Goal: Task Accomplishment & Management: Use online tool/utility

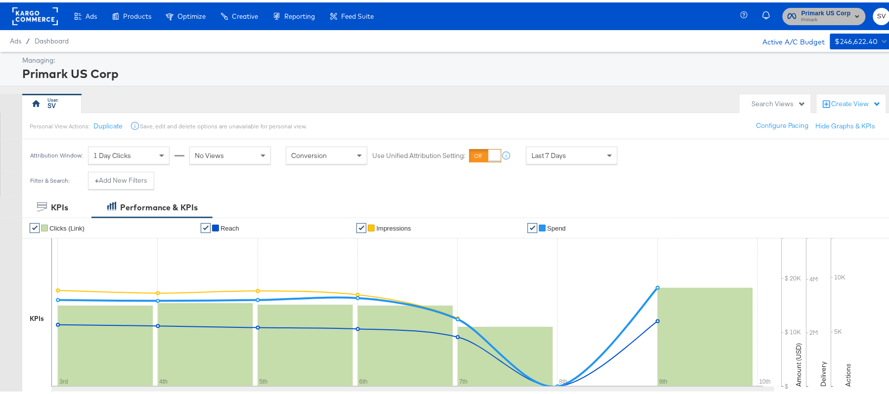
click at [816, 8] on span "Primark US Corp" at bounding box center [825, 11] width 49 height 10
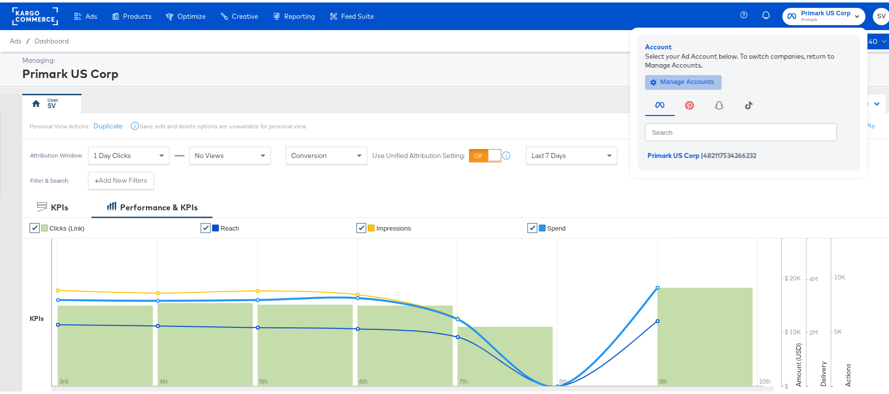
click at [689, 78] on span "Manage Accounts" at bounding box center [684, 79] width 62 height 11
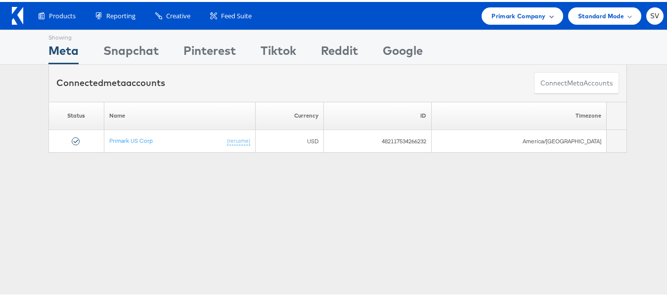
click at [500, 11] on span "Primark Company" at bounding box center [518, 14] width 54 height 10
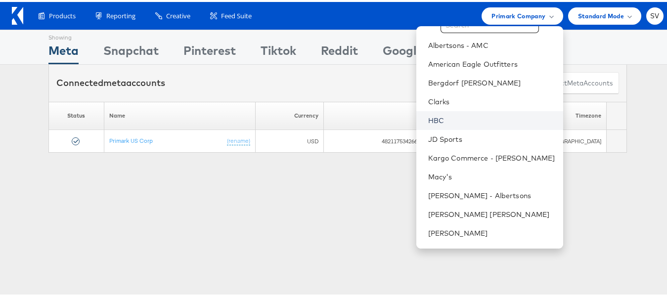
scroll to position [47, 0]
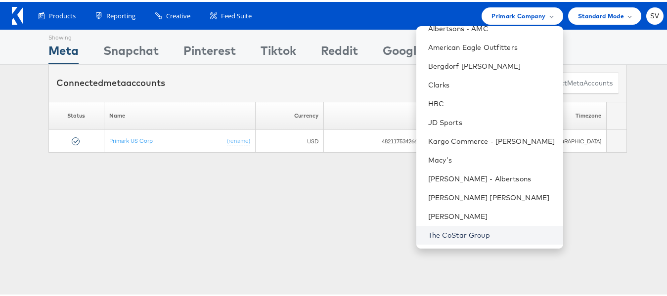
click at [444, 235] on link "The CoStar Group" at bounding box center [491, 233] width 127 height 10
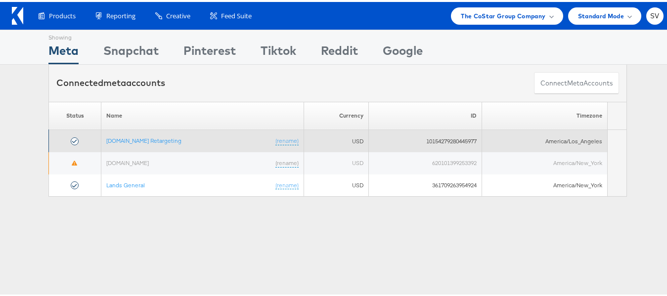
click at [117, 143] on td "Apartments.com Retargeting (rename)" at bounding box center [202, 139] width 203 height 22
click at [118, 138] on link "Apartments.com Retargeting" at bounding box center [143, 138] width 75 height 7
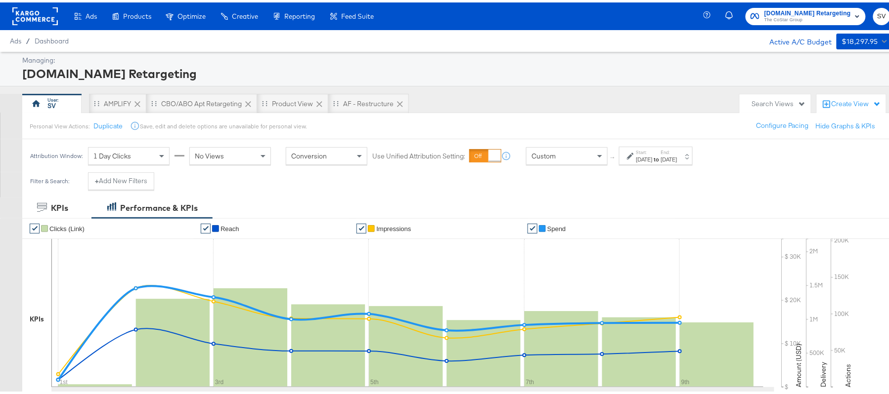
click at [681, 146] on div "Start: Sep 1st 2025 to End: Sep 9th 2025" at bounding box center [656, 153] width 74 height 18
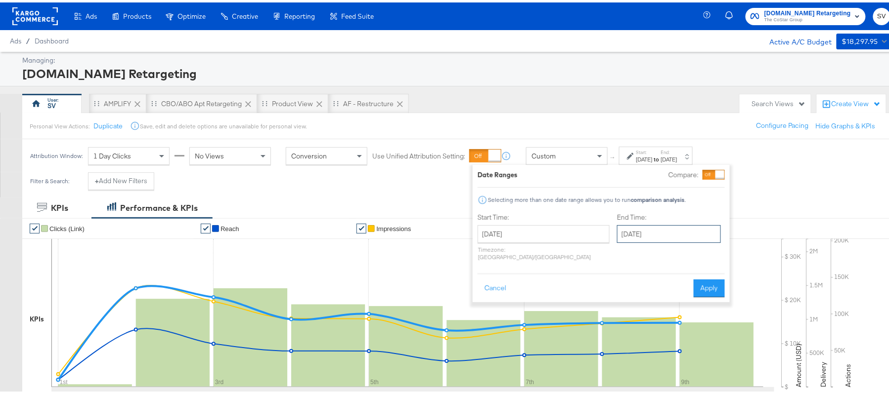
click at [620, 237] on input "September 9th 2025" at bounding box center [669, 232] width 104 height 18
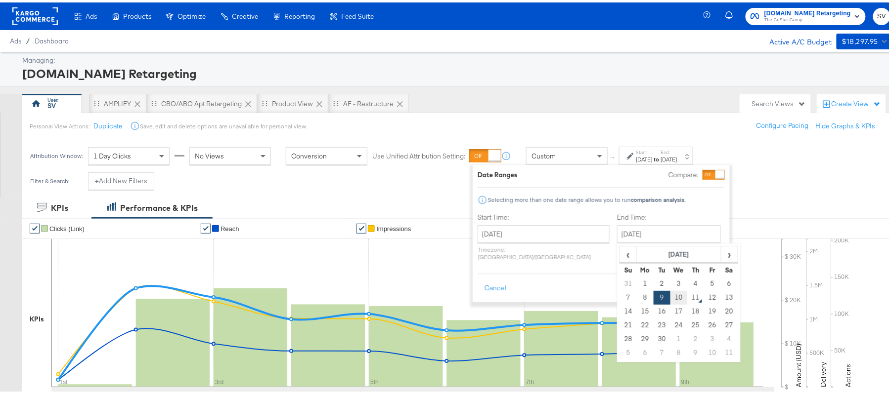
click at [670, 300] on td "10" at bounding box center [678, 296] width 17 height 14
type input "[DATE]"
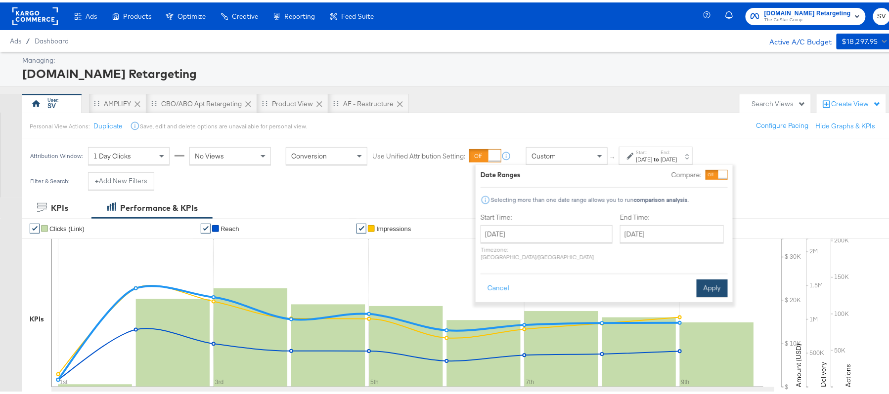
click at [712, 277] on button "Apply" at bounding box center [712, 286] width 31 height 18
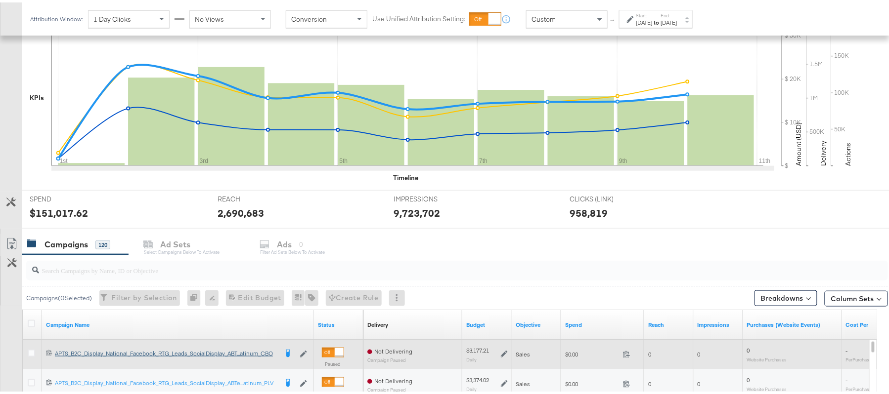
scroll to position [329, 0]
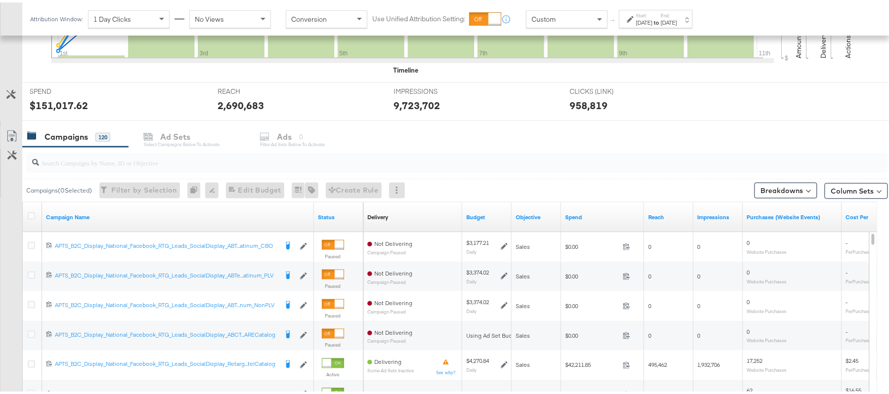
click at [160, 171] on div at bounding box center [457, 161] width 862 height 20
click at [160, 169] on div at bounding box center [457, 161] width 862 height 20
paste input "APTS_B2C_Display_National_Facebook_RTG_Leads_SocialDisplay_Retargeting_Diamond_…"
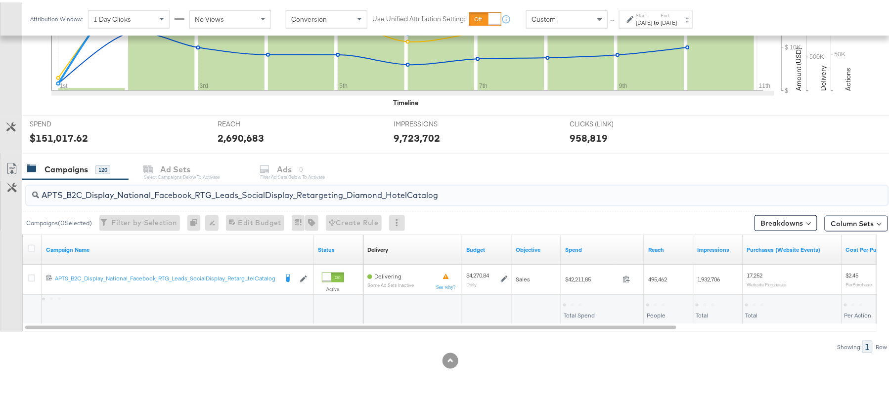
scroll to position [298, 0]
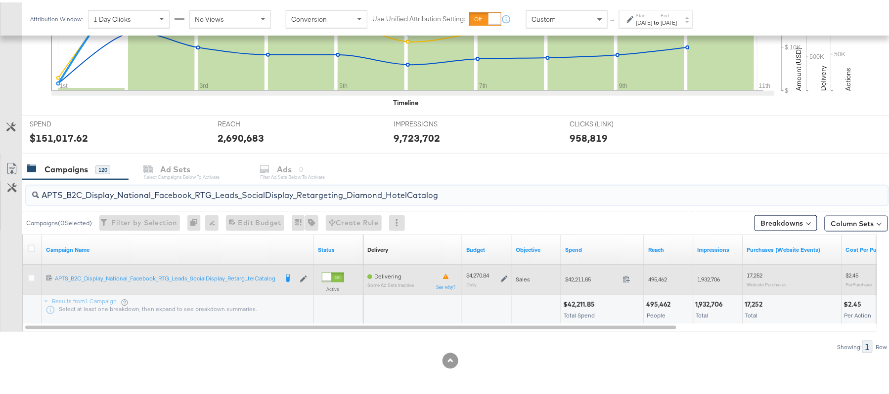
click at [584, 279] on span "$42,211.85" at bounding box center [592, 276] width 54 height 7
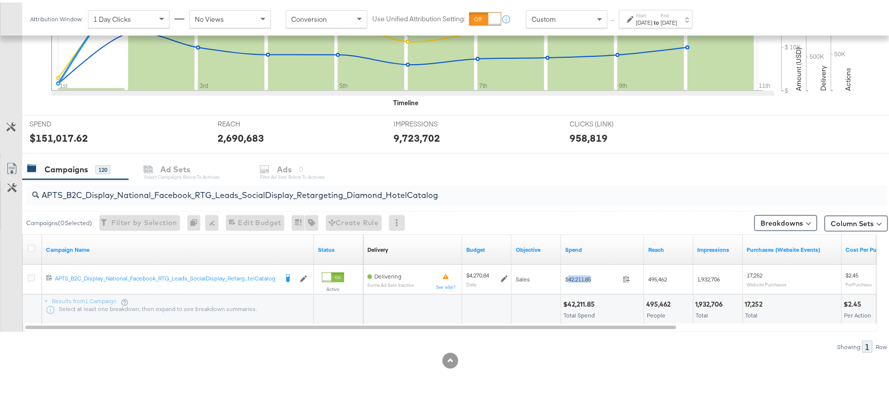
copy span "42,211.85"
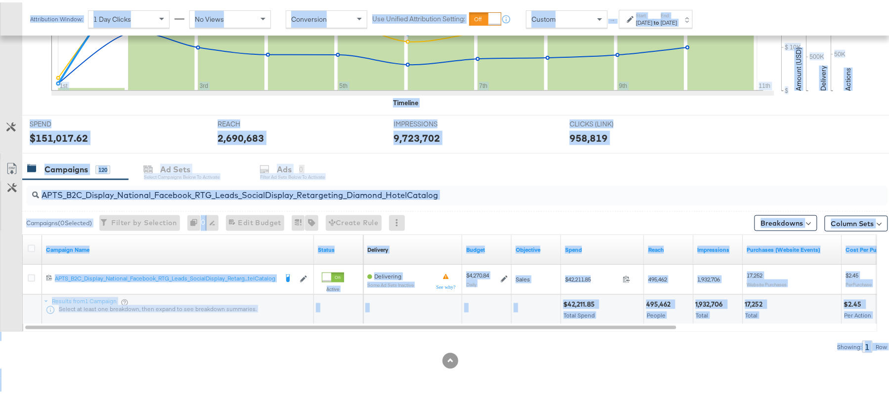
click at [170, 195] on input "APTS_B2C_Display_National_Facebook_RTG_Leads_SocialDisplay_Retargeting_Diamond_…" at bounding box center [424, 188] width 770 height 19
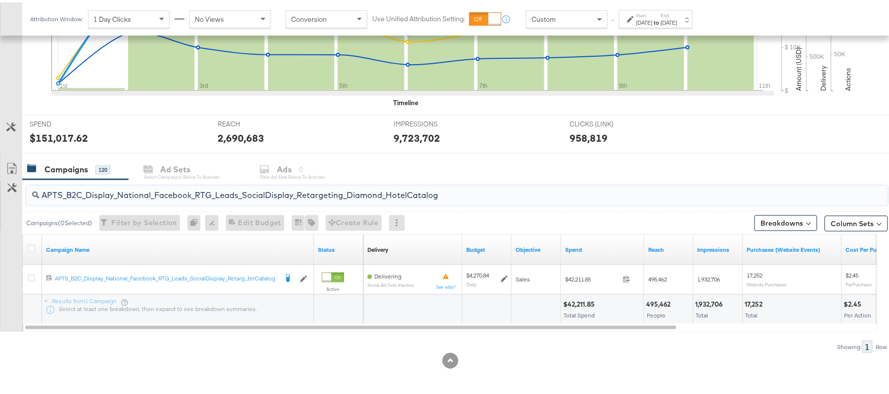
paste input "alwayson_Retargeting_DARE24_DiamondPlatinum"
click at [582, 303] on div "$28,922.24" at bounding box center [581, 302] width 36 height 9
copy div "28,922.24"
click at [200, 183] on input "APTS_B2C_Display_National_Facebook_RTG_Leads_SocialDisplay_alwayson_Retargeting…" at bounding box center [424, 188] width 770 height 19
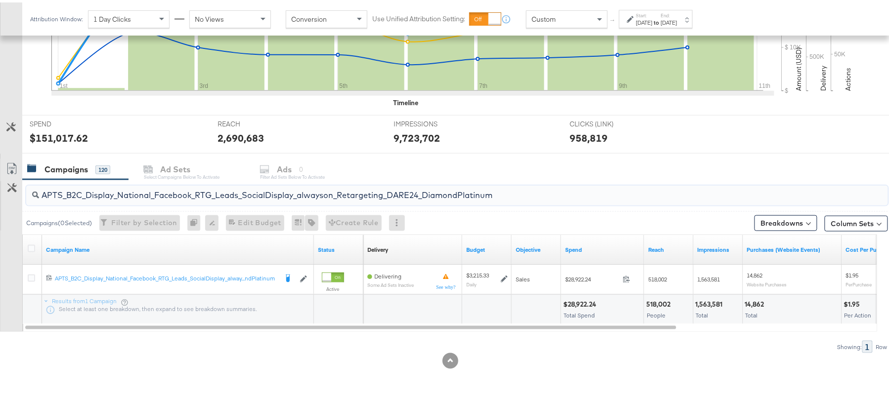
paste input "FR_B2C_Display_National_Facebook_RTG_Leads_SocialDisplay_alwayson_Retargeting_FR"
click at [581, 302] on div "$8,950.45" at bounding box center [580, 302] width 35 height 9
copy div "8,950.45"
click at [174, 185] on input "FR_B2C_Display_National_Facebook_RTG_Leads_SocialDisplay_alwayson_Retargeting_F…" at bounding box center [424, 188] width 770 height 19
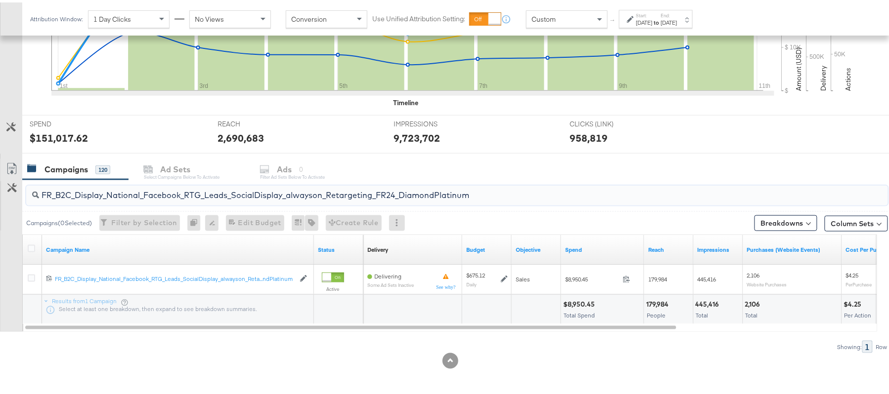
paste input "AF_B2C_Display_National_Facebook_RTG_Leads_SocialDisplay_alwayson_Retargeting_AF"
click at [581, 303] on div "$2,384.35" at bounding box center [579, 302] width 33 height 9
copy div "2,384.35"
click at [159, 186] on input "AF_B2C_Display_National_Facebook_RTG_Leads_SocialDisplay_alwayson_Retargeting_A…" at bounding box center [424, 188] width 770 height 19
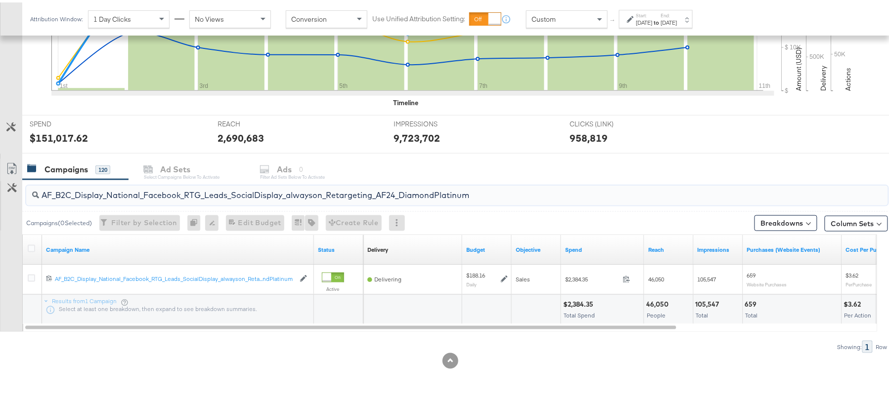
paste input "HL_B2C_Display_National_Facebook_RTG_Leads_SocialDisplay_alwayson_Retargeting_A…"
click at [576, 295] on div "$2,396.43 Total Spend" at bounding box center [602, 308] width 83 height 30
copy div "$2,396.43"
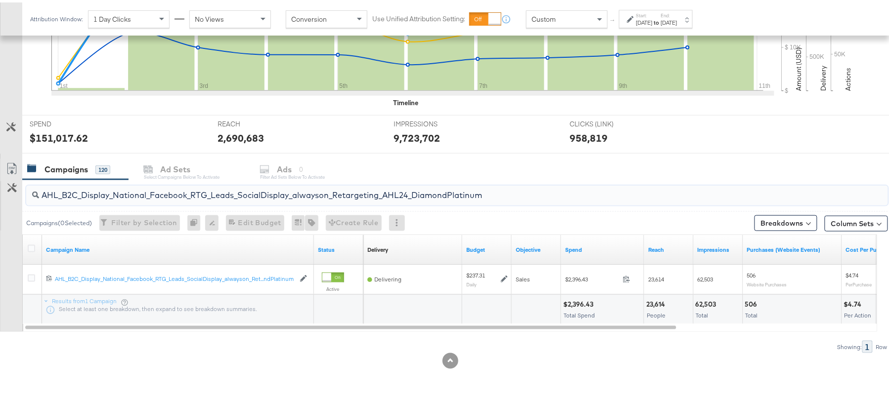
click at [190, 196] on input "AHL_B2C_Display_National_Facebook_RTG_Leads_SocialDisplay_alwayson_Retargeting_…" at bounding box center [424, 188] width 770 height 19
paste input "PTS_B2C_Display_National_Facebook_PRO_Traffic_SocialDisplay_alwayson_ASC_DARE24…"
click at [579, 303] on div "$24,944.72" at bounding box center [581, 302] width 37 height 9
copy div "24,944.72"
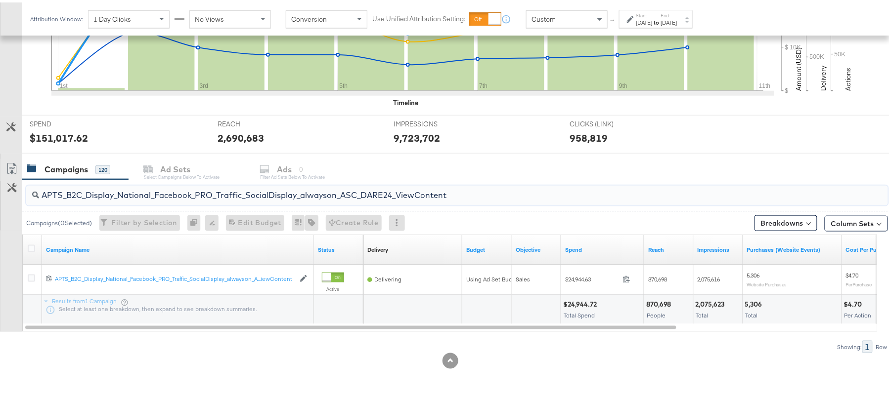
click at [157, 184] on input "APTS_B2C_Display_National_Facebook_PRO_Traffic_SocialDisplay_alwayson_ASC_DARE2…" at bounding box center [424, 188] width 770 height 19
paste input "Leads_SocialDisplay_alwayson_ASC_DARE24_Purchase"
click at [580, 301] on div "$19,885.51" at bounding box center [580, 302] width 35 height 9
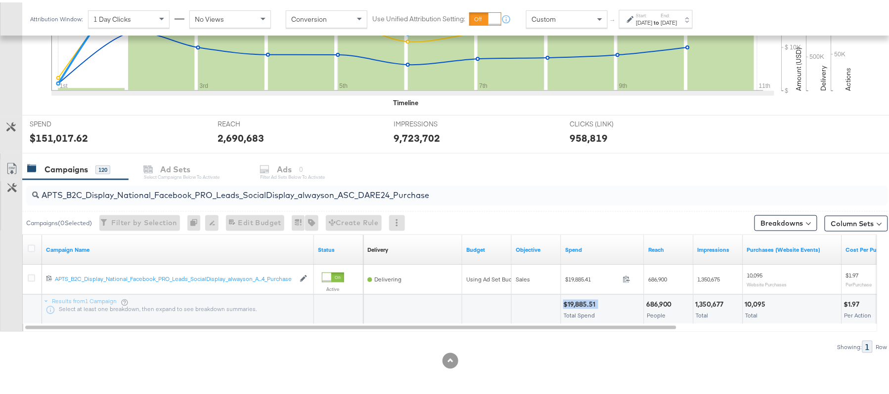
copy div "$19,885.51"
click at [163, 193] on input "APTS_B2C_Display_National_Facebook_PRO_Leads_SocialDisplay_alwayson_ASC_DARE24_…" at bounding box center [424, 188] width 770 height 19
paste input "F_B2C_Display_National_Facebook_PRO_Traffic_SocialDisplay_alwayson_ASC_AF24_Vie…"
click at [584, 298] on div "$1,026.33" at bounding box center [579, 302] width 32 height 9
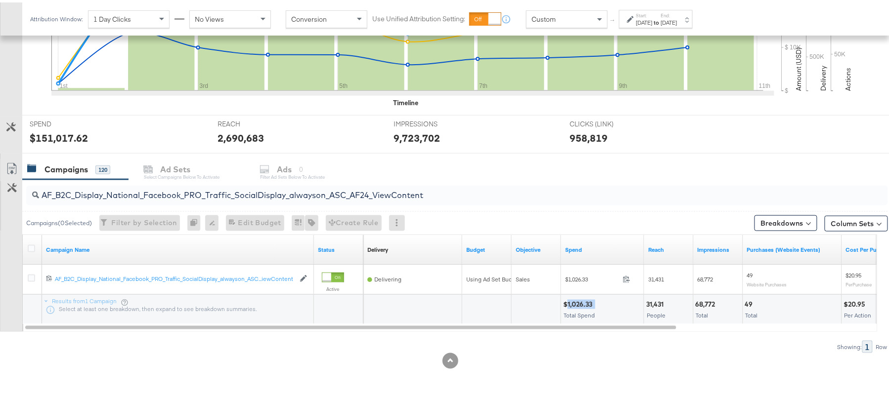
copy div "1,026.33"
click at [131, 204] on div "AF_B2C_Display_National_Facebook_PRO_Traffic_SocialDisplay_alwayson_ASC_AF24_Vi…" at bounding box center [457, 193] width 862 height 24
click at [149, 186] on input "AF_B2C_Display_National_Facebook_PRO_Traffic_SocialDisplay_alwayson_ASC_AF24_Vi…" at bounding box center [424, 188] width 770 height 19
paste input "FR_B2C_Display_National_Facebook_PRO_Traffic_SocialDisplay_alwayson_ASC_FR"
click at [581, 302] on div "$7,436.15" at bounding box center [578, 302] width 31 height 9
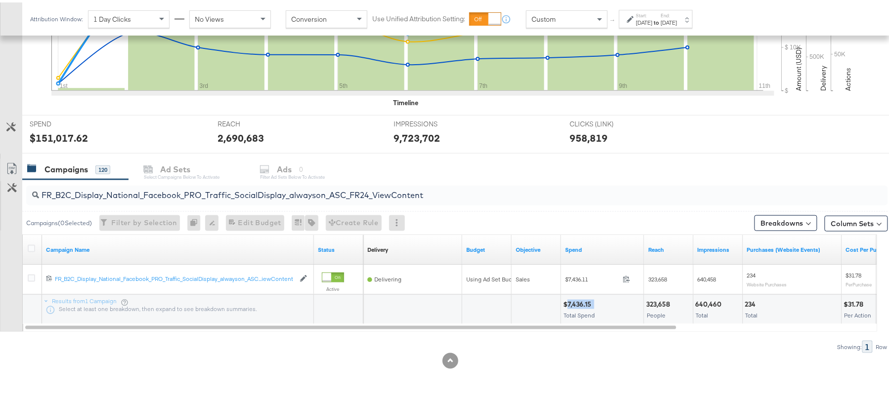
click at [581, 302] on div "$7,436.15" at bounding box center [578, 302] width 31 height 9
copy div "7,436.15"
click at [168, 189] on input "FR_B2C_Display_National_Facebook_PRO_Traffic_SocialDisplay_alwayson_ASC_FR24_Vi…" at bounding box center [424, 188] width 770 height 19
paste input "AHL_B2C_Display_National_Facebook_PRO_Traffic_SocialDisplay_alwayson_ASC_AHL"
type input "AHL_B2C_Display_National_Facebook_PRO_Traffic_SocialDisplay_alwayson_ASC_AHL24_…"
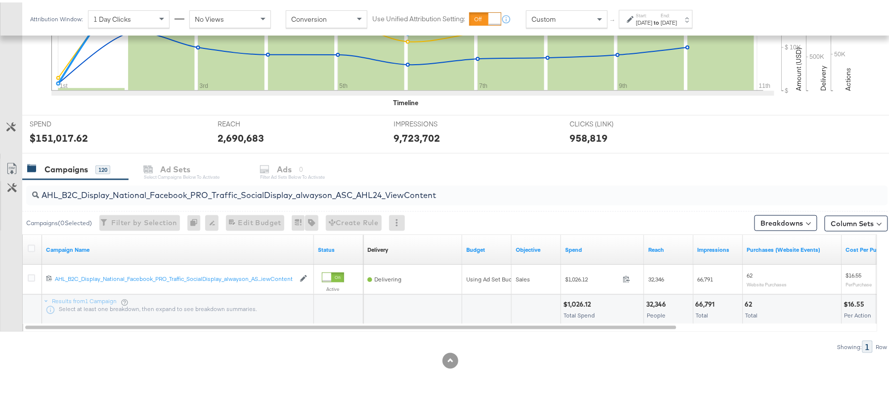
click at [568, 304] on div "$1,026.12" at bounding box center [578, 302] width 31 height 9
copy div "1,026.12"
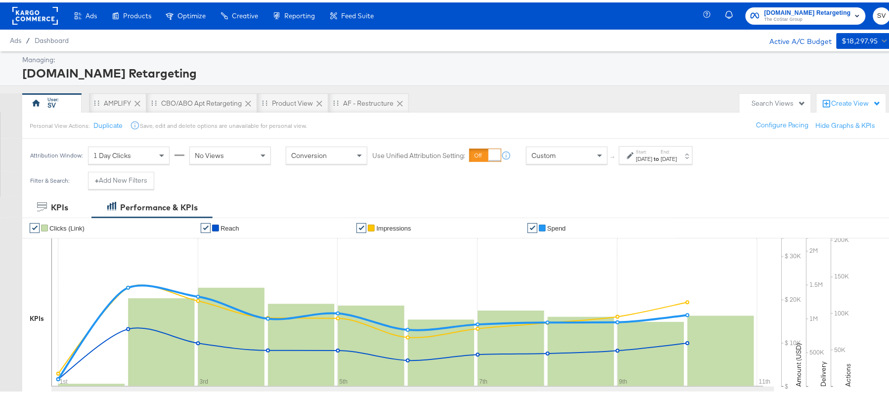
scroll to position [0, 0]
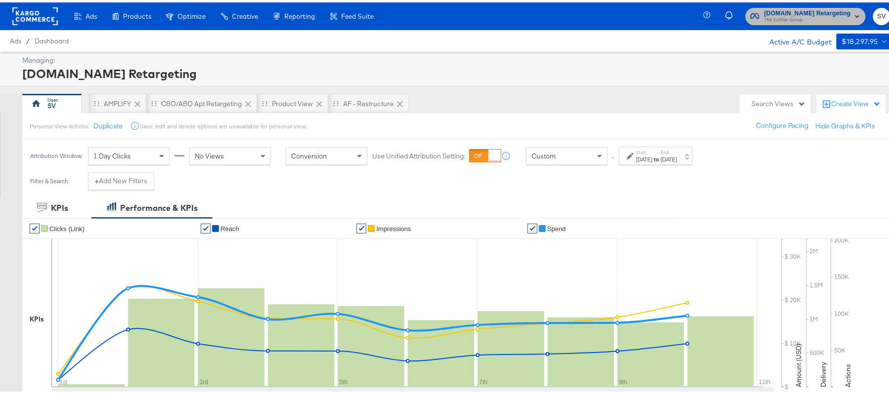
click at [799, 14] on span "The CoStar Group" at bounding box center [807, 18] width 87 height 8
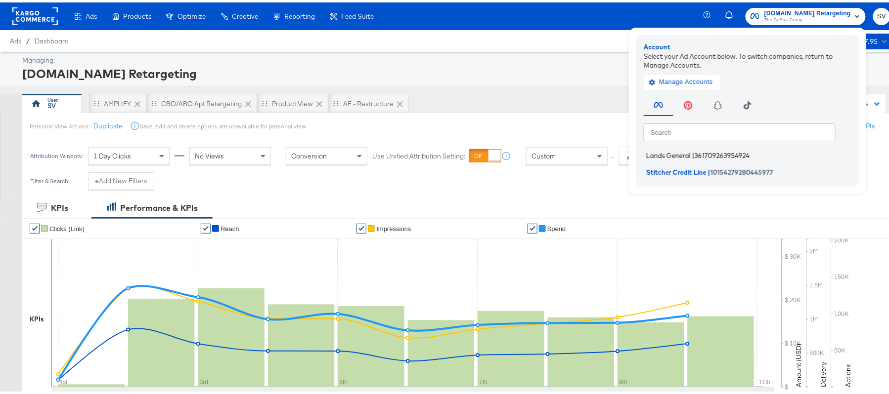
click at [654, 150] on span "Lands General" at bounding box center [668, 153] width 44 height 8
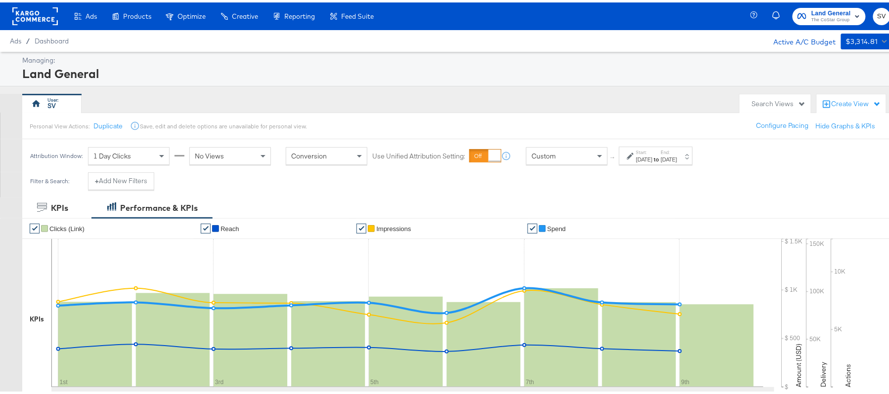
click at [681, 163] on div "Start: Sep 1st 2025 to End: Sep 9th 2025" at bounding box center [656, 153] width 74 height 18
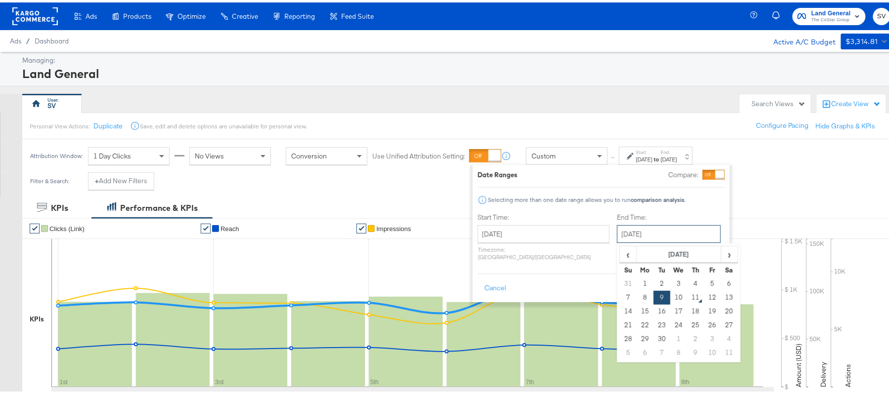
click at [649, 230] on input "[DATE]" at bounding box center [669, 232] width 104 height 18
click at [670, 298] on td "10" at bounding box center [678, 296] width 17 height 14
type input "September 10th 2025"
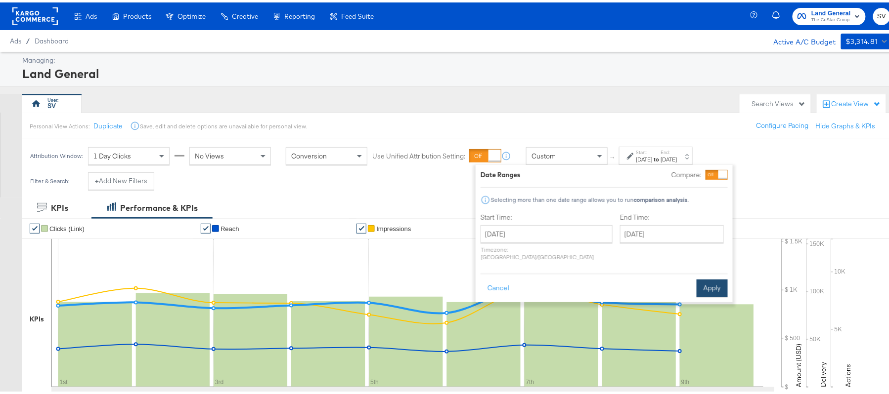
click at [702, 280] on button "Apply" at bounding box center [712, 286] width 31 height 18
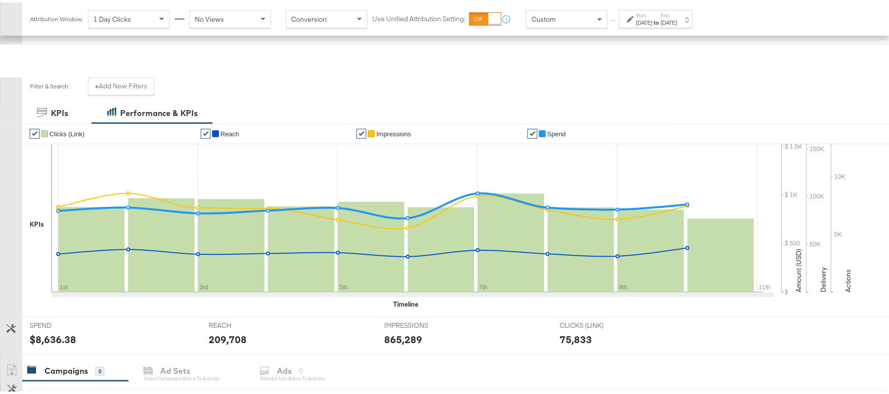
scroll to position [327, 0]
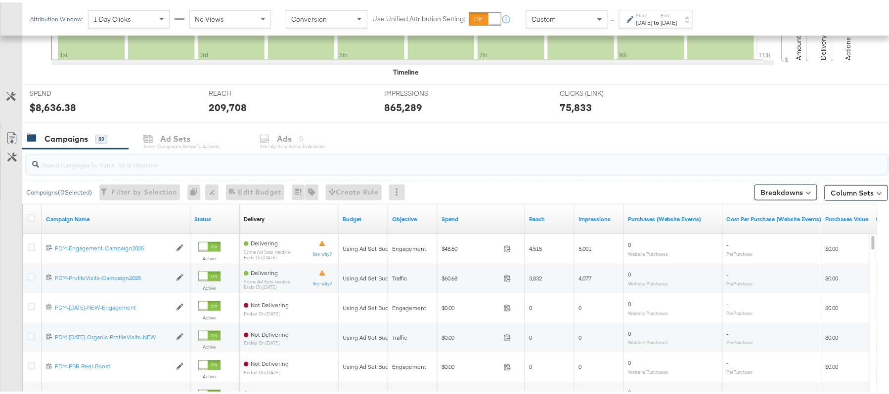
click at [174, 167] on input "search" at bounding box center [424, 158] width 770 height 19
paste input "B2C_LAND_KC_RT_Sig_24"
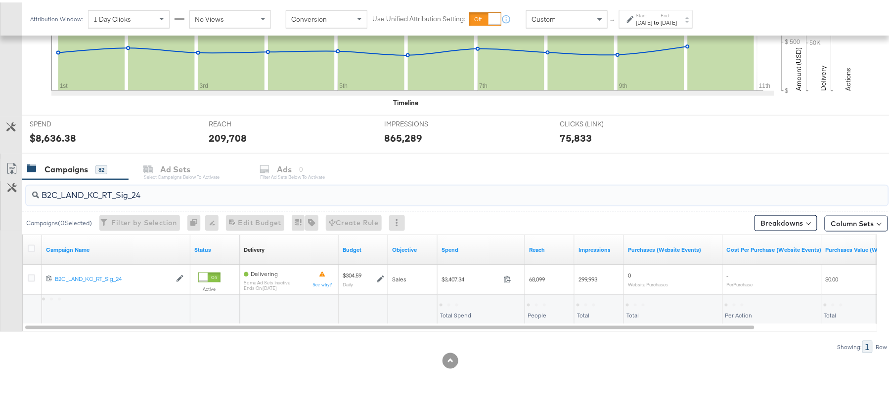
scroll to position [298, 0]
click at [455, 306] on div "$3,407.34" at bounding box center [455, 302] width 33 height 9
copy div "$3,407.34"
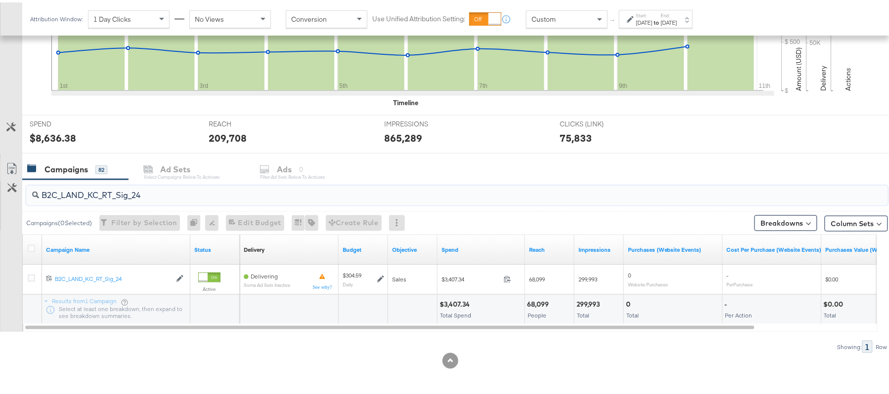
click at [160, 184] on input "B2C_LAND_KC_RT_Sig_24" at bounding box center [424, 188] width 770 height 19
paste input "B_Ecommerce_KC_Retargeting_LW&LOA_Traffic"
click at [451, 303] on div "$166.49" at bounding box center [453, 302] width 28 height 9
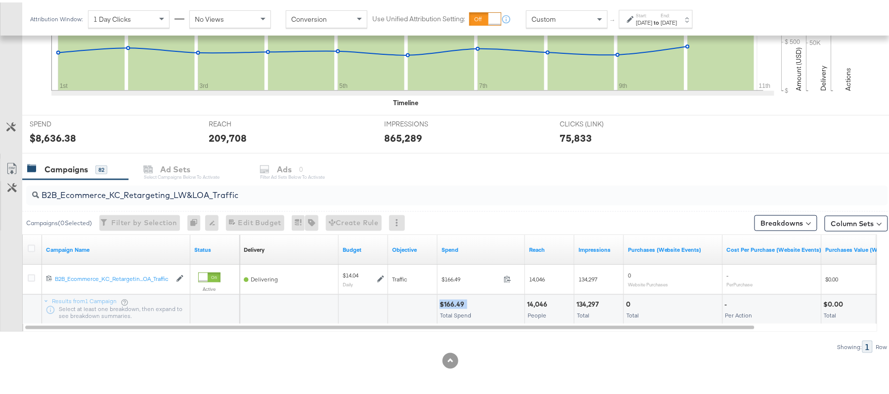
copy div "$166.49"
click at [181, 196] on input "B2B_Ecommerce_KC_Retargeting_LW&LOA_Traffic" at bounding box center [424, 188] width 770 height 19
paste input "KC_Retargeting_Prospects & Clients_Conversions"
click at [449, 302] on div "$166.66" at bounding box center [453, 302] width 28 height 9
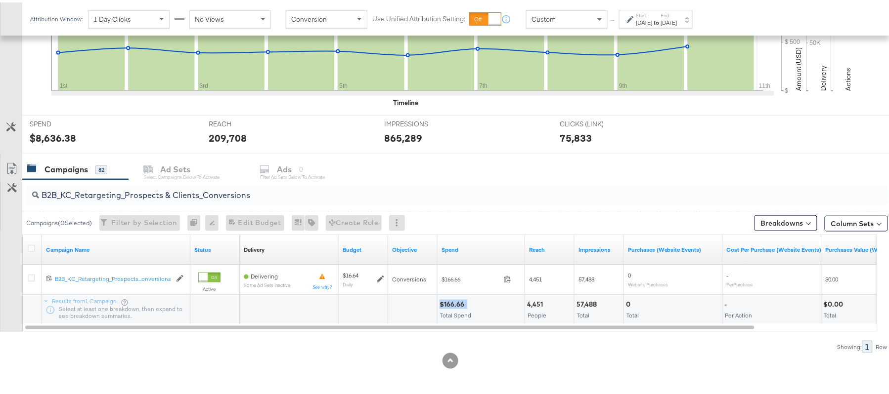
click at [449, 302] on div "$166.66" at bounding box center [453, 302] width 28 height 9
copy div "$166.66"
click at [175, 189] on input "B2B_KC_Retargeting_Prospects & Clients_Conversions" at bounding box center [424, 188] width 770 height 19
paste input "C_LAND_KC_Pros_Sig"
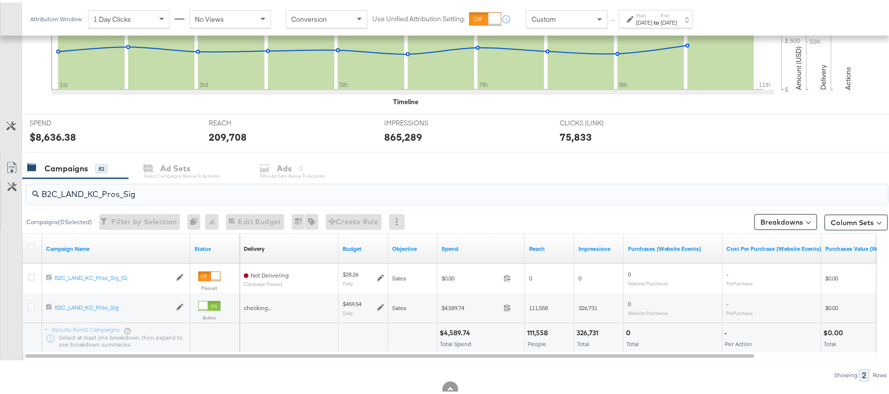
type input "B2C_LAND_KC_Pros_Sig"
click at [447, 329] on div "$4,589.74" at bounding box center [456, 330] width 34 height 9
copy div "$4,589.74"
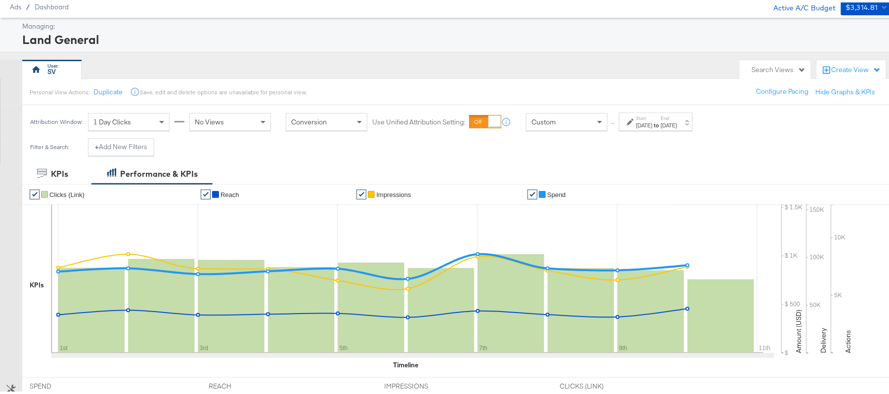
scroll to position [0, 0]
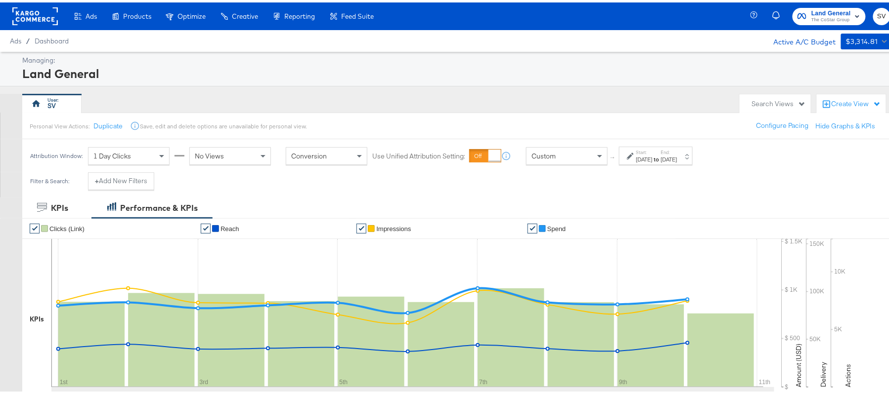
click at [831, 25] on div "Land General The CoStar Group SV" at bounding box center [827, 14] width 146 height 28
click at [828, 17] on span "The CoStar Group" at bounding box center [831, 18] width 40 height 8
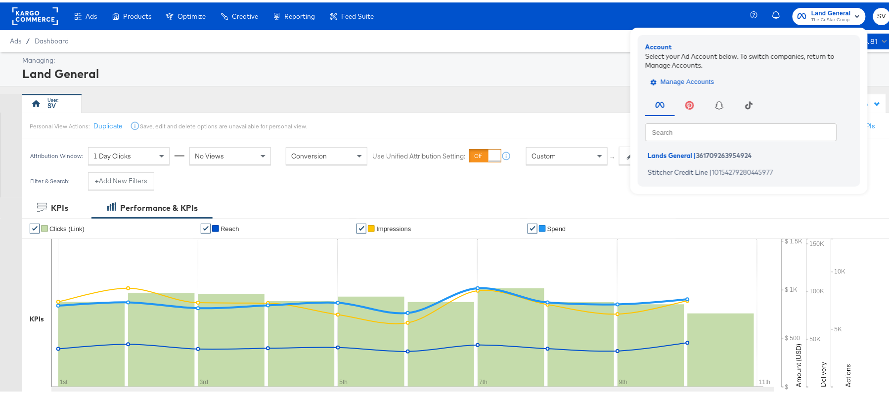
click at [677, 80] on span "Manage Accounts" at bounding box center [684, 79] width 62 height 11
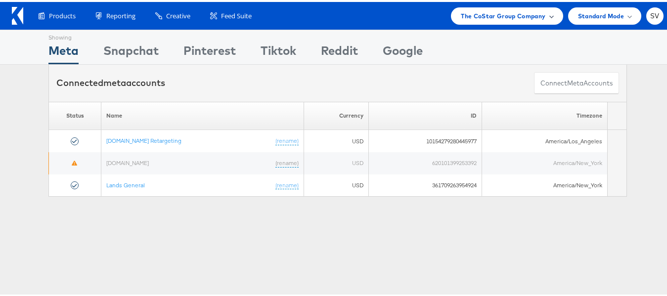
click at [518, 18] on span "The CoStar Group Company" at bounding box center [503, 14] width 85 height 10
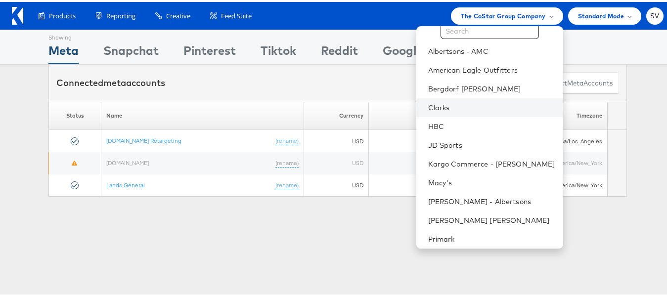
scroll to position [47, 0]
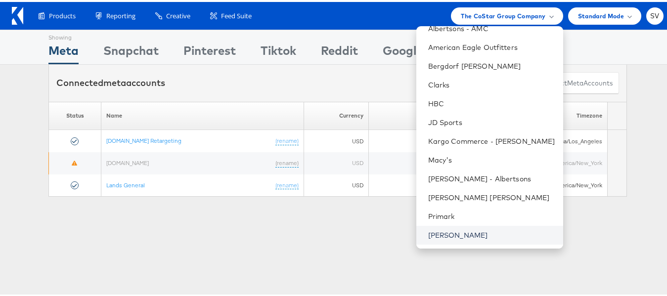
click at [455, 229] on link "[PERSON_NAME]" at bounding box center [491, 233] width 127 height 10
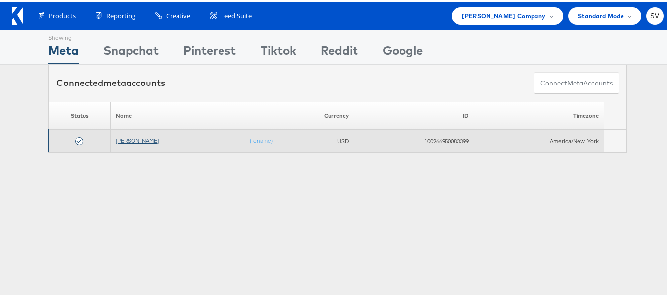
click at [125, 137] on link "[PERSON_NAME]" at bounding box center [137, 138] width 43 height 7
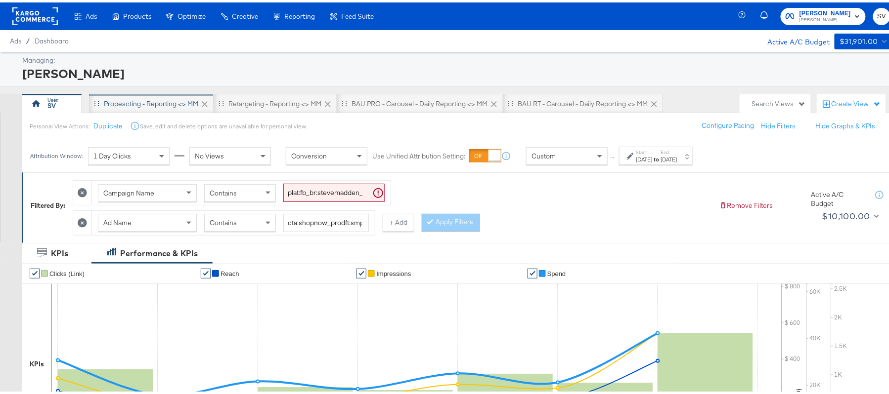
click at [162, 106] on div "Propescting - Reporting <> MM" at bounding box center [151, 101] width 94 height 9
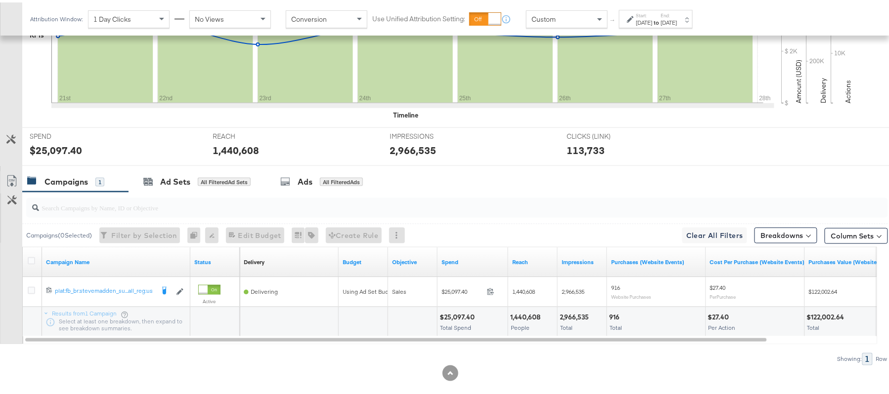
scroll to position [66, 0]
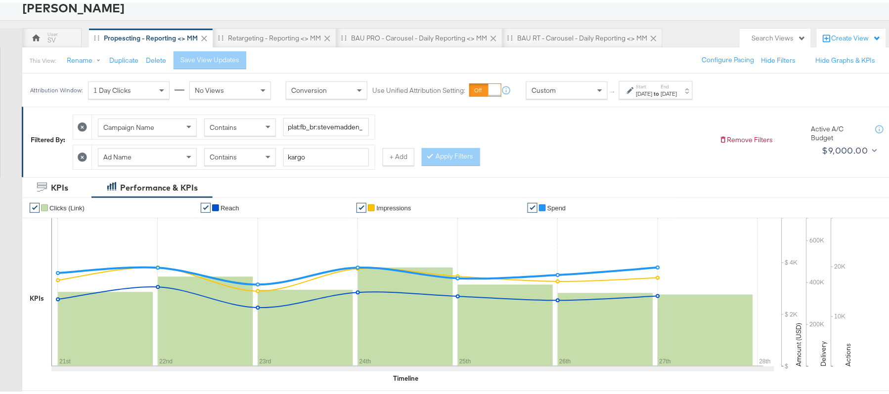
click at [653, 84] on label "Start:" at bounding box center [644, 84] width 16 height 6
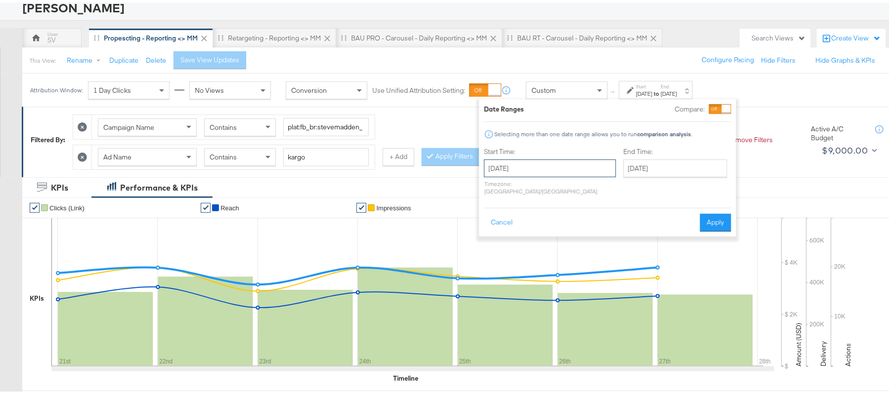
click at [564, 161] on input "[DATE]" at bounding box center [550, 166] width 132 height 18
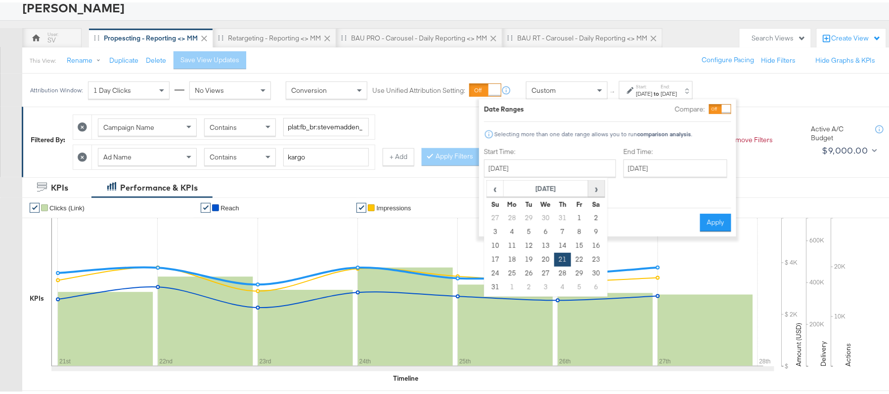
click at [590, 190] on span "›" at bounding box center [596, 186] width 15 height 15
click at [548, 229] on td "10" at bounding box center [545, 230] width 17 height 14
type input "[DATE]"
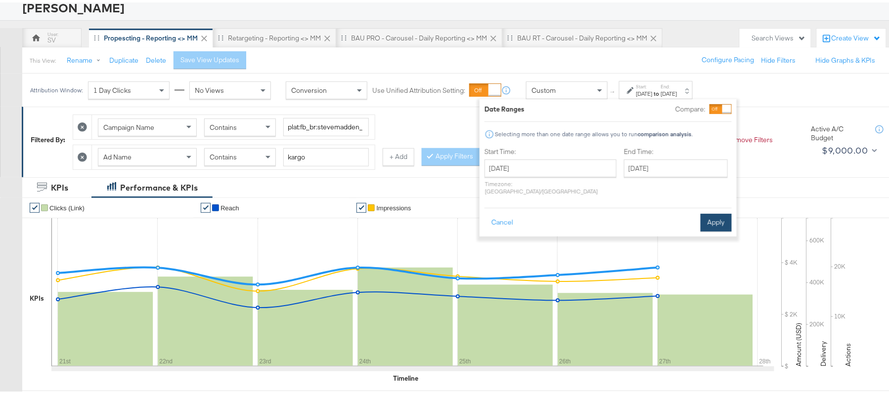
click at [712, 214] on button "Apply" at bounding box center [715, 221] width 31 height 18
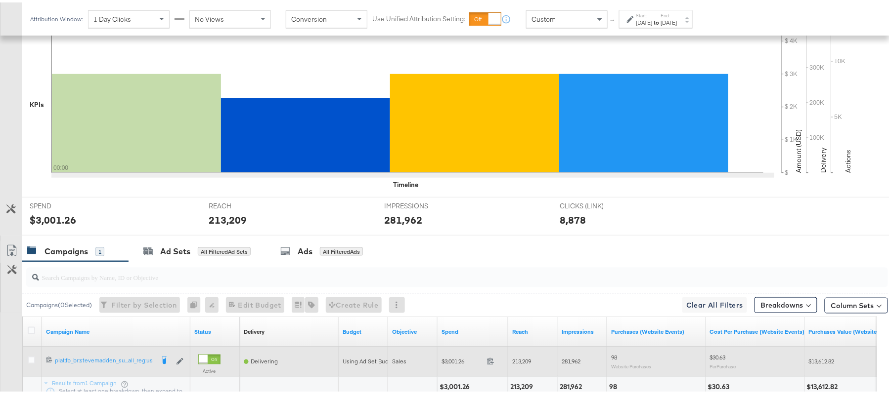
scroll to position [345, 0]
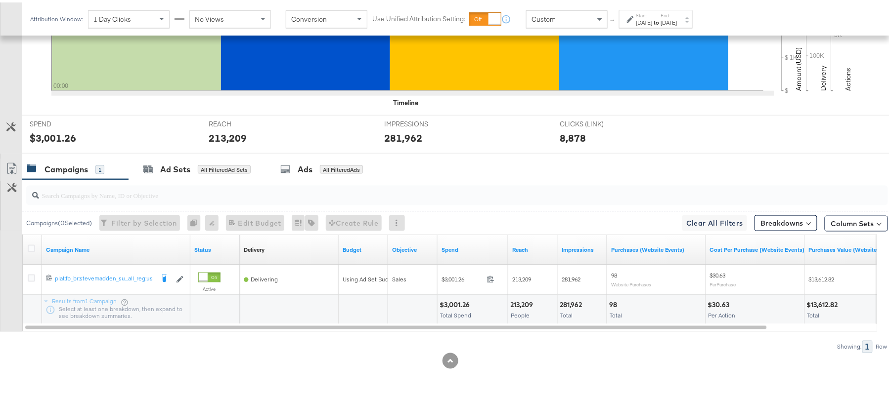
click at [454, 297] on div "$3,001.26 Total Spend" at bounding box center [472, 308] width 70 height 30
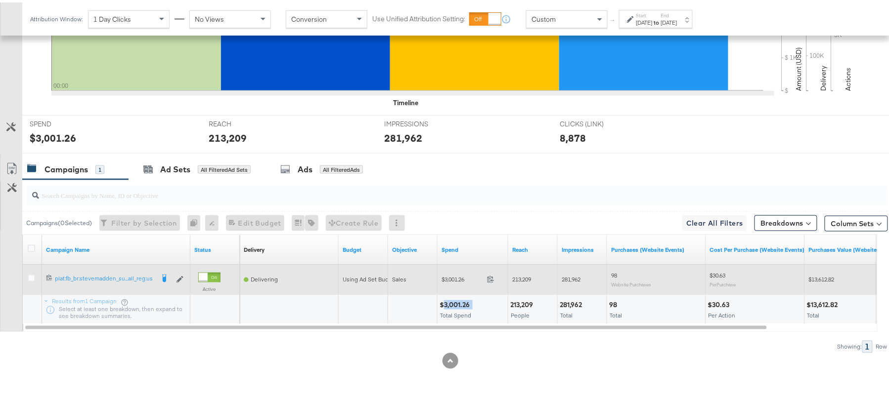
copy div "3,001.26"
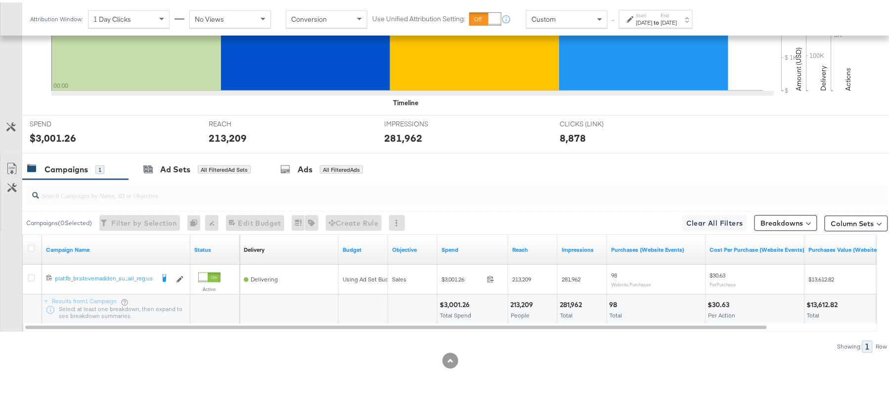
click at [519, 304] on div "213,209" at bounding box center [523, 302] width 26 height 9
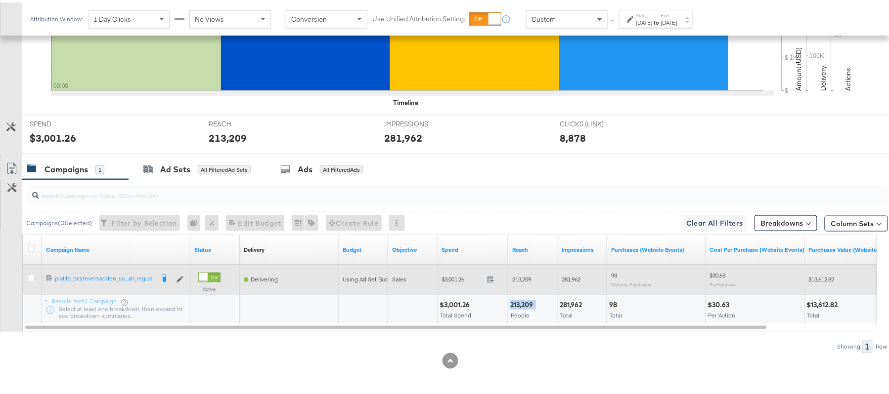
copy div "213,209"
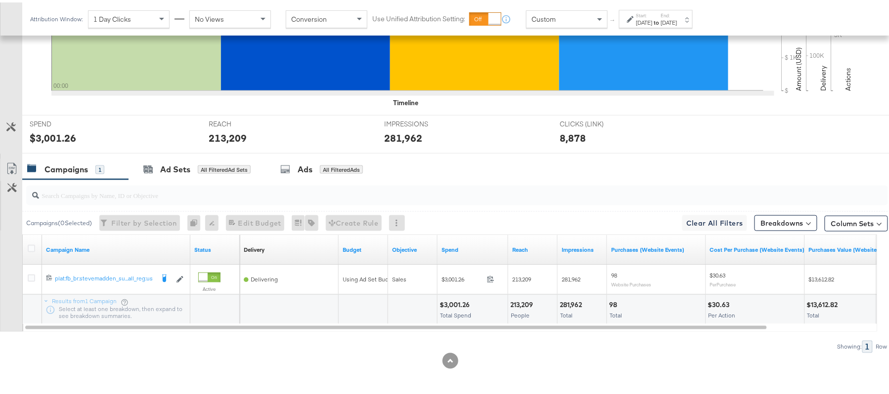
click at [570, 304] on div "281,962" at bounding box center [572, 302] width 25 height 9
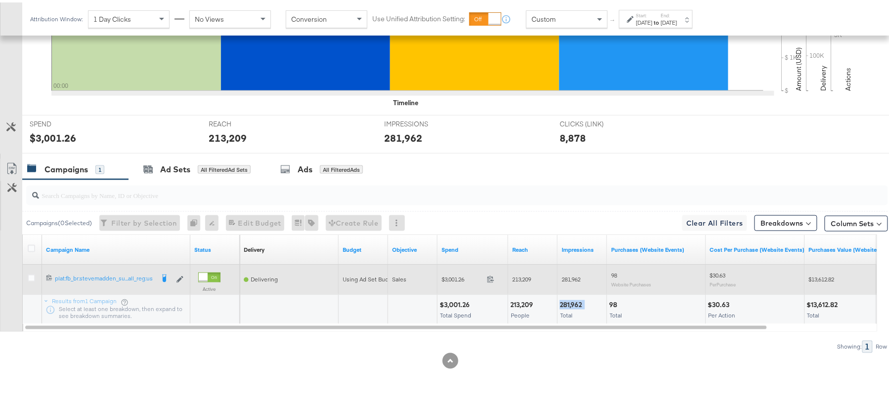
copy div "281,962"
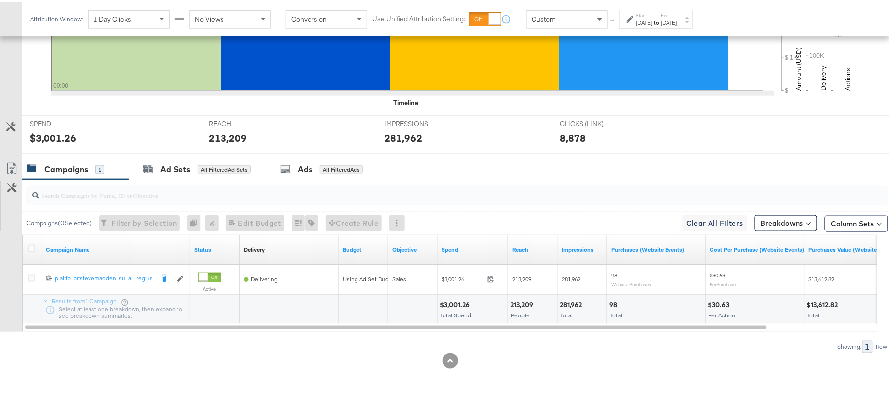
click at [653, 21] on div "[DATE]" at bounding box center [644, 20] width 16 height 8
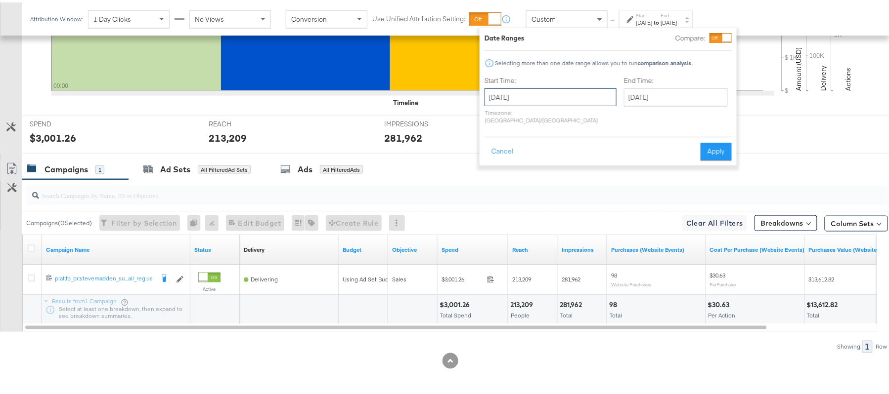
click at [555, 89] on input "[DATE]" at bounding box center [550, 95] width 132 height 18
click at [532, 160] on td "9" at bounding box center [529, 159] width 17 height 14
type input "[DATE]"
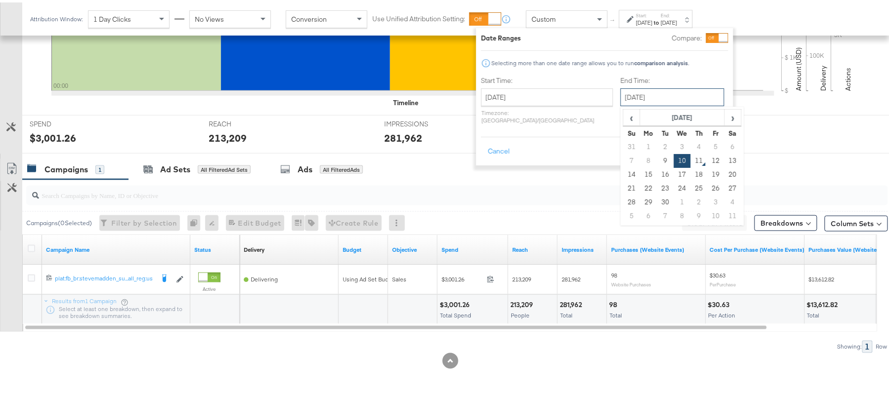
click at [655, 100] on input "[DATE]" at bounding box center [672, 95] width 104 height 18
click at [657, 159] on td "9" at bounding box center [665, 159] width 17 height 14
type input "[DATE]"
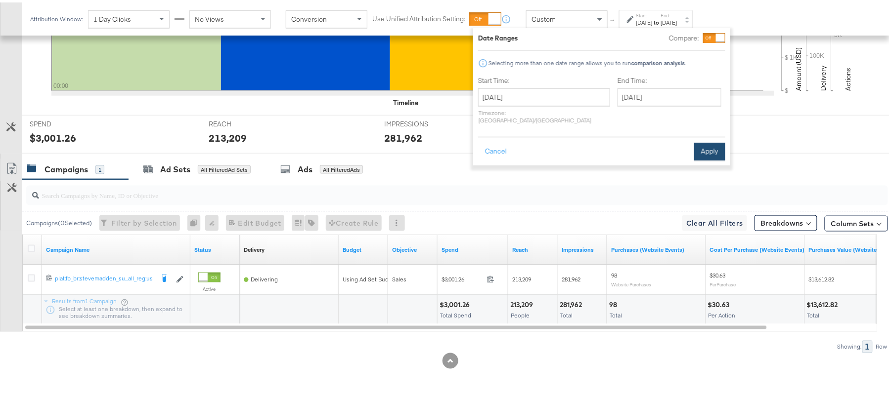
click at [711, 145] on button "Apply" at bounding box center [709, 149] width 31 height 18
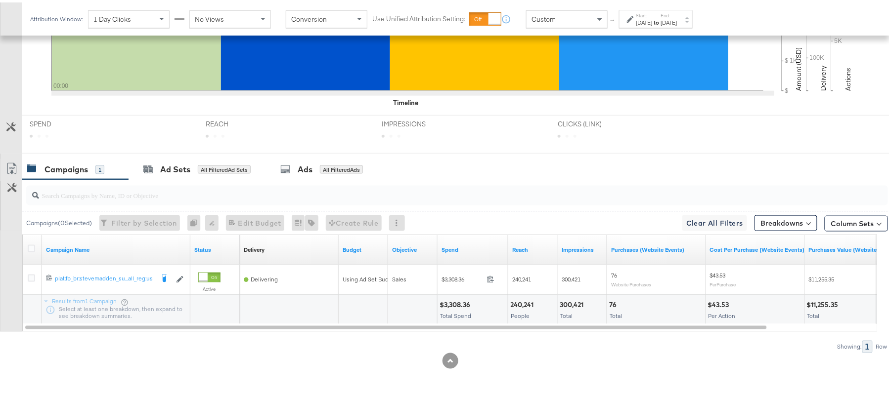
click at [457, 306] on div "$3,308.36" at bounding box center [456, 302] width 34 height 9
copy div "3,308.36"
click at [526, 293] on div "240,241 People" at bounding box center [532, 308] width 49 height 30
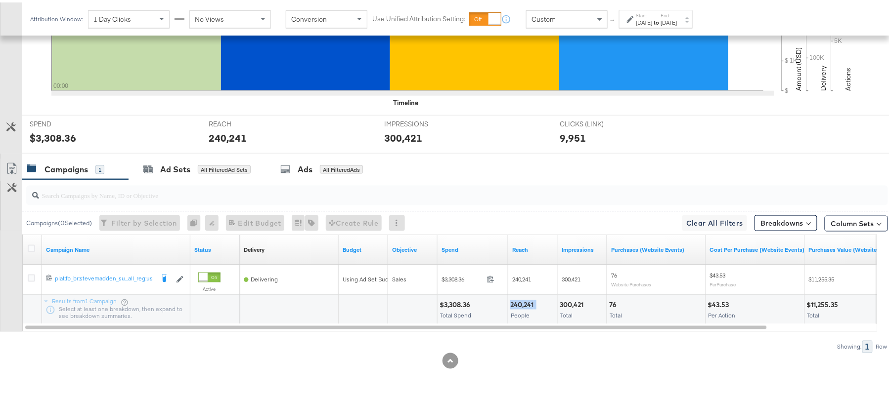
copy div "240,241"
click at [573, 302] on div "300,421" at bounding box center [573, 302] width 27 height 9
copy div "300,421"
click at [653, 15] on label "Start:" at bounding box center [644, 13] width 16 height 6
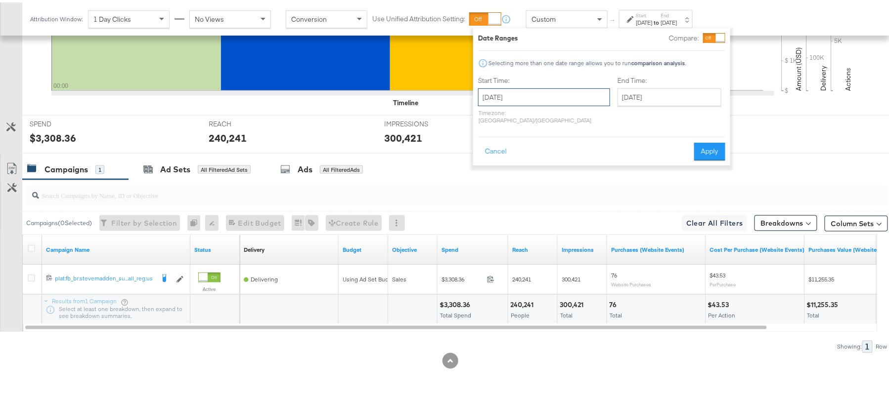
click at [537, 102] on input "September 9th 2025" at bounding box center [544, 95] width 132 height 18
click at [555, 144] on td "4" at bounding box center [556, 145] width 17 height 14
type input "September 4th 2025"
click at [666, 97] on input "September 9th 2025" at bounding box center [669, 95] width 104 height 18
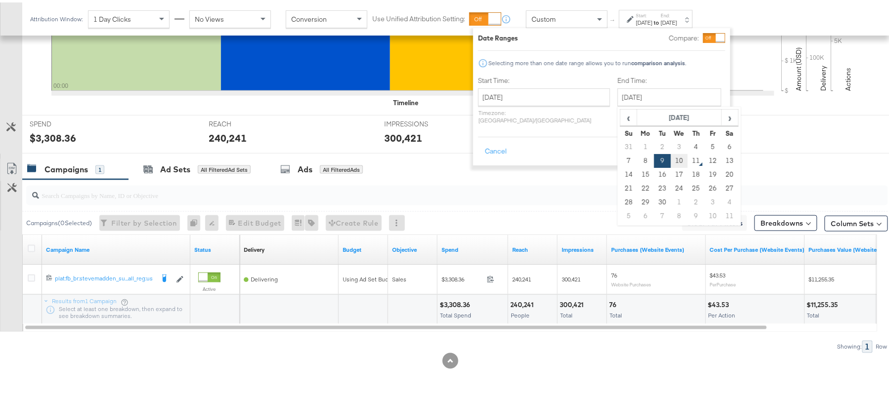
click at [671, 155] on td "10" at bounding box center [679, 159] width 17 height 14
type input "September 10th 2025"
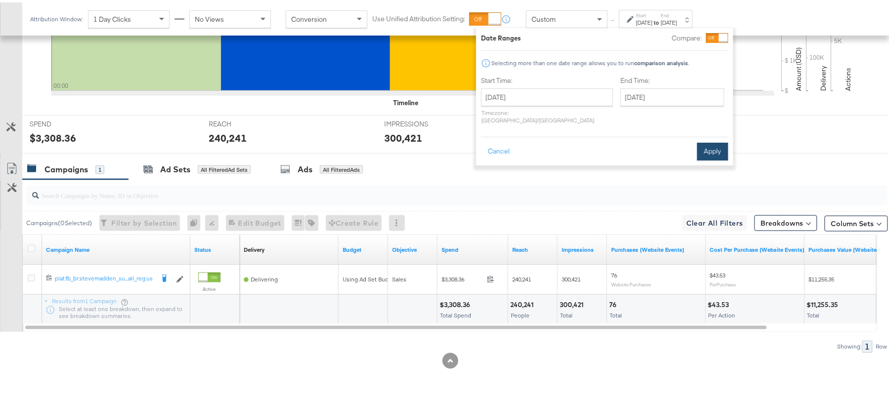
click at [718, 141] on button "Apply" at bounding box center [712, 149] width 31 height 18
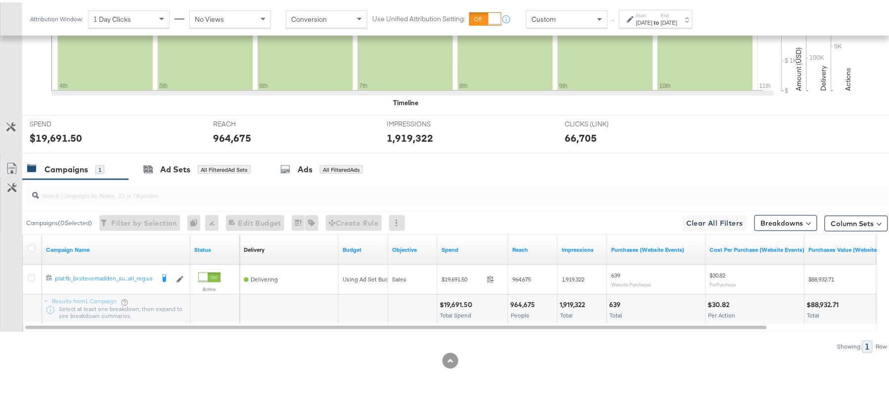
click at [447, 300] on div "$19,691.50" at bounding box center [457, 302] width 36 height 9
copy div "19,691.50"
click at [513, 300] on div "964,675" at bounding box center [524, 302] width 28 height 9
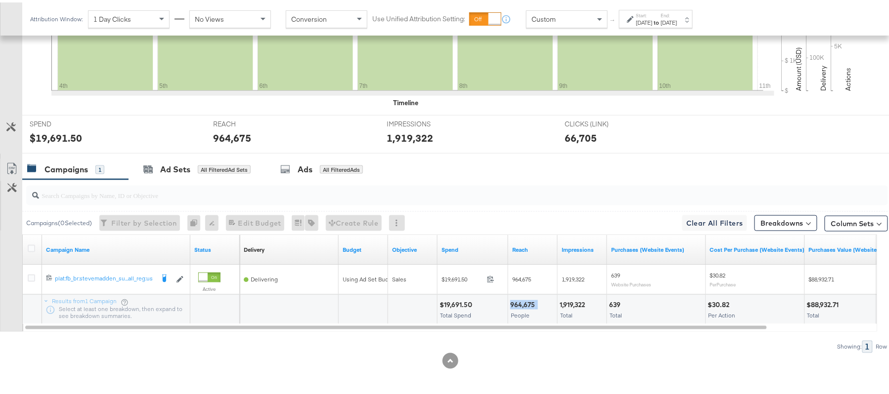
copy div "964,675"
click at [575, 307] on div "1,919,322" at bounding box center [574, 302] width 28 height 9
copy div "1,919,322"
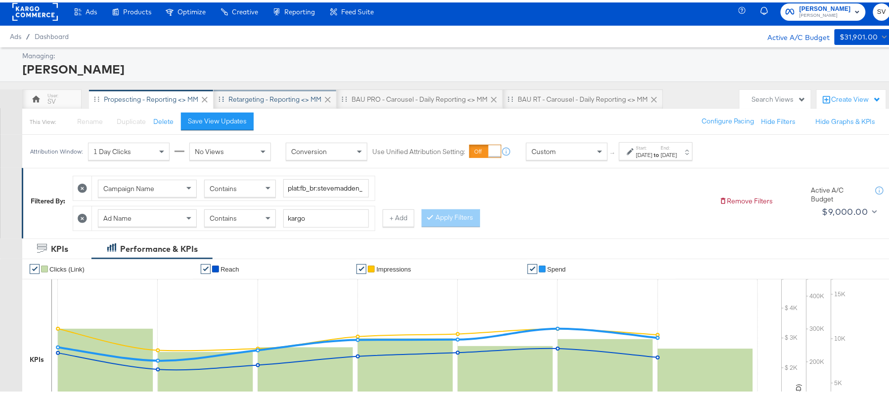
scroll to position [0, 0]
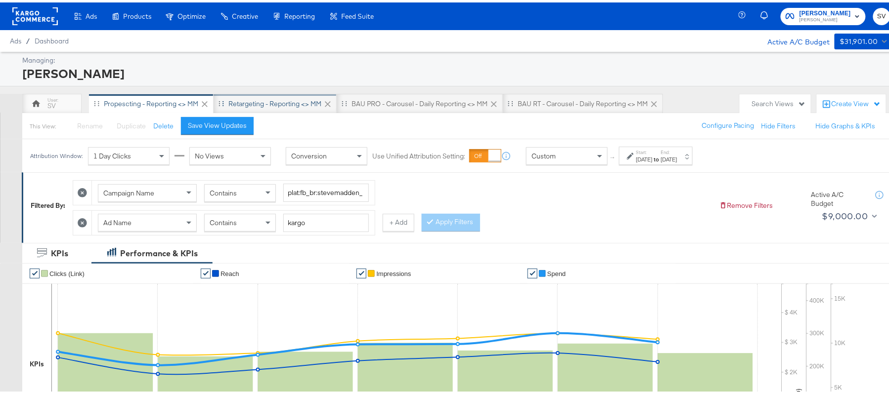
click at [240, 100] on div "Retargeting - Reporting <> MM" at bounding box center [274, 101] width 93 height 9
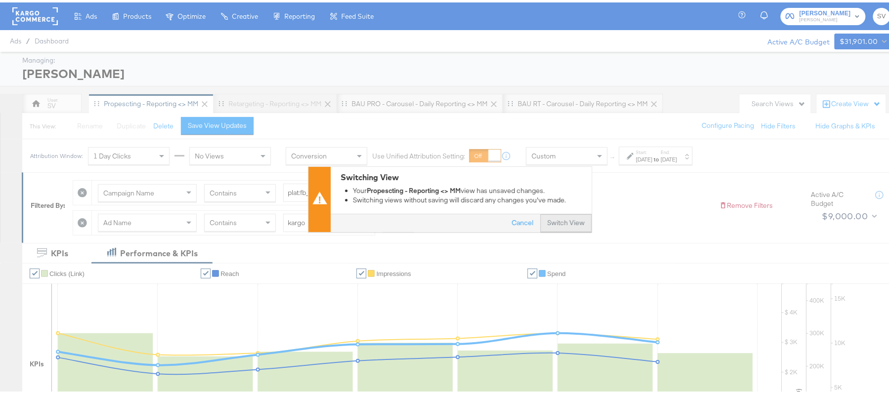
click at [567, 219] on button "Switch View" at bounding box center [565, 222] width 51 height 18
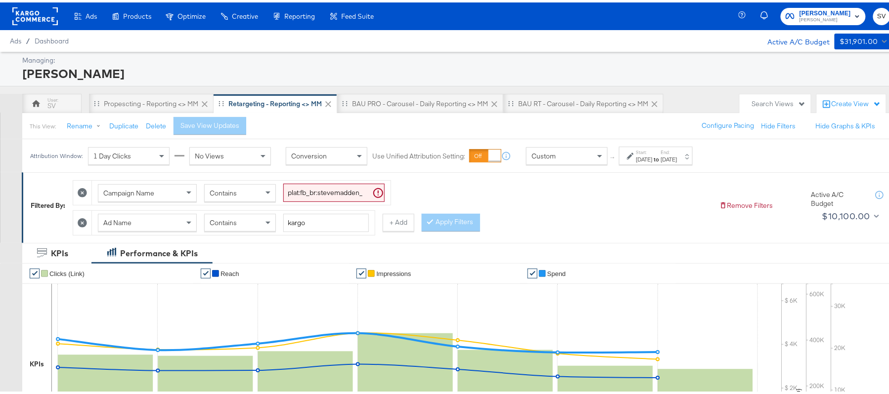
click at [647, 159] on div "Aug 21st 2025" at bounding box center [644, 157] width 16 height 8
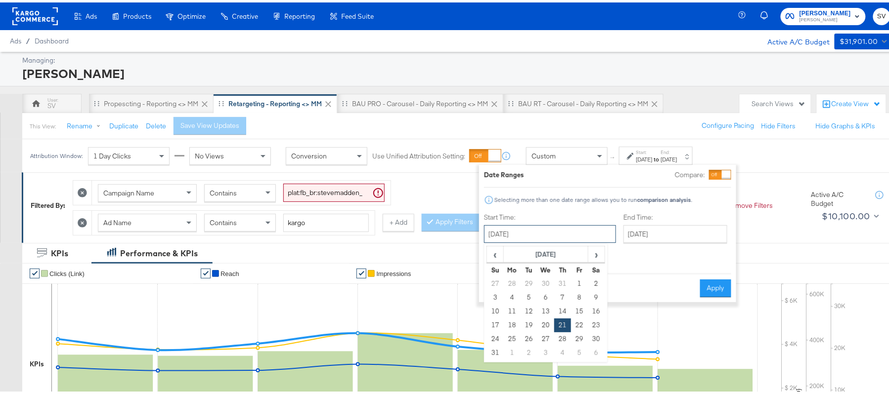
click at [569, 230] on input "August 21st 2025" at bounding box center [550, 232] width 132 height 18
click at [596, 256] on span "›" at bounding box center [596, 252] width 15 height 15
click at [530, 291] on td "9" at bounding box center [529, 296] width 17 height 14
type input "September 9th 2025"
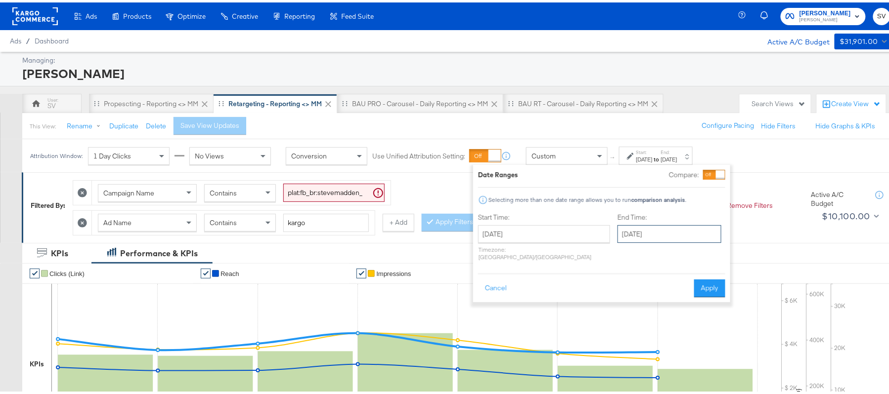
click at [651, 234] on input "September 9th 2025" at bounding box center [669, 232] width 104 height 18
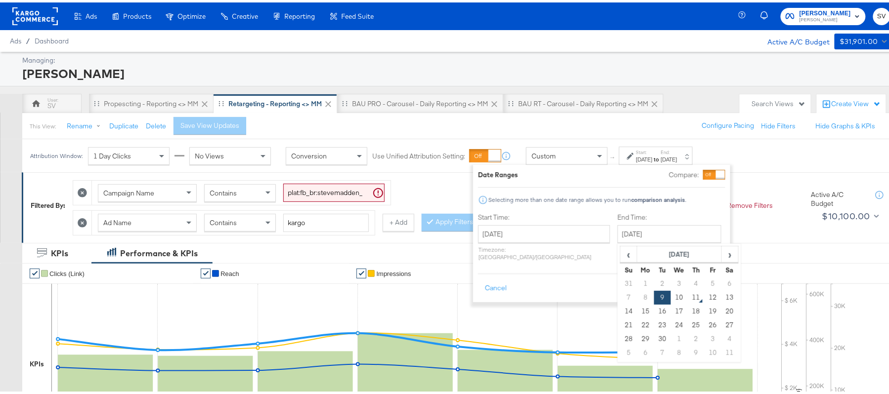
click at [703, 218] on div "Start Time: September 9th 2025 ‹ September 2025 › Su Mo Tu We Th Fr Sa 31 1 2 3…" at bounding box center [601, 237] width 247 height 52
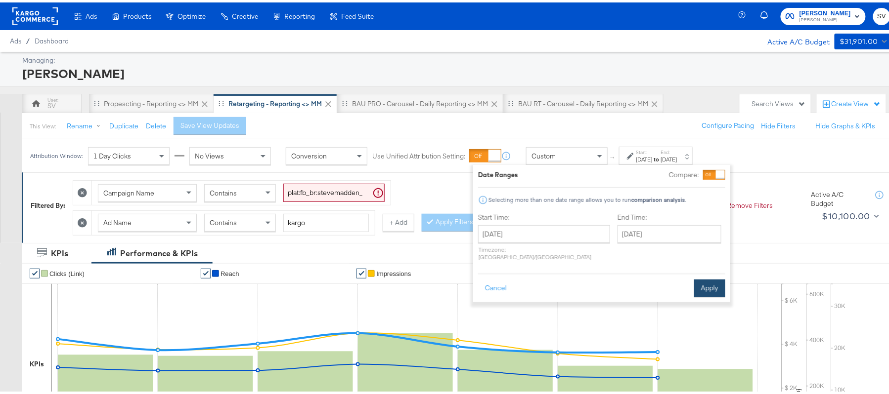
click at [714, 281] on button "Apply" at bounding box center [709, 286] width 31 height 18
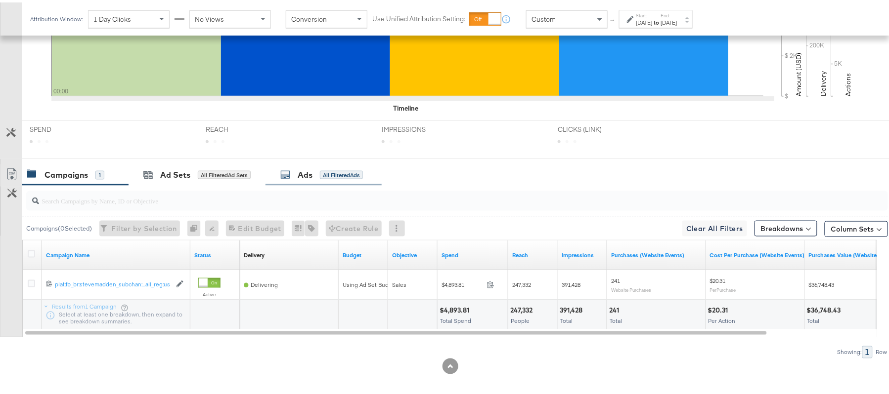
scroll to position [345, 0]
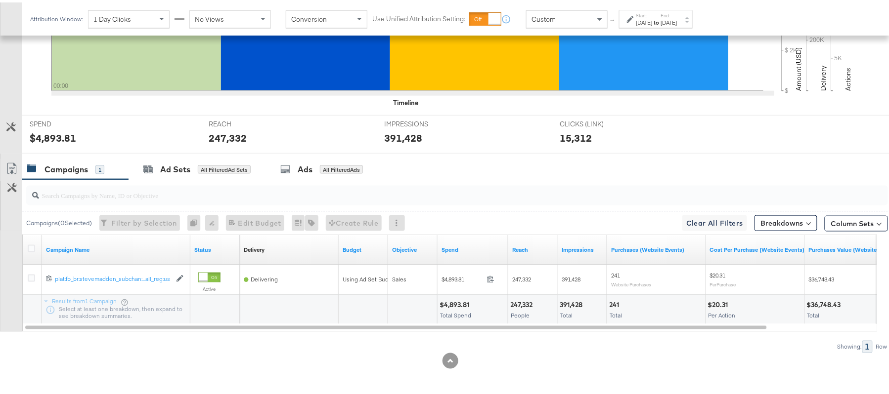
click at [448, 295] on div "$4,893.81 Total Spend" at bounding box center [472, 308] width 70 height 30
click at [449, 295] on div "$4,893.81 Total Spend" at bounding box center [472, 308] width 70 height 30
copy div "4,893.81"
click at [509, 303] on div "247,332 People" at bounding box center [532, 308] width 49 height 30
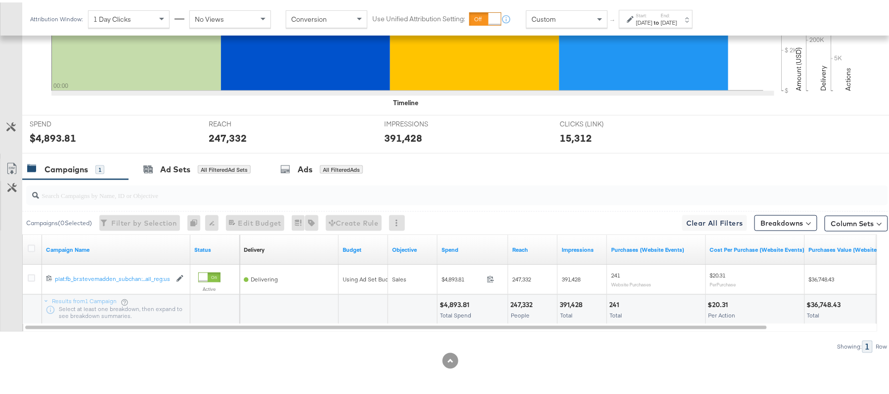
click at [572, 295] on div "391,428 Total" at bounding box center [582, 308] width 49 height 30
click at [677, 16] on div "Sep 9th 2025" at bounding box center [669, 20] width 16 height 8
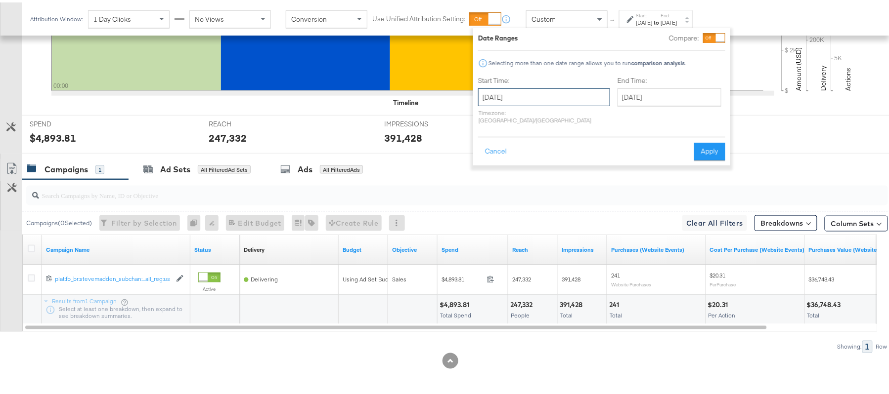
click at [542, 87] on input "September 9th 2025" at bounding box center [544, 95] width 132 height 18
click at [538, 153] on td "10" at bounding box center [539, 159] width 17 height 14
type input "September 10th 2025"
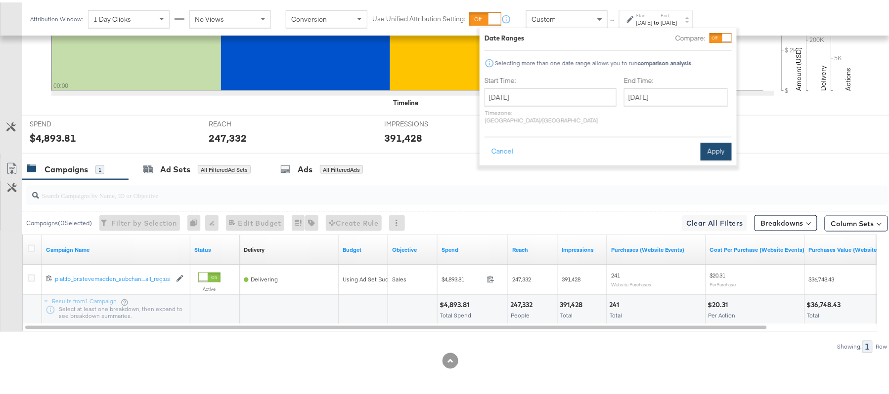
click at [707, 134] on div "Cancel Apply" at bounding box center [607, 146] width 247 height 24
click at [708, 140] on button "Apply" at bounding box center [715, 149] width 31 height 18
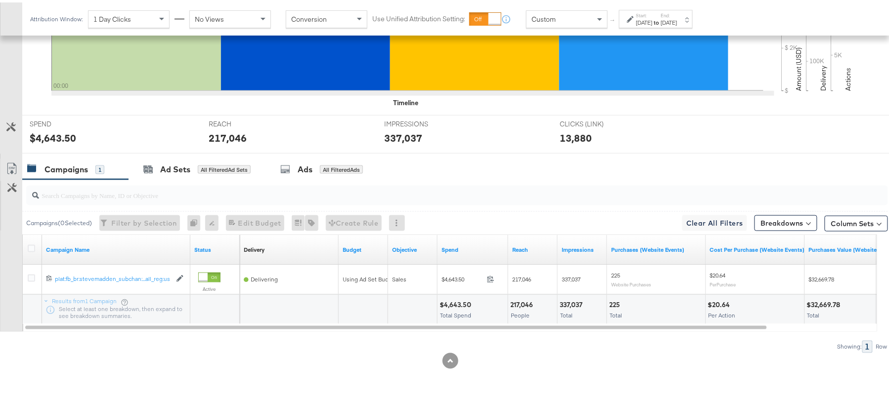
click at [451, 299] on div "$4,643.50" at bounding box center [456, 302] width 35 height 9
click at [513, 302] on div "217,046" at bounding box center [523, 302] width 26 height 9
click at [570, 297] on div "337,037 Total" at bounding box center [582, 308] width 49 height 30
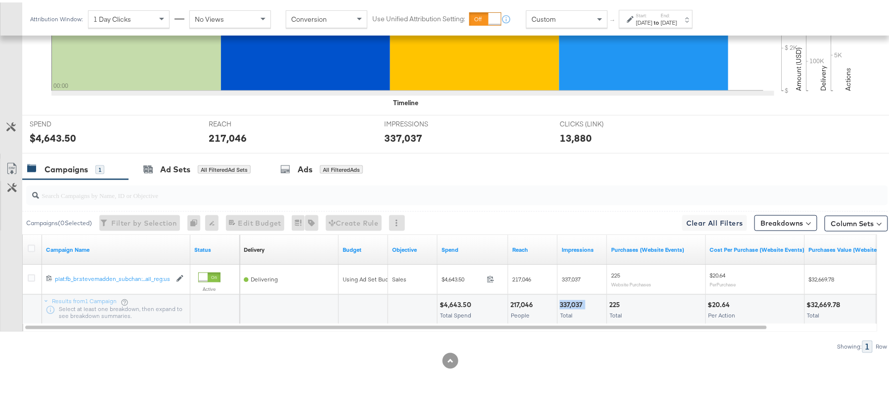
click at [570, 297] on div "337,037 Total" at bounding box center [582, 308] width 49 height 30
click at [646, 18] on div "[DATE]" at bounding box center [644, 20] width 16 height 8
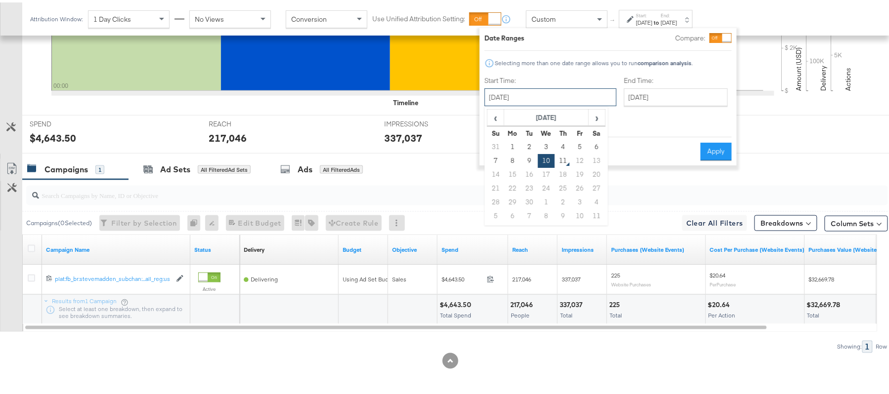
click at [560, 91] on input "September 10th 2025" at bounding box center [550, 95] width 132 height 18
click at [558, 145] on td "4" at bounding box center [563, 145] width 17 height 14
type input "September 4th 2025"
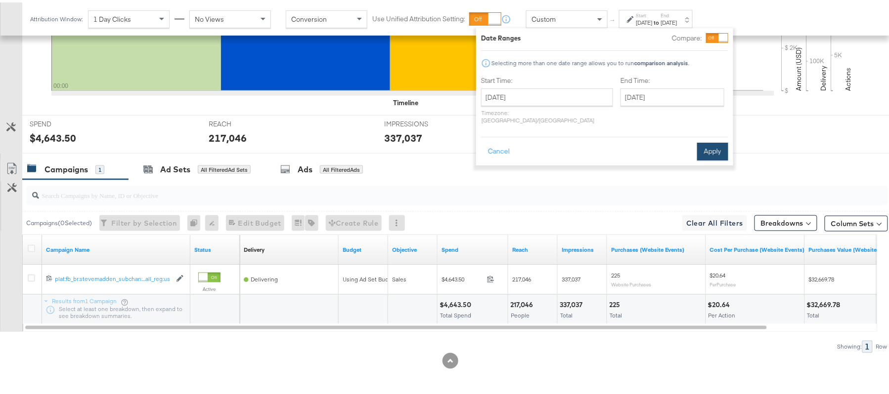
click at [702, 141] on button "Apply" at bounding box center [712, 149] width 31 height 18
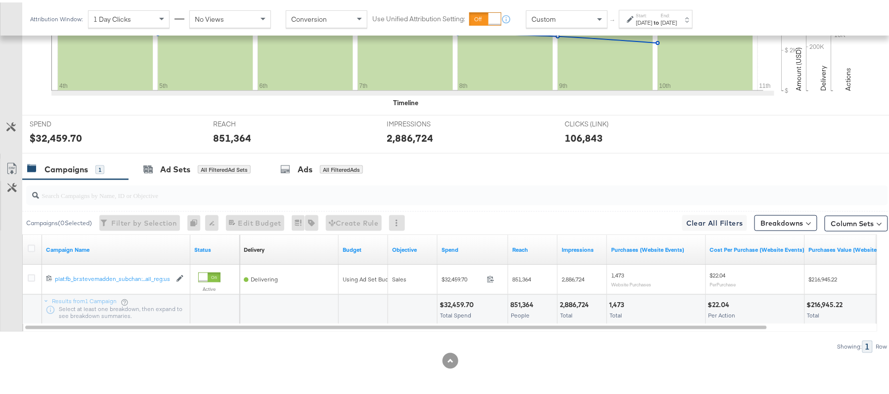
click at [449, 297] on div "$32,459.70 Total Spend" at bounding box center [472, 308] width 70 height 30
click at [531, 299] on div "851,364" at bounding box center [523, 302] width 26 height 9
click at [580, 293] on div "2,886,724 Total" at bounding box center [582, 308] width 49 height 30
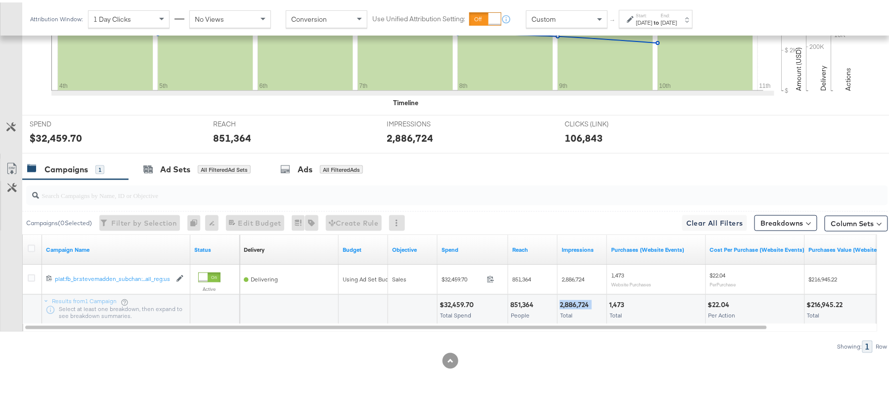
click at [580, 293] on div "2,886,724 Total" at bounding box center [582, 308] width 49 height 30
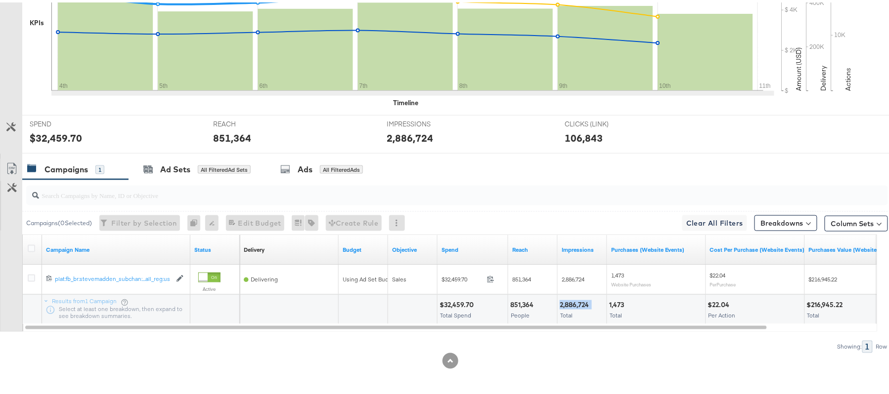
scroll to position [0, 0]
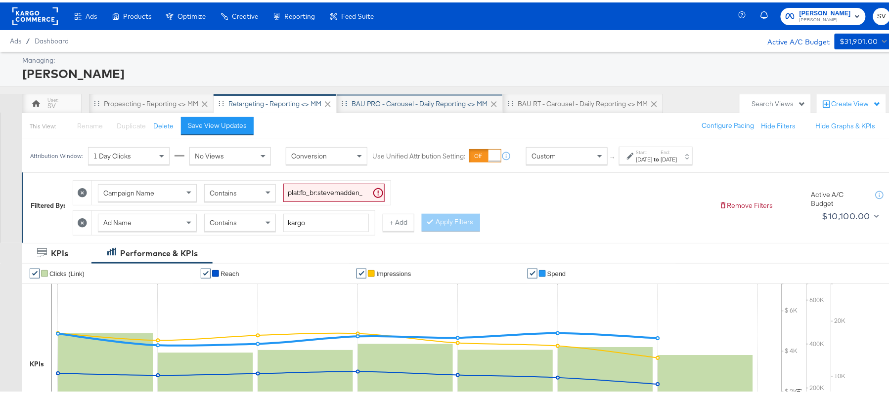
click at [355, 101] on div "BAU PRO - Carousel - Daily Reporting <> MM" at bounding box center [419, 101] width 136 height 9
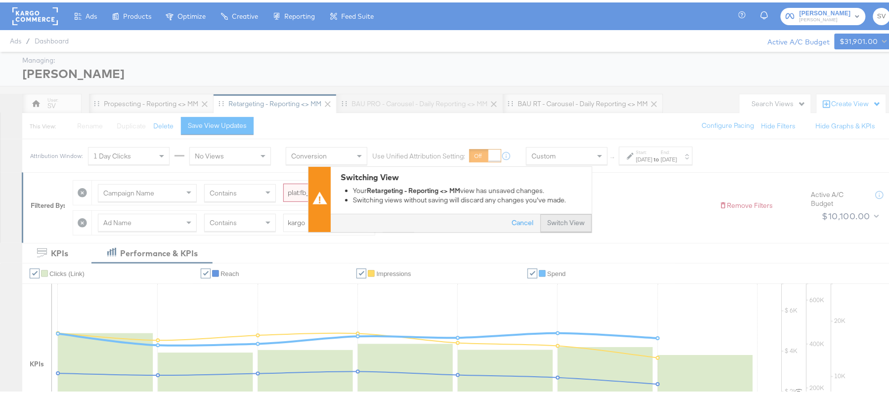
click at [556, 223] on button "Switch View" at bounding box center [565, 222] width 51 height 18
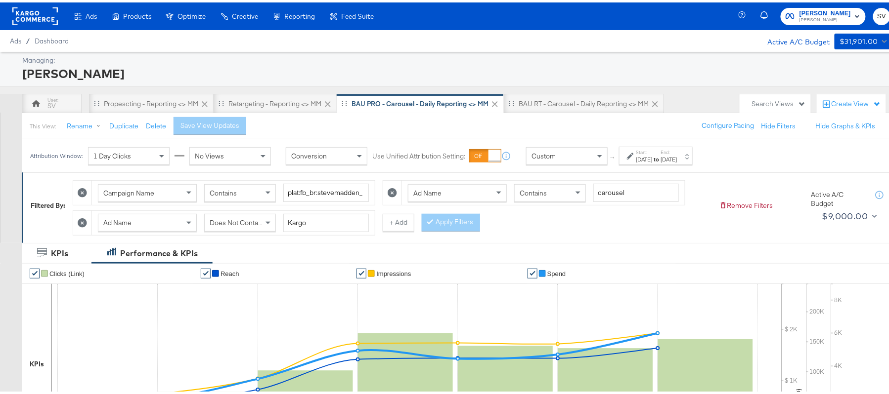
click at [677, 155] on div "Aug 27th 2025" at bounding box center [669, 157] width 16 height 8
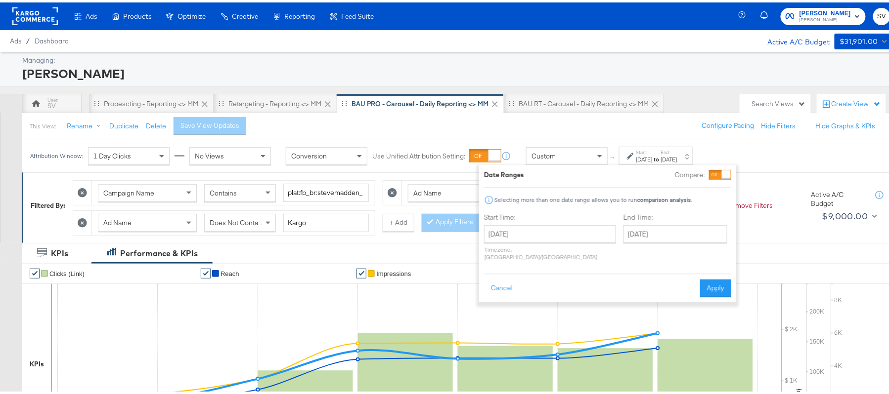
click at [537, 222] on div "Start Time: August 21st 2025 ‹ August 2025 › Su Mo Tu We Th Fr Sa 27 28 29 30 3…" at bounding box center [550, 237] width 132 height 52
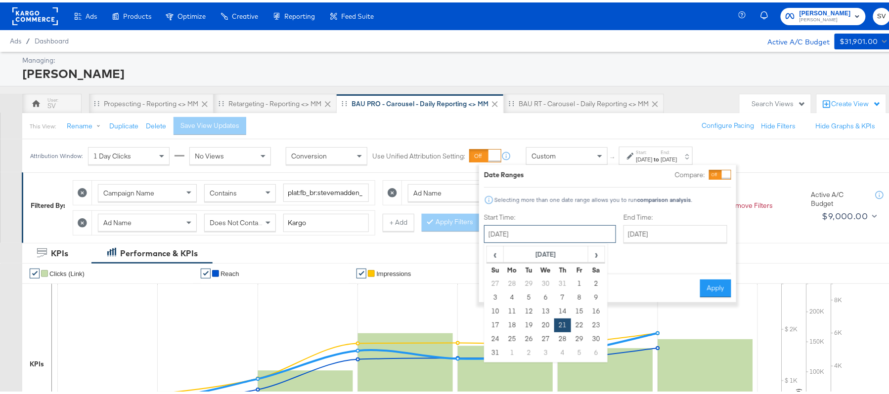
click at [571, 232] on input "August 21st 2025" at bounding box center [550, 232] width 132 height 18
click at [594, 246] on span "›" at bounding box center [596, 252] width 15 height 15
click at [528, 296] on td "9" at bounding box center [529, 296] width 17 height 14
type input "September 9th 2025"
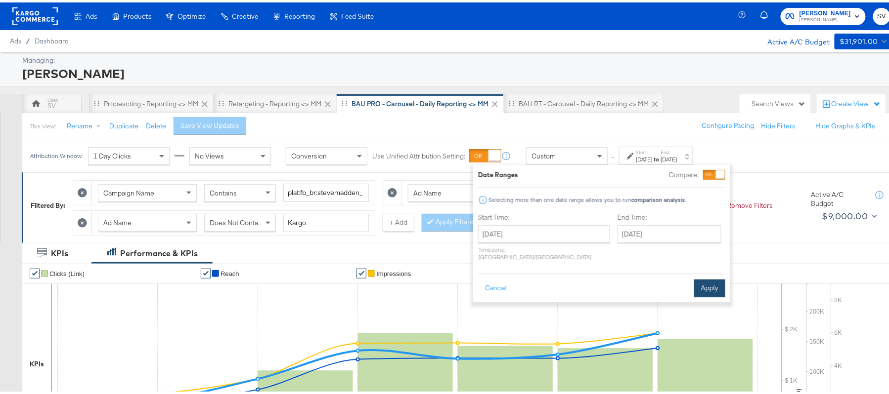
click at [704, 284] on button "Apply" at bounding box center [709, 286] width 31 height 18
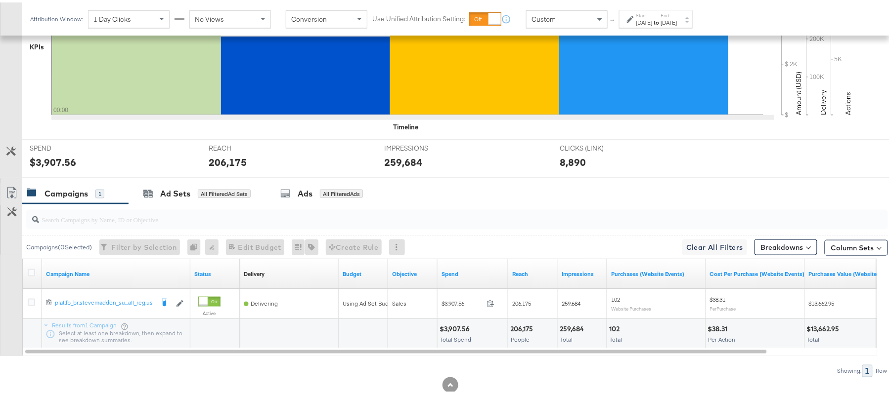
scroll to position [345, 0]
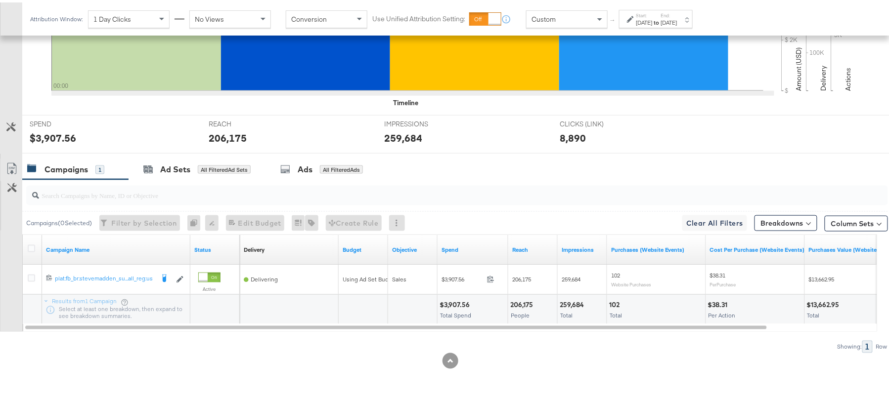
click at [458, 299] on div "$3,907.56" at bounding box center [455, 302] width 33 height 9
click at [528, 301] on div "206,175" at bounding box center [523, 302] width 26 height 9
click at [572, 303] on div "259,684" at bounding box center [573, 302] width 27 height 9
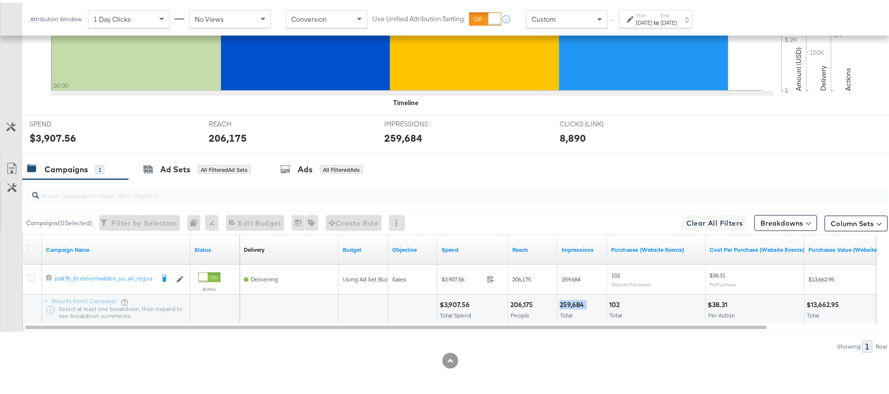
click at [572, 303] on div "259,684" at bounding box center [573, 302] width 27 height 9
click at [677, 23] on div "Sep 9th 2025" at bounding box center [669, 20] width 16 height 8
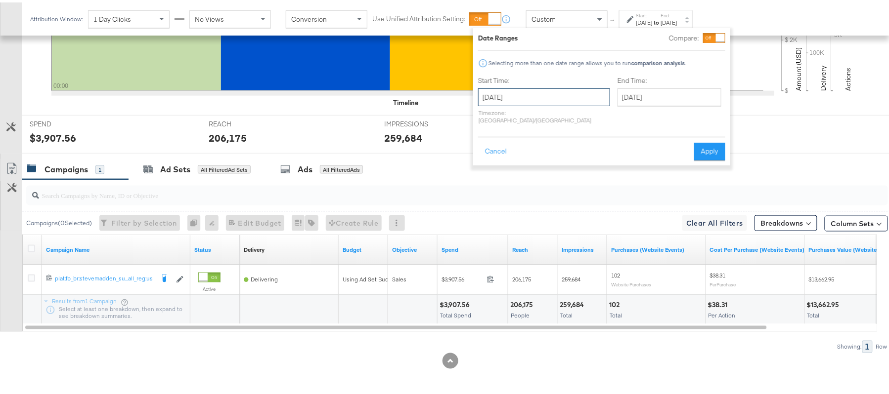
click at [569, 87] on input "September 9th 2025" at bounding box center [544, 95] width 132 height 18
click at [537, 157] on td "10" at bounding box center [539, 159] width 17 height 14
type input "September 10th 2025"
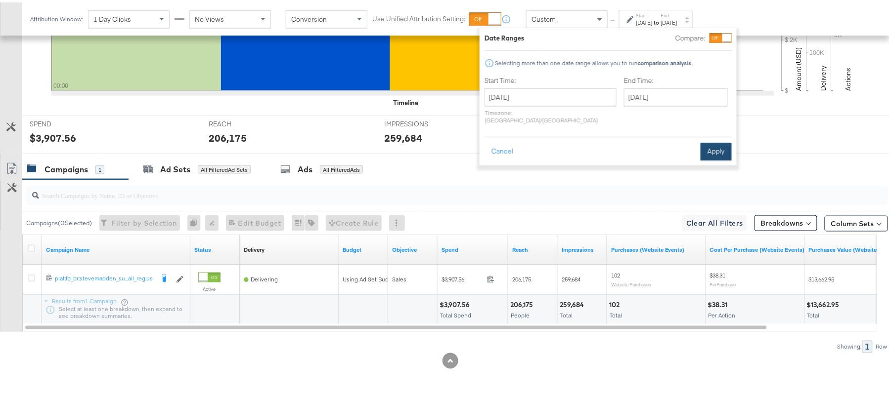
click at [722, 141] on button "Apply" at bounding box center [715, 149] width 31 height 18
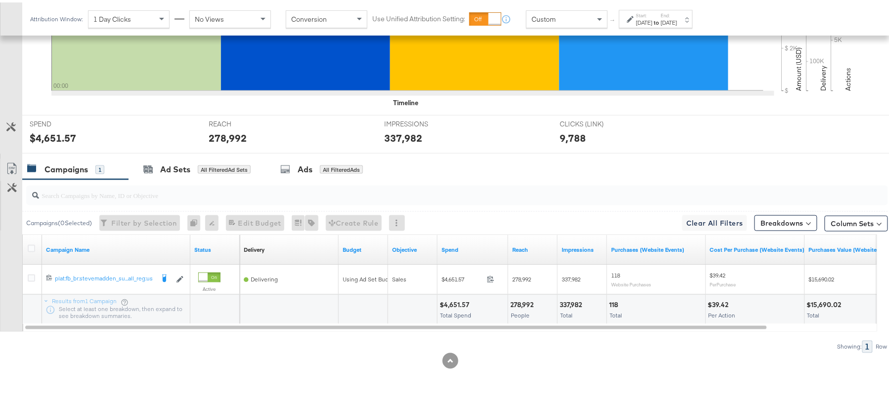
click at [447, 305] on div "$4,651.57" at bounding box center [455, 302] width 33 height 9
click at [517, 296] on div "278,992 People" at bounding box center [532, 308] width 49 height 30
click at [568, 300] on div "337,982" at bounding box center [572, 302] width 25 height 9
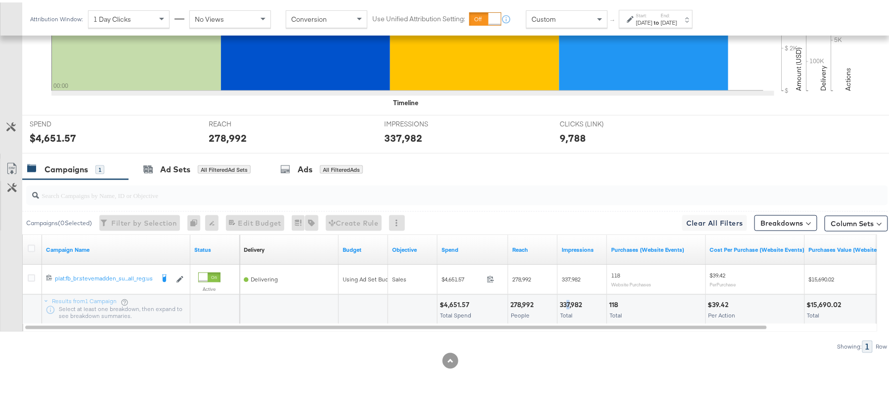
click at [568, 300] on div "337,982" at bounding box center [572, 302] width 25 height 9
click at [556, 300] on div "278,992 People" at bounding box center [532, 308] width 49 height 30
click at [566, 300] on div "337,982" at bounding box center [572, 302] width 25 height 9
click at [677, 16] on div "[DATE]" at bounding box center [669, 20] width 16 height 8
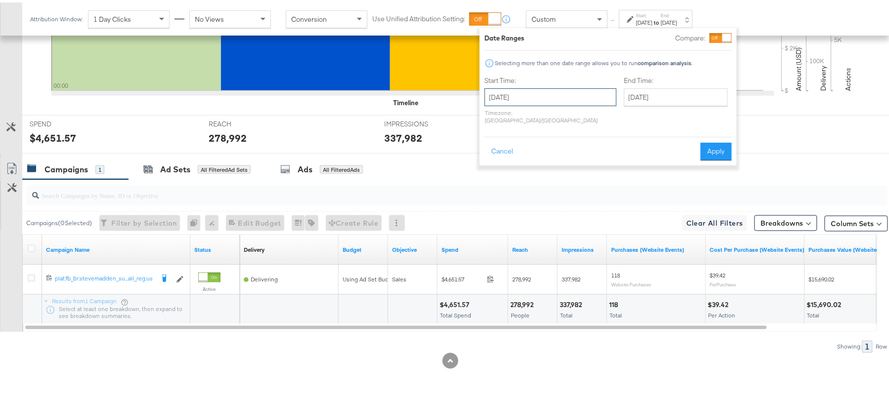
click at [534, 95] on input "September 10th 2025" at bounding box center [550, 95] width 132 height 18
click at [560, 144] on td "4" at bounding box center [563, 145] width 17 height 14
type input "September 4th 2025"
click at [700, 140] on button "Apply" at bounding box center [712, 149] width 31 height 18
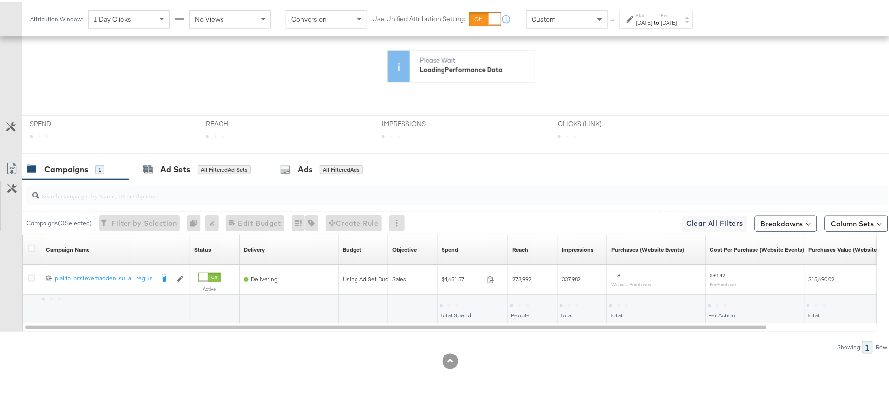
scroll to position [260, 0]
click at [702, 137] on rect at bounding box center [390, 123] width 676 height 99
click at [653, 18] on div "[DATE]" at bounding box center [644, 20] width 16 height 8
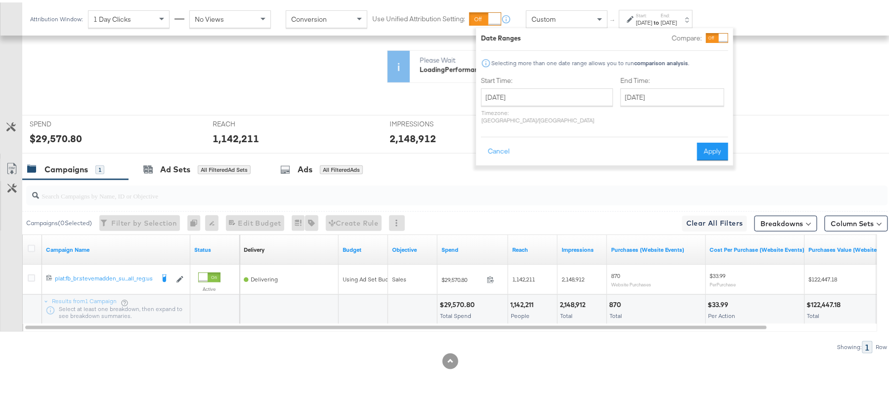
scroll to position [345, 0]
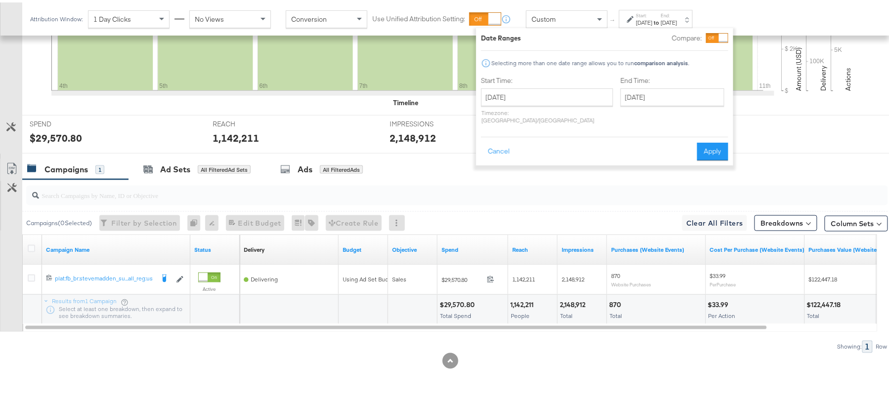
click at [714, 143] on button "Apply" at bounding box center [712, 149] width 31 height 18
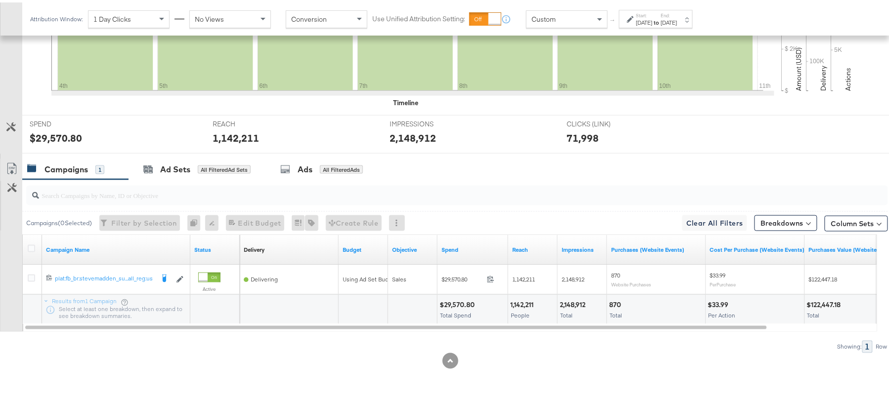
click at [453, 304] on div "$29,570.80" at bounding box center [458, 302] width 38 height 9
click at [526, 304] on div "1,142,211" at bounding box center [523, 302] width 26 height 9
click at [586, 297] on div "2,148,912 Total" at bounding box center [582, 308] width 49 height 30
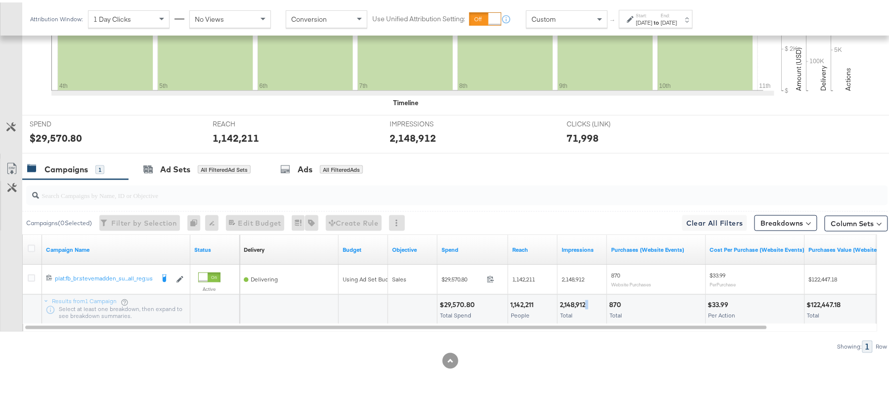
click at [586, 297] on div "2,148,912 Total" at bounding box center [582, 308] width 49 height 30
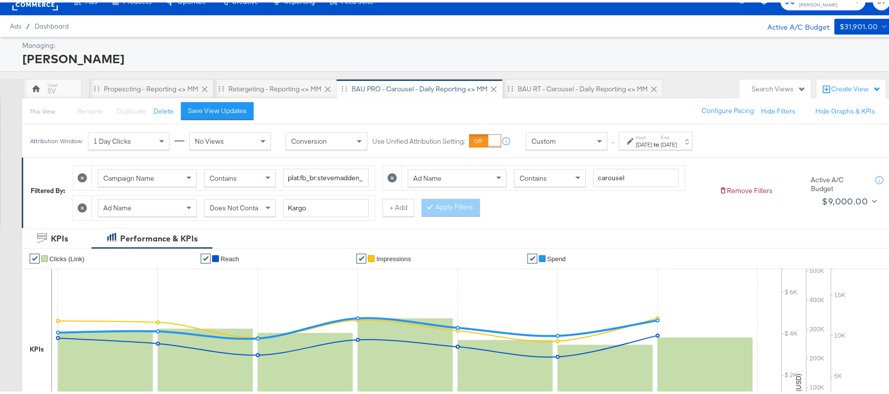
scroll to position [0, 0]
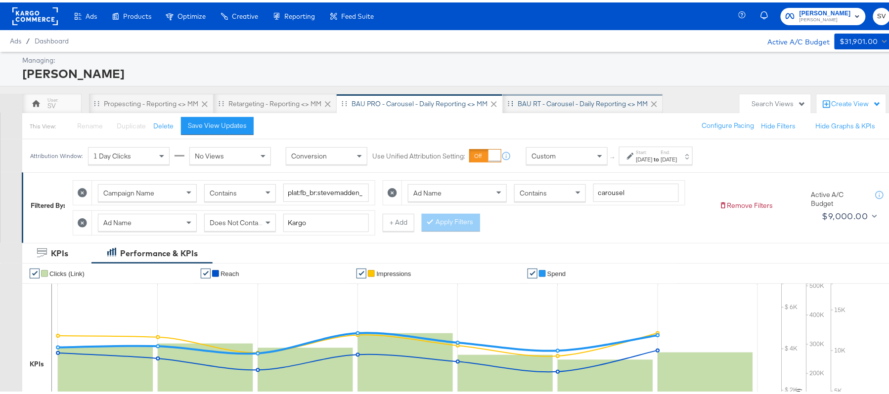
click at [550, 105] on div "BAU RT - Carousel - Daily Reporting <> MM" at bounding box center [583, 101] width 130 height 9
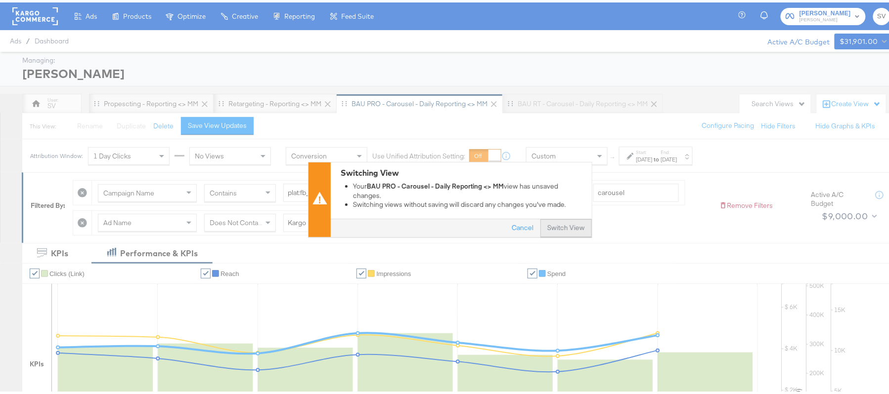
click at [548, 222] on button "Switch View" at bounding box center [565, 226] width 51 height 18
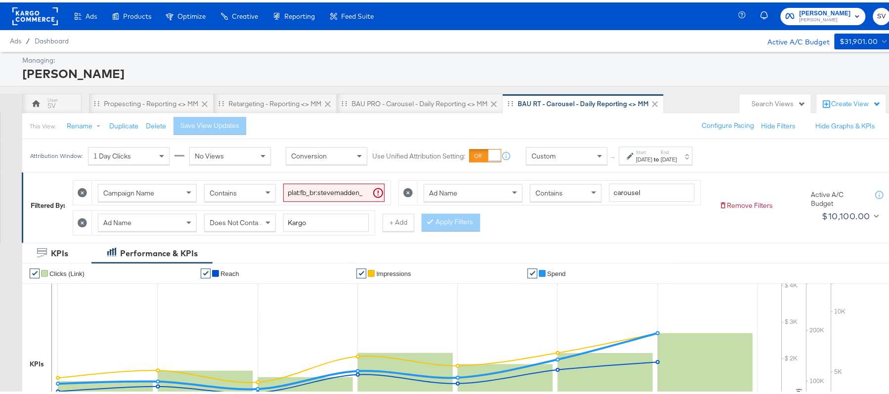
click at [661, 163] on div "Start: Aug 21st 2025 to End: Aug 27th 2025" at bounding box center [656, 153] width 74 height 18
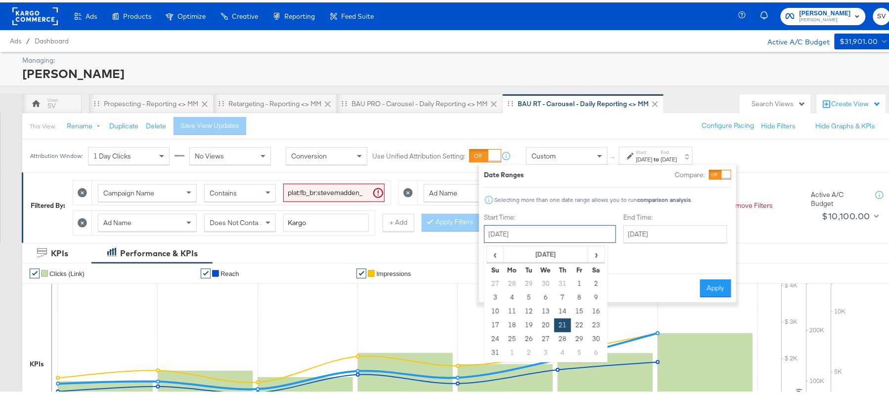
click at [562, 232] on input "August 21st 2025" at bounding box center [550, 232] width 132 height 18
click at [590, 250] on span "›" at bounding box center [596, 252] width 15 height 15
click at [561, 281] on td "4" at bounding box center [562, 282] width 17 height 14
type input "September 4th 2025"
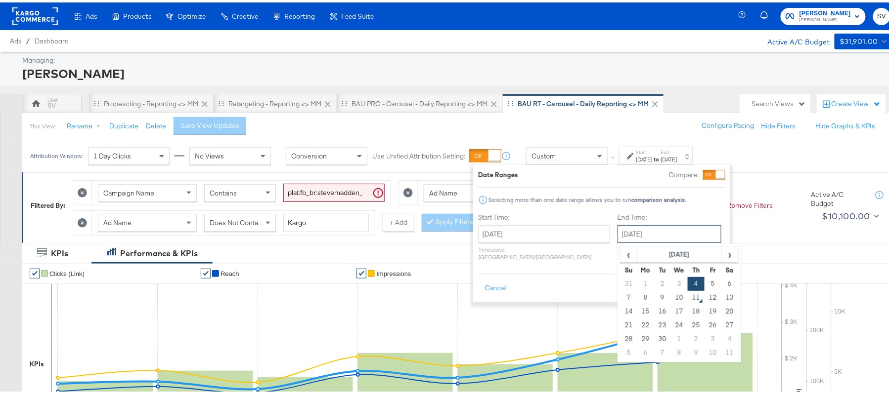
click at [656, 237] on input "September 4th 2025" at bounding box center [669, 232] width 104 height 18
click at [671, 299] on td "10" at bounding box center [679, 296] width 17 height 14
type input "September 10th 2025"
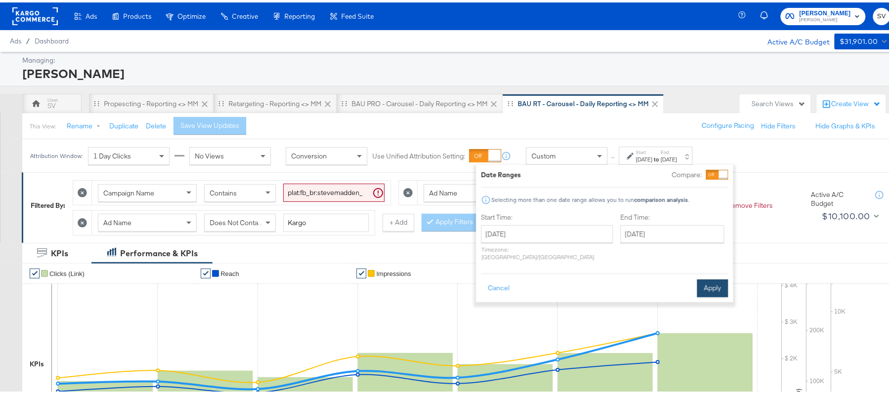
click at [705, 281] on button "Apply" at bounding box center [712, 286] width 31 height 18
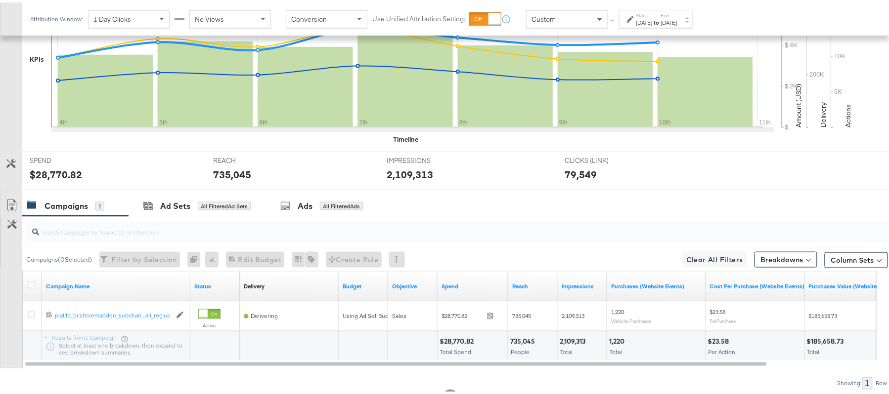
scroll to position [375, 0]
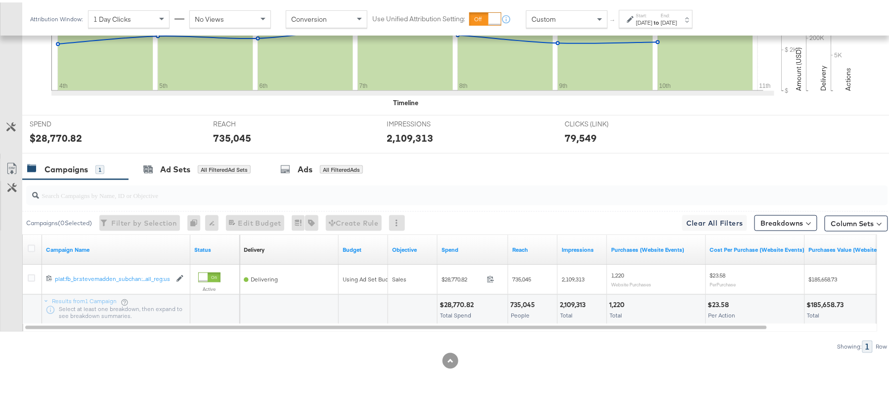
click at [453, 300] on div "$28,770.82" at bounding box center [457, 302] width 37 height 9
click at [525, 302] on div "735,045" at bounding box center [524, 302] width 28 height 9
click at [582, 300] on div "2,109,313" at bounding box center [574, 302] width 29 height 9
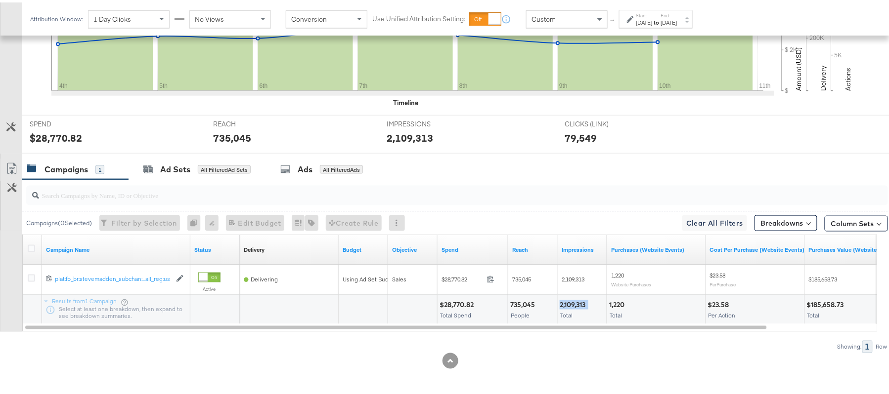
click at [582, 300] on div "2,109,313" at bounding box center [574, 302] width 29 height 9
click at [653, 15] on label "Start:" at bounding box center [644, 13] width 16 height 6
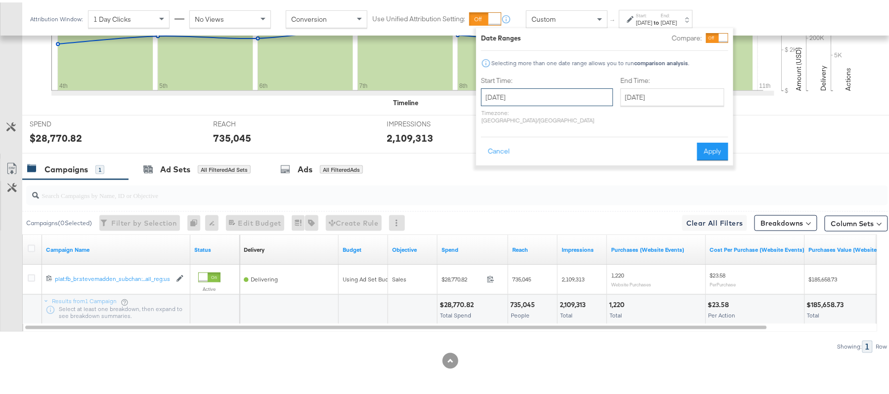
click at [555, 97] on input "September 4th 2025" at bounding box center [547, 95] width 132 height 18
click at [524, 157] on td "9" at bounding box center [526, 159] width 17 height 14
type input "September 9th 2025"
click at [647, 100] on input "September 10th 2025" at bounding box center [672, 95] width 104 height 18
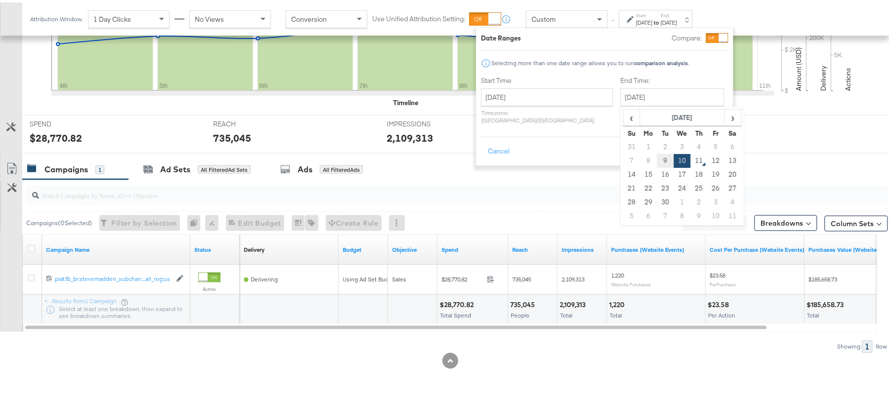
click at [657, 159] on td "9" at bounding box center [665, 159] width 17 height 14
type input "September 9th 2025"
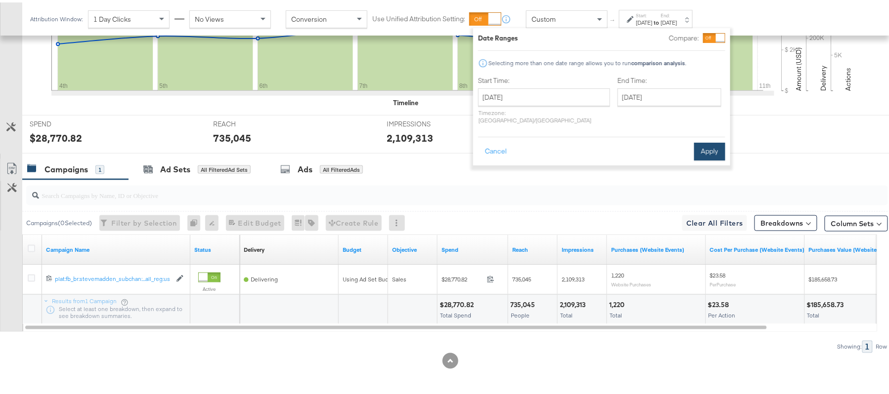
click at [700, 141] on button "Apply" at bounding box center [709, 149] width 31 height 18
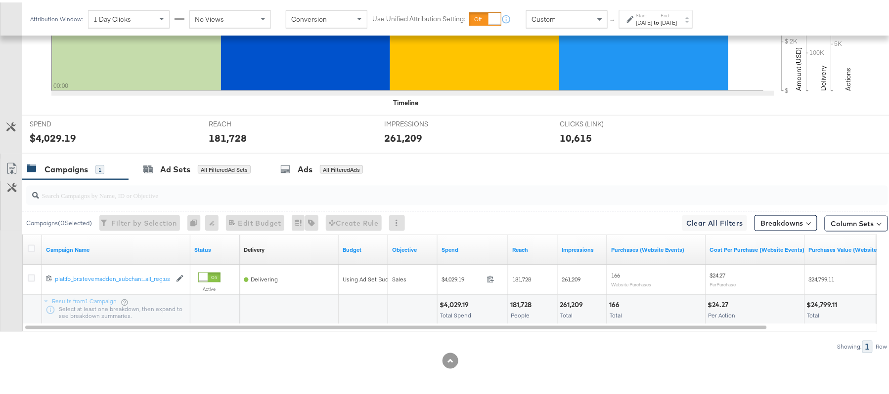
click at [447, 297] on div "$4,029.19 Total Spend" at bounding box center [472, 308] width 70 height 30
click at [521, 300] on div "181,728" at bounding box center [522, 302] width 24 height 9
click at [581, 306] on div "261,209" at bounding box center [573, 302] width 26 height 9
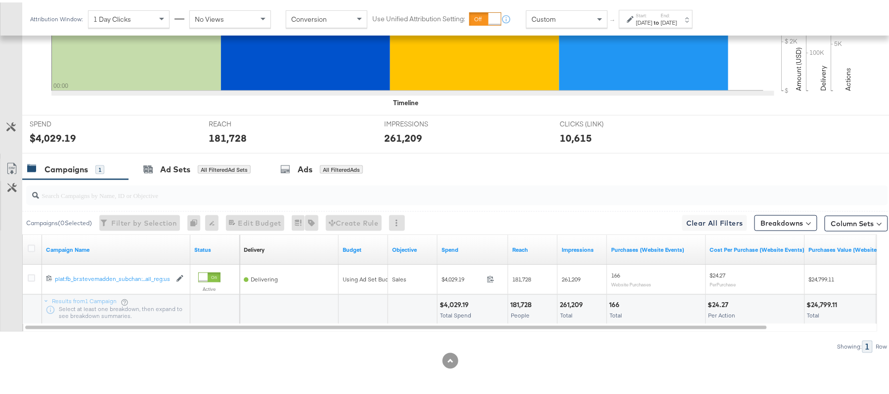
click at [568, 301] on div "261,209" at bounding box center [573, 302] width 26 height 9
click at [661, 17] on strong "to" at bounding box center [657, 19] width 8 height 7
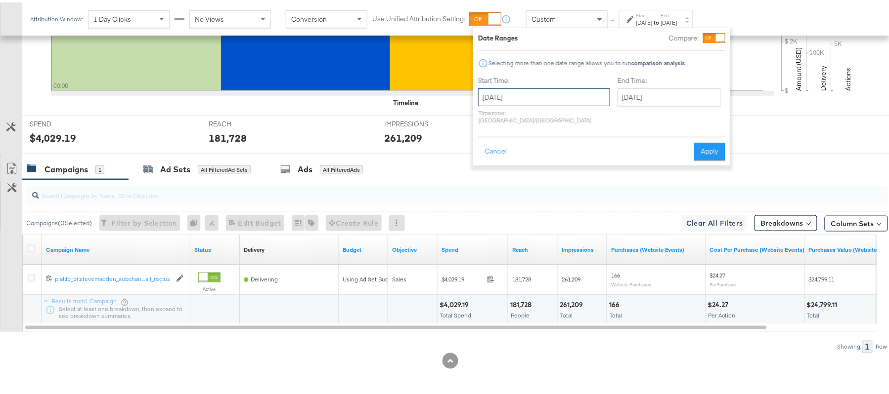
click at [541, 97] on input "September 9th 2025" at bounding box center [544, 95] width 132 height 18
click at [544, 159] on td "10" at bounding box center [539, 159] width 17 height 14
type input "September 10th 2025"
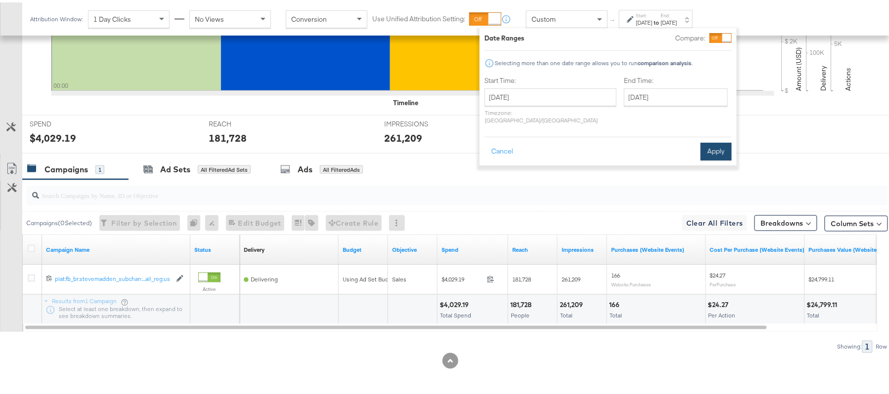
click at [712, 140] on button "Apply" at bounding box center [715, 149] width 31 height 18
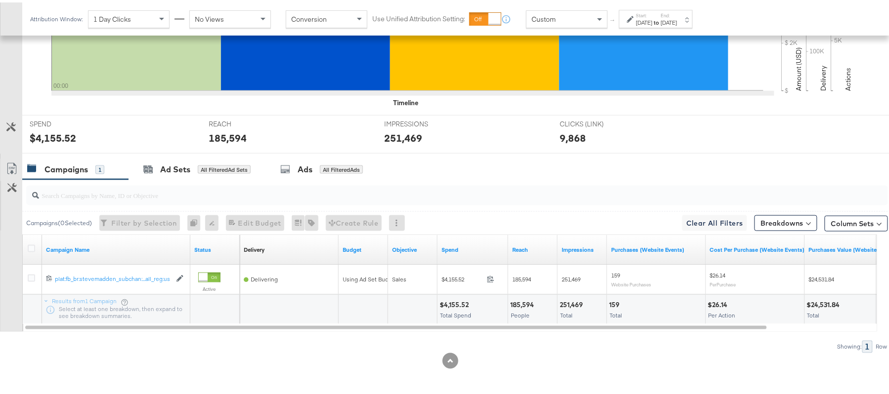
click at [449, 297] on div "$4,155.52 Total Spend" at bounding box center [472, 308] width 70 height 30
click at [519, 299] on div "185,594" at bounding box center [523, 302] width 27 height 9
click at [568, 295] on div "251,469 Total" at bounding box center [582, 308] width 49 height 30
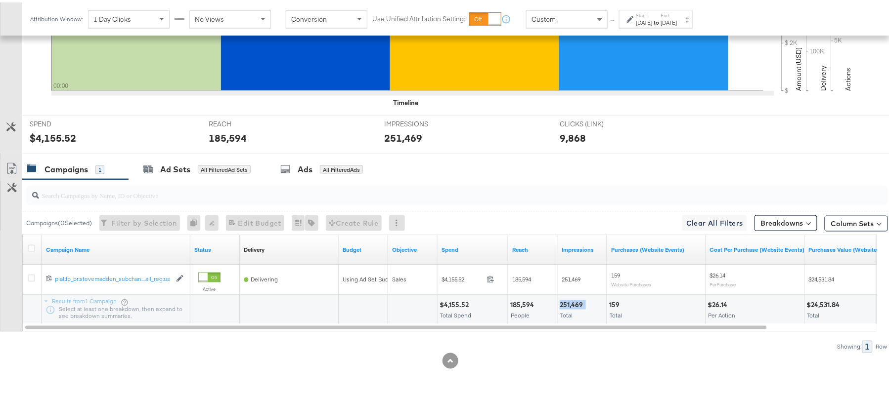
click at [568, 295] on div "251,469 Total" at bounding box center [582, 308] width 49 height 30
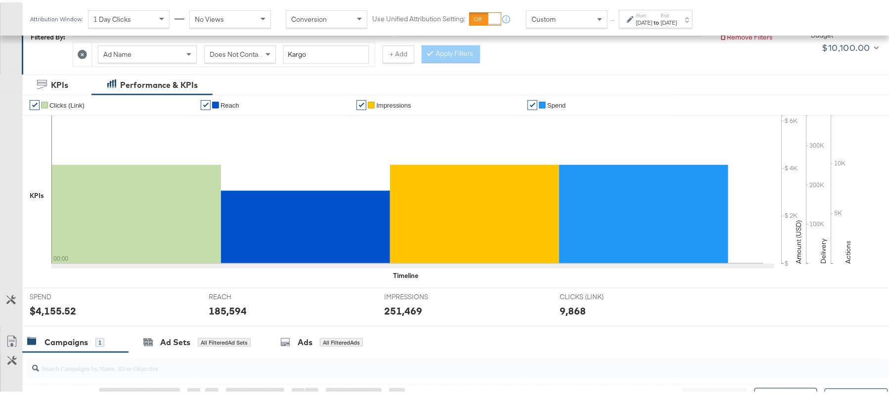
scroll to position [0, 0]
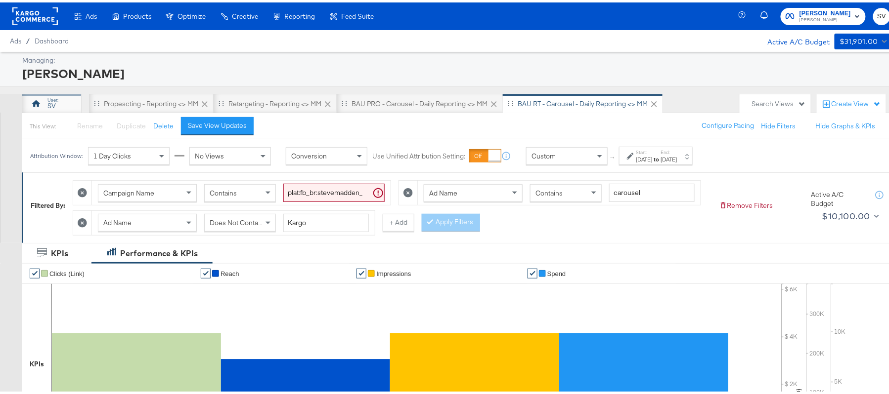
click at [44, 103] on div "SV" at bounding box center [51, 101] width 59 height 20
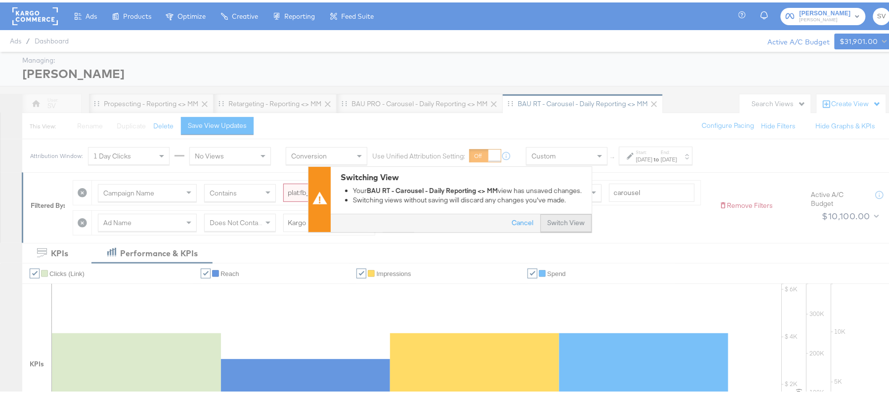
click at [554, 221] on button "Switch View" at bounding box center [565, 222] width 51 height 18
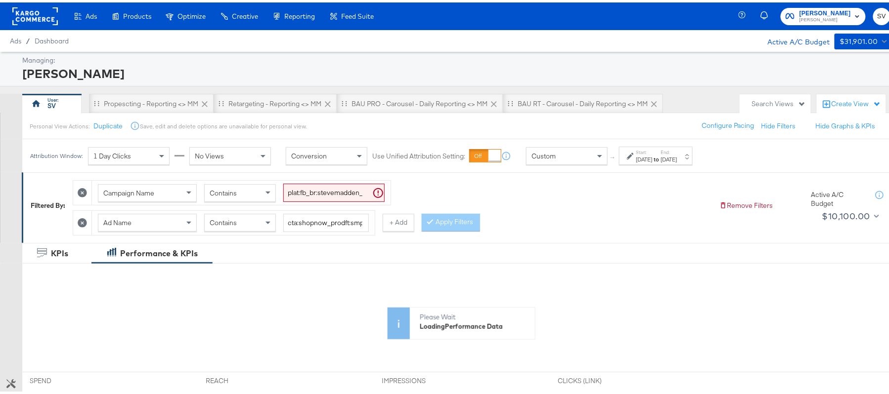
click at [341, 183] on input "plat:fb_br:stevemadden_subchan:paidsocial-asc_temp:evergreen-retargetingDPAs-2_…" at bounding box center [333, 190] width 101 height 18
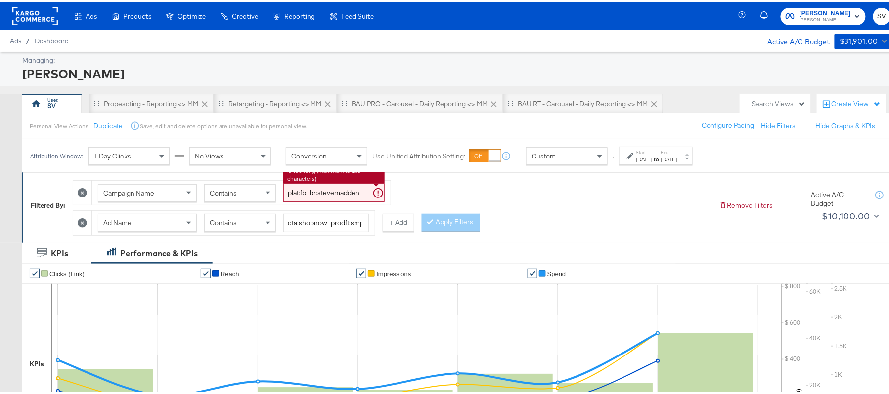
paste input "buywithprime-prospecting"
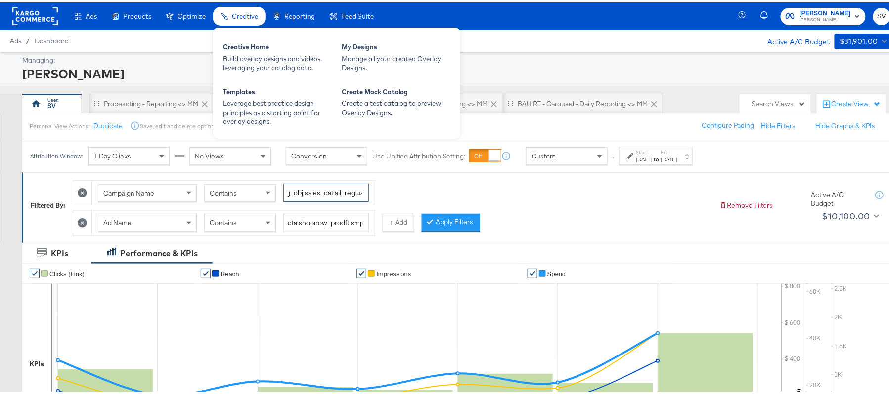
type input "plat:fb_br:stevemadden_subchan:paidsocial-asc_temp:buywithprime-prospecting_obj…"
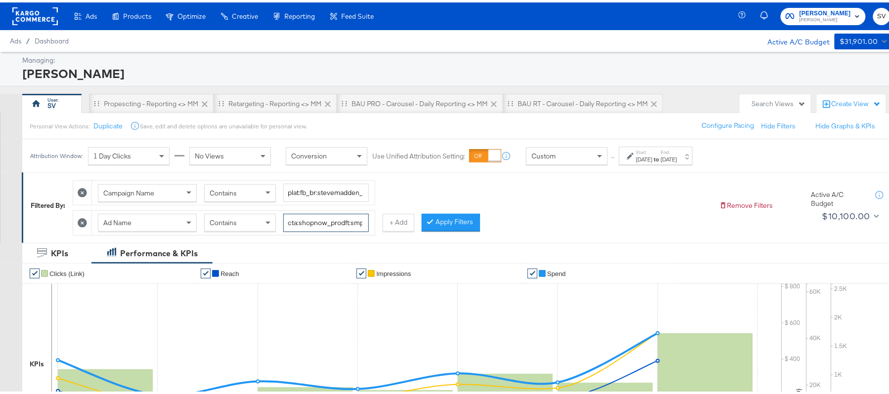
click at [293, 218] on input "cta:shopnow_prodft:smpass_copy:wesawyou-may28-KARGO2_lp:plp_adtype:carousel_len…" at bounding box center [326, 221] width 86 height 18
type input "kargo"
click at [459, 214] on button "Apply Filters" at bounding box center [451, 221] width 58 height 18
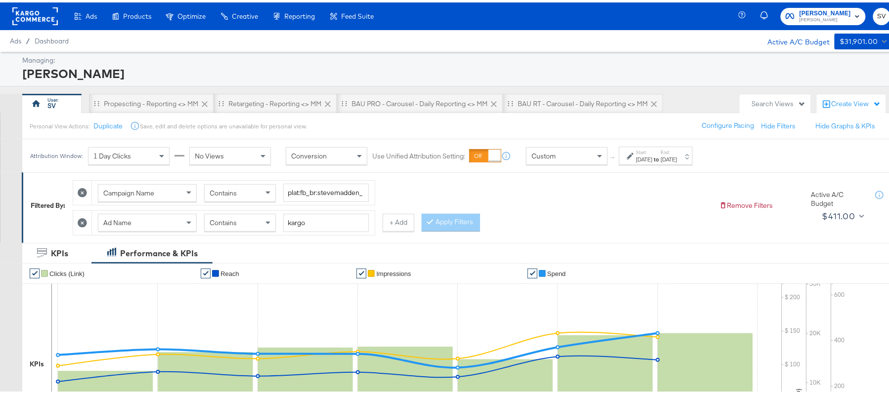
click at [677, 152] on label "End:" at bounding box center [669, 150] width 16 height 6
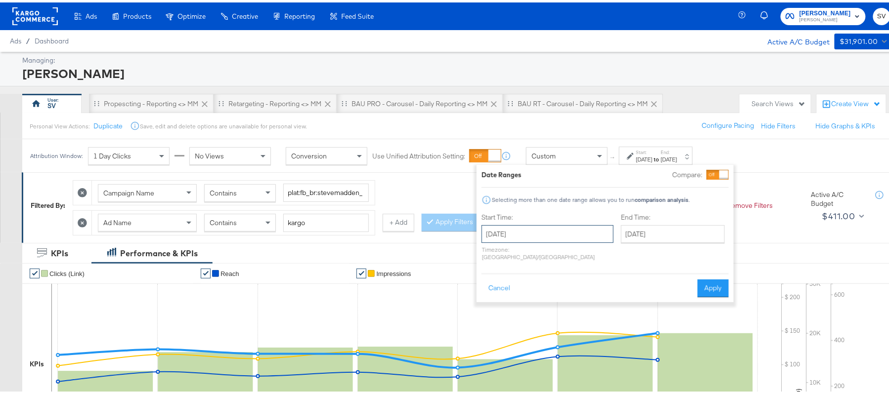
click at [556, 241] on input "August 28th 2025" at bounding box center [547, 232] width 132 height 18
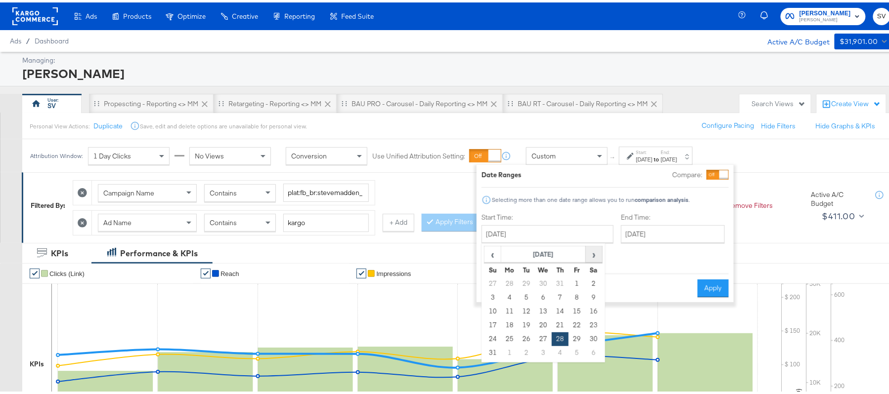
click at [594, 254] on span "›" at bounding box center [593, 252] width 15 height 15
click at [538, 299] on td "10" at bounding box center [543, 296] width 17 height 14
type input "September 10th 2025"
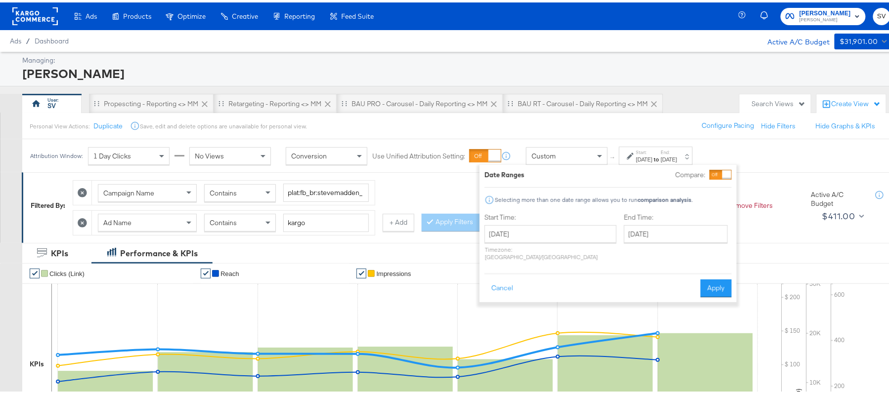
click at [710, 271] on div "Cancel Apply" at bounding box center [607, 283] width 247 height 24
click at [710, 277] on button "Apply" at bounding box center [715, 286] width 31 height 18
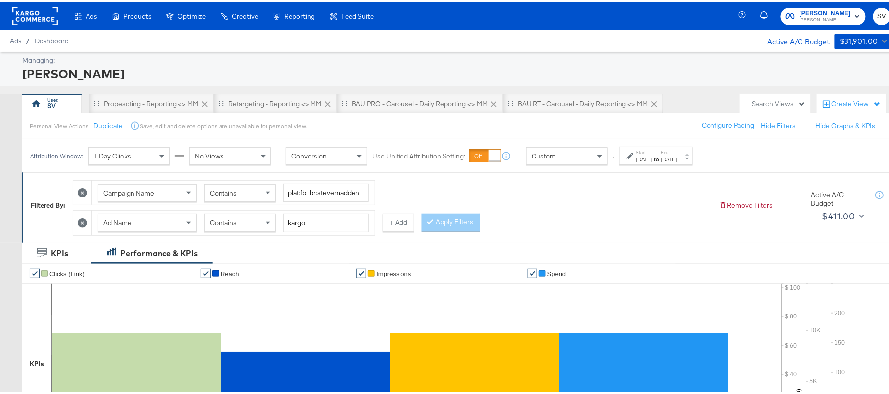
scroll to position [345, 0]
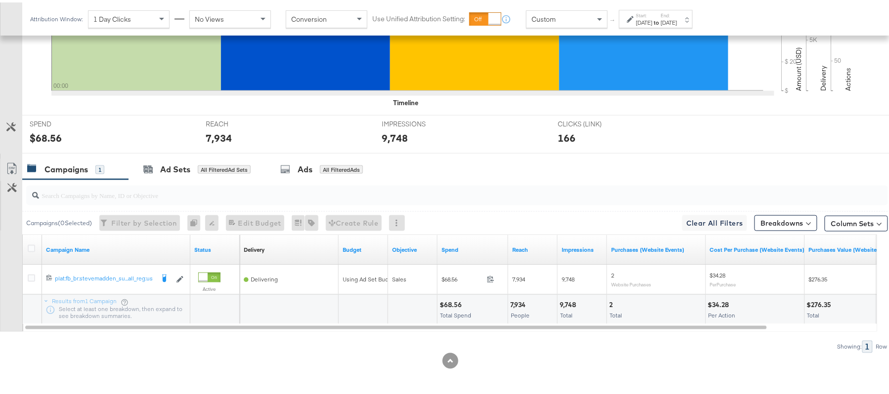
click at [455, 302] on div "$68.56" at bounding box center [451, 302] width 25 height 9
click at [523, 301] on div "7,934" at bounding box center [519, 302] width 18 height 9
click at [566, 304] on div "9,748" at bounding box center [569, 302] width 19 height 9
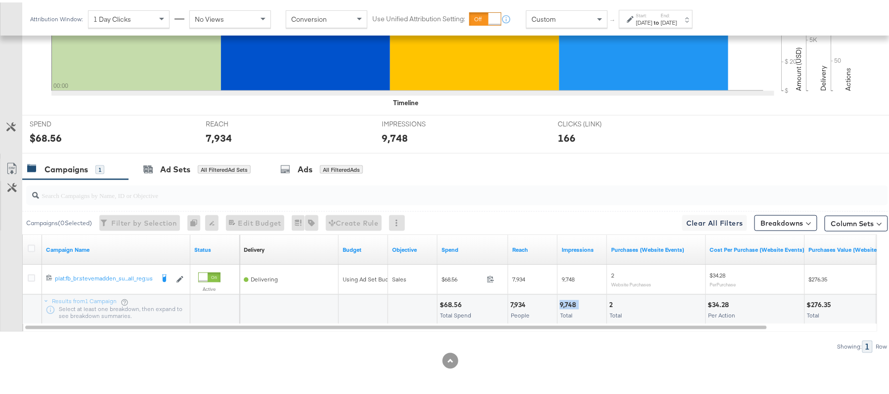
click at [566, 304] on div "9,748" at bounding box center [569, 302] width 19 height 9
click at [645, 18] on div "[DATE]" at bounding box center [644, 20] width 16 height 8
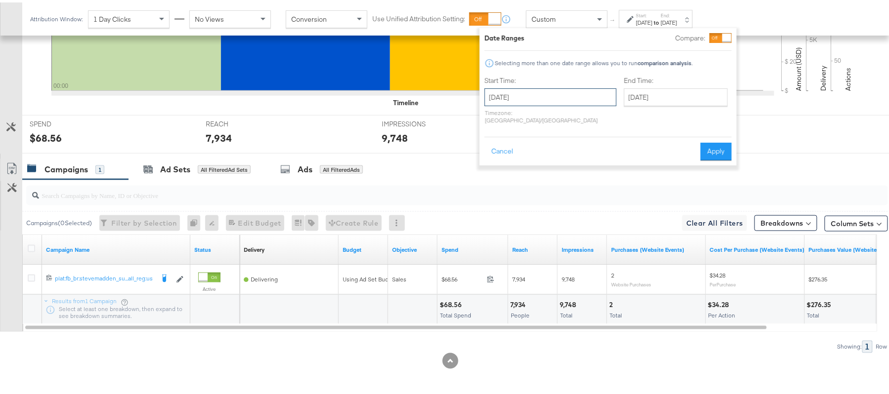
click at [558, 93] on input "September 10th 2025" at bounding box center [550, 95] width 132 height 18
click at [562, 143] on td "4" at bounding box center [563, 145] width 17 height 14
type input "September 4th 2025"
click at [716, 140] on button "Apply" at bounding box center [712, 149] width 31 height 18
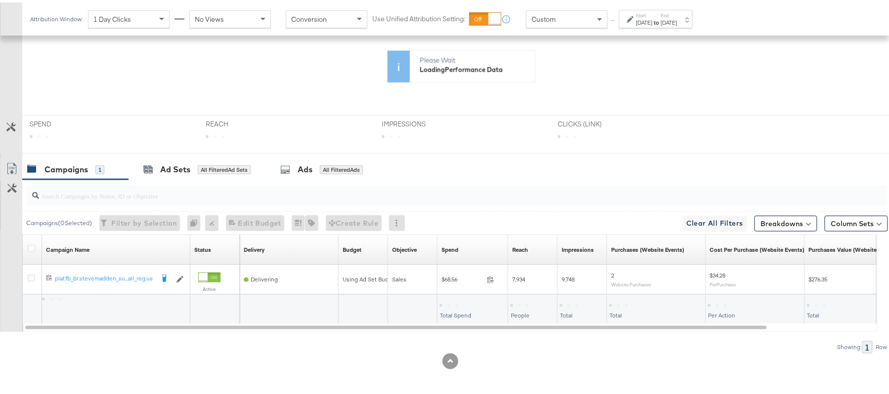
scroll to position [260, 0]
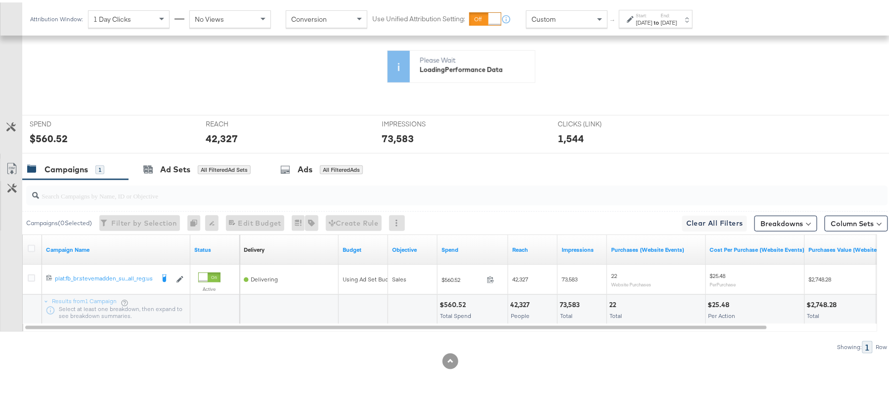
click at [450, 303] on div "$560.52" at bounding box center [453, 302] width 29 height 9
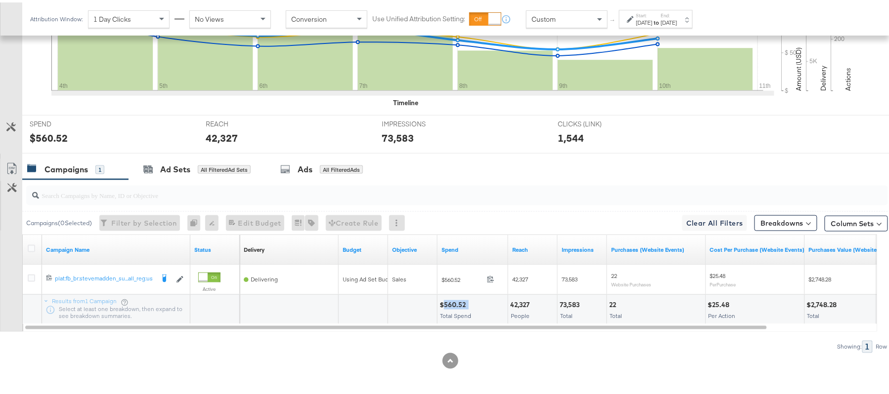
click at [450, 303] on div "$560.52" at bounding box center [453, 302] width 29 height 9
click at [519, 298] on div "42,327" at bounding box center [521, 302] width 22 height 9
click at [568, 299] on div "73,583" at bounding box center [571, 302] width 23 height 9
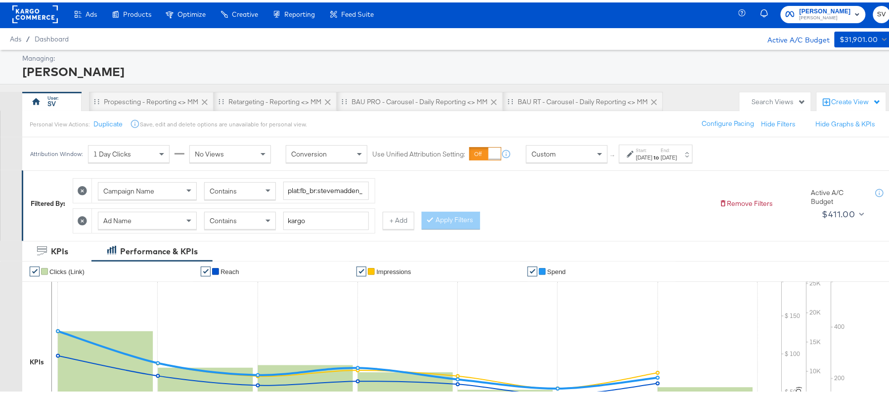
scroll to position [0, 0]
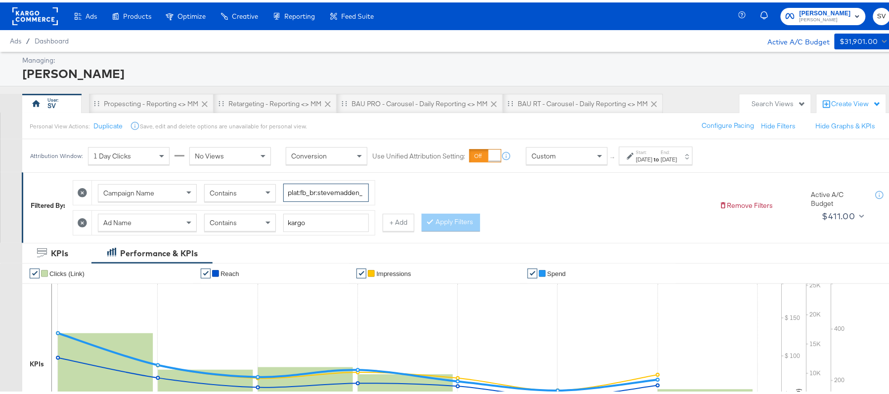
click at [325, 188] on input "plat:fb_br:stevemadden_subchan:paidsocial-asc_temp:buywithprime-prospecting_obj…" at bounding box center [326, 190] width 86 height 18
click at [267, 220] on span at bounding box center [269, 220] width 12 height 17
click at [453, 229] on button "Apply Filters" at bounding box center [451, 221] width 58 height 18
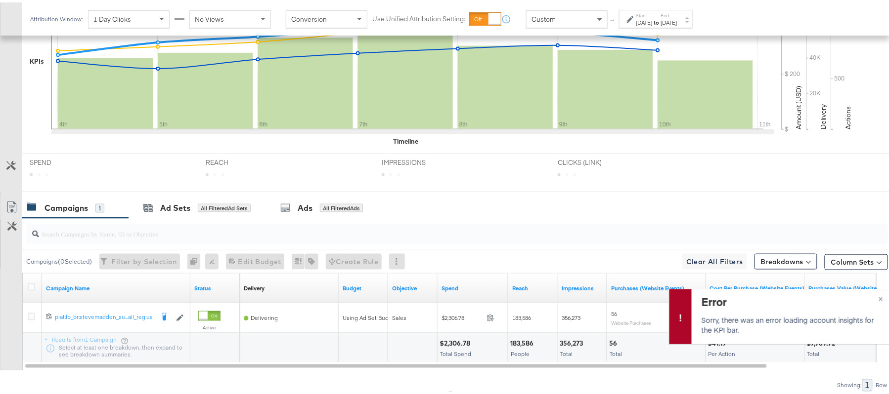
scroll to position [345, 0]
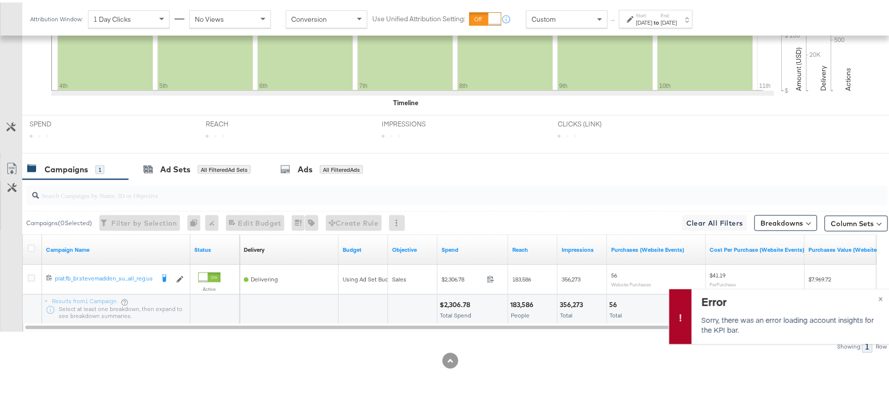
click at [462, 303] on div "$2,306.78" at bounding box center [456, 302] width 34 height 9
click at [525, 317] on div "People" at bounding box center [532, 313] width 45 height 7
click at [523, 303] on div "183,586" at bounding box center [523, 302] width 26 height 9
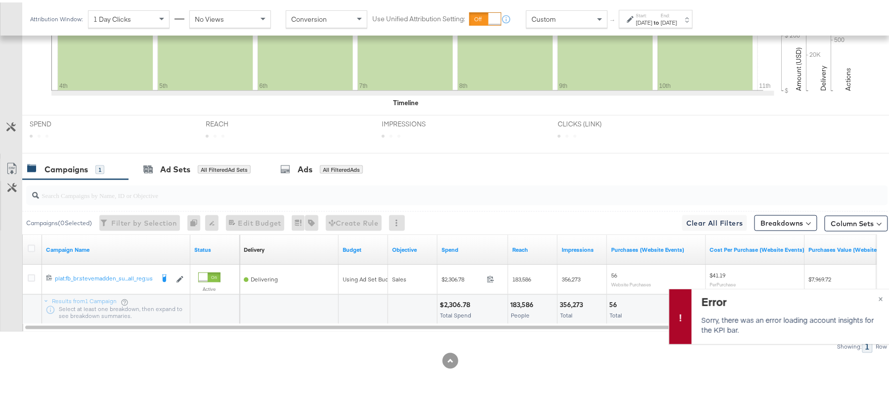
click at [575, 303] on div "356,273" at bounding box center [573, 302] width 26 height 9
click at [649, 20] on div "[DATE]" at bounding box center [644, 20] width 16 height 8
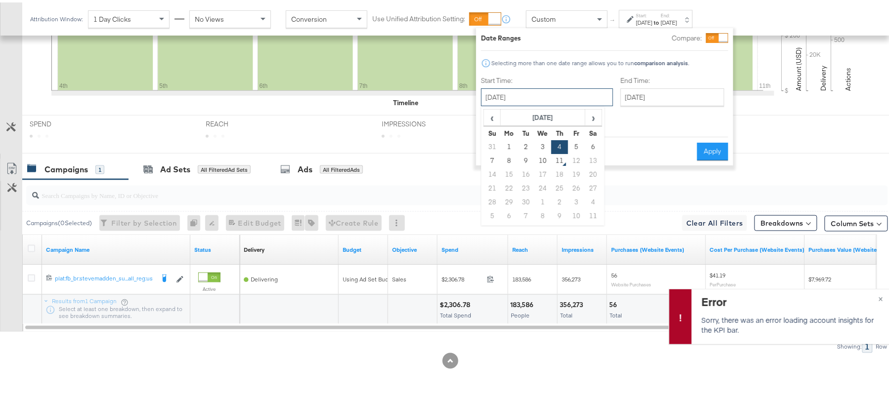
click at [528, 97] on input "September 4th 2025" at bounding box center [547, 95] width 132 height 18
click at [537, 159] on td "10" at bounding box center [542, 159] width 17 height 14
type input "September 10th 2025"
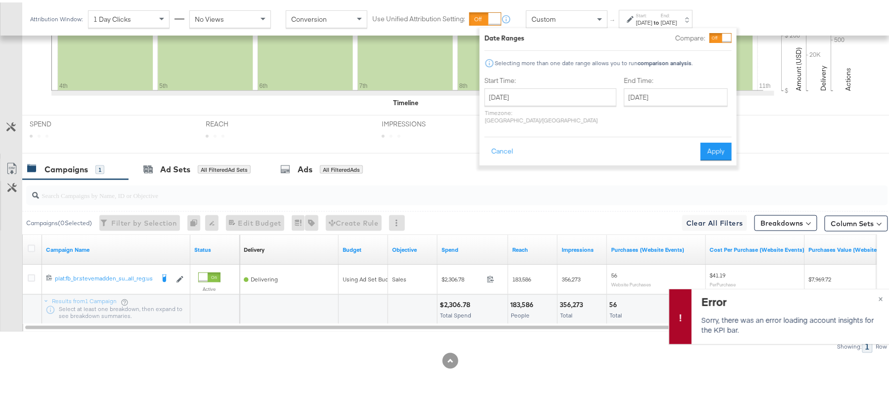
click at [698, 135] on div "Cancel Apply" at bounding box center [607, 146] width 247 height 24
click at [709, 140] on button "Apply" at bounding box center [715, 149] width 31 height 18
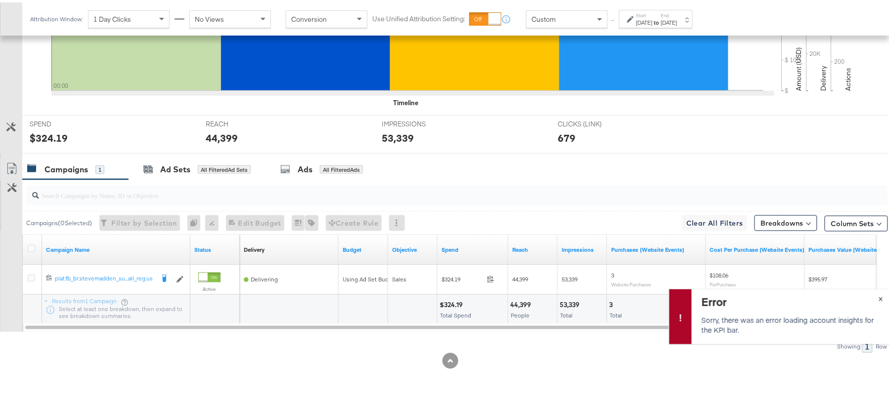
click at [878, 298] on span "×" at bounding box center [880, 295] width 4 height 11
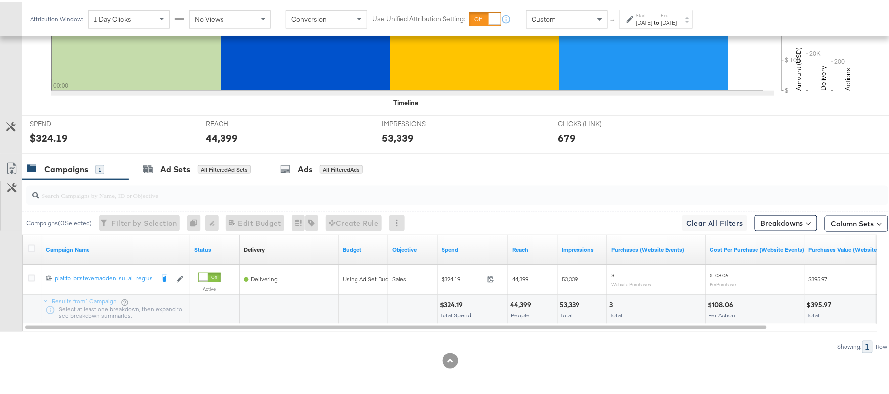
click at [457, 301] on div "$324.19" at bounding box center [452, 302] width 26 height 9
click at [523, 305] on div "44,399" at bounding box center [522, 302] width 24 height 9
click at [563, 305] on div "53,339" at bounding box center [571, 302] width 23 height 9
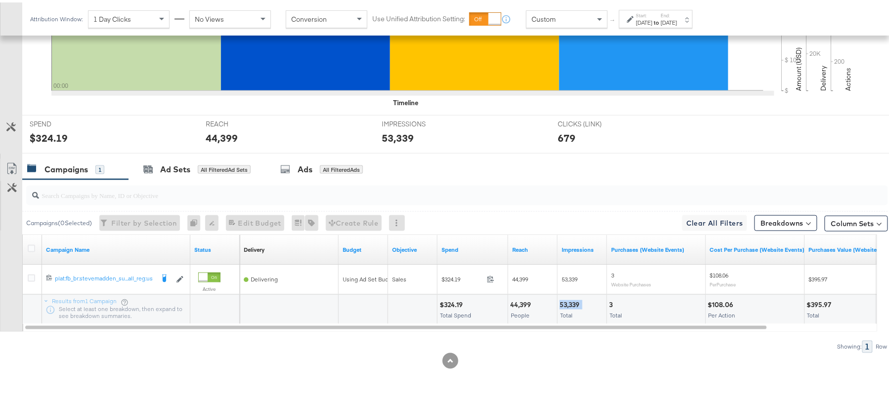
click at [563, 305] on div "53,339" at bounding box center [571, 302] width 23 height 9
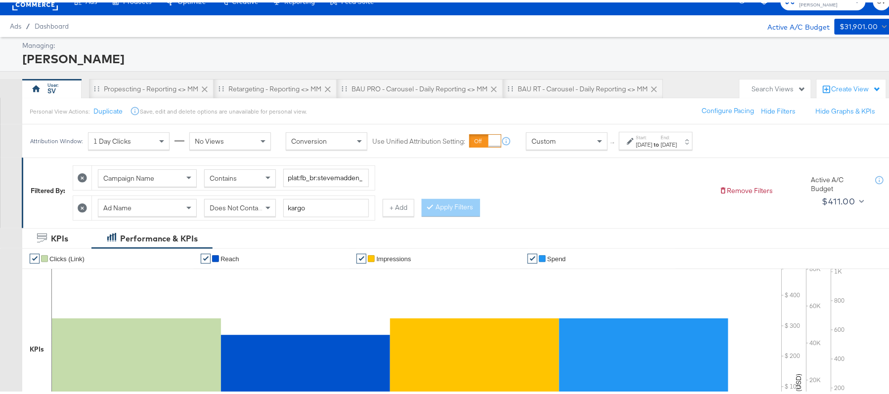
scroll to position [0, 0]
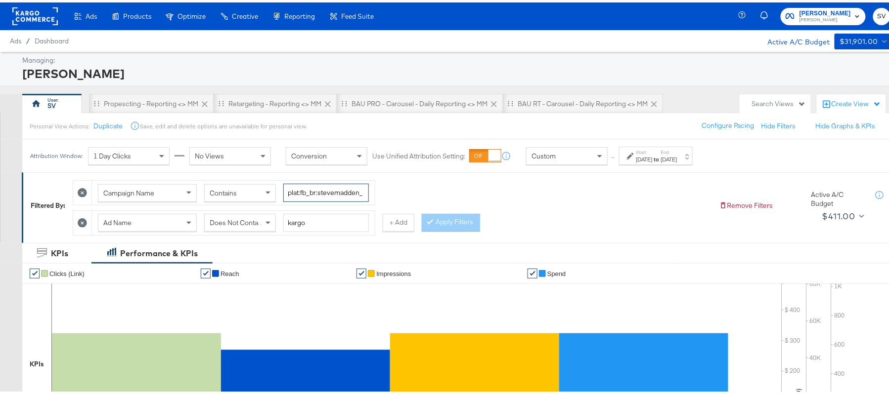
click at [309, 188] on input "plat:fb_br:stevemadden_subchan:paidsocial-asc_temp:buywithprime-prospecting_obj…" at bounding box center [326, 190] width 86 height 18
paste input "retargetingDPAs"
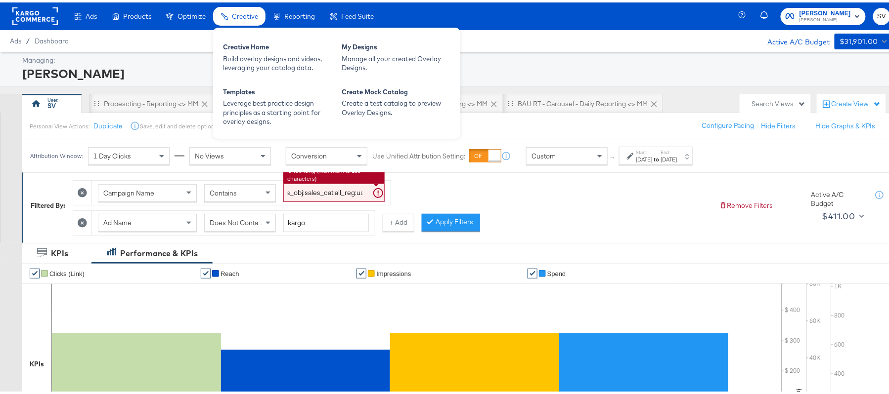
type input "plat:fb_br:stevemadden_subchan:paidsocial-asc_temp:buywithprime-retargetingDPAs…"
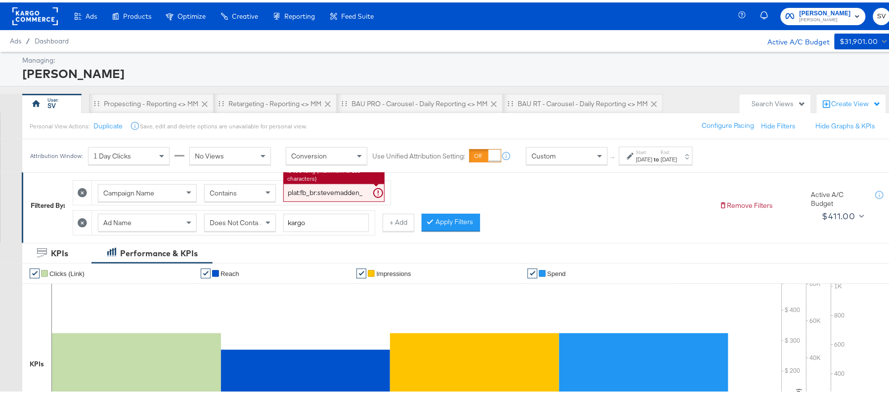
click at [260, 229] on div "Does Not Contain" at bounding box center [240, 220] width 71 height 17
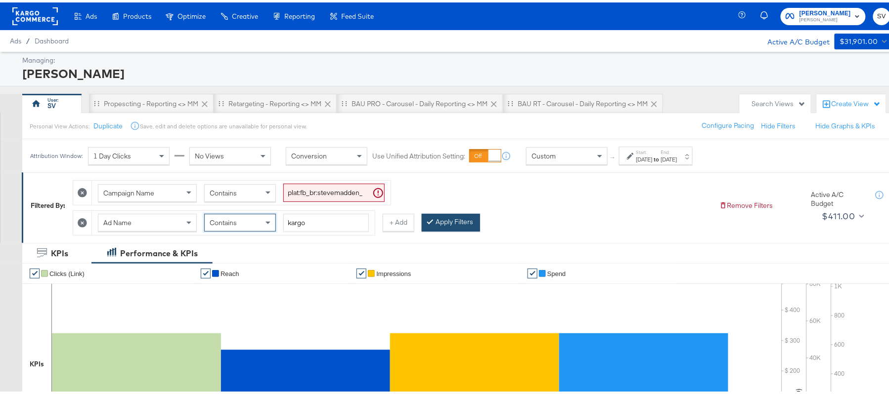
click at [469, 228] on button "Apply Filters" at bounding box center [451, 221] width 58 height 18
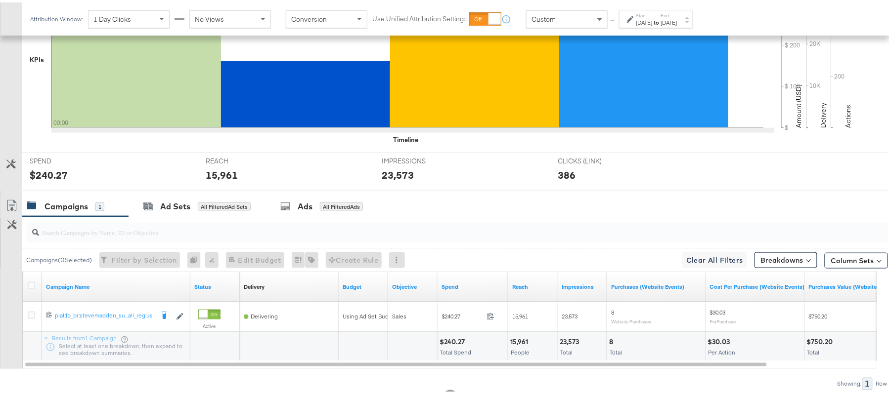
scroll to position [345, 0]
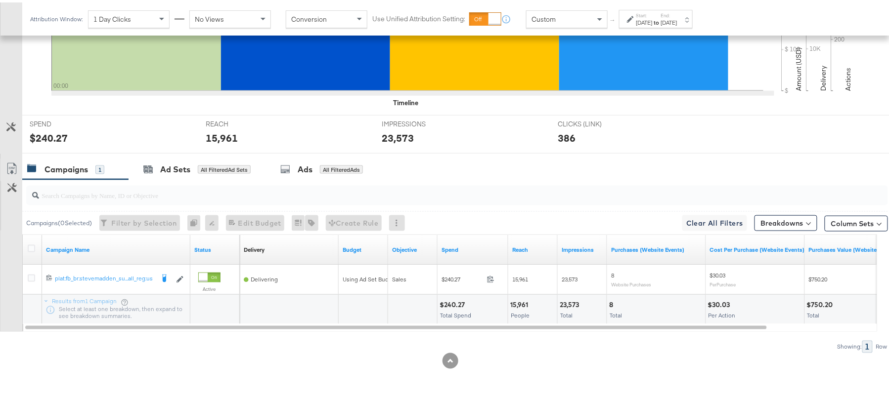
click at [461, 301] on div "$240.27" at bounding box center [453, 302] width 28 height 9
click at [519, 297] on div "15,961 People" at bounding box center [532, 308] width 49 height 30
click at [568, 301] on div "23,573" at bounding box center [571, 302] width 22 height 9
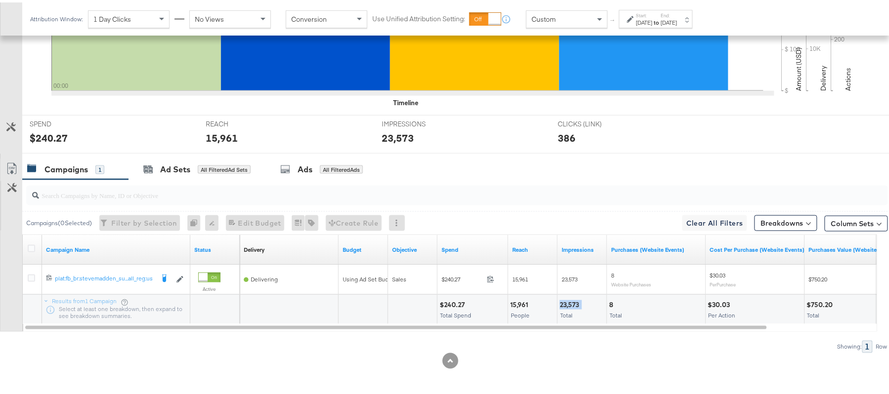
click at [568, 301] on div "23,573" at bounding box center [571, 302] width 22 height 9
click at [653, 15] on label "Start:" at bounding box center [644, 13] width 16 height 6
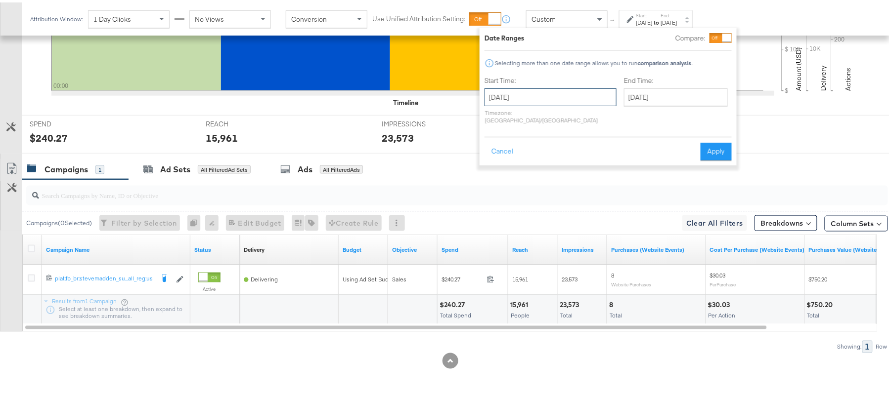
click at [534, 86] on input "September 10th 2025" at bounding box center [550, 95] width 132 height 18
click at [562, 144] on td "4" at bounding box center [563, 145] width 17 height 14
type input "September 4th 2025"
click at [699, 140] on button "Apply" at bounding box center [712, 149] width 31 height 18
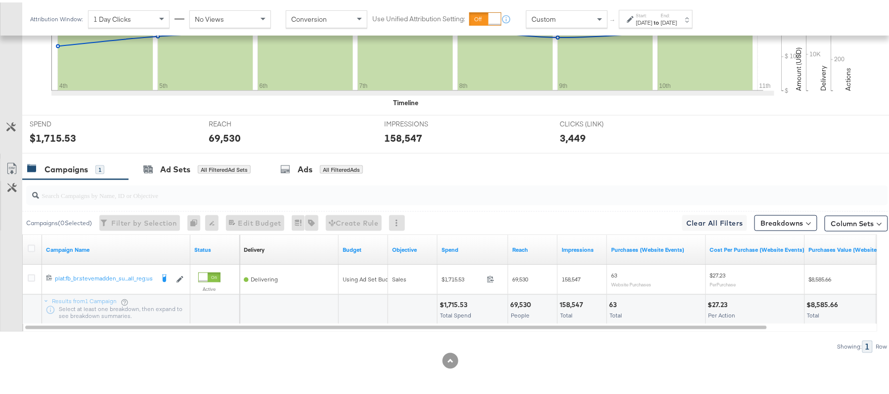
click at [452, 303] on div "$1,715.53" at bounding box center [454, 302] width 31 height 9
click at [451, 303] on div "$1,715.53" at bounding box center [454, 302] width 31 height 9
click at [526, 293] on div "69,530 People" at bounding box center [532, 307] width 49 height 30
click at [525, 295] on div "69,530 People" at bounding box center [532, 308] width 49 height 30
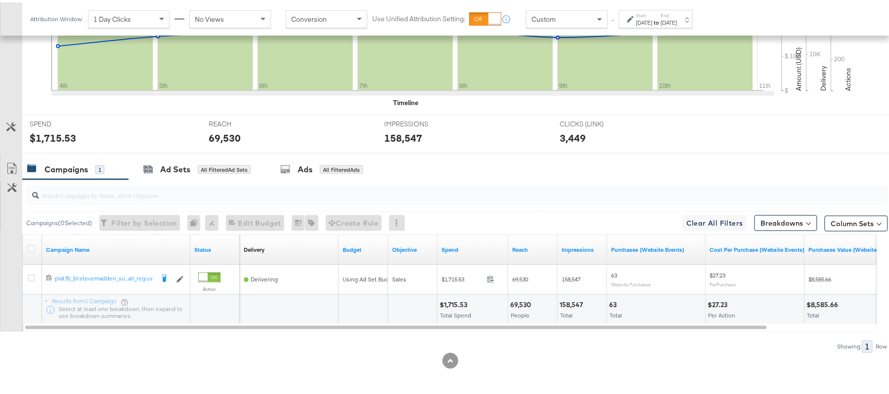
click at [569, 297] on div "158,547 Total" at bounding box center [582, 308] width 49 height 30
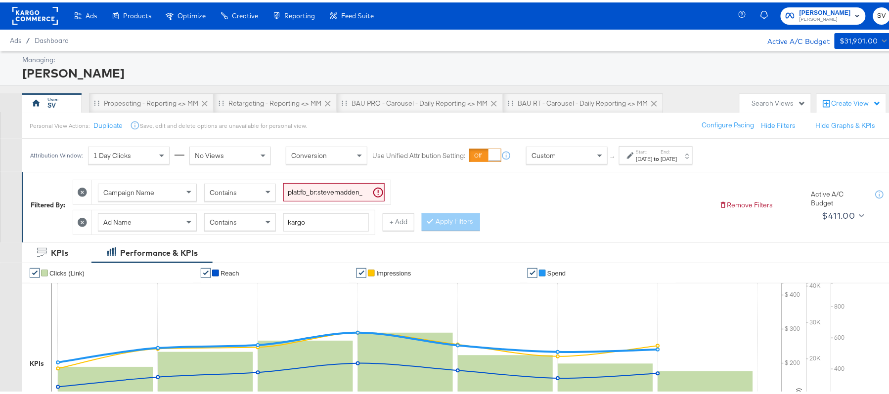
scroll to position [0, 0]
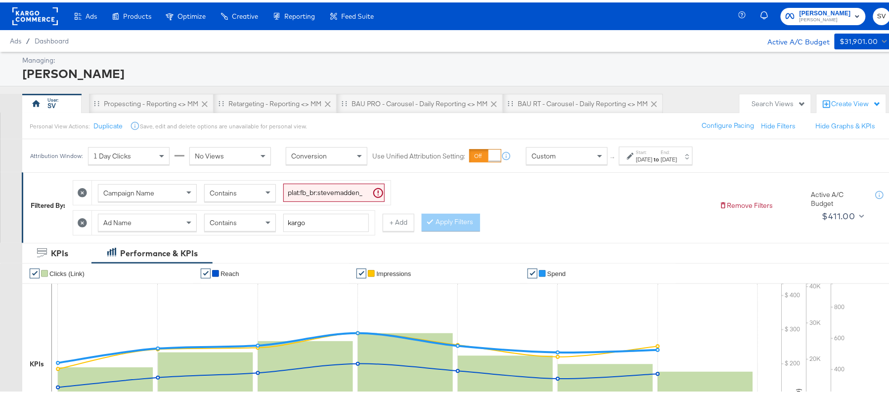
click at [328, 190] on input "plat:fb_br:stevemadden_subchan:paidsocial-asc_temp:buywithprime-retargetingDPAs…" at bounding box center [333, 190] width 101 height 18
click at [264, 223] on span at bounding box center [269, 220] width 12 height 17
click at [443, 224] on button "Apply Filters" at bounding box center [451, 221] width 58 height 18
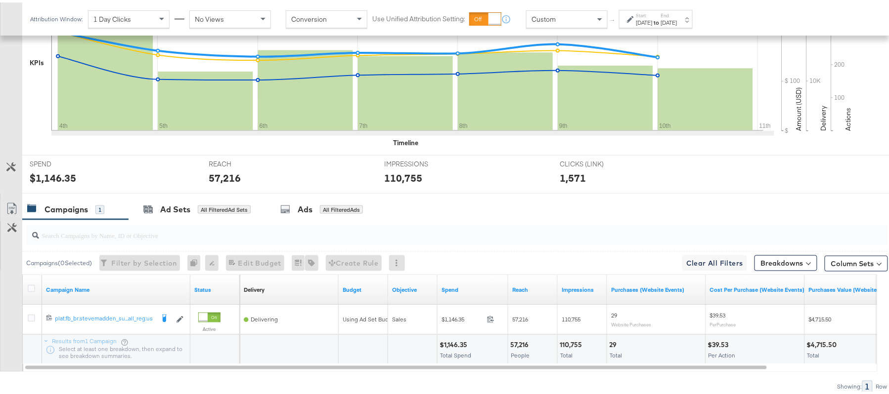
scroll to position [345, 0]
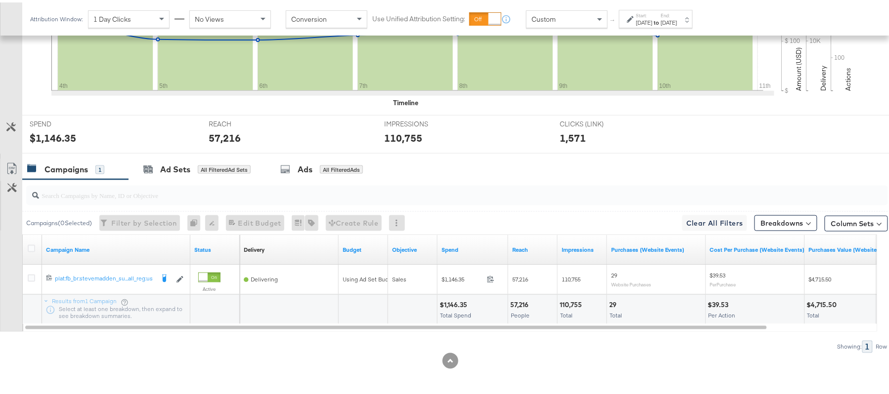
click at [455, 298] on div "$1,146.35" at bounding box center [454, 302] width 31 height 9
click at [523, 302] on div "57,216" at bounding box center [520, 302] width 21 height 9
click at [582, 298] on div "110,755" at bounding box center [572, 302] width 25 height 9
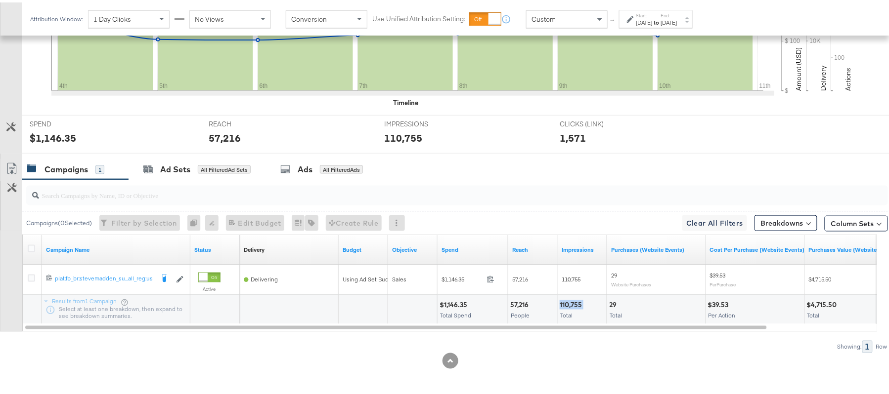
click at [580, 299] on div "110,755" at bounding box center [572, 302] width 25 height 9
click at [578, 299] on div "110,755" at bounding box center [572, 302] width 25 height 9
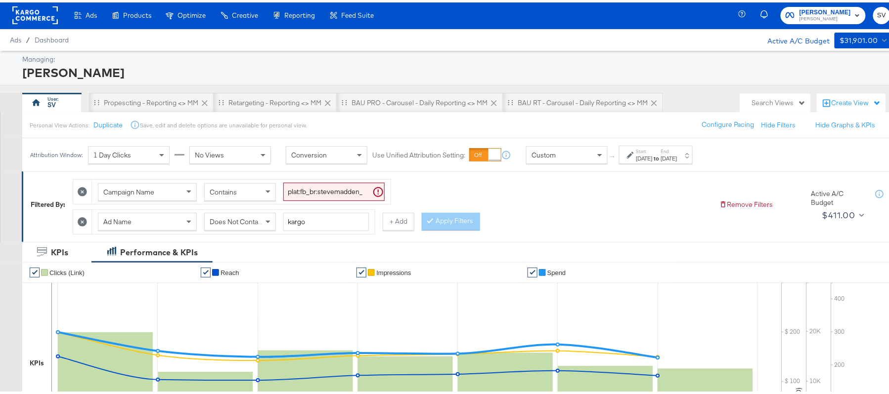
scroll to position [0, 0]
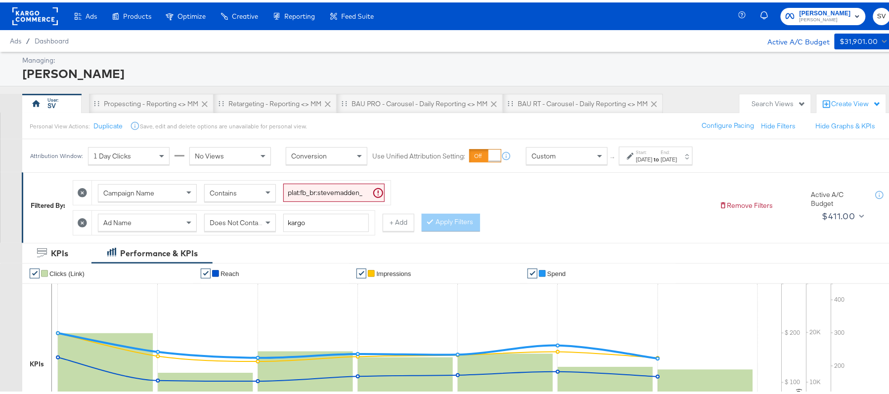
click at [677, 157] on div "Sep 10th 2025" at bounding box center [669, 157] width 16 height 8
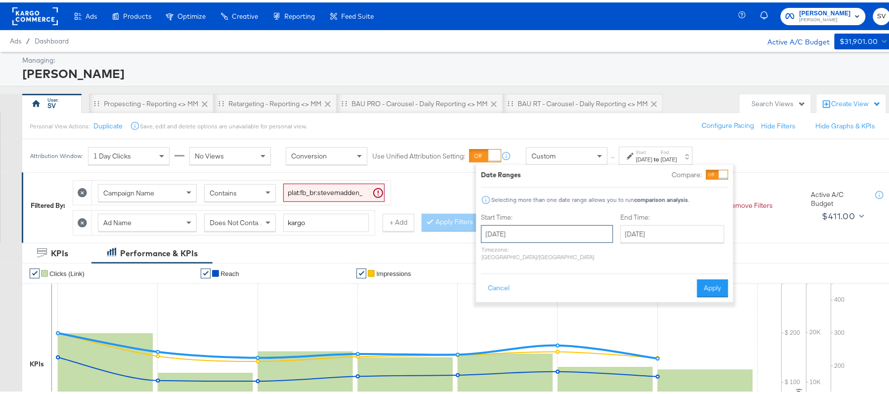
click at [558, 232] on input "September 4th 2025" at bounding box center [547, 232] width 132 height 18
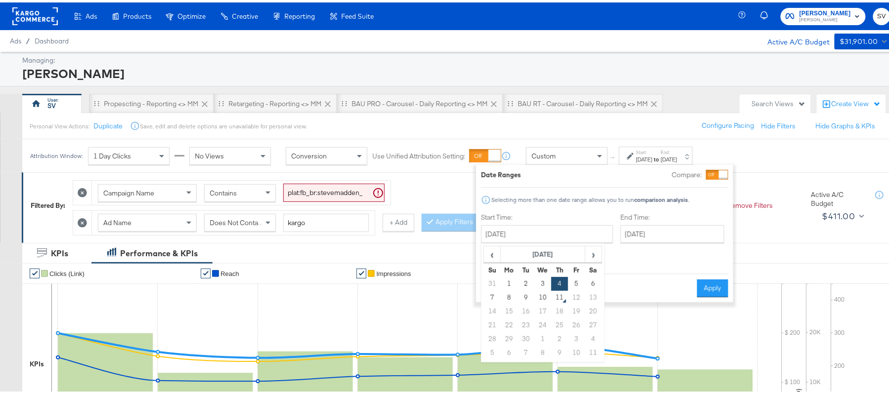
click at [540, 297] on td "10" at bounding box center [542, 296] width 17 height 14
type input "September 10th 2025"
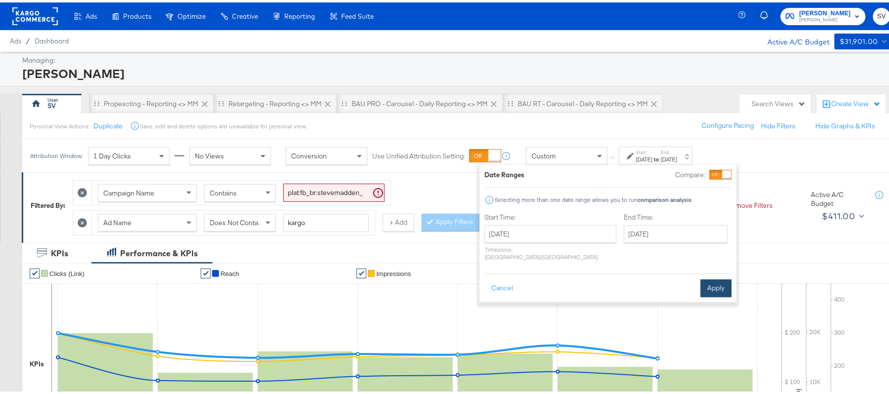
click at [699, 274] on div "Cancel Apply" at bounding box center [607, 283] width 247 height 24
click at [708, 277] on button "Apply" at bounding box center [715, 286] width 31 height 18
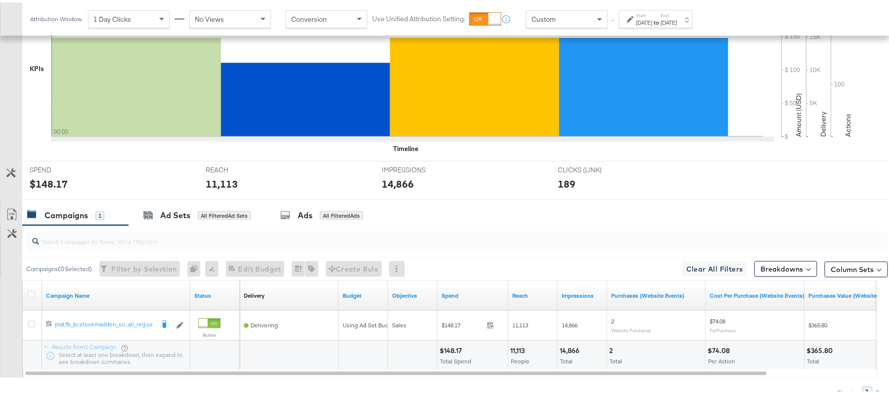
scroll to position [345, 0]
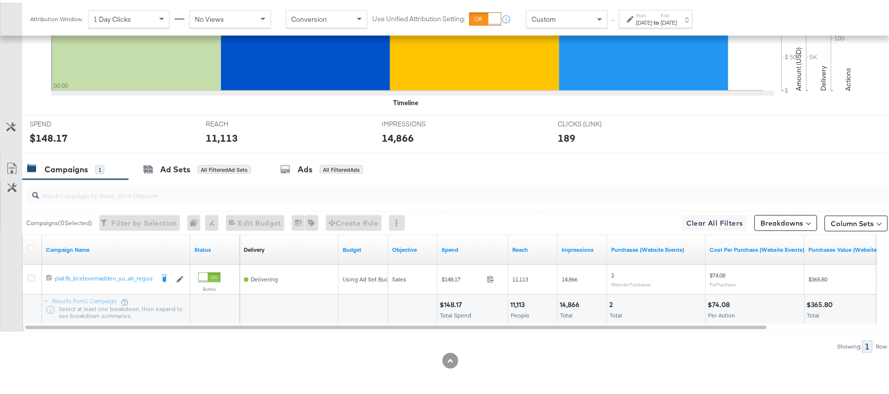
click at [452, 301] on div "$148.17" at bounding box center [451, 302] width 25 height 9
click at [525, 300] on div "11,113" at bounding box center [518, 302] width 17 height 9
click at [517, 300] on div "11,113" at bounding box center [518, 302] width 17 height 9
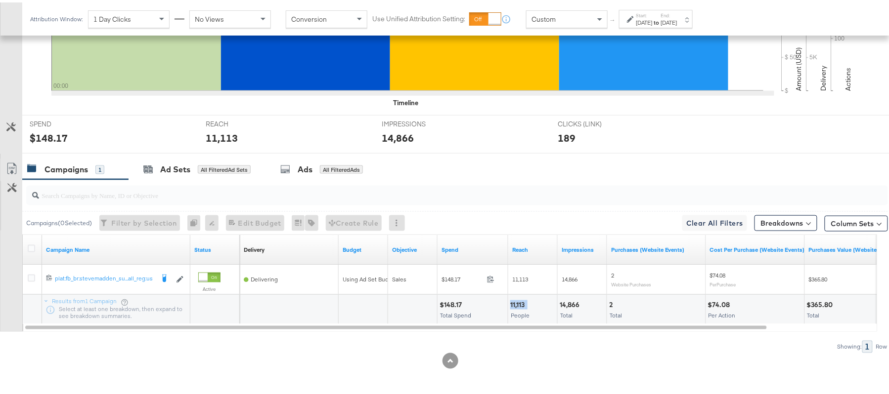
click at [517, 300] on div "11,113" at bounding box center [518, 302] width 17 height 9
click at [570, 301] on div "14,866" at bounding box center [571, 302] width 23 height 9
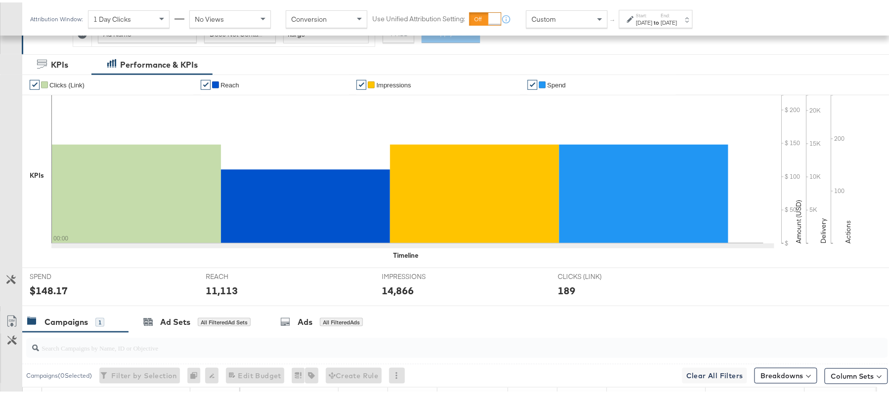
scroll to position [0, 0]
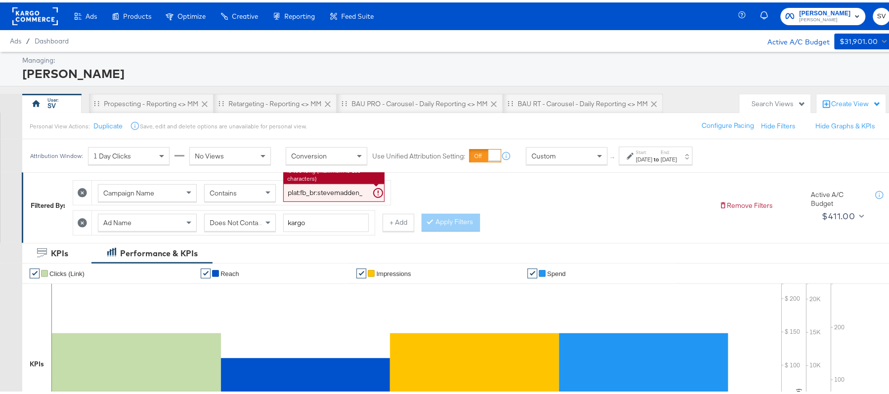
click at [317, 198] on input "plat:fb_br:stevemadden_subchan:paidsocial-asc_temp:buywithprime-retargetingDPAs…" at bounding box center [333, 190] width 101 height 18
paste input "prospecting"
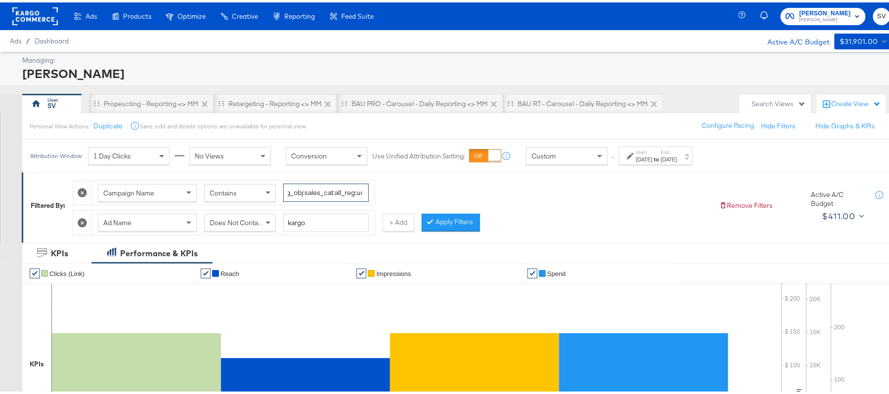
type input "plat:fb_br:stevemadden_subchan:paidsocial-asc_temp:buywithprime-prospecting_obj…"
click at [248, 224] on span "Does Not Contain" at bounding box center [237, 220] width 54 height 9
click at [309, 216] on input "kargo" at bounding box center [326, 221] width 86 height 18
paste input "cta:shopnow_prodft:buywithprime2025_copy:primedelivers-may6-KARGO-BWP_lp:plp_ad…"
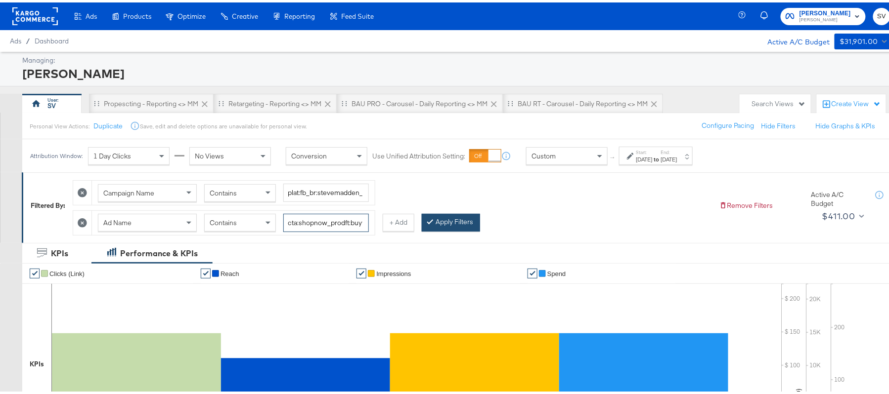
scroll to position [0, 289]
type input "cta:shopnow_prodft:buywithprime2025_copy:primedelivers-may6-KARGO-BWP_lp:plp_ad…"
drag, startPoint x: 455, startPoint y: 220, endPoint x: 560, endPoint y: 176, distance: 114.3
click at [455, 221] on button "Apply Filters" at bounding box center [451, 221] width 58 height 18
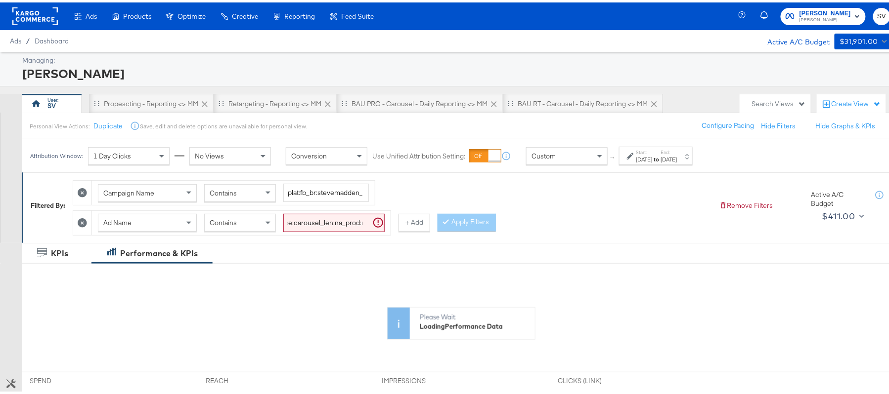
scroll to position [0, 0]
click at [643, 155] on div "[DATE]" at bounding box center [644, 157] width 16 height 8
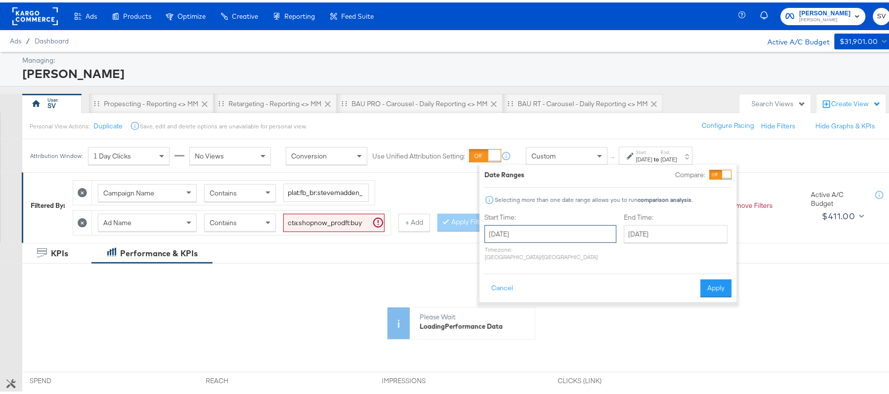
click at [567, 236] on input "September 10th 2025" at bounding box center [550, 232] width 132 height 18
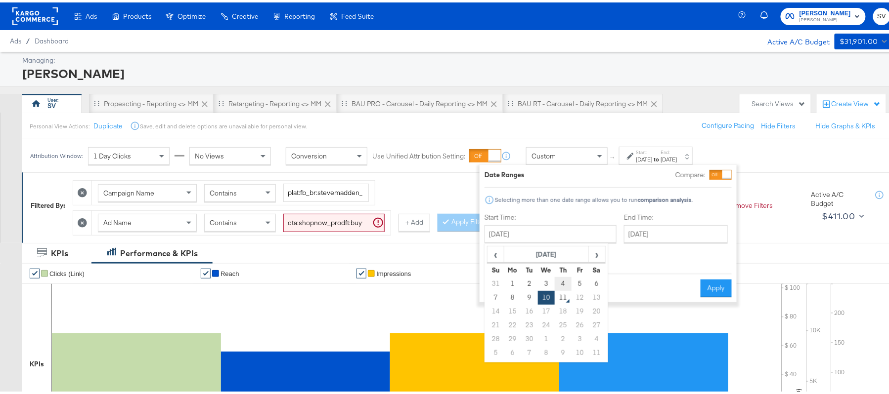
click at [561, 281] on td "4" at bounding box center [563, 282] width 17 height 14
type input "September 4th 2025"
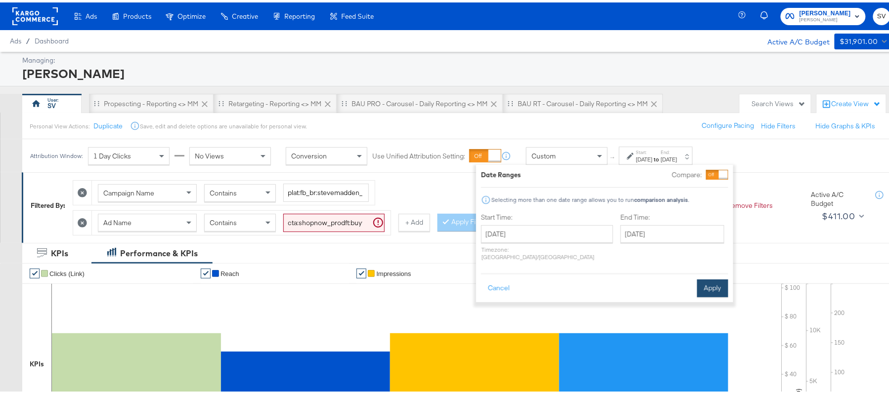
click at [706, 282] on button "Apply" at bounding box center [712, 286] width 31 height 18
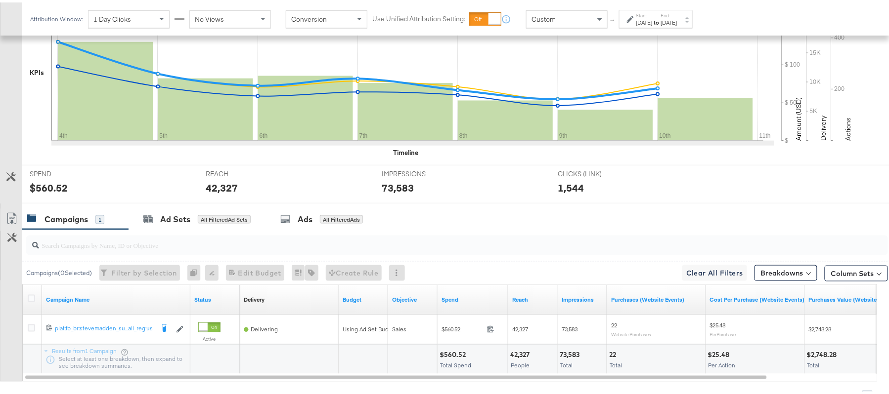
scroll to position [345, 0]
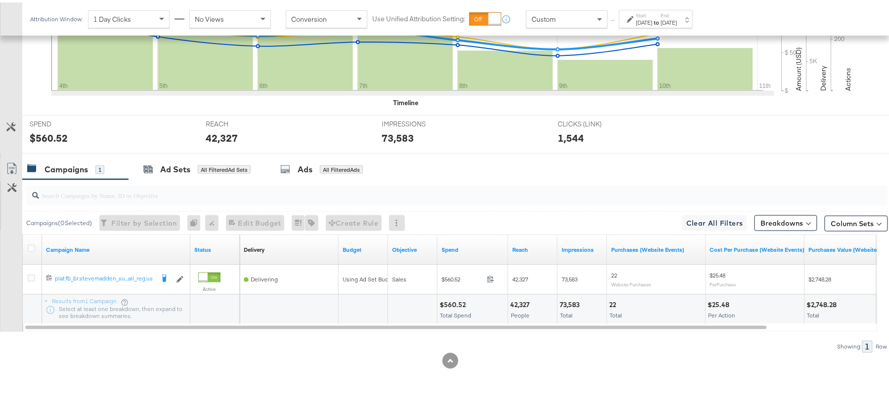
click at [445, 301] on div "$560.52" at bounding box center [453, 302] width 29 height 9
click at [445, 302] on div "$560.52" at bounding box center [453, 302] width 29 height 9
click at [519, 305] on div "42,327" at bounding box center [521, 302] width 22 height 9
click at [551, 301] on div at bounding box center [543, 302] width 23 height 9
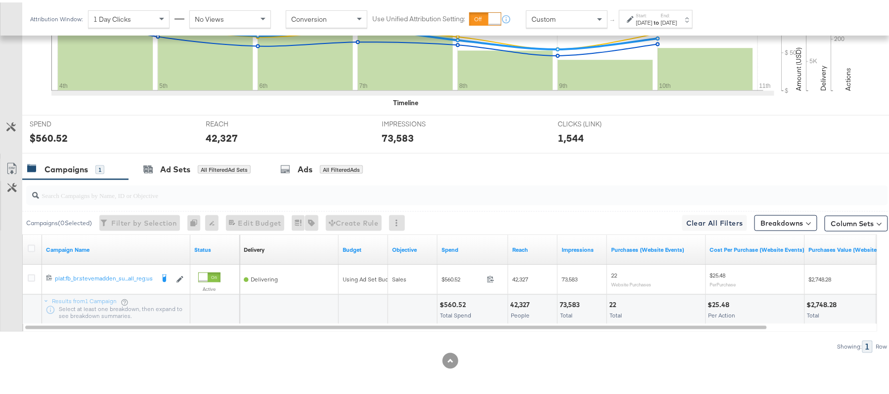
click at [576, 299] on div "73,583" at bounding box center [571, 302] width 23 height 9
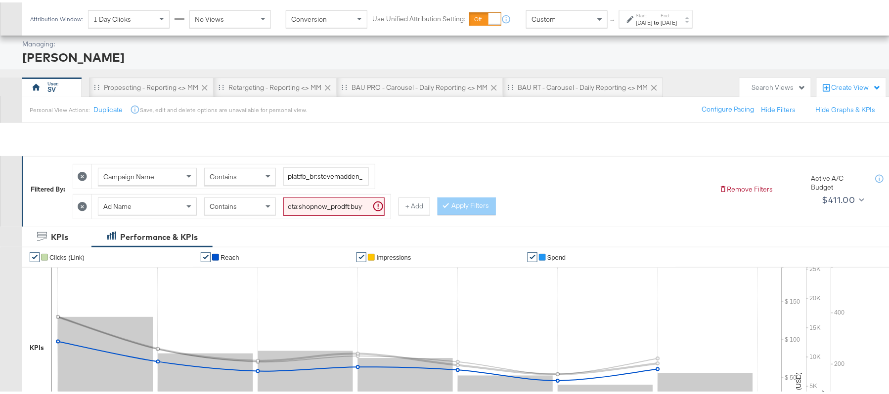
scroll to position [15, 0]
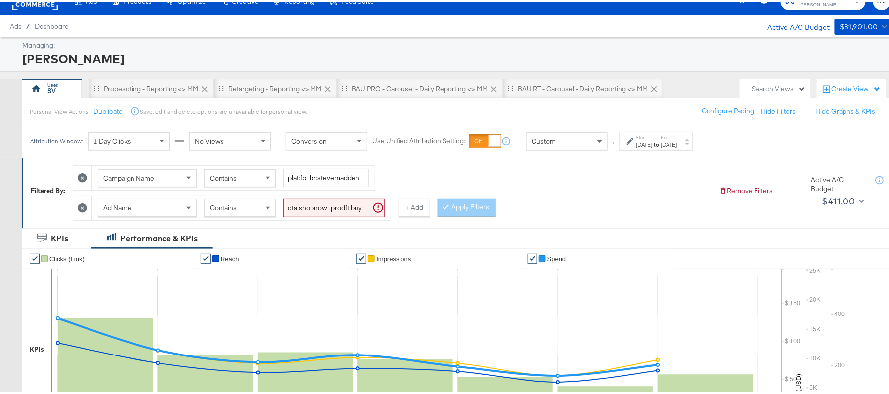
click at [350, 203] on input "cta:shopnow_prodft:buywithprime2025_copy:primedelivers-may6-KARGO-BWP_lp:plp_ad…" at bounding box center [333, 206] width 101 height 18
paste input "toprated"
type input "cta:shopnow_prodft:buywithprime2025_copy:primedelivers-may6-KARGO-toprated_lp:p…"
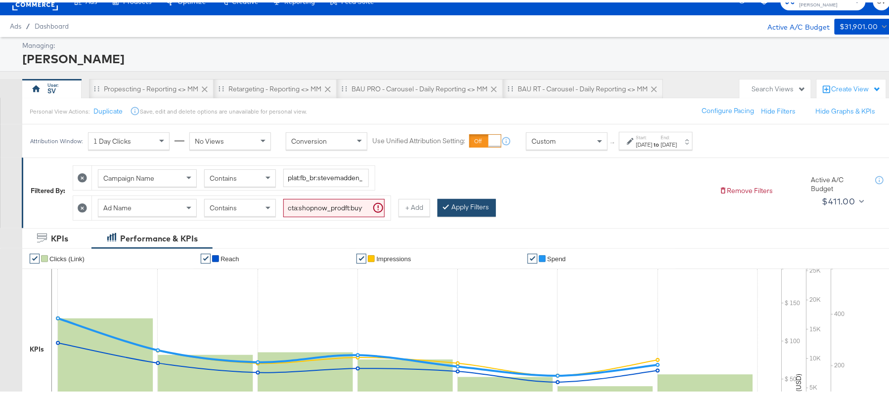
click at [462, 208] on button "Apply Filters" at bounding box center [466, 206] width 58 height 18
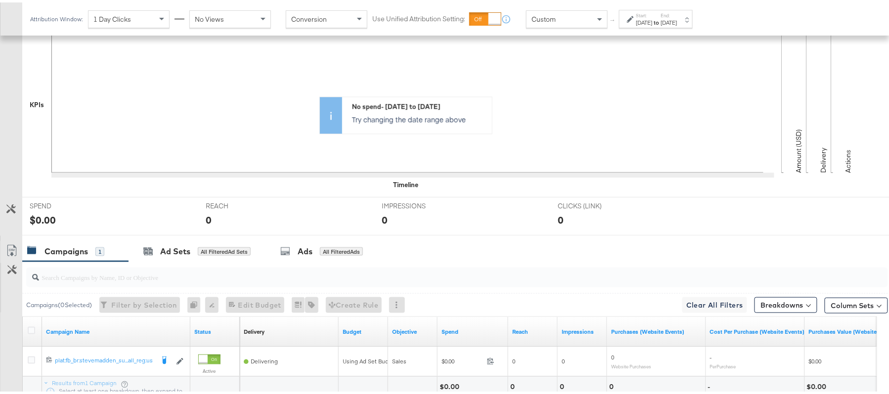
scroll to position [345, 0]
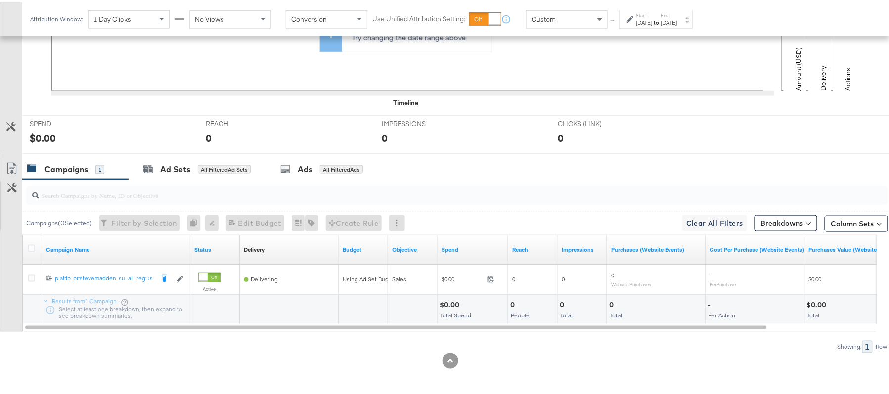
click at [445, 304] on div "$0.00" at bounding box center [450, 302] width 23 height 9
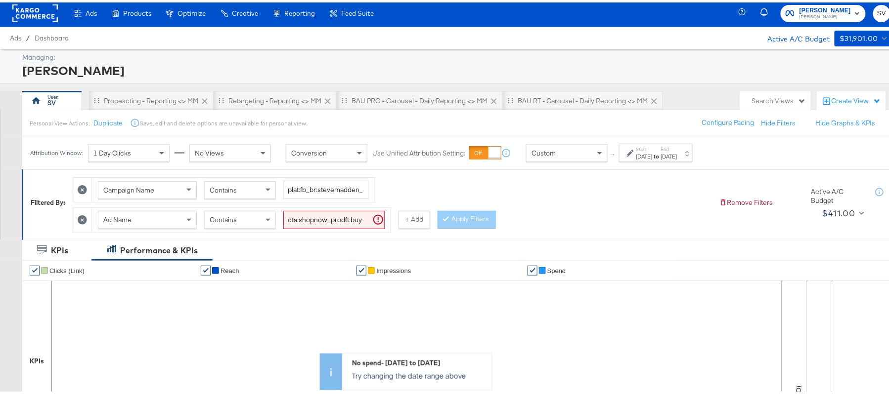
scroll to position [0, 0]
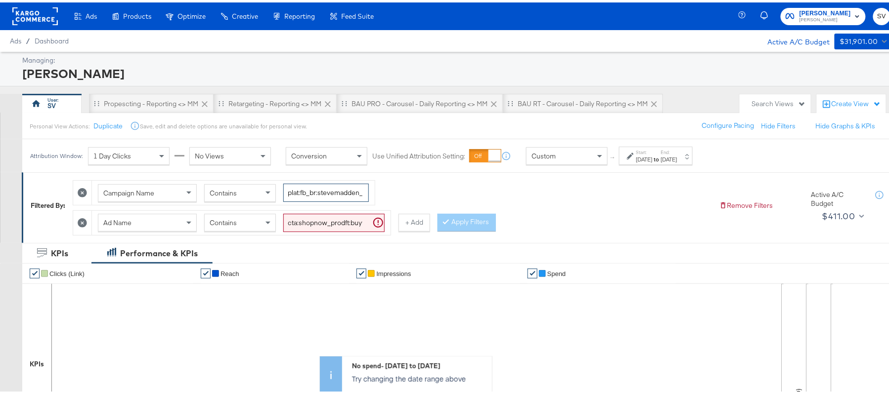
click at [329, 188] on input "plat:fb_br:stevemadden_subchan:paidsocial-asc_temp:buywithprime-prospecting_obj…" at bounding box center [326, 190] width 86 height 18
paste input "retargetingDPAs"
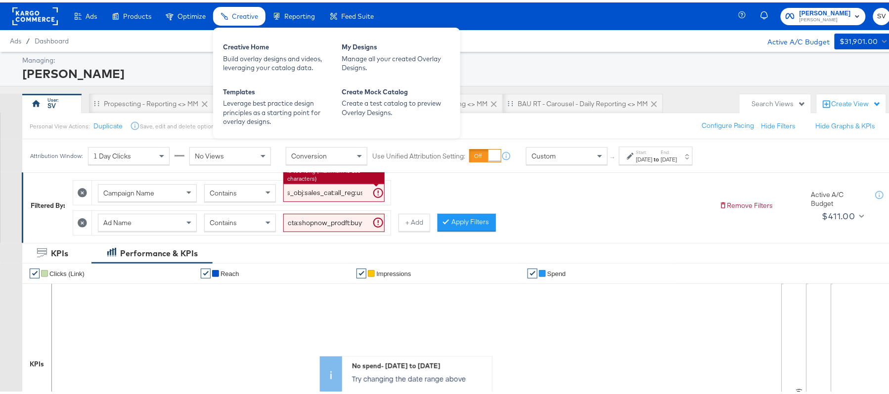
type input "plat:fb_br:stevemadden_subchan:paidsocial-asc_temp:buywithprime-retargetingDPAs…"
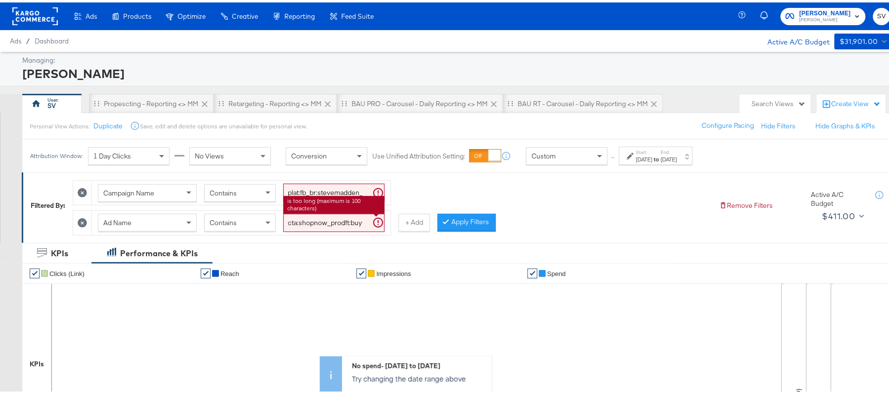
click at [319, 222] on input "cta:shopnow_prodft:buywithprime2025_copy:primedelivers-may6-KARGO-toprated_lp:p…" at bounding box center [333, 221] width 101 height 18
paste input "BWP"
click at [471, 224] on button "Apply Filters" at bounding box center [466, 221] width 58 height 18
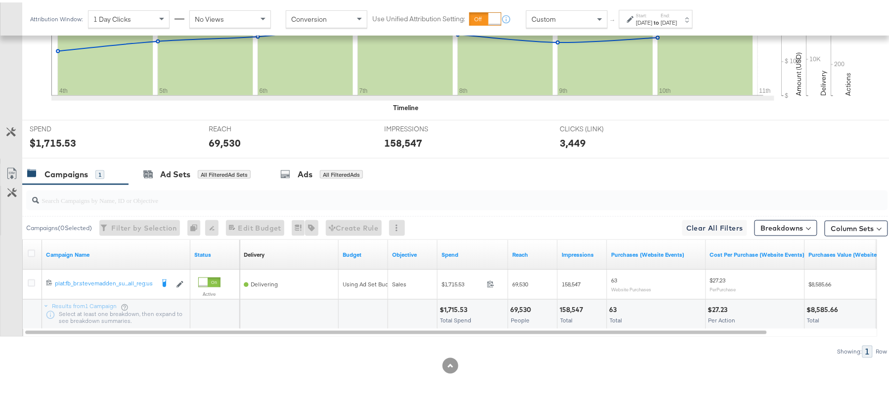
scroll to position [344, 0]
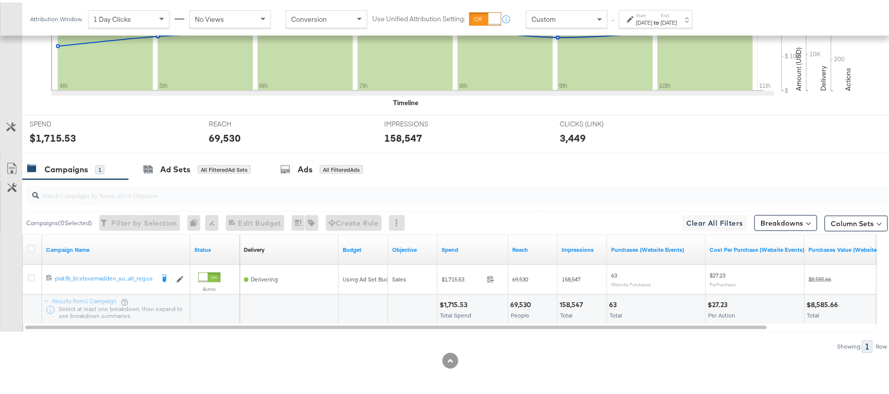
click at [459, 305] on div "$1,715.53" at bounding box center [454, 302] width 31 height 9
click at [526, 298] on div "69,530 People" at bounding box center [532, 308] width 49 height 30
click at [566, 308] on div "158,547 Total" at bounding box center [582, 308] width 49 height 30
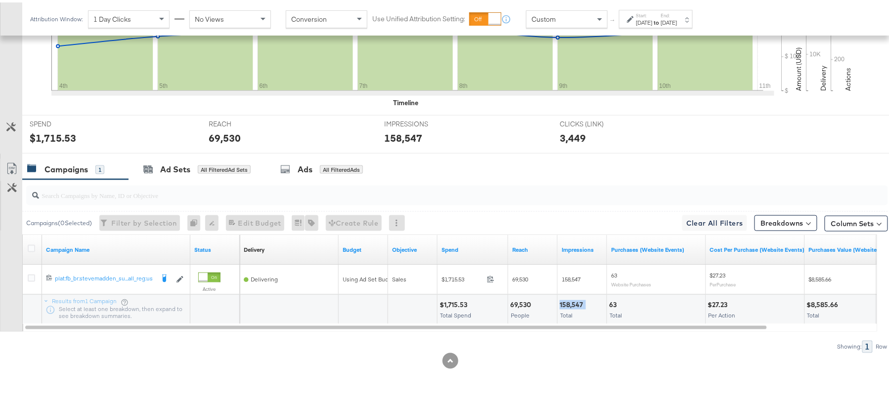
click at [567, 308] on div "158,547 Total" at bounding box center [582, 308] width 49 height 30
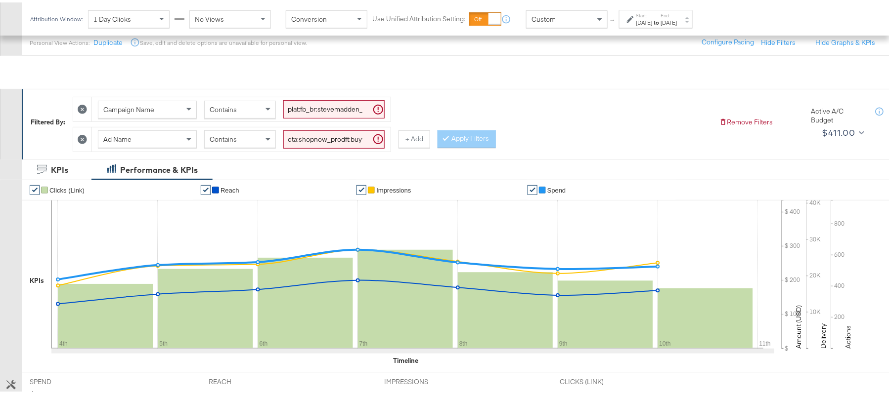
scroll to position [80, 0]
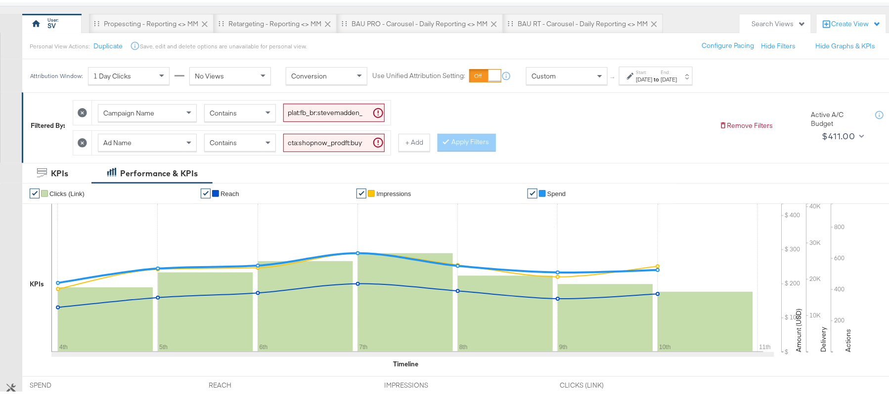
click at [307, 149] on input "cta:shopnow_prodft:buywithprime2025_copy:primedelivers-may6-KARGO-BWP_lp:plp_ad…" at bounding box center [333, 140] width 101 height 18
paste input "toprated"
type input "cta:shopnow_prodft:buywithprime2025_copy:primedelivers-may6-KARGO-toprated_lp:p…"
click at [478, 145] on button "Apply Filters" at bounding box center [466, 140] width 58 height 18
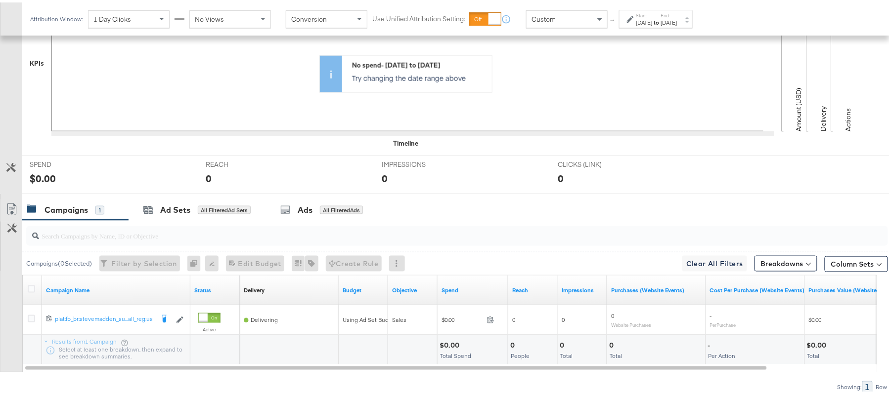
scroll to position [345, 0]
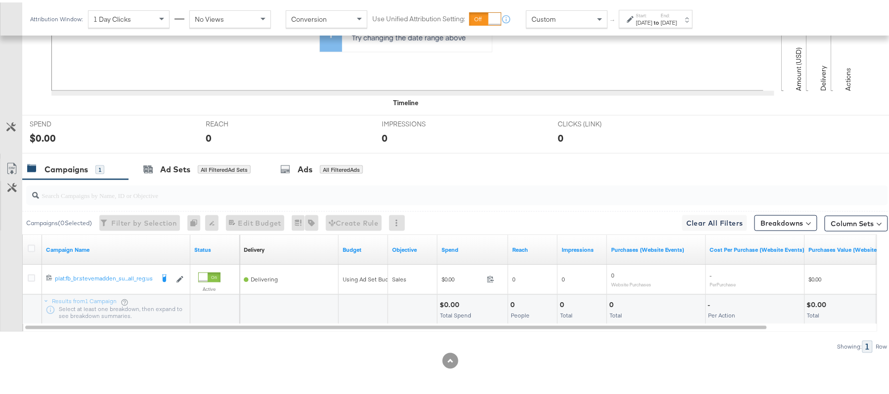
click at [449, 305] on div "$0.00" at bounding box center [450, 302] width 23 height 9
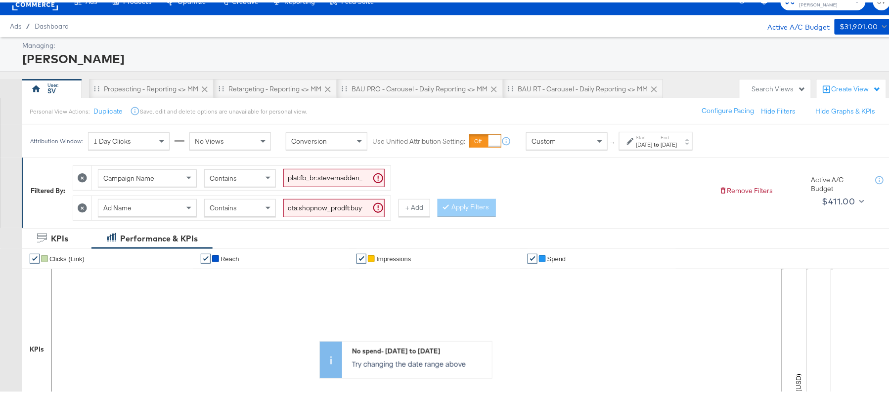
scroll to position [0, 0]
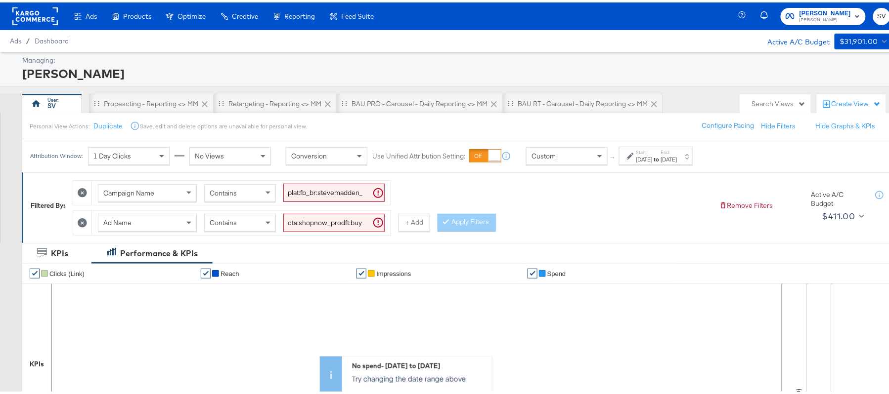
click at [344, 192] on input "plat:fb_br:stevemadden_subchan:paidsocial-asc_temp:buywithprime-retargetingDPAs…" at bounding box center [333, 190] width 101 height 18
paste input "evergreen-prospecting-2"
type input "plat:fb_br:stevemadden_subchan:paidsocial-asc_temp:evergreen-prospecting-2_obj:…"
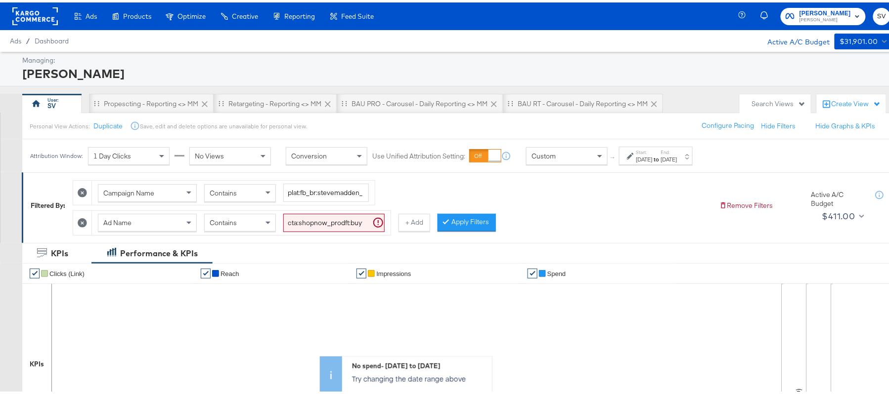
click at [306, 222] on input "cta:shopnow_prodft:buywithprime2025_copy:primedelivers-may6-KARGO-toprated_lp:p…" at bounding box center [333, 221] width 101 height 18
paste input "mostwanted_copy:thestylesyoudidnt-feb28-KARGO-singleimage"
type input "cta:shopnow_prodft:mostwanted_copy:thestylesyoudidnt-feb28-KARGO-singleimage_lp…"
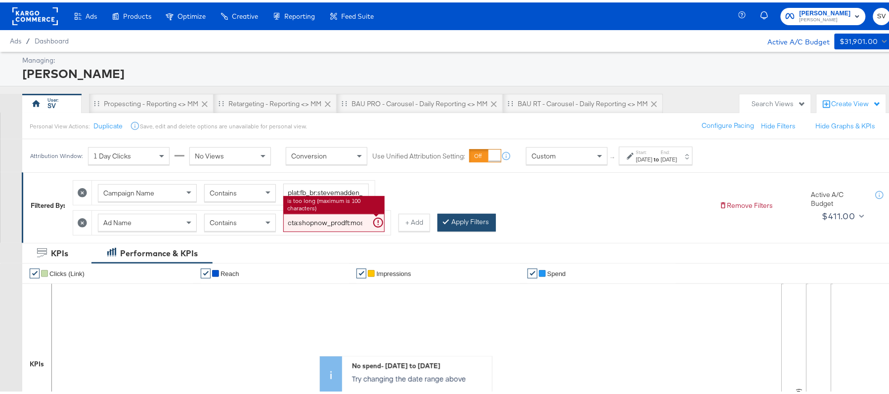
click at [467, 223] on button "Apply Filters" at bounding box center [466, 221] width 58 height 18
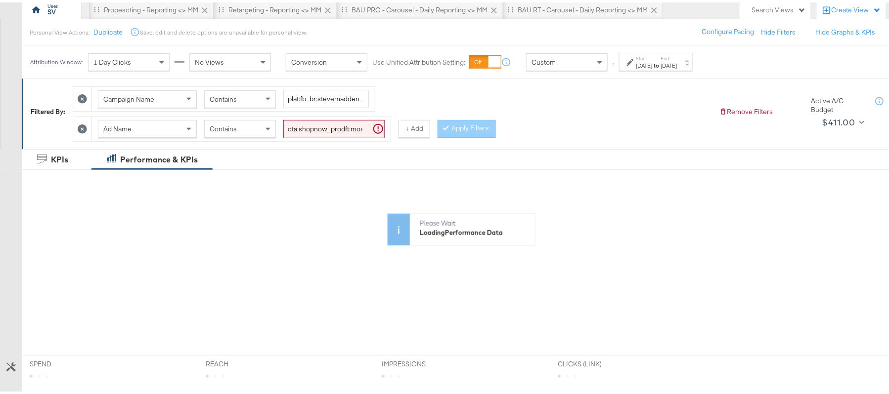
scroll to position [263, 0]
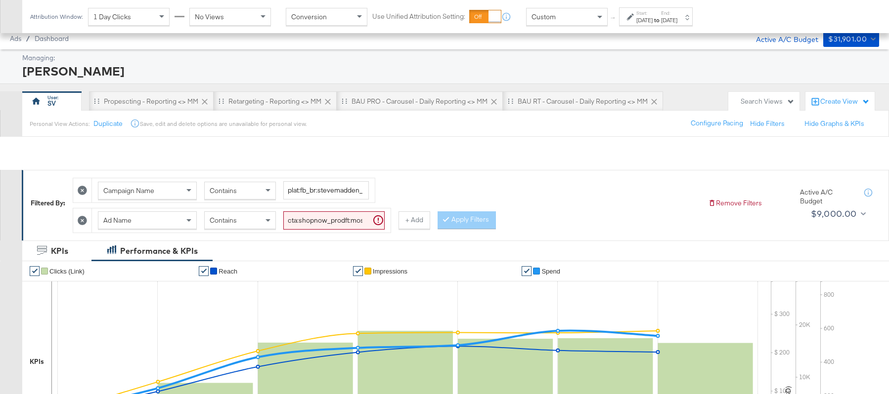
scroll to position [344, 0]
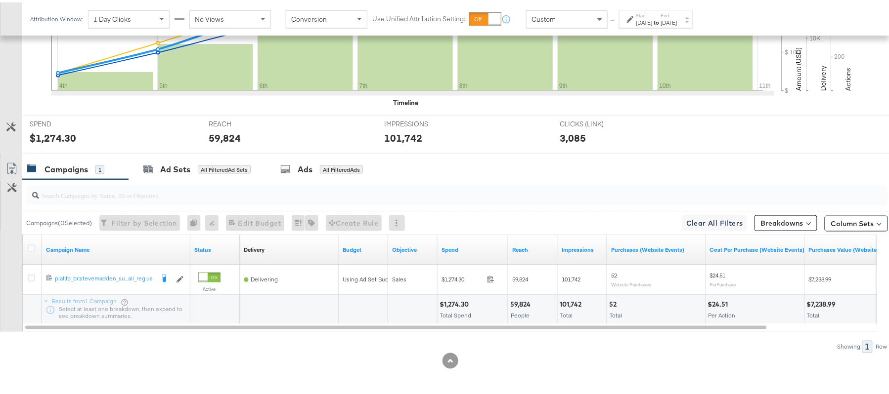
click at [460, 305] on div "$1,274.30" at bounding box center [455, 302] width 32 height 9
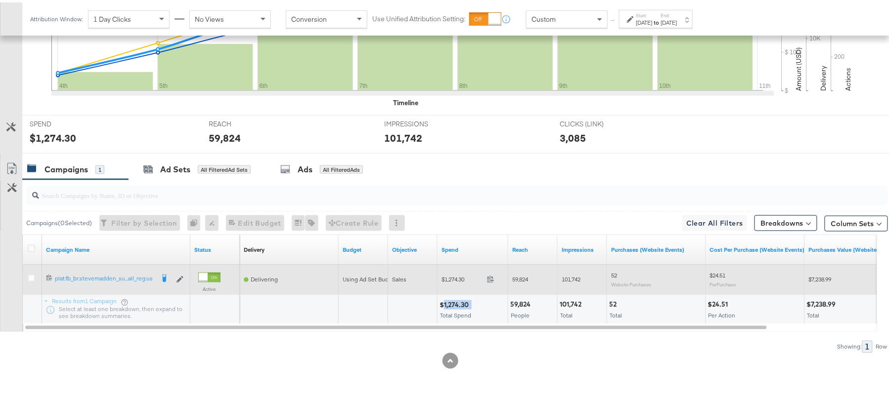
copy div "1,274.30"
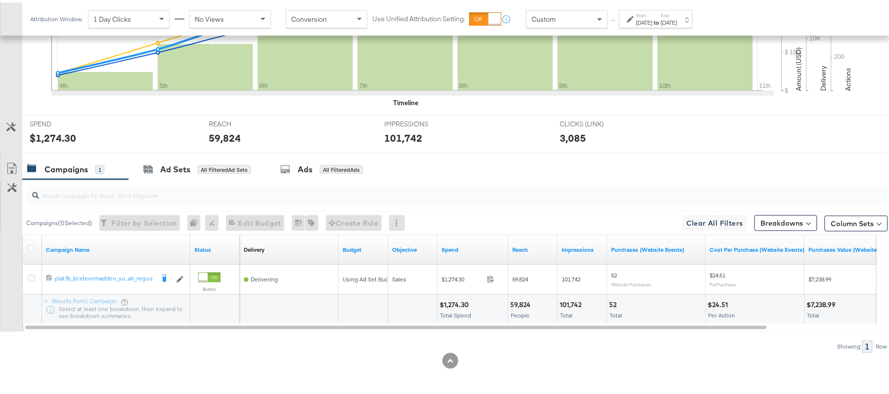
click at [515, 304] on div "59,824" at bounding box center [521, 302] width 23 height 9
click at [516, 304] on div "59,824" at bounding box center [521, 302] width 23 height 9
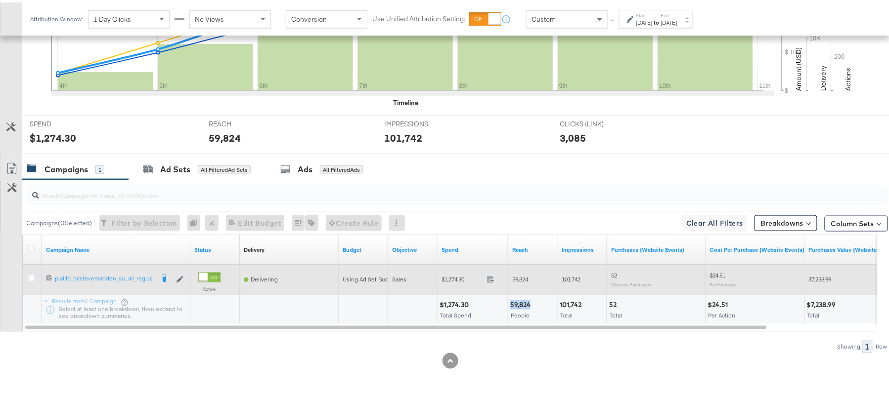
copy div "59,824"
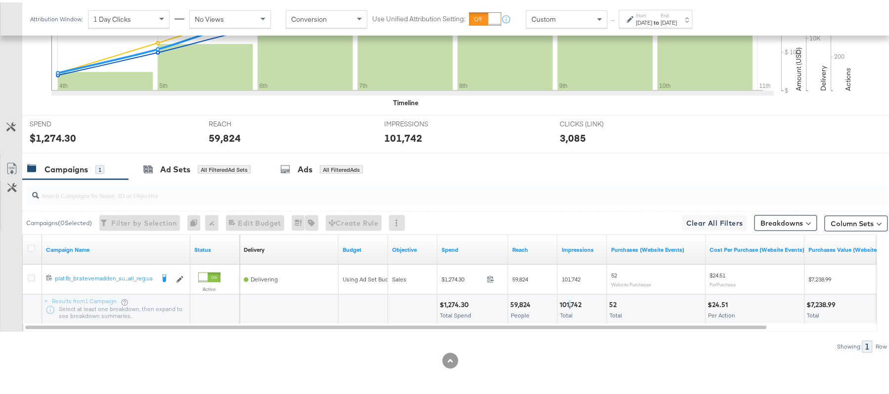
click at [570, 296] on div "101,742 Total" at bounding box center [582, 308] width 49 height 30
click at [569, 296] on div "101,742 Total" at bounding box center [582, 308] width 49 height 30
copy div "101,742"
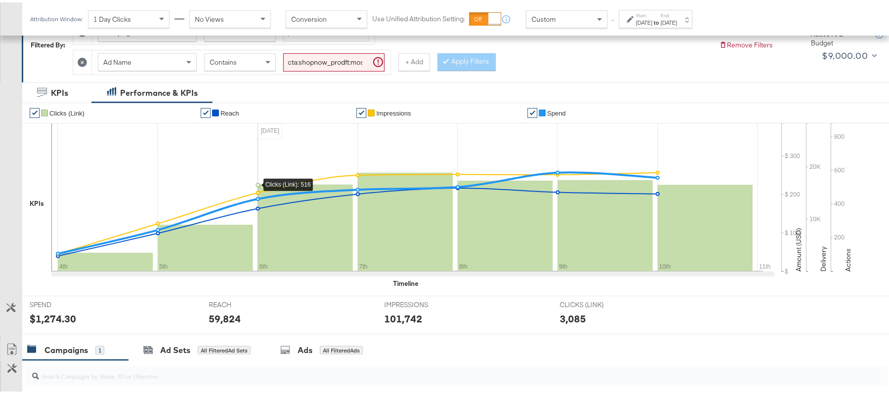
scroll to position [146, 0]
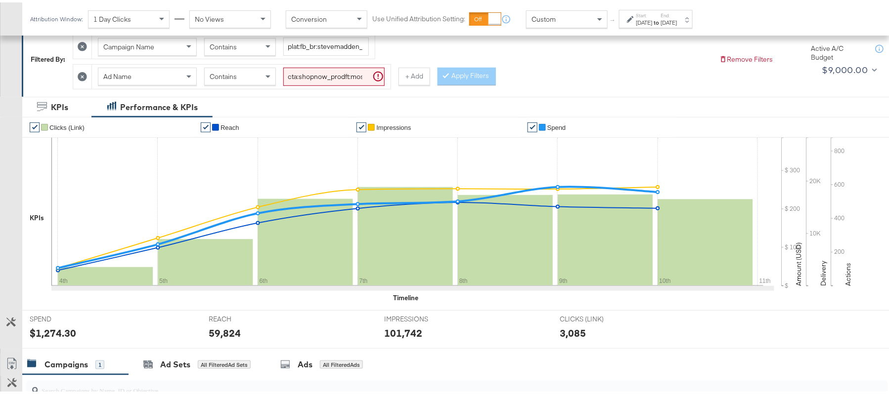
click at [314, 79] on input "cta:shopnow_prodft:mostwanted_copy:thestylesyoudidnt-[DATE]-KARGO-singleimage_l…" at bounding box center [333, 74] width 101 height 18
paste input "[DATE]"
click at [467, 76] on button "Apply Filters" at bounding box center [466, 74] width 58 height 18
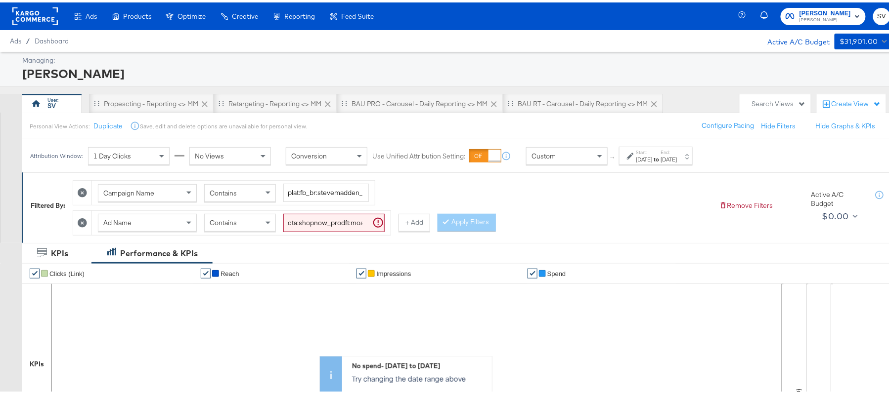
click at [309, 226] on input "cta:shopnow_prodft:mostwanted_copy:thestylesyoudidnt-jan23-KARGO-singleimage_lp…" at bounding box center [333, 221] width 101 height 18
paste input "aug11"
click at [455, 226] on button "Apply Filters" at bounding box center [466, 221] width 58 height 18
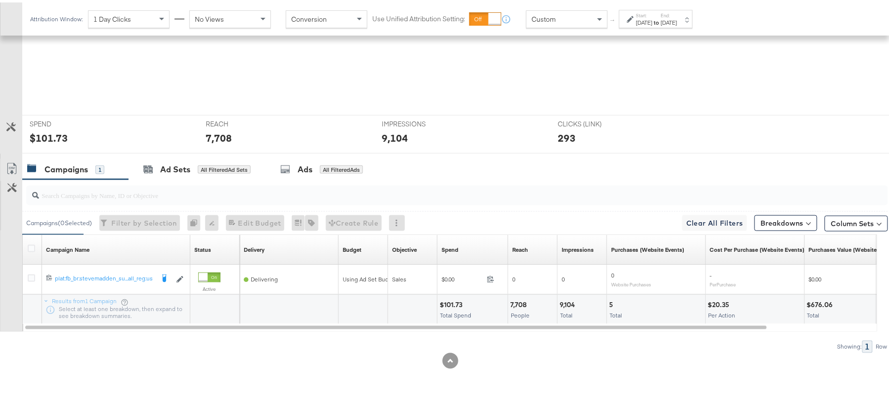
scroll to position [345, 0]
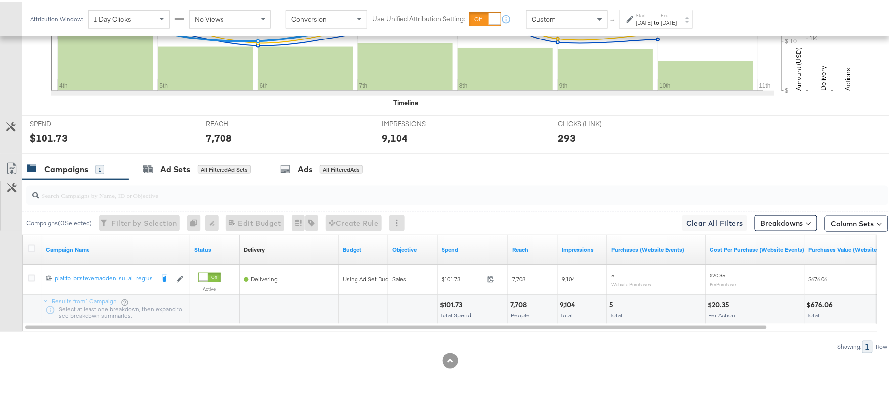
click at [449, 301] on div "$101.73" at bounding box center [452, 302] width 26 height 9
copy div "101.73"
click at [516, 299] on div "7,708" at bounding box center [519, 302] width 19 height 9
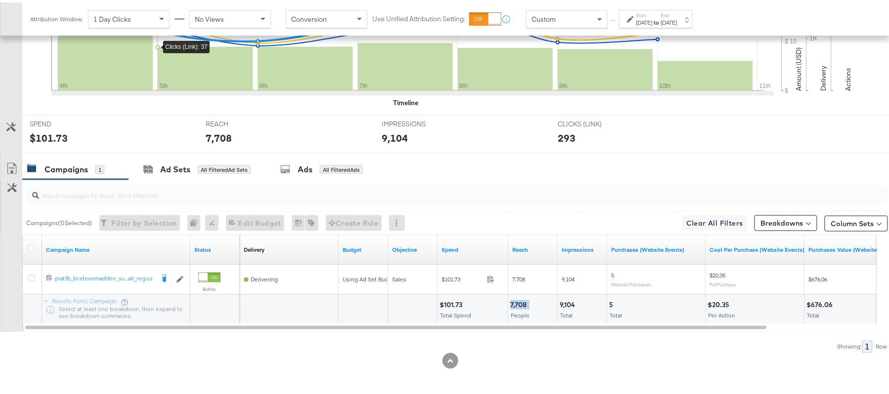
copy div "7,708"
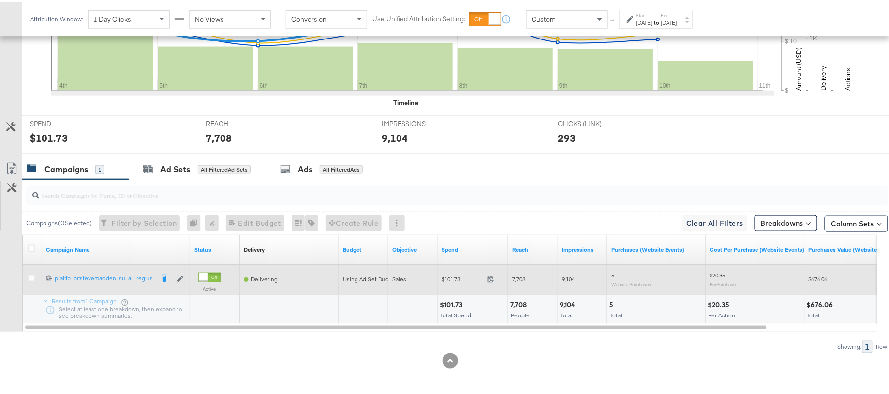
click at [575, 291] on div "9,104" at bounding box center [582, 277] width 49 height 30
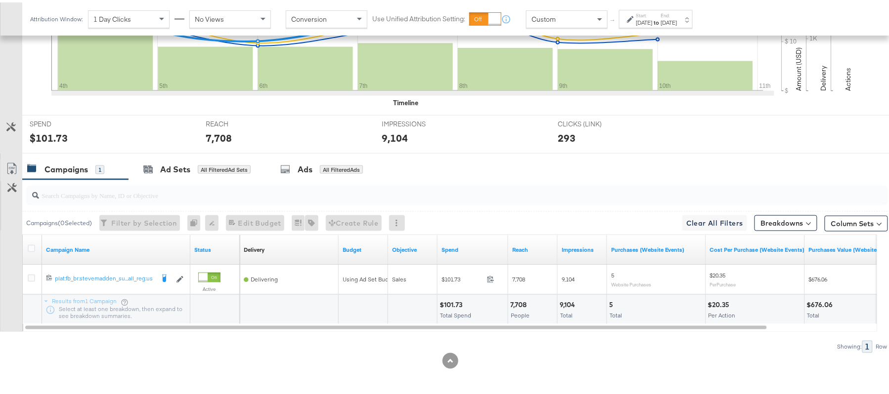
click at [574, 297] on div "9,104 Total" at bounding box center [582, 308] width 49 height 30
click at [572, 298] on div "9,104 Total" at bounding box center [582, 308] width 49 height 30
click at [572, 298] on div "9,104" at bounding box center [569, 302] width 18 height 9
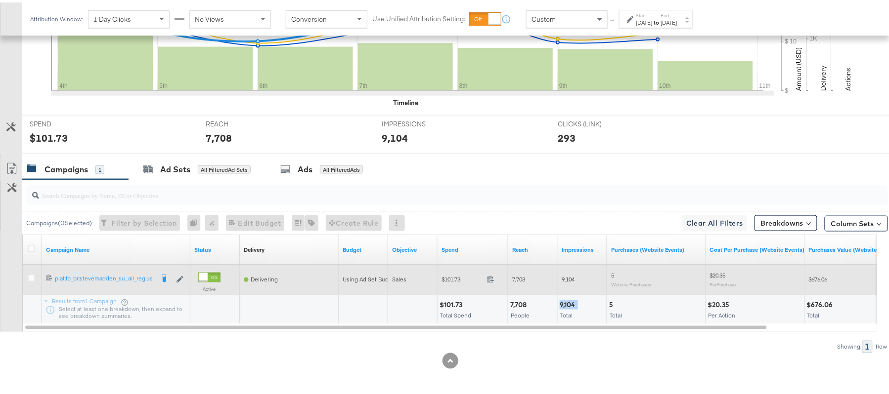
copy div "9,104"
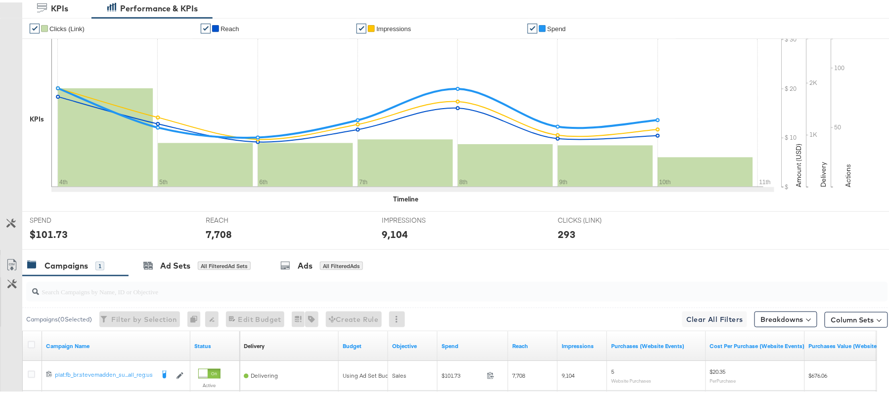
scroll to position [15, 0]
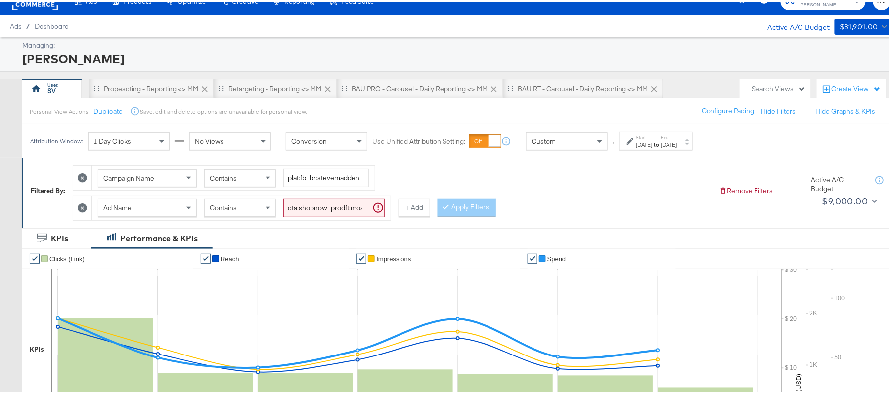
click at [321, 198] on div "Ad Name Contains cta:shopnow_prodft:mostwanted_copy:thestylesyoudidnt-aug11-KAR…" at bounding box center [241, 206] width 299 height 24
click at [321, 205] on input "cta:shopnow_prodft:mostwanted_copy:thestylesyoudidnt-aug11-KARGO-singleimage_lp…" at bounding box center [333, 206] width 101 height 18
paste input "womensshoes_copy:cominginhot-feb28-KARGO"
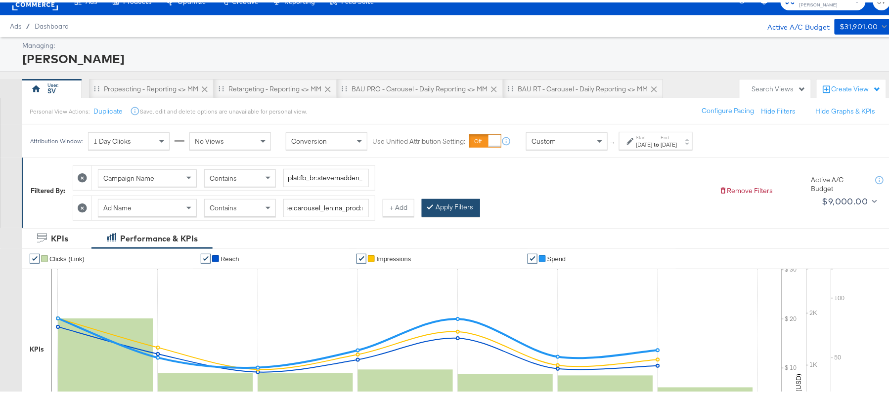
click at [459, 206] on button "Apply Filters" at bounding box center [451, 206] width 58 height 18
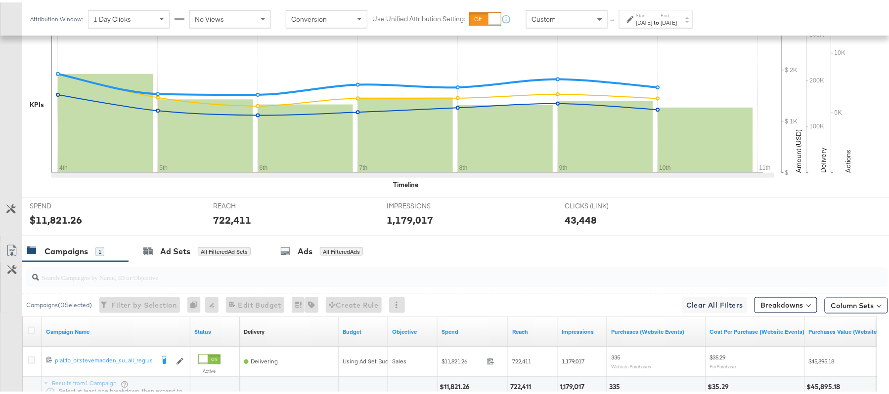
scroll to position [345, 0]
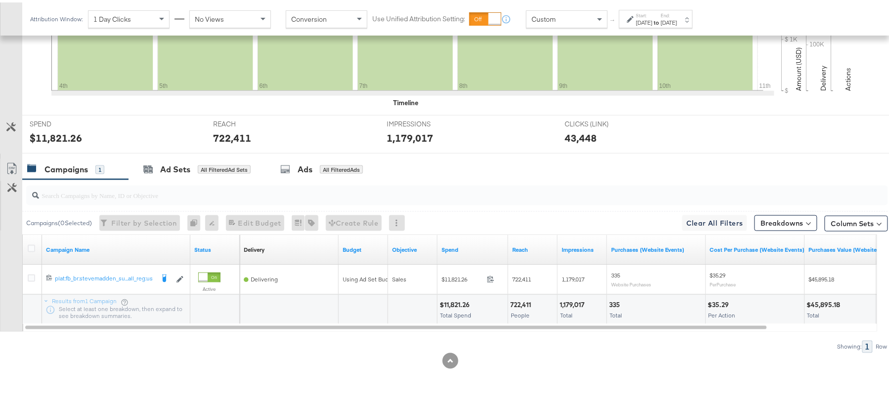
click at [461, 300] on div "$11,821.26" at bounding box center [455, 302] width 33 height 9
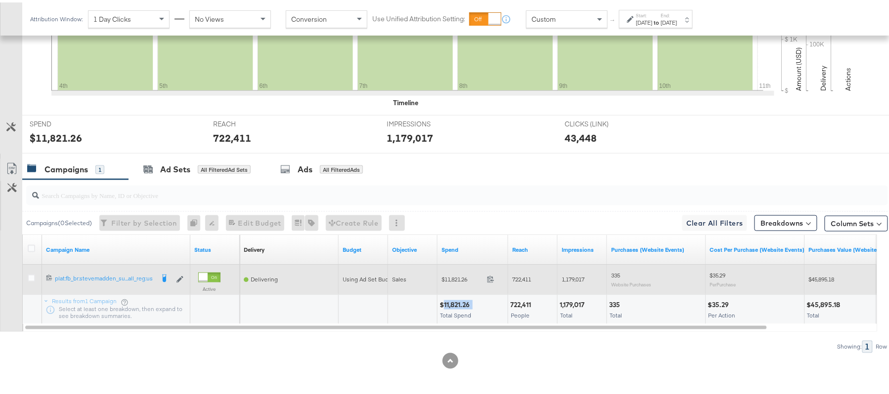
copy div "11,821.26"
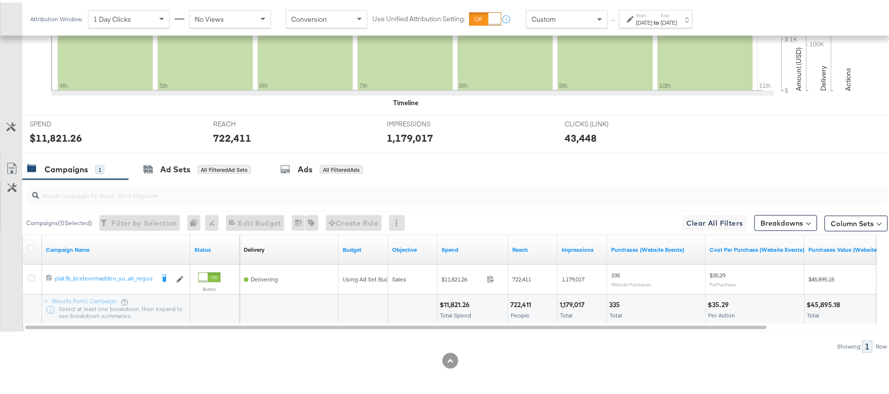
click at [521, 303] on div "722,411" at bounding box center [522, 302] width 24 height 9
copy div "722,411"
click at [572, 294] on div "1,179,017 Total" at bounding box center [582, 308] width 49 height 30
click at [572, 295] on div "1,179,017 Total" at bounding box center [582, 308] width 49 height 30
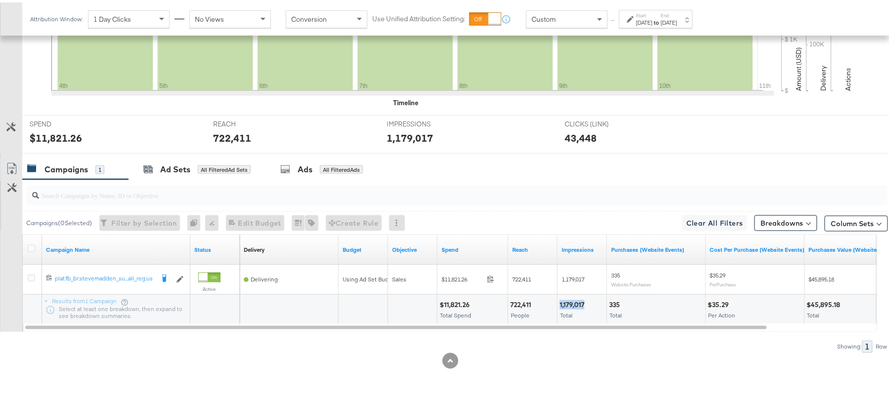
copy div "1,179,017"
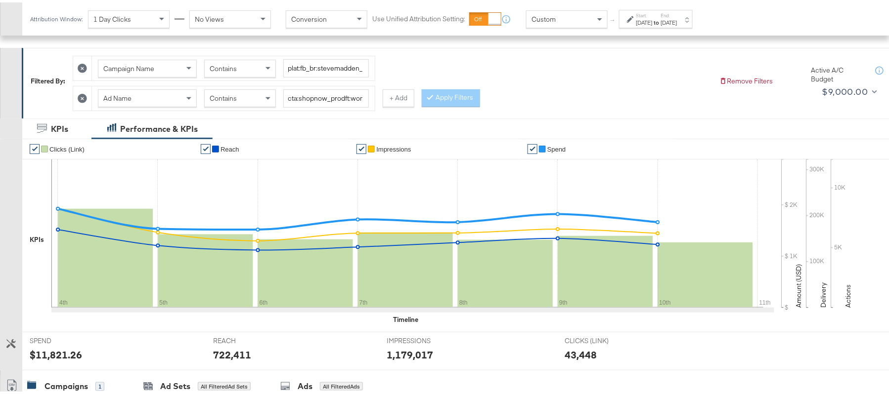
scroll to position [81, 0]
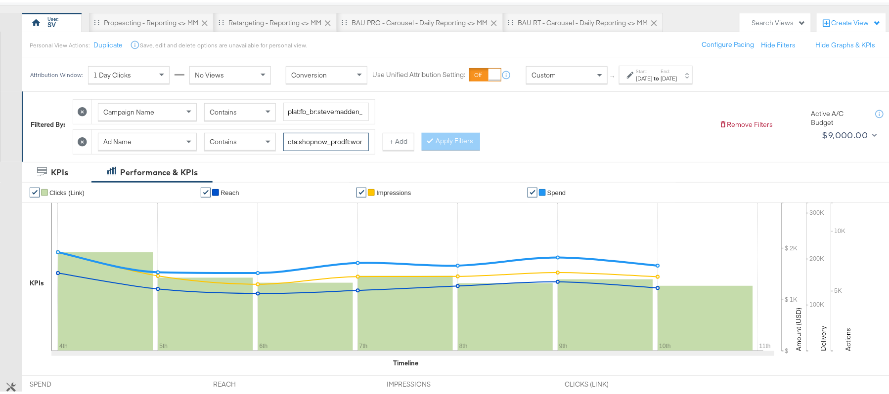
click at [323, 132] on input "cta:shopnow_prodft:womensshoes_copy:cominginhot-feb28-KARGO_lp:plp_adtype:carou…" at bounding box center [326, 140] width 86 height 18
paste input "nov15"
click at [446, 140] on button "Apply Filters" at bounding box center [451, 140] width 58 height 18
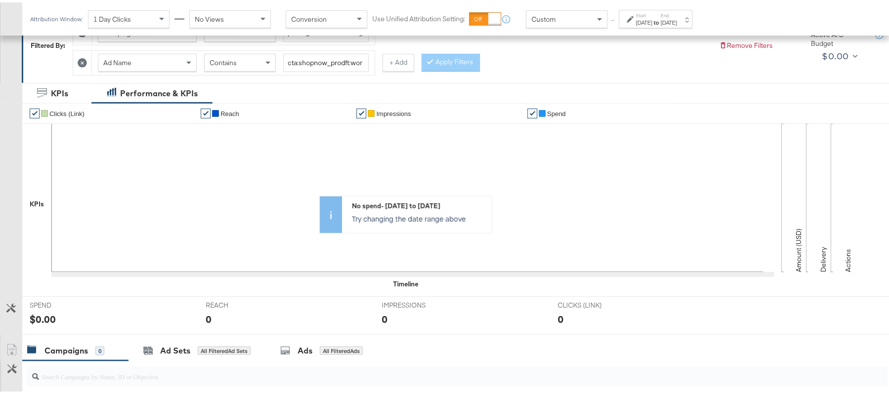
scroll to position [44, 0]
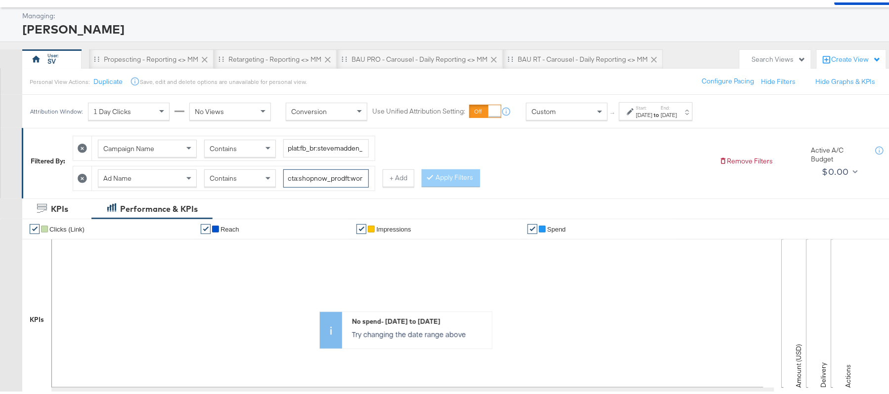
click at [345, 175] on input "cta:shopnow_prodft:womensshoes_copy:cominginhot-[DATE]-KARGO_lp:plp_adtype:caro…" at bounding box center [326, 176] width 86 height 18
paste input "aug11"
click at [438, 175] on button "Apply Filters" at bounding box center [451, 176] width 58 height 18
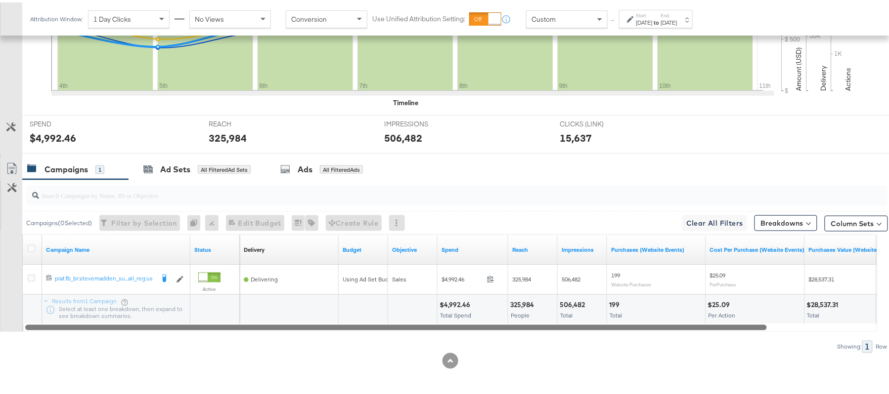
scroll to position [345, 0]
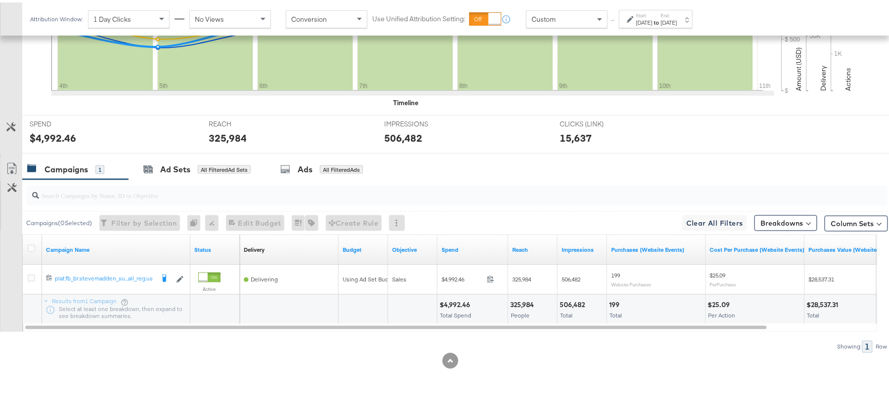
click at [464, 303] on div "$4,992.46" at bounding box center [456, 302] width 34 height 9
copy div "4,992.46"
click at [516, 303] on div "325,984" at bounding box center [523, 302] width 27 height 9
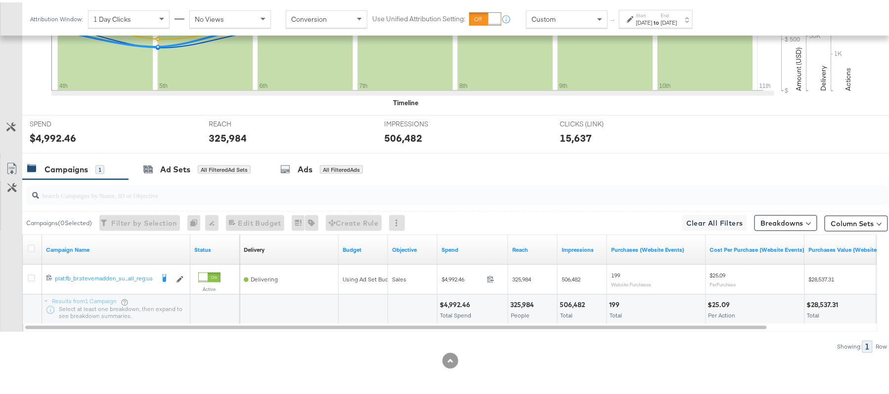
click at [568, 303] on div "506,482" at bounding box center [574, 302] width 28 height 9
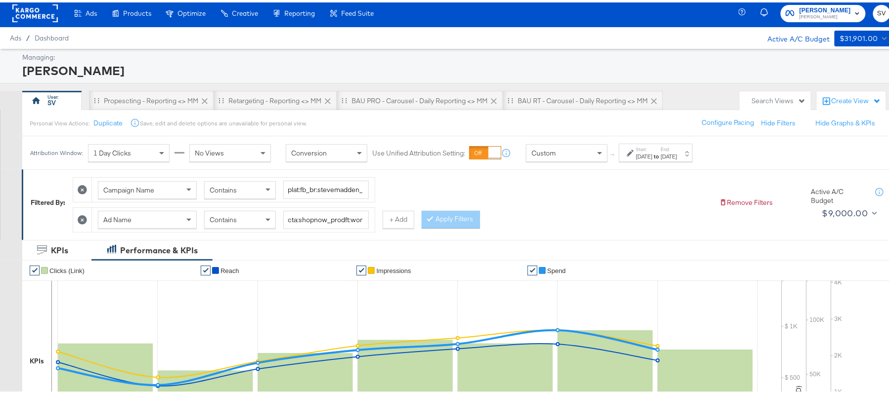
scroll to position [0, 0]
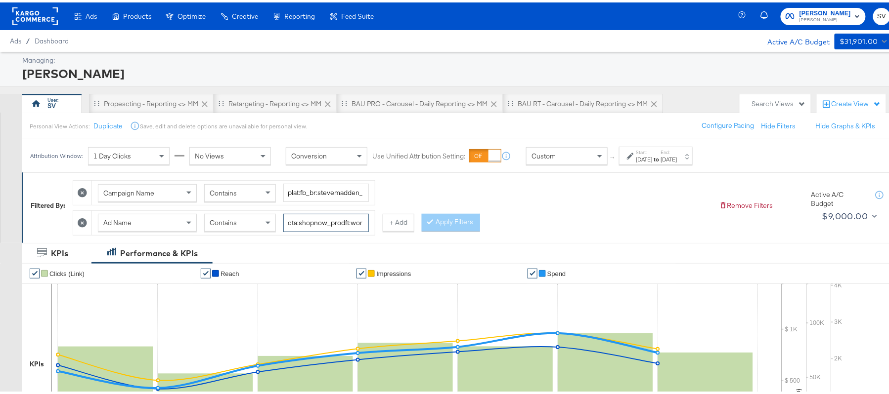
click at [337, 225] on input "cta:shopnow_prodft:womensshoes_copy:cominginhot-aug11-KARGO_lp:plp_adtype:carou…" at bounding box center [326, 221] width 86 height 18
paste input "starrating_copy:meetthestars-[DATE]-KARGO-multiimage"
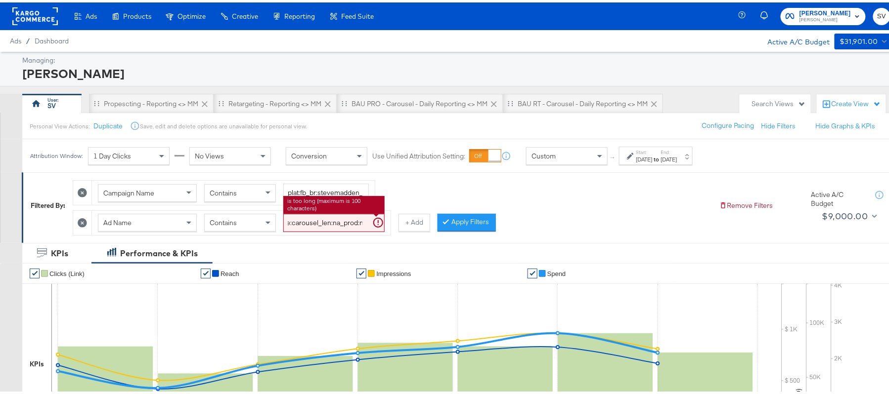
click at [455, 225] on button "Apply Filters" at bounding box center [466, 221] width 58 height 18
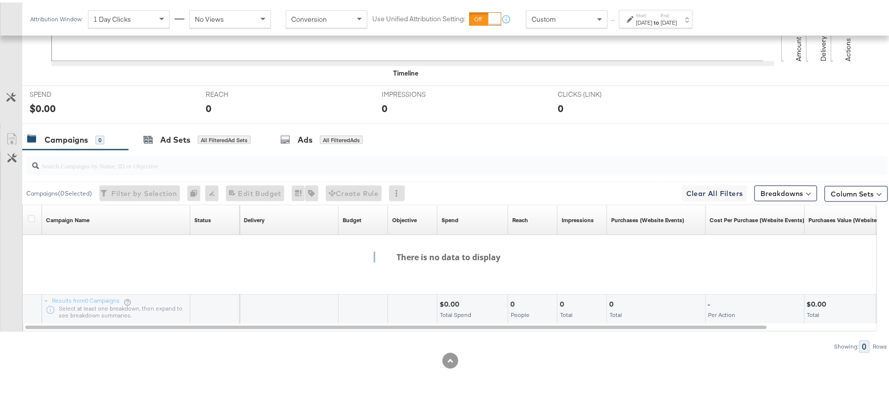
scroll to position [0, 0]
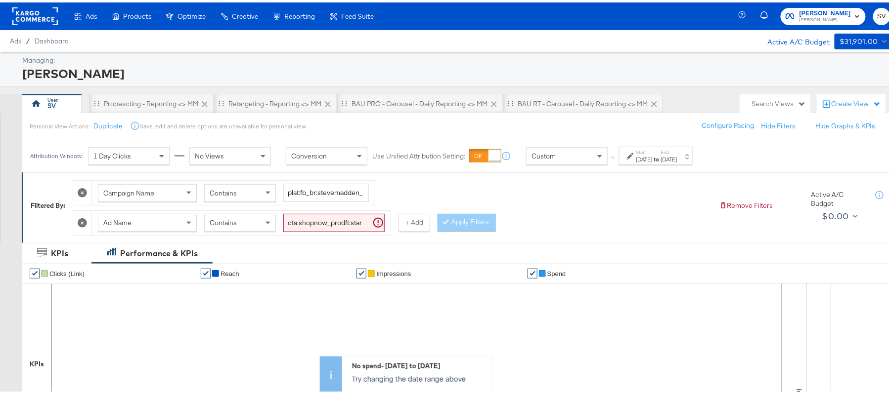
click at [340, 219] on input "cta:shopnow_prodft:starrating_copy:meetthestars-[DATE]-KARGO-multiimage_lp:plp_…" at bounding box center [333, 221] width 101 height 18
paste input "mostwanted_copy:thestylesyoudidnt-apr8-KARGO-4:5single"
click at [454, 222] on button "Apply Filters" at bounding box center [466, 221] width 58 height 18
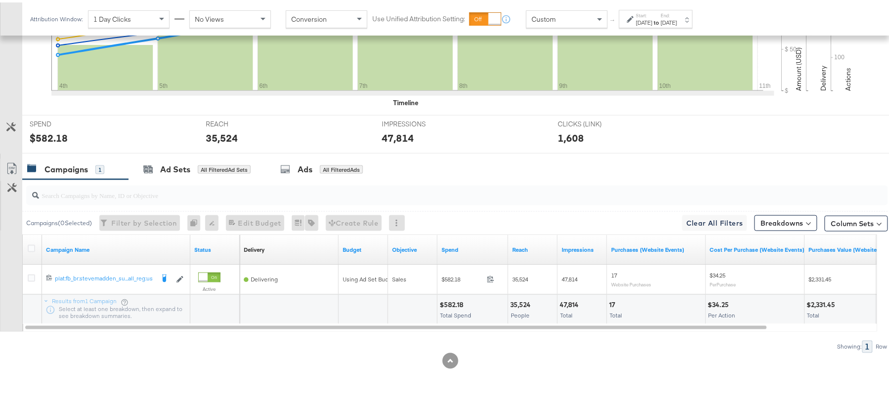
scroll to position [345, 0]
click at [447, 300] on div "$582.18" at bounding box center [452, 302] width 27 height 9
click at [523, 296] on div "35,524 People" at bounding box center [532, 308] width 49 height 30
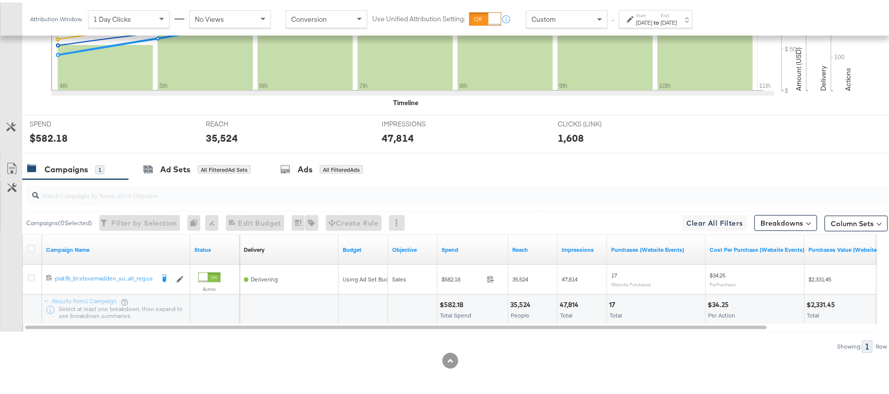
click at [571, 297] on div "47,814 Total" at bounding box center [582, 308] width 49 height 30
click at [571, 298] on div "47,814" at bounding box center [571, 302] width 22 height 9
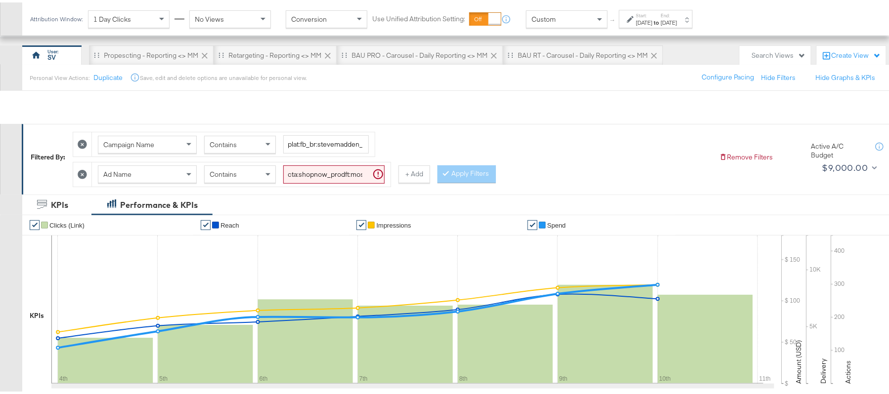
scroll to position [15, 0]
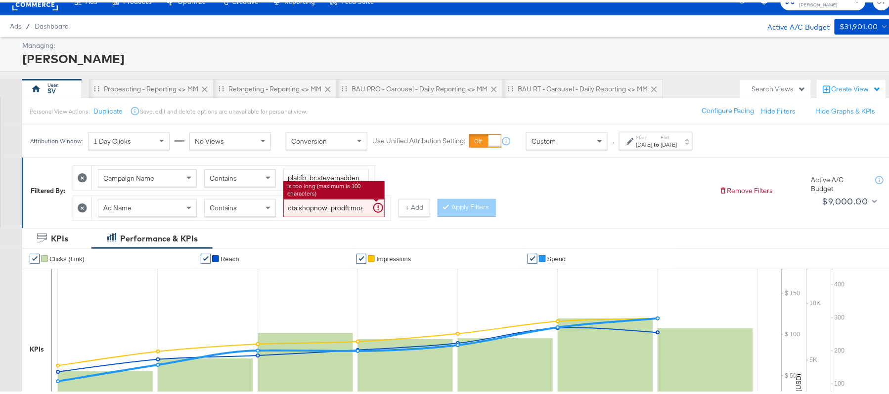
click at [333, 202] on input "cta:shopnow_prodft:mostwanted_copy:thestylesyoudidnt-apr8-KARGO-4:5singleimage_…" at bounding box center [333, 206] width 101 height 18
paste input "newarrivals_copy:thestylesyoudidnt-apr8-KARGO-4:5multi"
click at [457, 210] on button "Apply Filters" at bounding box center [466, 206] width 58 height 18
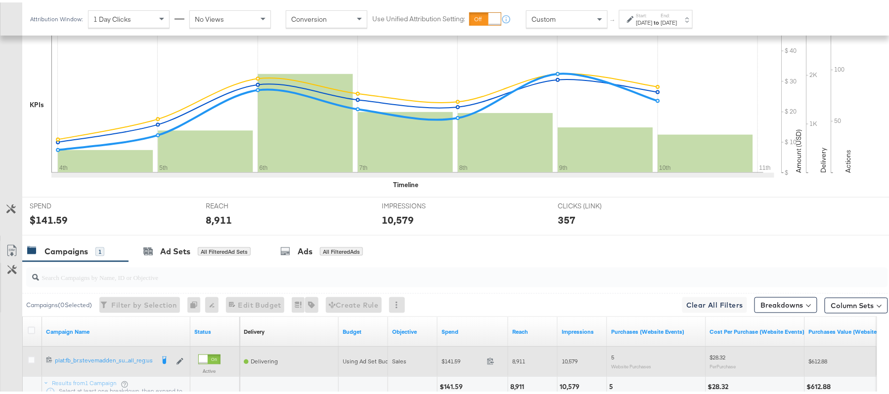
scroll to position [345, 0]
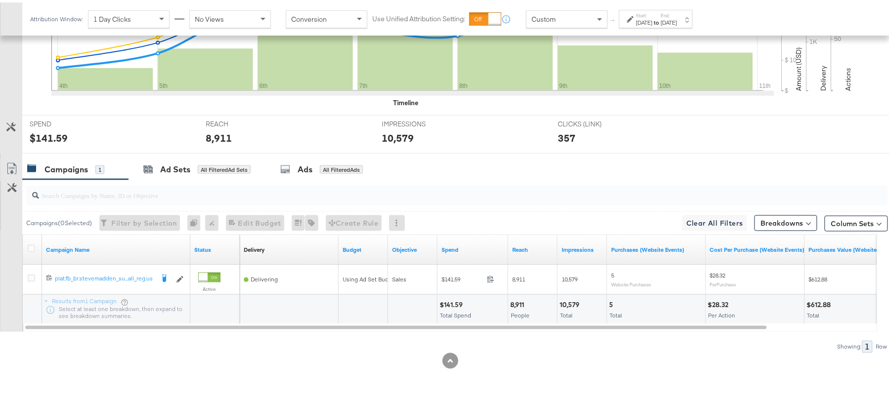
click at [450, 305] on div "$141.59" at bounding box center [452, 302] width 26 height 9
click at [515, 301] on div "8,911" at bounding box center [518, 302] width 17 height 9
click at [511, 301] on div "8,911" at bounding box center [518, 302] width 17 height 9
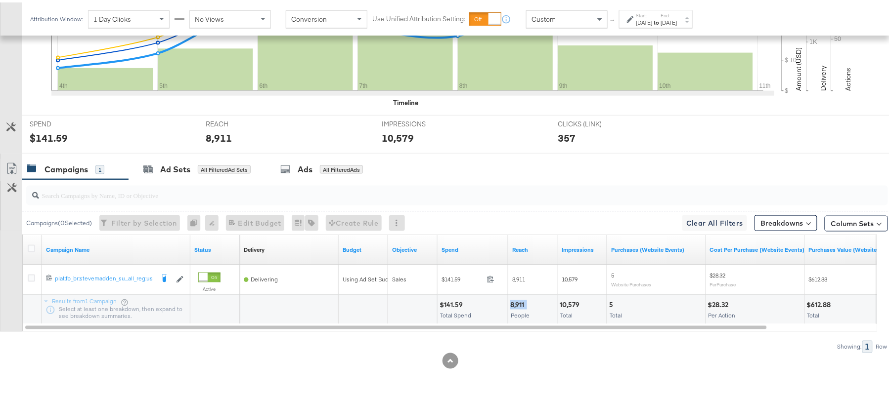
click at [511, 301] on div "8,911" at bounding box center [518, 302] width 17 height 9
click at [574, 301] on div "10,579" at bounding box center [571, 302] width 23 height 9
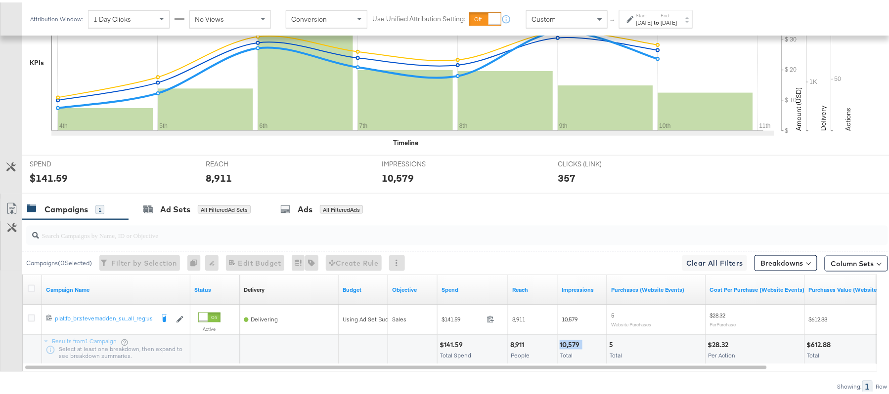
scroll to position [81, 0]
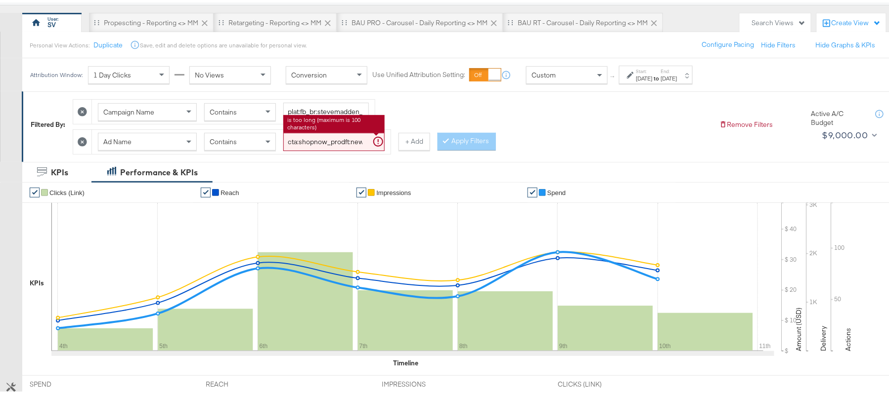
click at [331, 137] on input "cta:shopnow_prodft:newarrivals_copy:thestylesyoudidnt-[DATE]-KARGO-4:5multiimag…" at bounding box center [333, 140] width 101 height 18
paste input "ug11"
click at [467, 145] on button "Apply Filters" at bounding box center [466, 140] width 58 height 18
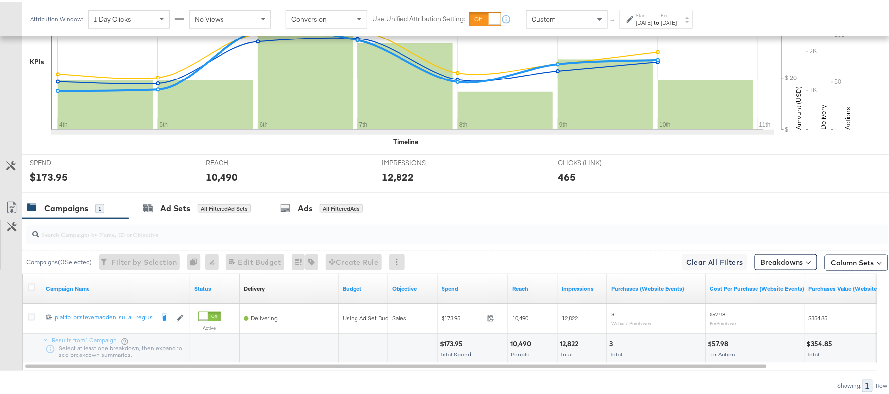
scroll to position [345, 0]
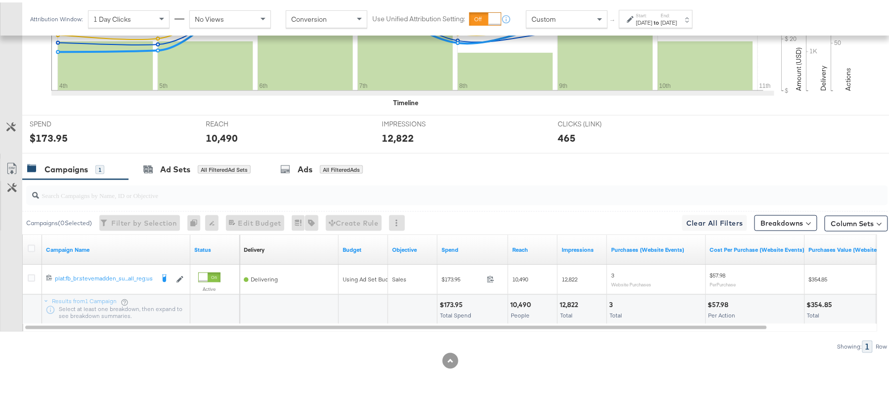
click at [449, 299] on div "$173.95" at bounding box center [452, 302] width 26 height 9
click at [449, 298] on div "$173.95" at bounding box center [452, 302] width 26 height 9
click at [514, 309] on span "People" at bounding box center [520, 312] width 19 height 7
click at [522, 300] on div "10,490" at bounding box center [522, 302] width 24 height 9
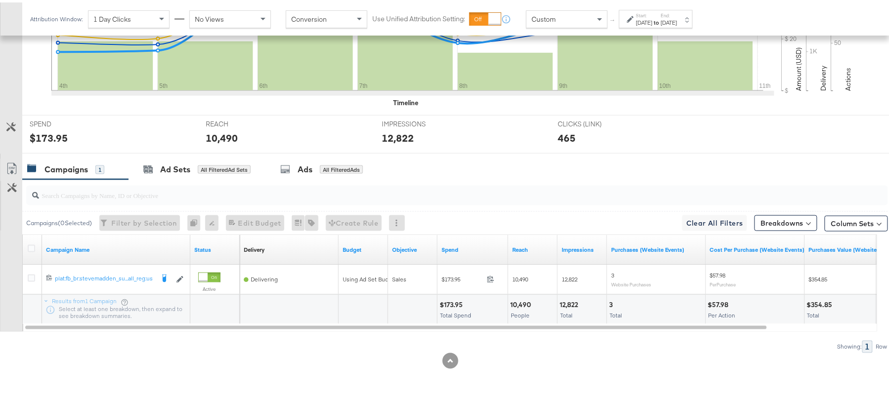
click at [564, 299] on div "12,822" at bounding box center [570, 302] width 21 height 9
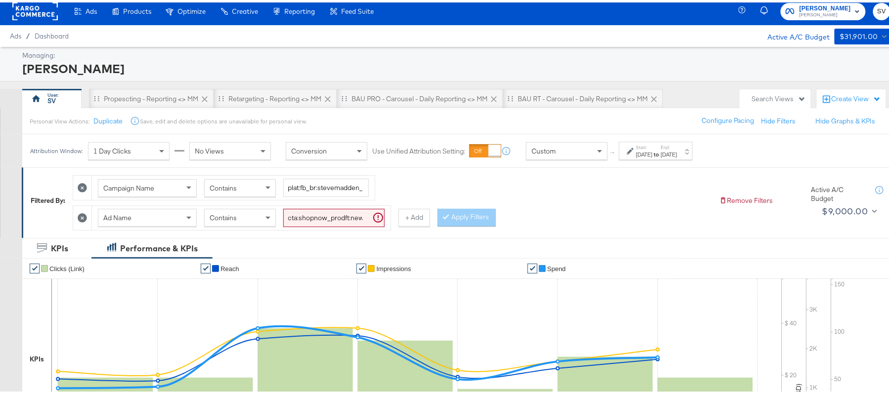
scroll to position [0, 0]
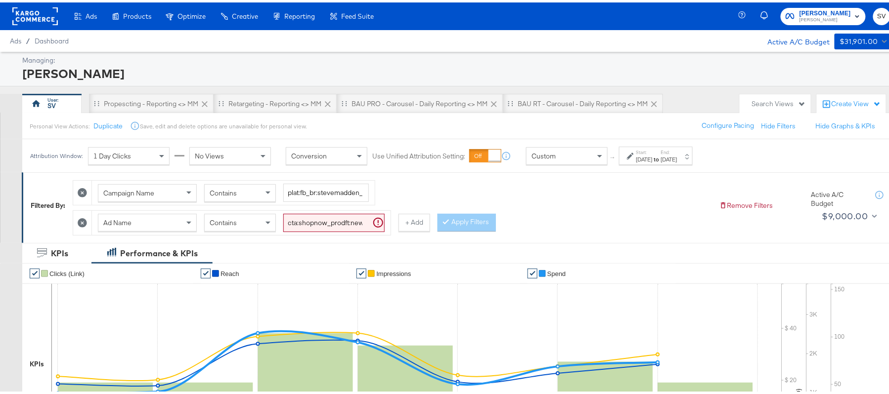
click at [331, 220] on input "cta:shopnow_prodft:newarrivals_copy:thestylesyoudidnt-aug11-KARGO-4:5multiimage…" at bounding box center [333, 221] width 101 height 18
paste input "smpass_copy:findsomethingnew-may28-KARGO"
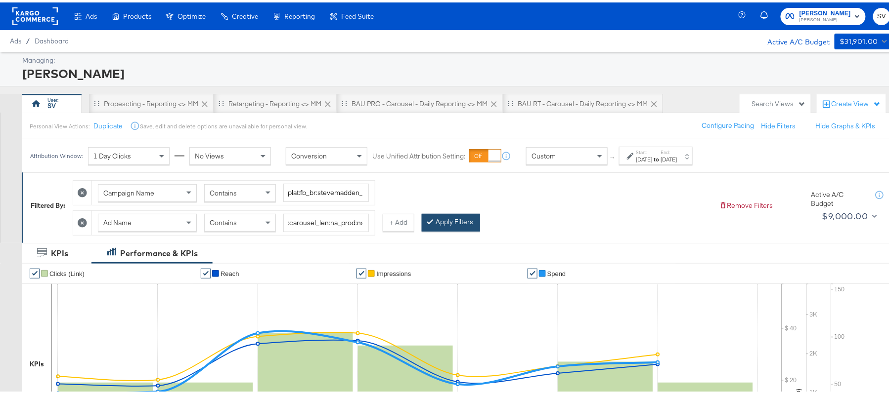
click at [454, 220] on button "Apply Filters" at bounding box center [451, 221] width 58 height 18
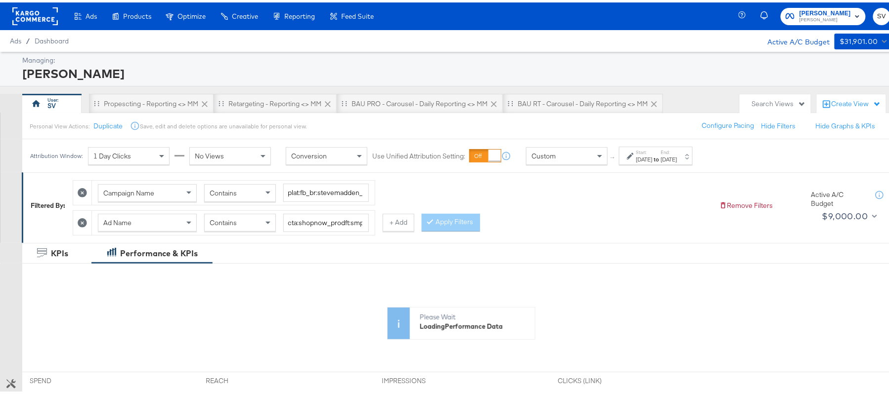
scroll to position [260, 0]
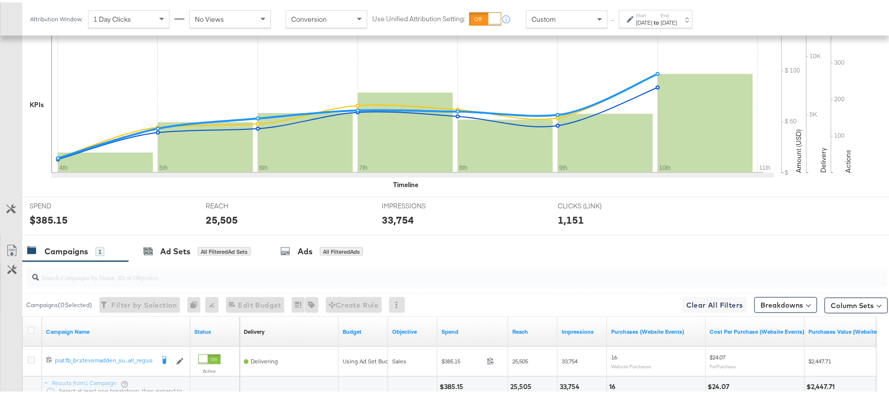
click at [456, 301] on div "Campaigns ( 0 Selected) Filter by Selection Filter 0 campaigns 0 Rename 0 campa…" at bounding box center [455, 302] width 866 height 23
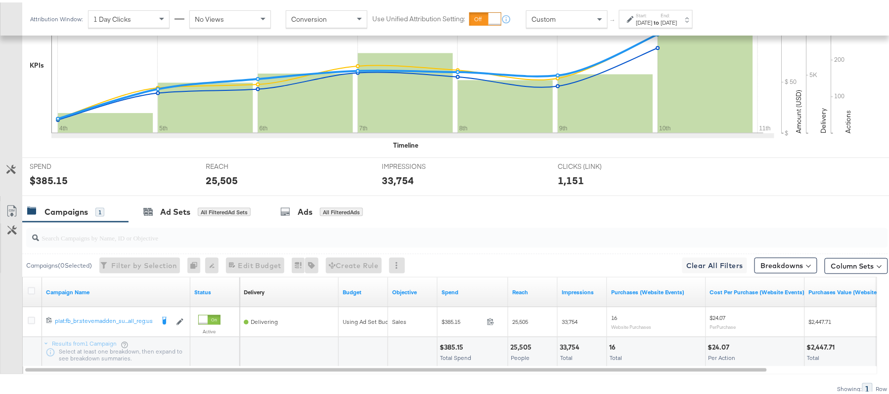
scroll to position [345, 0]
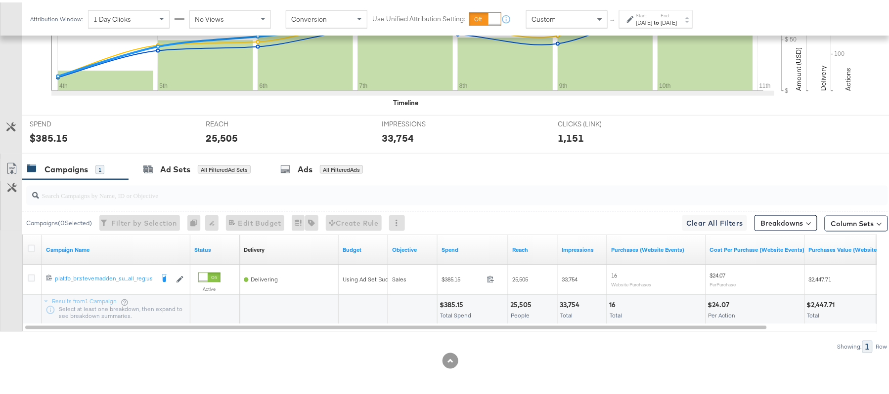
click at [456, 303] on div "$385.15" at bounding box center [452, 302] width 27 height 9
click at [518, 301] on div "25,505" at bounding box center [522, 302] width 24 height 9
click at [560, 301] on div "33,754" at bounding box center [571, 302] width 23 height 9
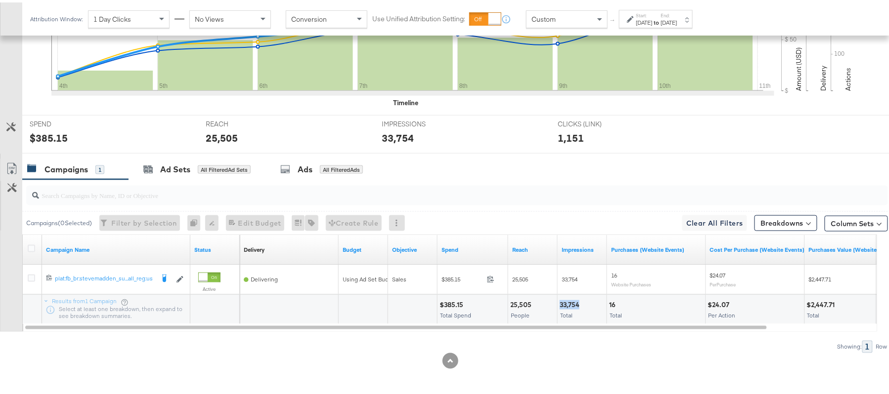
click at [560, 301] on div "33,754" at bounding box center [571, 302] width 23 height 9
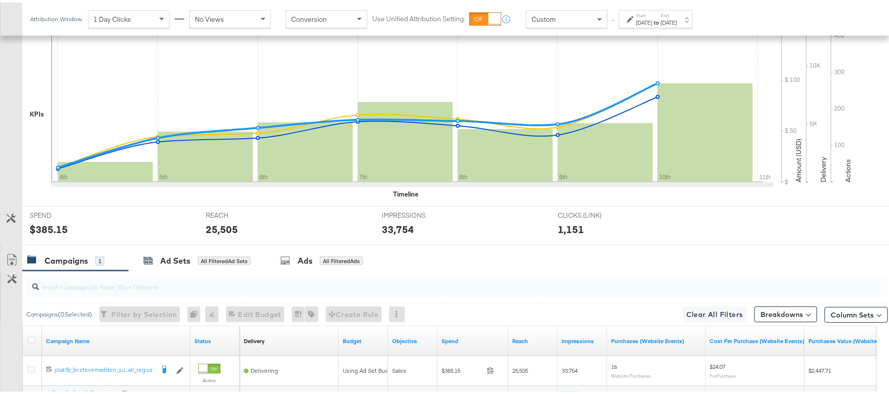
scroll to position [81, 0]
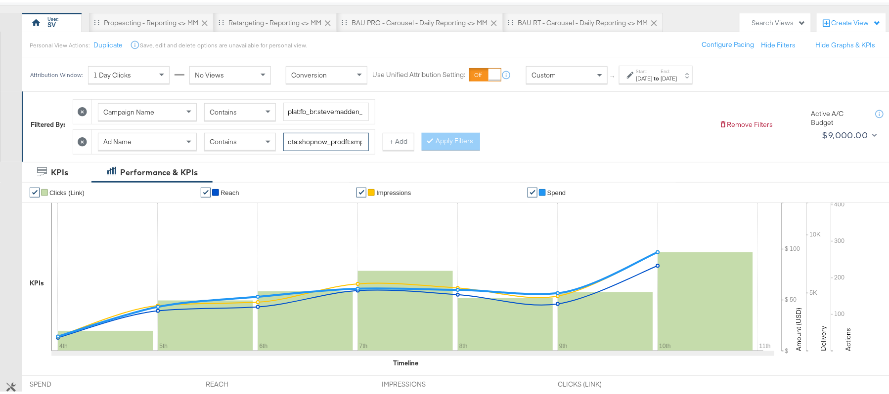
click at [301, 135] on input "cta:shopnow_prodft:smpass_copy:findsomethingnew-may28-KARGO_lp:plp_adtype:carou…" at bounding box center [326, 140] width 86 height 18
paste input "aug11"
type input "cta:shopnow_prodft:smpass_copy:findsomethingnew-[DATE]-KARGO_lp:plp_adtype:caro…"
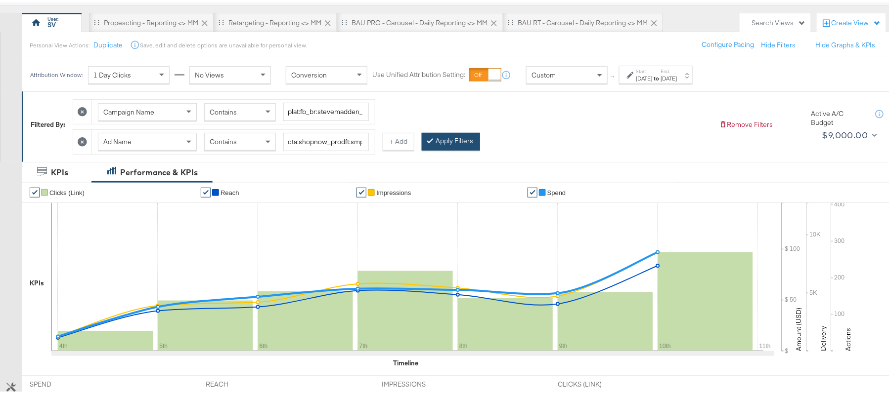
click at [444, 141] on button "Apply Filters" at bounding box center [451, 140] width 58 height 18
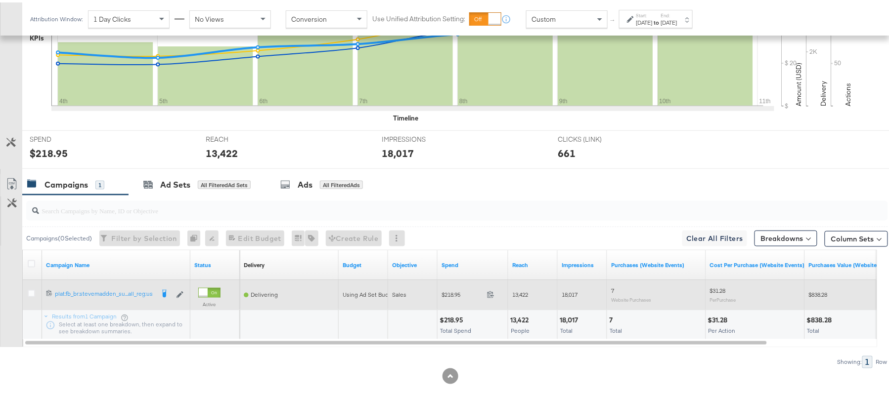
scroll to position [345, 0]
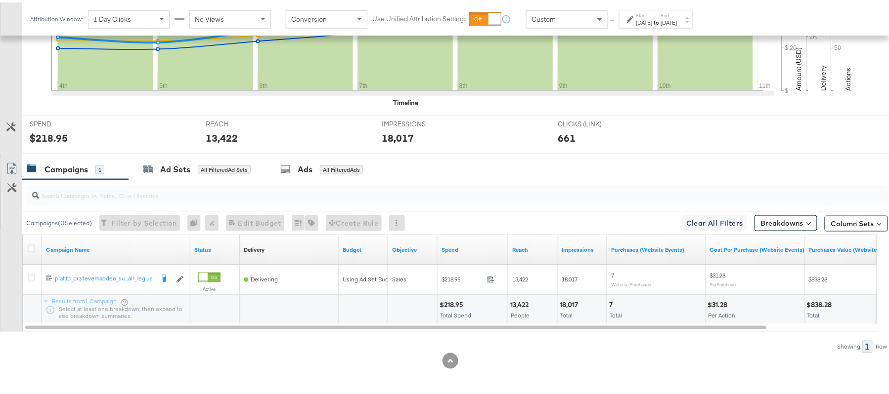
click at [452, 297] on div "$218.95 Total Spend" at bounding box center [472, 308] width 70 height 30
click at [514, 303] on div "13,422" at bounding box center [520, 302] width 21 height 9
click at [566, 299] on div "18,017" at bounding box center [570, 302] width 21 height 9
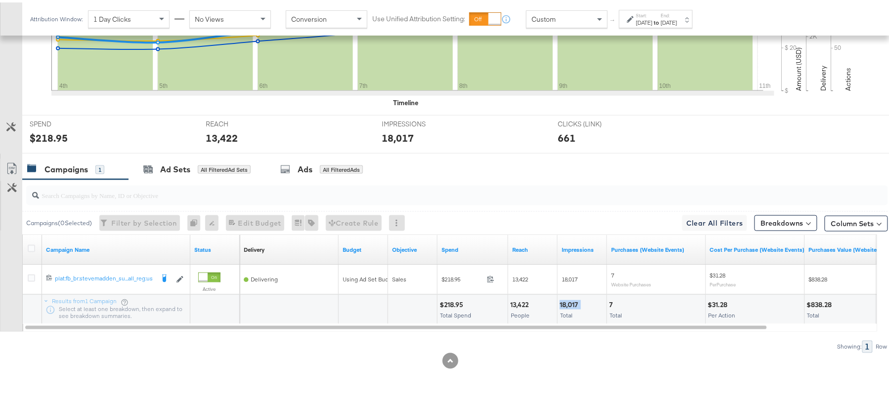
click at [566, 299] on div "18,017" at bounding box center [570, 302] width 21 height 9
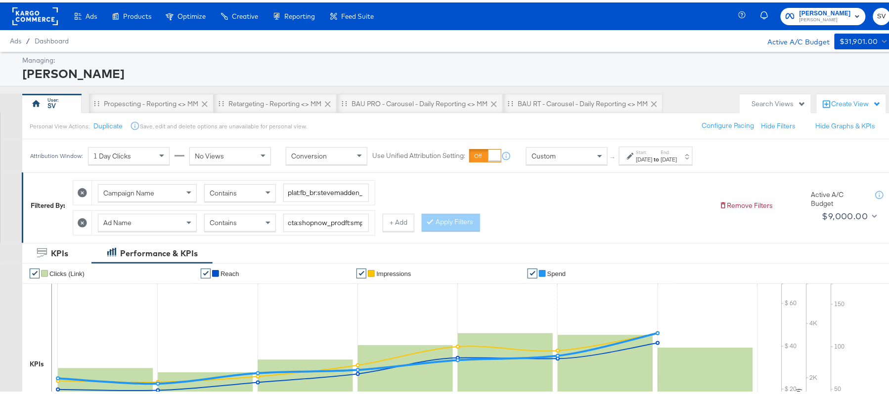
click at [831, 16] on span "[PERSON_NAME]" at bounding box center [824, 18] width 51 height 8
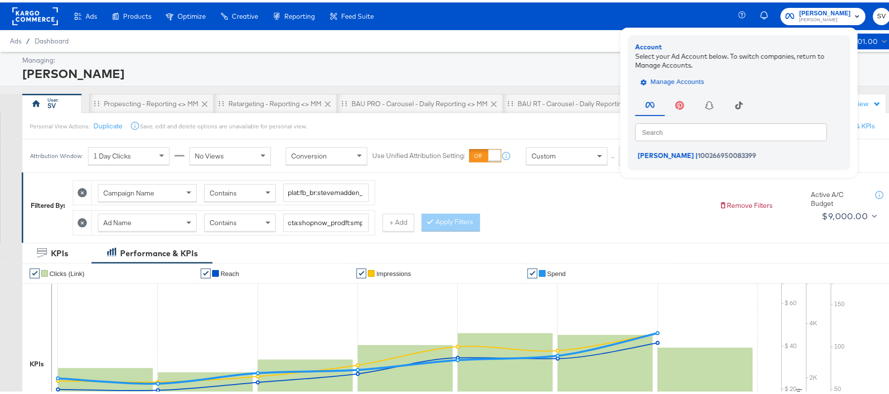
click at [671, 80] on span "Manage Accounts" at bounding box center [674, 79] width 62 height 11
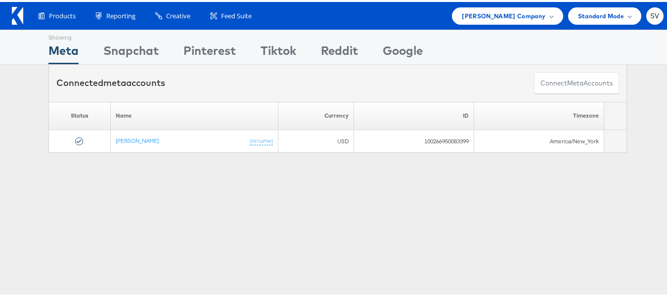
click at [525, 25] on div "Products Product Catalogs Enhance Your Product Catalog, Map Them to Publishers,…" at bounding box center [337, 14] width 675 height 28
click at [525, 24] on div "Products Product Catalogs Enhance Your Product Catalog, Map Them to Publishers,…" at bounding box center [337, 14] width 675 height 28
click at [524, 17] on span "[PERSON_NAME] Company" at bounding box center [504, 14] width 84 height 10
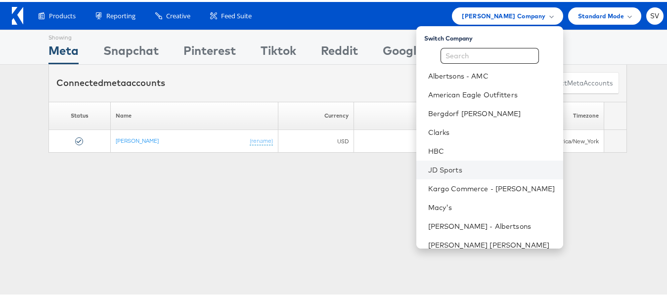
scroll to position [47, 0]
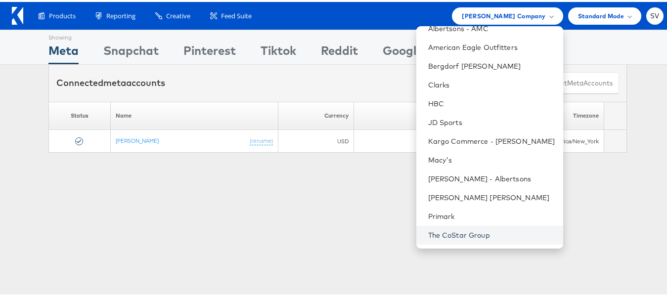
click at [454, 228] on link "The CoStar Group" at bounding box center [491, 233] width 127 height 10
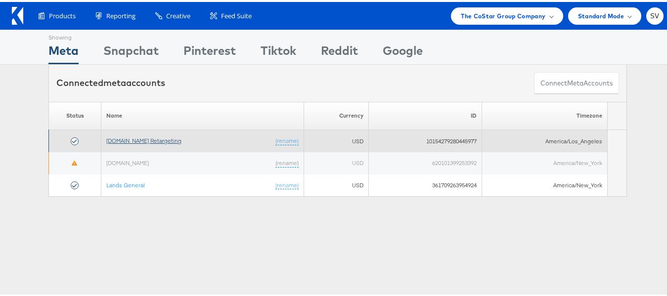
click at [128, 140] on link "[DOMAIN_NAME] Retargeting" at bounding box center [143, 138] width 75 height 7
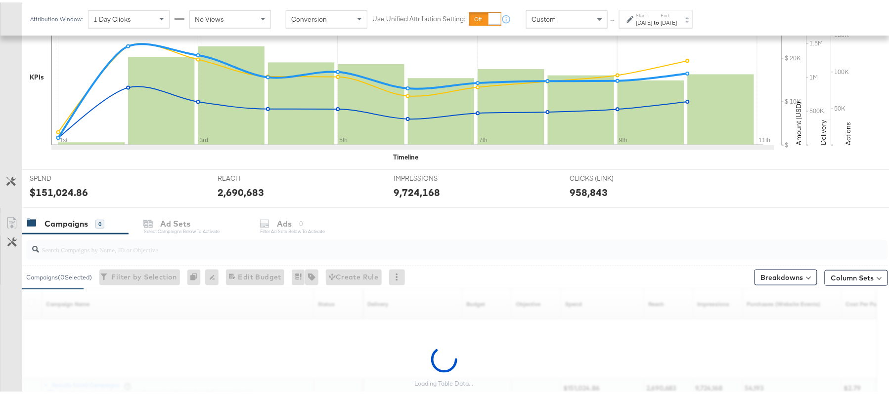
scroll to position [327, 0]
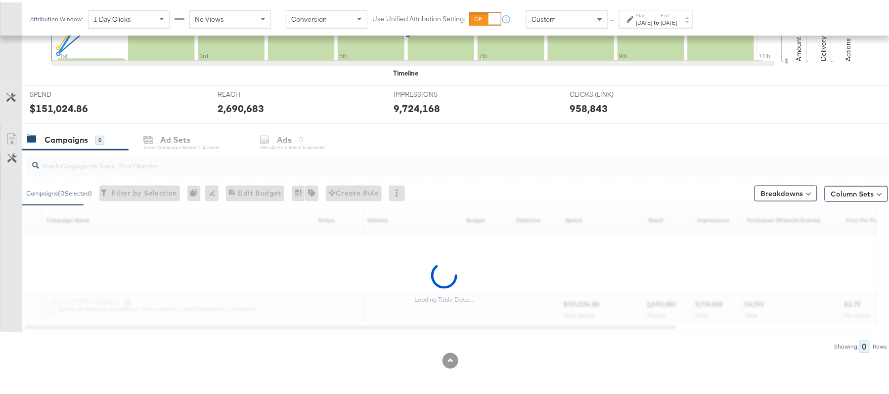
click at [90, 164] on input "search" at bounding box center [424, 159] width 770 height 19
paste input "APTS_B2C_Display_National_Facebook_RTG_Leads_SocialDisplay_Retargeting_Diamond_…"
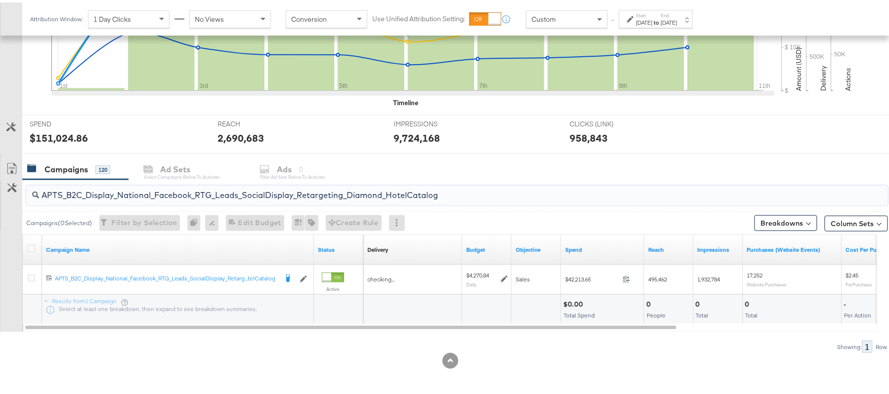
scroll to position [298, 0]
type input "APTS_B2C_Display_National_Facebook_RTG_Leads_SocialDisplay_Retargeting_Diamond_…"
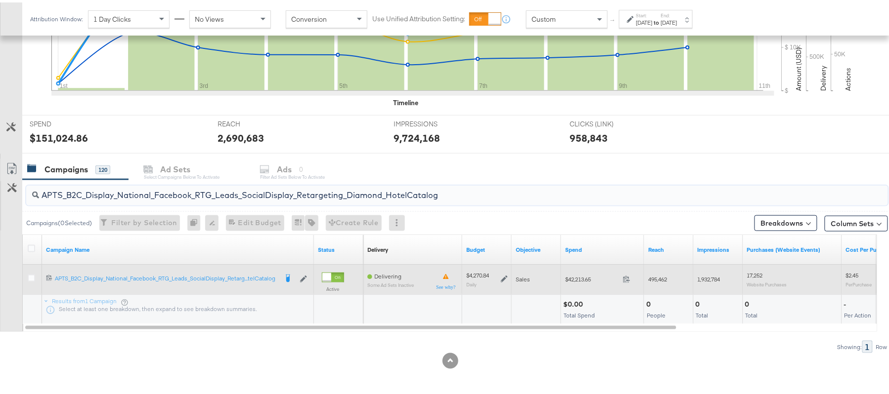
click at [504, 277] on icon at bounding box center [504, 277] width 7 height 7
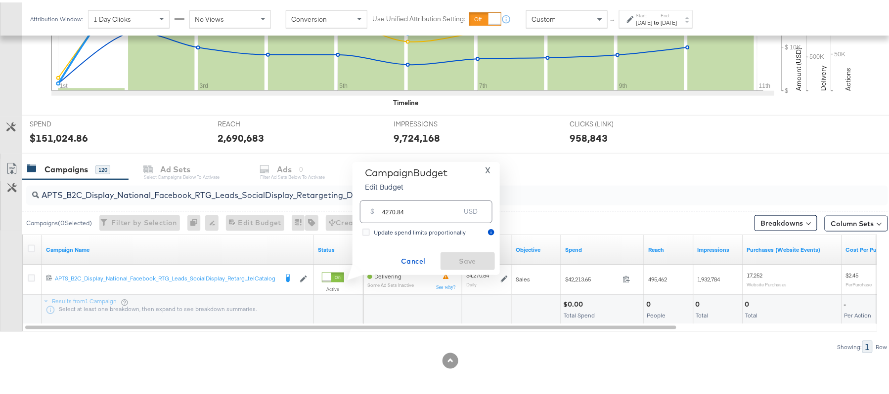
click at [436, 220] on div "$ 4270.84 USD" at bounding box center [426, 209] width 132 height 22
paste input "$4,911.47"
click at [391, 196] on input "$4,911.47" at bounding box center [421, 193] width 82 height 21
type input "4911.47"
click at [479, 252] on button "Save" at bounding box center [467, 259] width 54 height 18
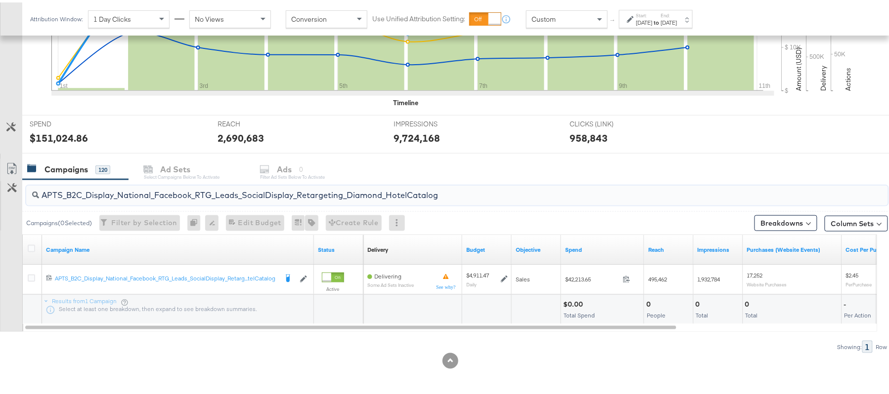
click at [130, 182] on input "APTS_B2C_Display_National_Facebook_RTG_Leads_SocialDisplay_Retargeting_Diamond_…" at bounding box center [424, 188] width 770 height 19
paste input "alwayson_Retargeting_DARE24_DiamondPlatinum"
type input "APTS_B2C_Display_National_Facebook_RTG_Leads_SocialDisplay_alwayson_Retargeting…"
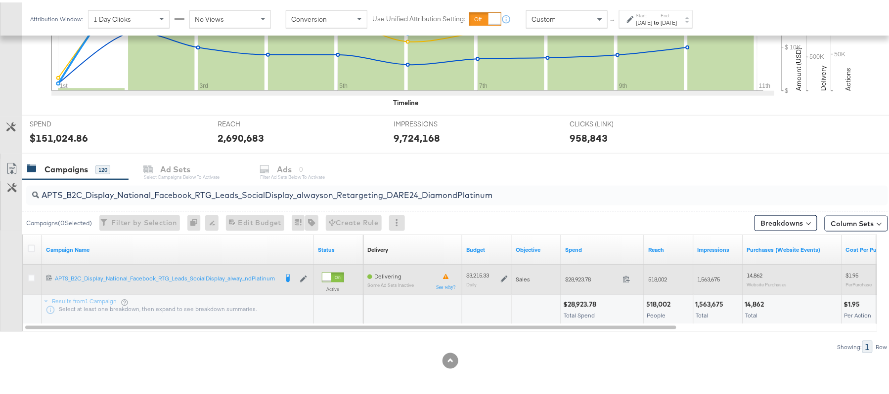
click at [503, 276] on icon at bounding box center [504, 276] width 7 height 7
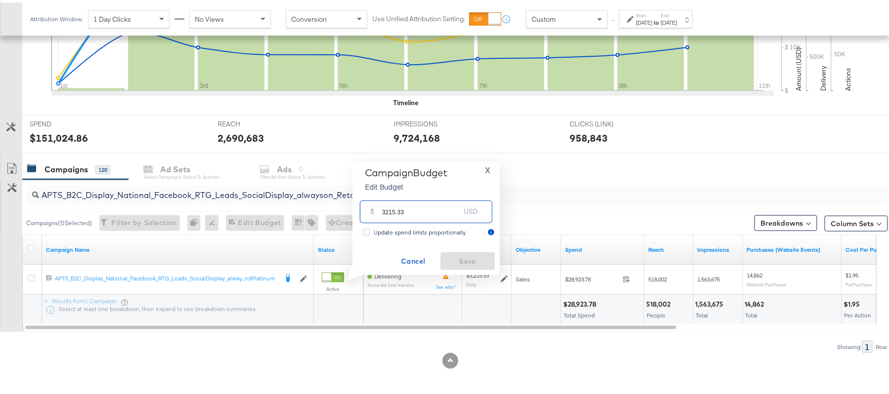
click at [428, 211] on input "3215.33" at bounding box center [421, 205] width 78 height 21
paste input "$2,733.0"
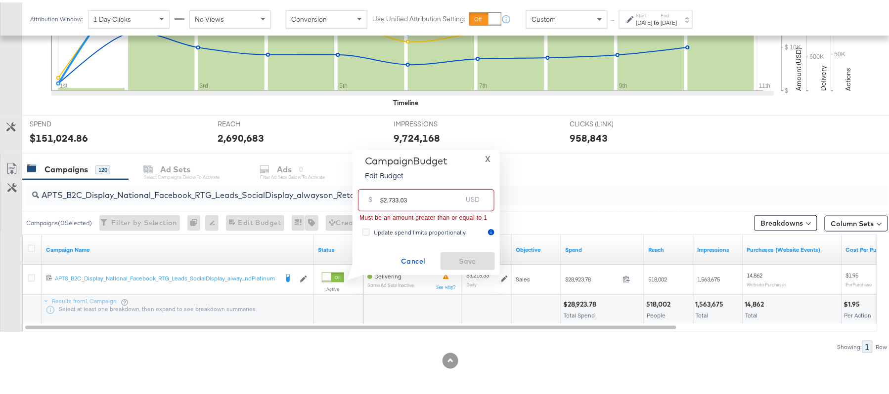
click at [390, 196] on input "$2,733.03" at bounding box center [421, 193] width 82 height 21
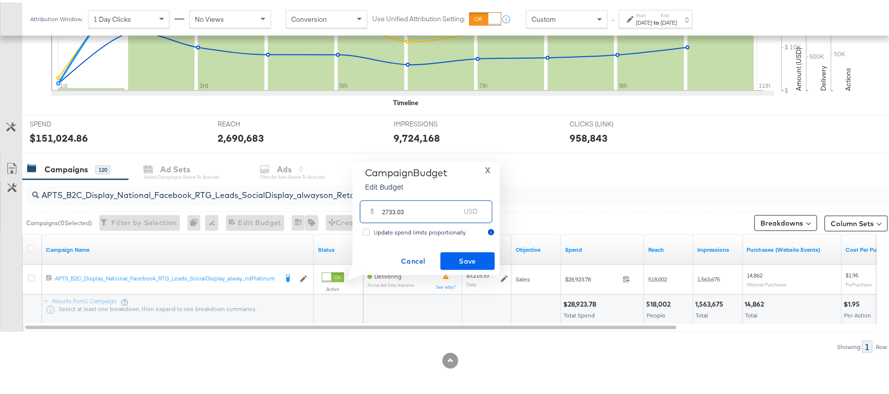
type input "2733.03"
click at [461, 259] on span "Save" at bounding box center [467, 259] width 46 height 12
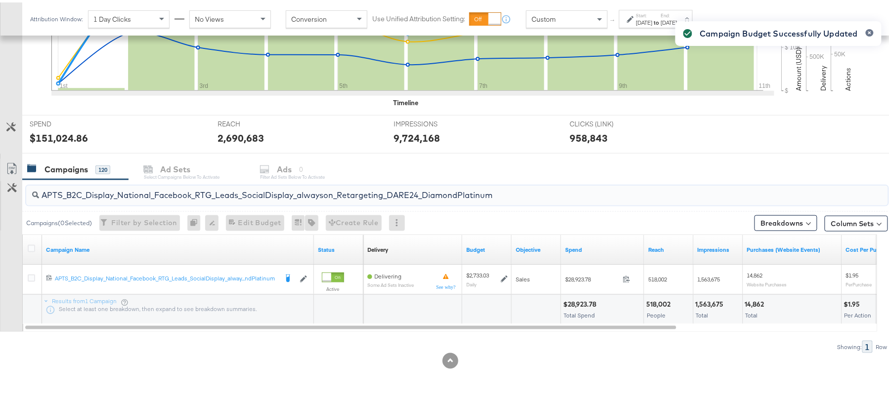
click at [171, 186] on input "APTS_B2C_Display_National_Facebook_RTG_Leads_SocialDisplay_alwayson_Retargeting…" at bounding box center [424, 188] width 770 height 19
paste input "FR_B2C_Display_National_Facebook_RTG_Leads_SocialDisplay_alwayson_Retargeting_FR"
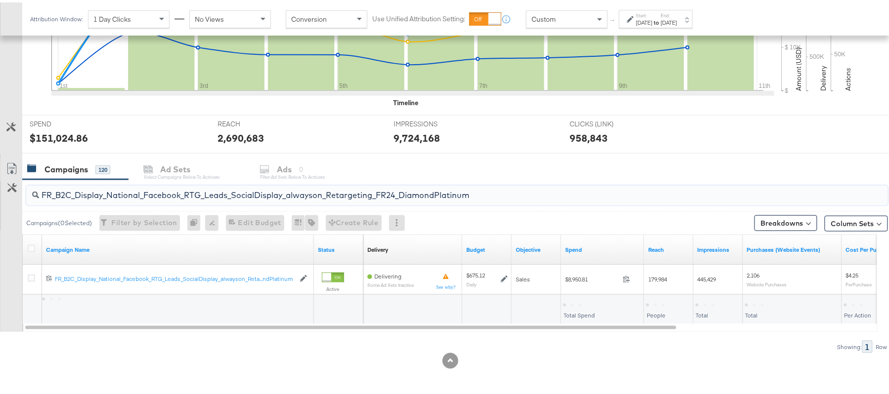
type input "FR_B2C_Display_National_Facebook_RTG_Leads_SocialDisplay_alwayson_Retargeting_F…"
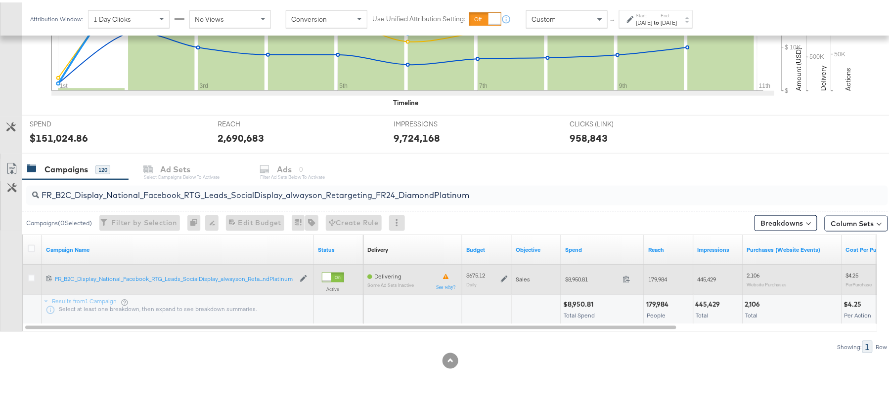
click at [501, 275] on icon at bounding box center [504, 276] width 7 height 7
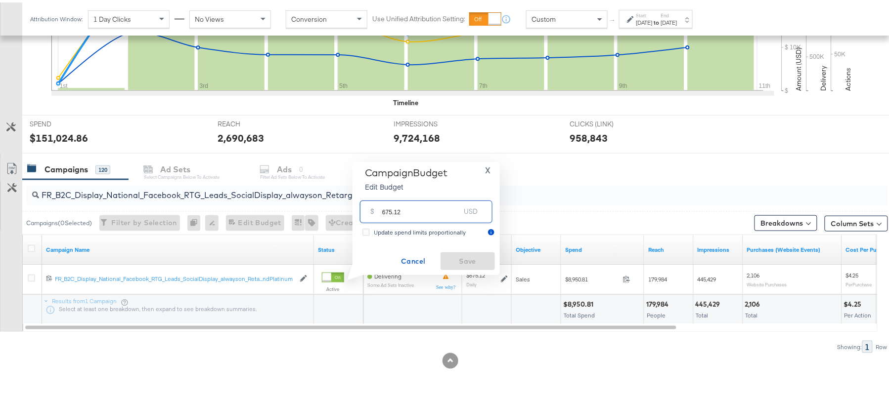
click at [419, 208] on input "675.12" at bounding box center [421, 205] width 78 height 21
paste input "$776.39"
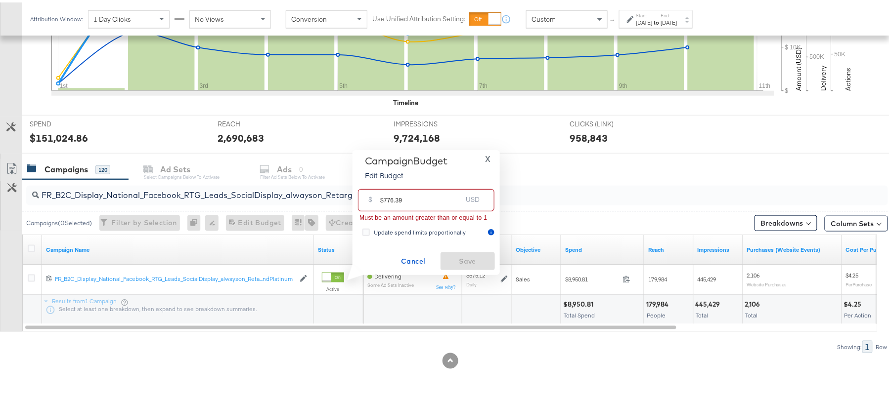
click at [382, 192] on input "$776.39" at bounding box center [421, 193] width 82 height 21
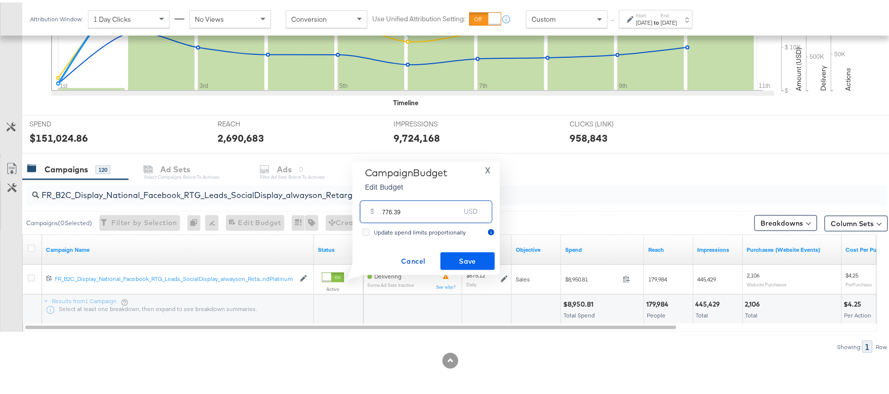
type input "776.39"
click at [481, 259] on span "Save" at bounding box center [467, 259] width 46 height 12
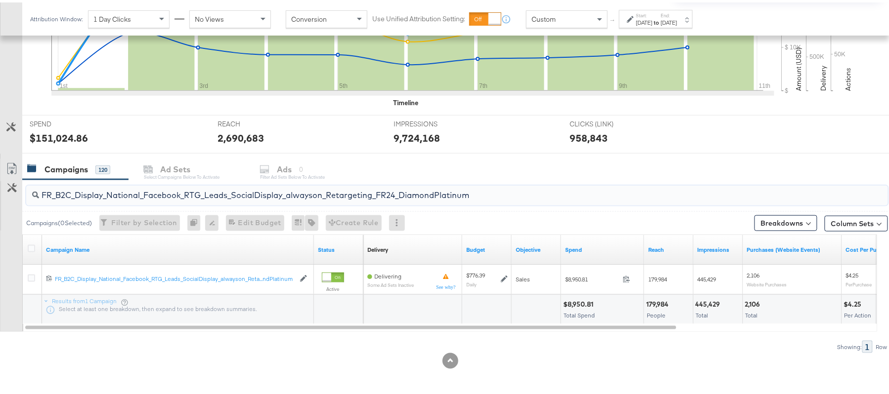
click at [170, 183] on input "FR_B2C_Display_National_Facebook_RTG_Leads_SocialDisplay_alwayson_Retargeting_F…" at bounding box center [424, 188] width 770 height 19
paste input "AF_B2C_Display_National_Facebook_RTG_Leads_SocialDisplay_alwayson_Retargeting_AF"
type input "AF_B2C_Display_National_Facebook_RTG_Leads_SocialDisplay_alwayson_Retargeting_A…"
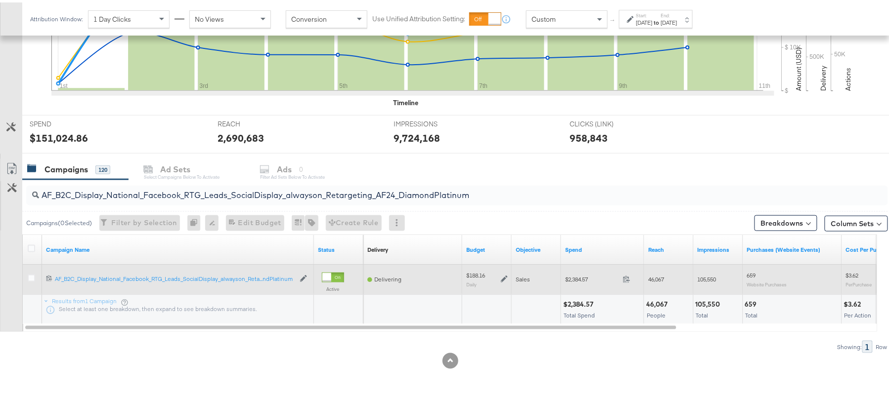
click at [507, 276] on icon at bounding box center [504, 277] width 7 height 7
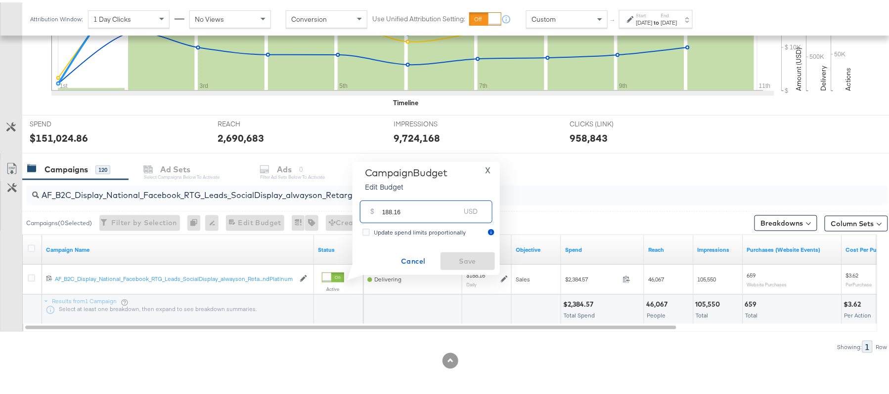
click at [432, 208] on input "188.16" at bounding box center [421, 205] width 78 height 21
paste input "$216.38"
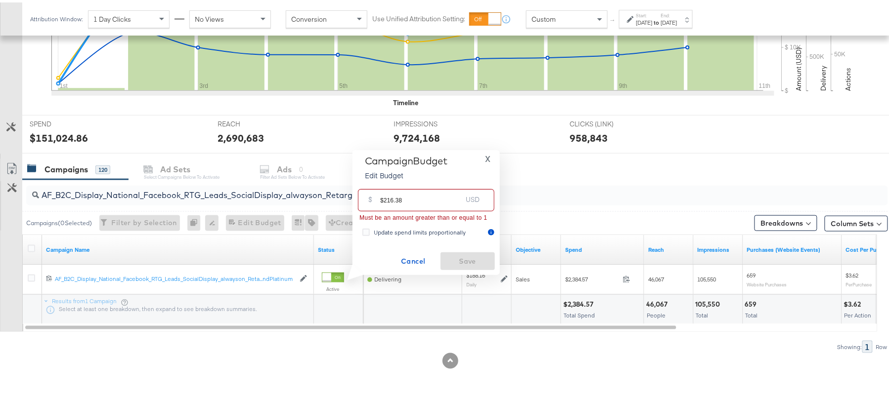
click at [383, 194] on input "$216.38" at bounding box center [421, 193] width 82 height 21
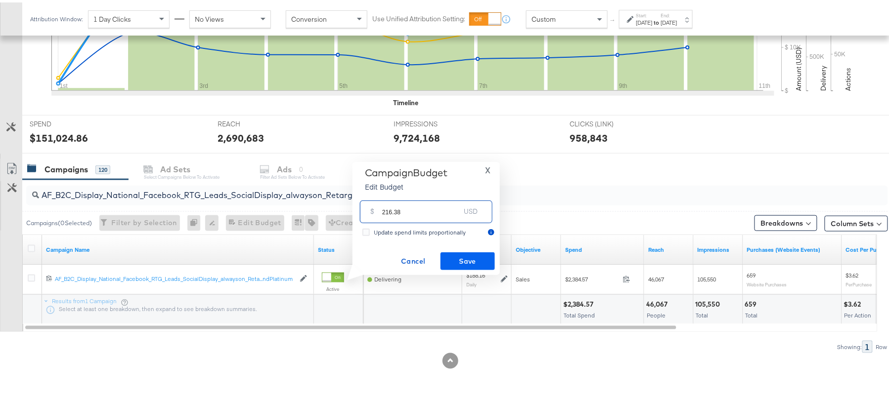
type input "216.38"
click at [472, 252] on button "Save" at bounding box center [467, 259] width 54 height 18
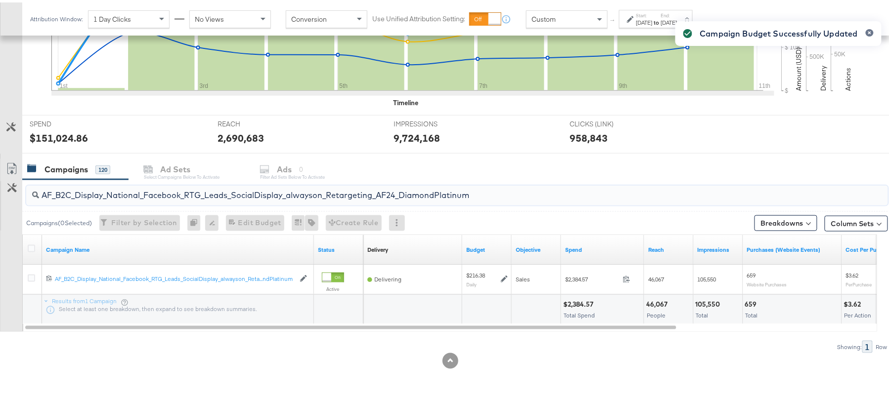
click at [135, 186] on input "AF_B2C_Display_National_Facebook_RTG_Leads_SocialDisplay_alwayson_Retargeting_A…" at bounding box center [424, 188] width 770 height 19
paste input "HL_B2C_Display_National_Facebook_RTG_Leads_SocialDisplay_alwayson_Retargeting_A…"
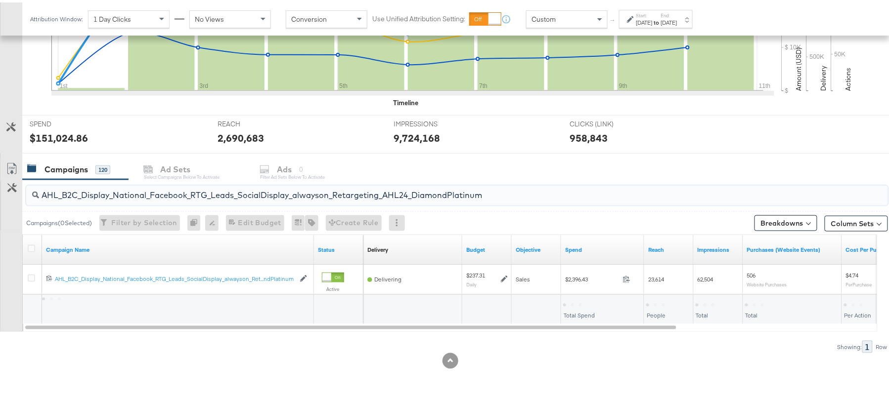
type input "AHL_B2C_Display_National_Facebook_RTG_Leads_SocialDisplay_alwayson_Retargeting_…"
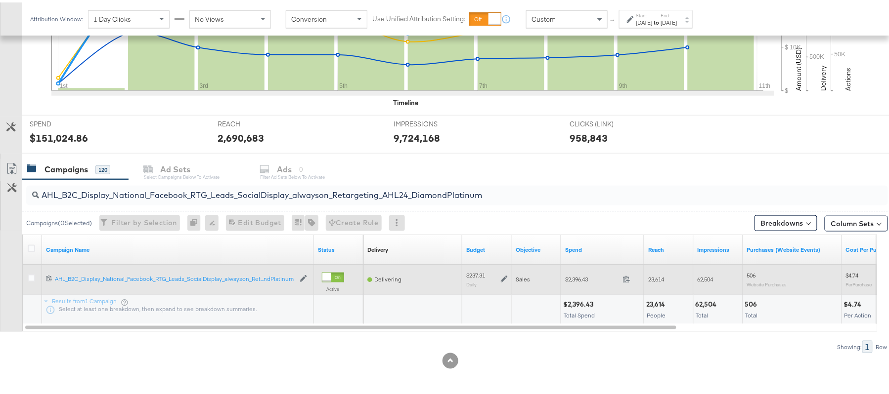
click at [505, 277] on icon at bounding box center [504, 277] width 7 height 7
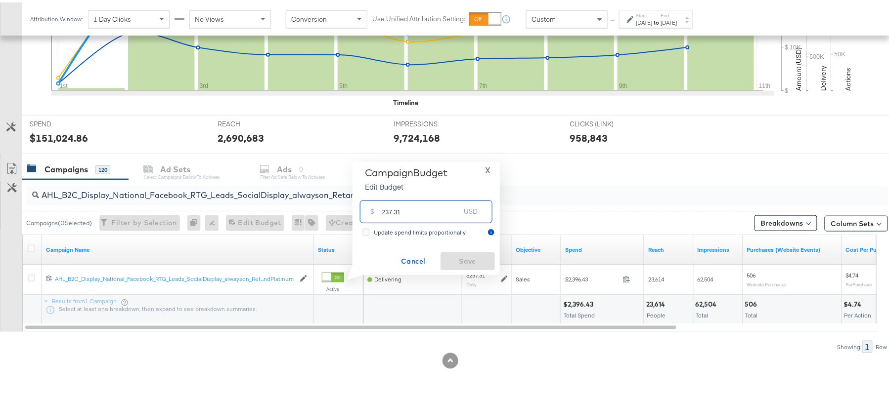
click at [414, 200] on input "237.31" at bounding box center [421, 205] width 78 height 21
paste input "$201.7"
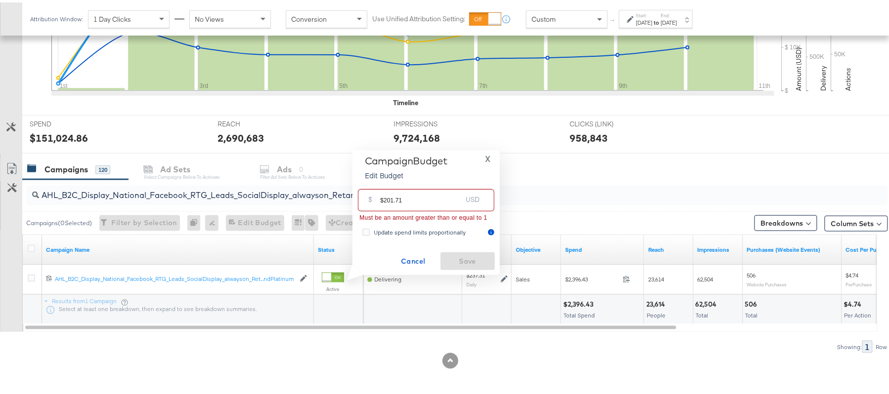
click at [383, 195] on input "$201.71" at bounding box center [421, 193] width 82 height 21
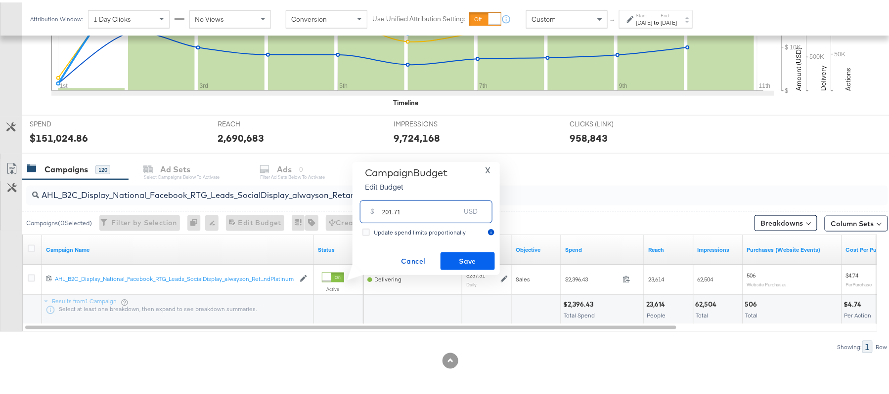
type input "201.71"
click at [480, 261] on span "Save" at bounding box center [467, 259] width 46 height 12
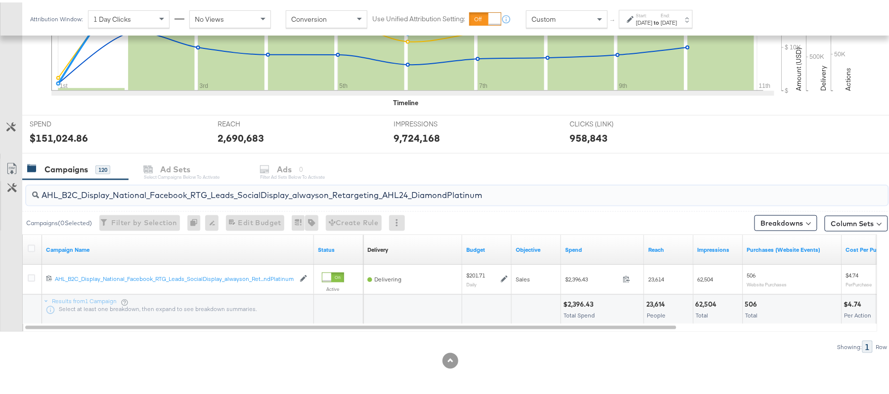
click at [175, 183] on input "AHL_B2C_Display_National_Facebook_RTG_Leads_SocialDisplay_alwayson_Retargeting_…" at bounding box center [424, 188] width 770 height 19
paste input "PTS_B2C_Display_National_Facebook_PRO_Traffic_SocialDisplay_alwayson_ASC_DARE24…"
type input "APTS_B2C_Display_National_Facebook_PRO_Traffic_SocialDisplay_alwayson_ASC_DARE2…"
click at [33, 246] on icon at bounding box center [31, 246] width 7 height 7
click at [0, 0] on input "checkbox" at bounding box center [0, 0] width 0 height 0
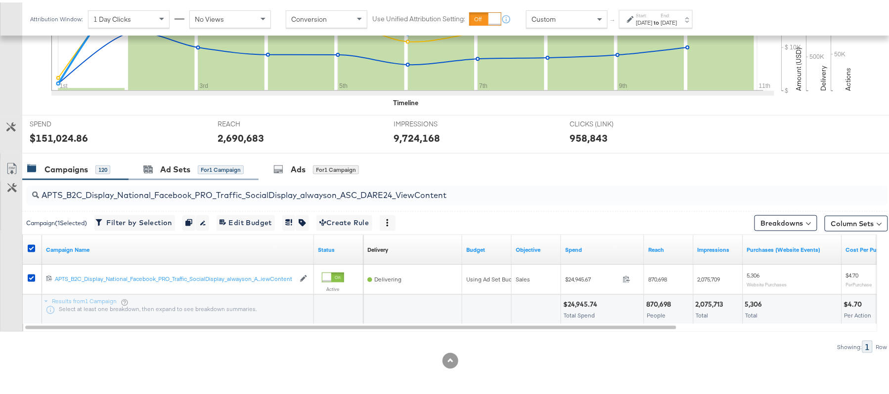
click at [176, 174] on div "Ad Sets for 1 Campaign" at bounding box center [194, 167] width 130 height 21
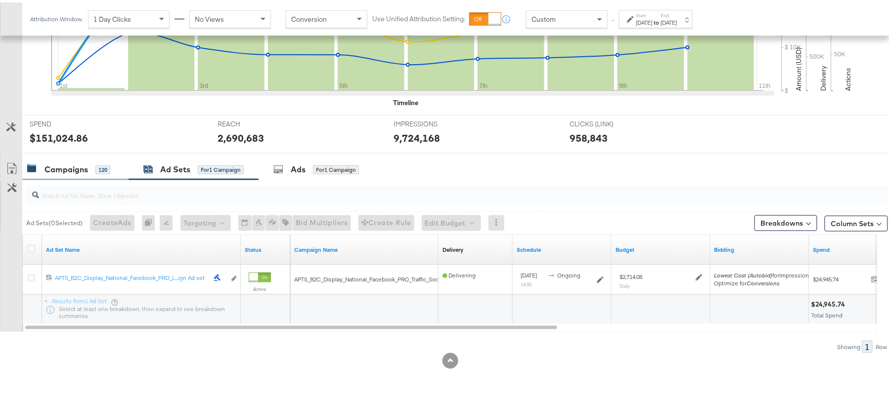
click at [109, 166] on div "120" at bounding box center [102, 167] width 15 height 9
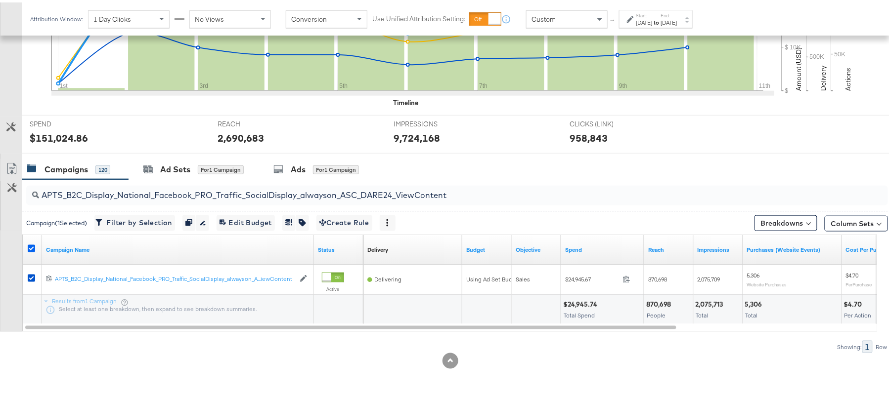
click at [32, 244] on icon at bounding box center [31, 246] width 7 height 7
click at [0, 0] on input "checkbox" at bounding box center [0, 0] width 0 height 0
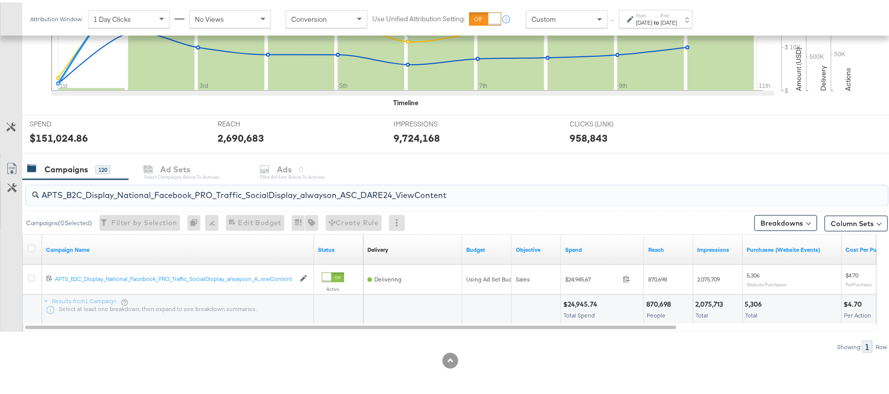
click at [139, 195] on input "APTS_B2C_Display_National_Facebook_PRO_Traffic_SocialDisplay_alwayson_ASC_DARE2…" at bounding box center [424, 188] width 770 height 19
paste input "Leads_SocialDisplay_alwayson_ASC_DARE24_Purchase"
type input "APTS_B2C_Display_National_Facebook_PRO_Leads_SocialDisplay_alwayson_ASC_DARE24_…"
click at [32, 243] on icon at bounding box center [31, 246] width 7 height 7
click at [0, 0] on input "checkbox" at bounding box center [0, 0] width 0 height 0
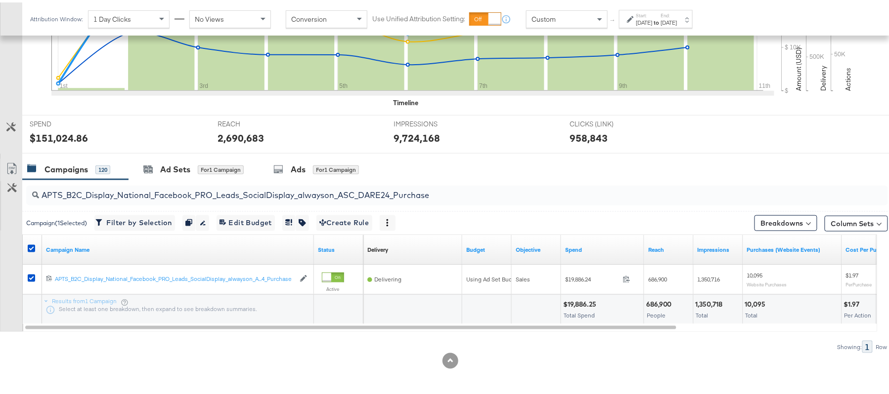
click at [162, 178] on div "APTS_B2C_Display_National_Facebook_PRO_Leads_SocialDisplay_alwayson_ASC_DARE24_…" at bounding box center [455, 193] width 866 height 32
click at [171, 173] on div "Ad Sets" at bounding box center [175, 167] width 30 height 11
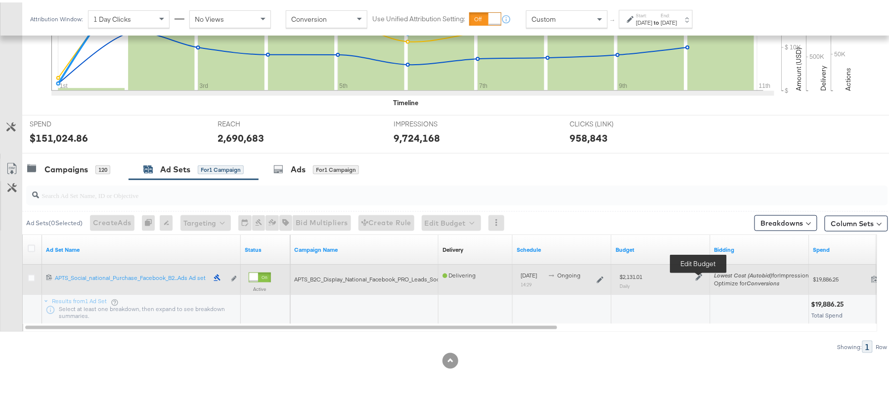
click at [700, 275] on icon at bounding box center [699, 275] width 7 height 7
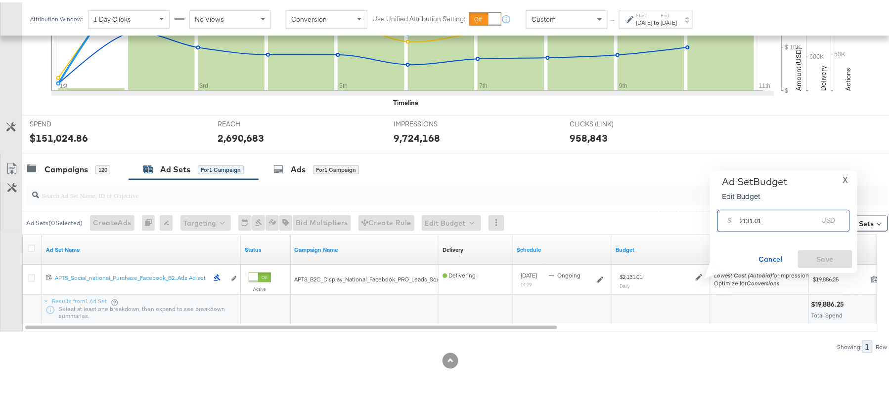
click at [779, 221] on input "2131.01" at bounding box center [779, 214] width 78 height 21
paste input "$2,024.46"
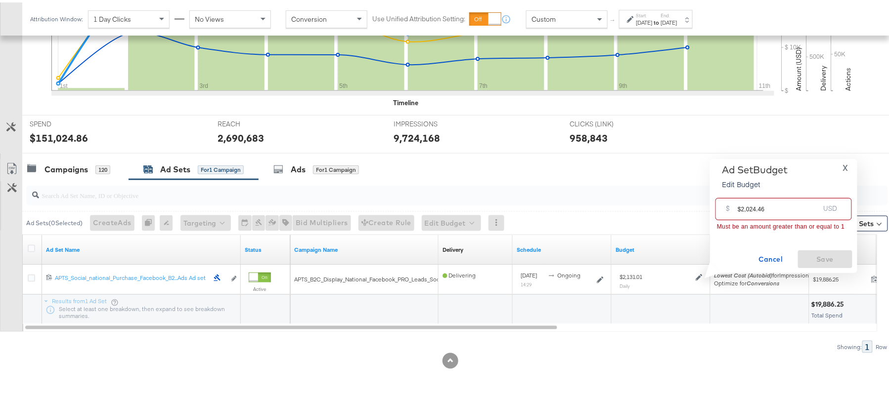
click at [745, 207] on input "$2,024.46" at bounding box center [779, 202] width 82 height 21
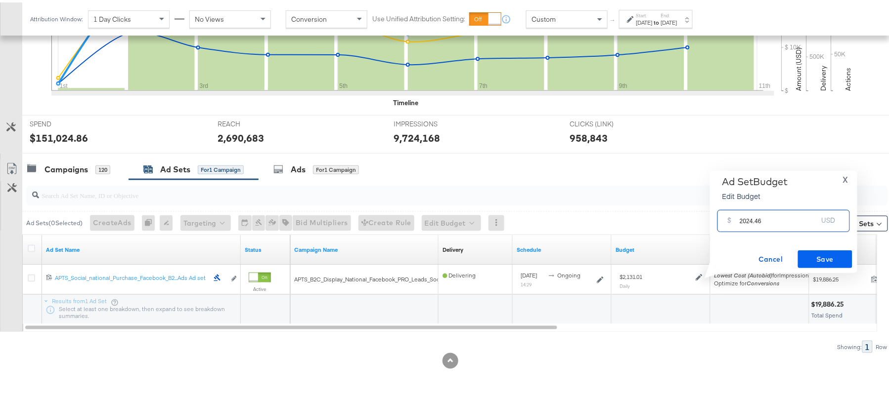
type input "2024.46"
click at [815, 254] on span "Save" at bounding box center [825, 257] width 46 height 12
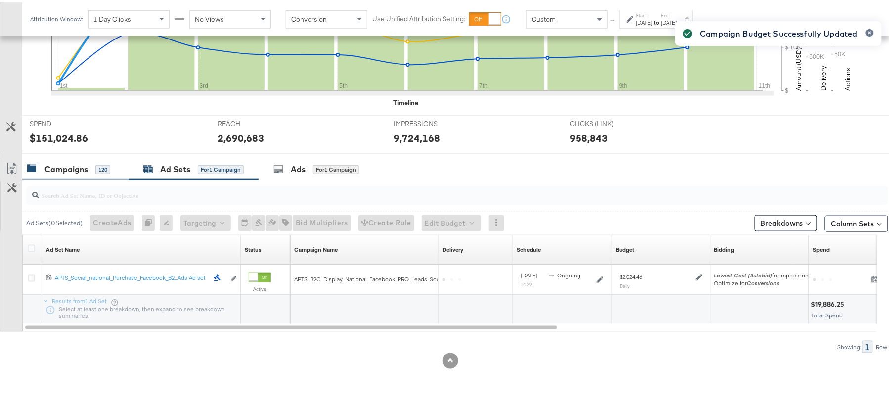
click at [62, 167] on div "Campaigns" at bounding box center [66, 167] width 44 height 11
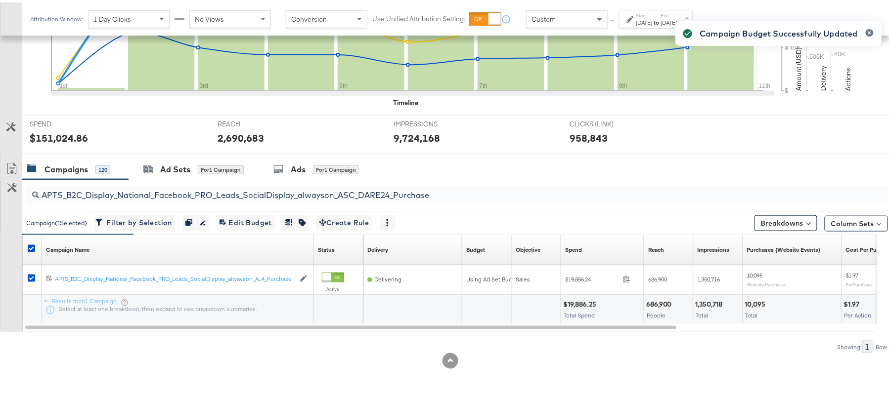
click at [29, 250] on div at bounding box center [33, 248] width 10 height 10
click at [32, 243] on icon at bounding box center [31, 246] width 7 height 7
click at [0, 0] on input "checkbox" at bounding box center [0, 0] width 0 height 0
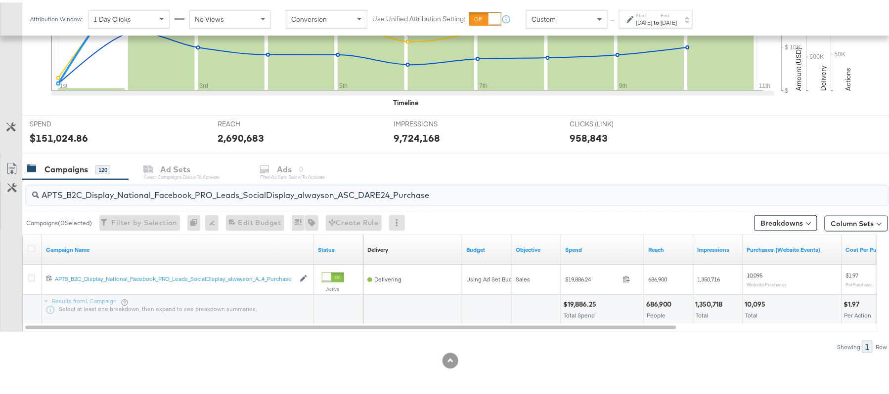
click at [147, 193] on input "APTS_B2C_Display_National_Facebook_PRO_Leads_SocialDisplay_alwayson_ASC_DARE24_…" at bounding box center [424, 188] width 770 height 19
paste input "F_B2C_Display_National_Facebook_PRO_Traffic_SocialDisplay_alwayson_ASC_AF24_Vie…"
type input "AF_B2C_Display_National_Facebook_PRO_Traffic_SocialDisplay_alwayson_ASC_AF24_Vi…"
click at [29, 244] on icon at bounding box center [31, 246] width 7 height 7
click at [0, 0] on input "checkbox" at bounding box center [0, 0] width 0 height 0
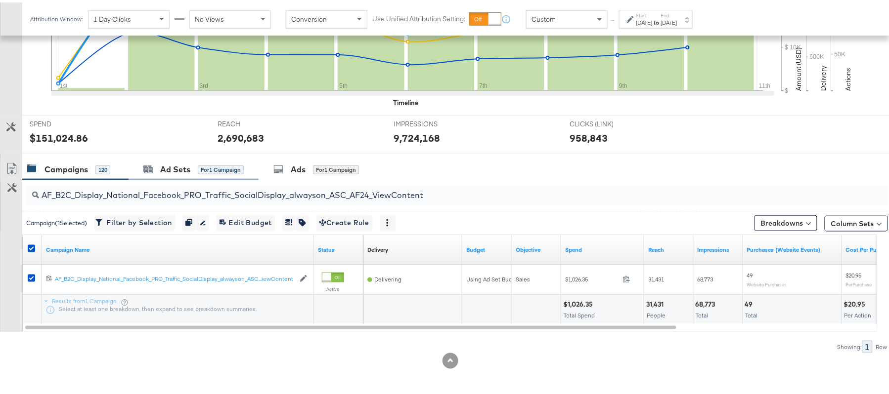
click at [173, 159] on div "Ad Sets for 1 Campaign" at bounding box center [194, 167] width 130 height 21
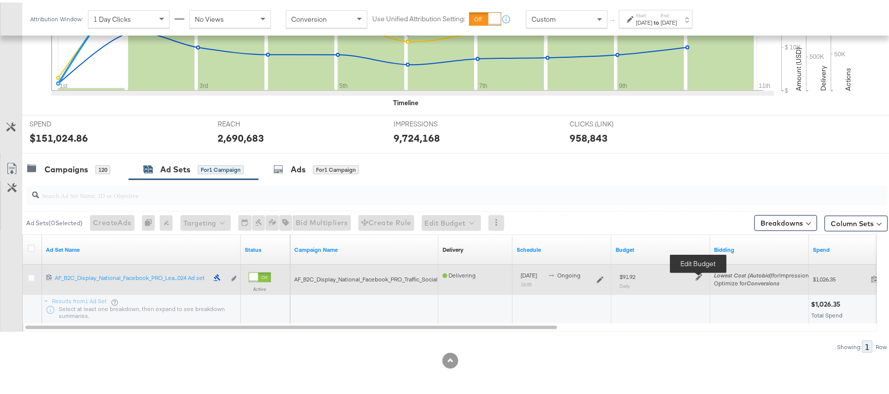
click at [696, 279] on icon at bounding box center [699, 275] width 7 height 7
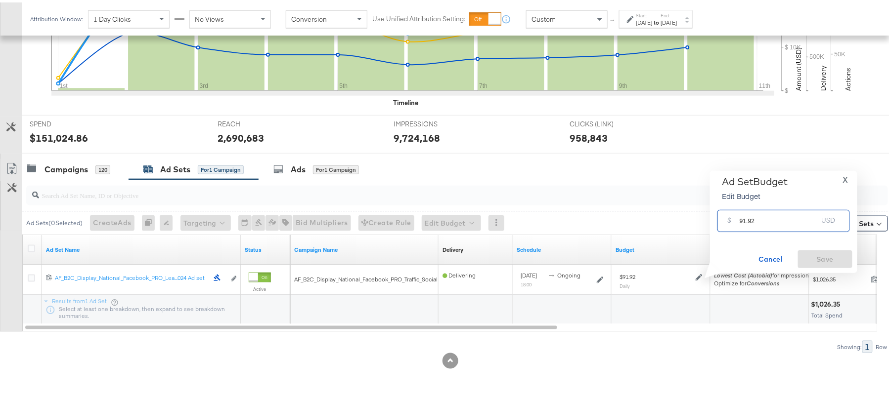
click at [759, 221] on input "91.92" at bounding box center [779, 214] width 78 height 21
paste input "$99.18"
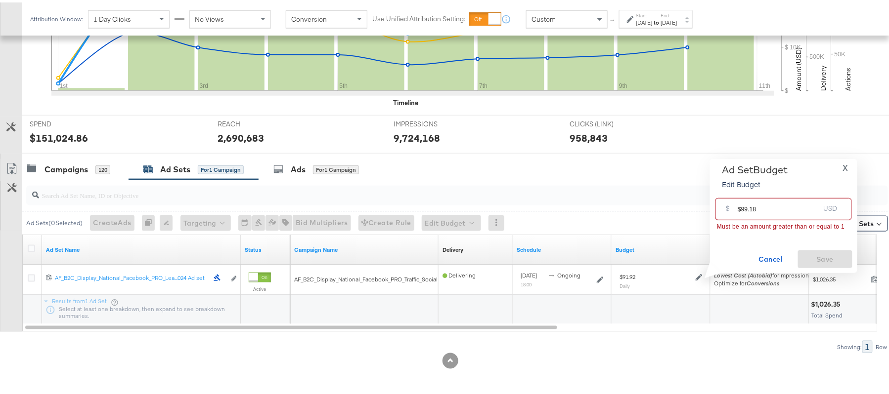
click at [739, 206] on input "$99.18" at bounding box center [779, 202] width 82 height 21
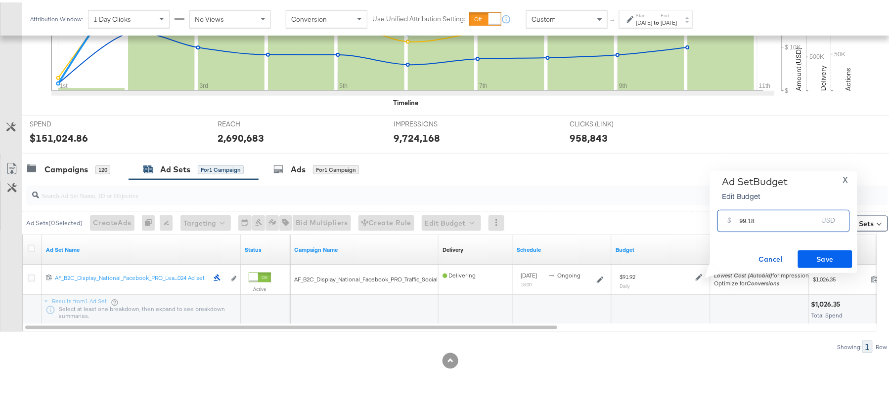
type input "99.18"
click at [831, 254] on span "Save" at bounding box center [825, 257] width 46 height 12
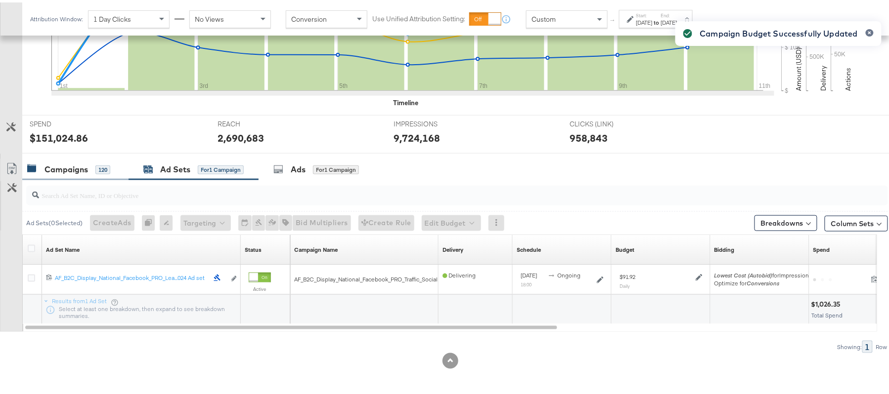
click at [76, 172] on div "Campaigns" at bounding box center [66, 167] width 44 height 11
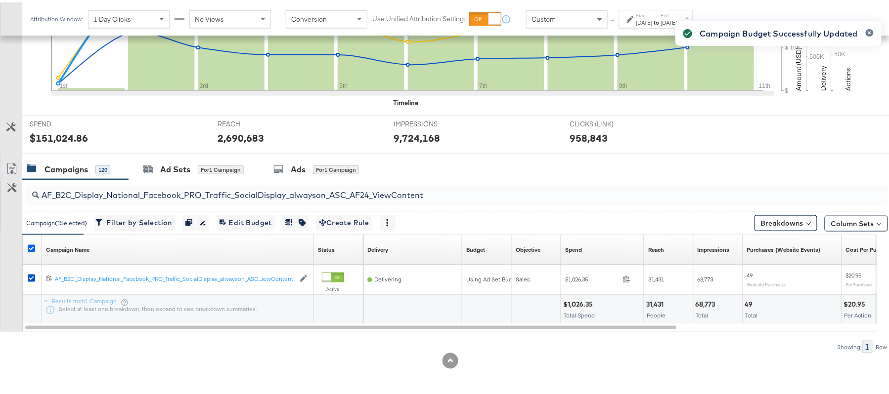
click at [30, 244] on icon at bounding box center [31, 246] width 7 height 7
click at [0, 0] on input "checkbox" at bounding box center [0, 0] width 0 height 0
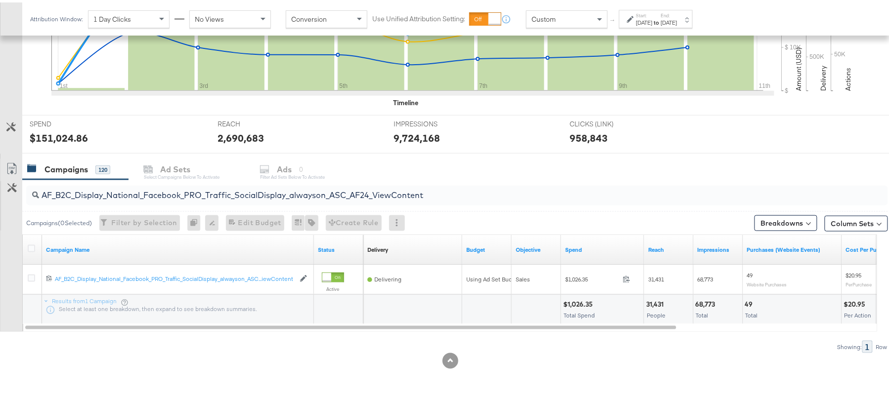
click at [111, 186] on input "AF_B2C_Display_National_Facebook_PRO_Traffic_SocialDisplay_alwayson_ASC_AF24_Vi…" at bounding box center [424, 188] width 770 height 19
paste input "FR_B2C_Display_National_Facebook_PRO_Traffic_SocialDisplay_alwayson_ASC_FR"
type input "FR_B2C_Display_National_Facebook_PRO_Traffic_SocialDisplay_alwayson_ASC_FR24_Vi…"
click at [33, 249] on icon at bounding box center [31, 246] width 7 height 7
click at [0, 0] on input "checkbox" at bounding box center [0, 0] width 0 height 0
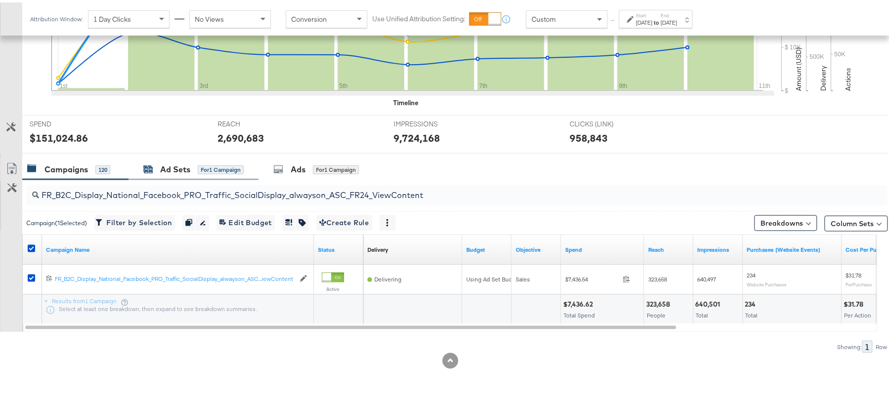
click at [189, 172] on div "Ad Sets" at bounding box center [175, 167] width 30 height 11
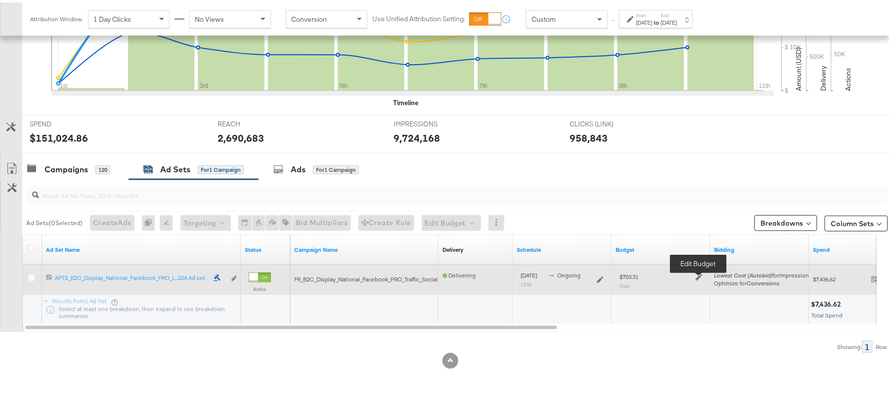
click at [699, 277] on icon at bounding box center [699, 275] width 7 height 7
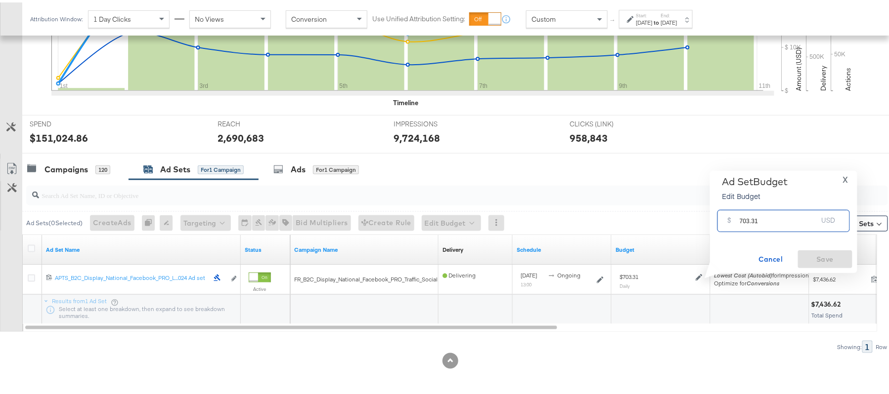
click at [769, 220] on input "703.31" at bounding box center [779, 214] width 78 height 21
paste input "$668.14"
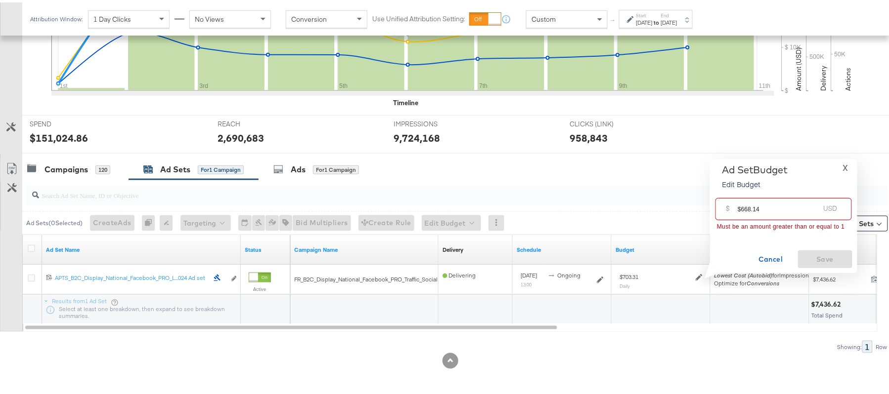
click at [740, 206] on input "$668.14" at bounding box center [779, 202] width 82 height 21
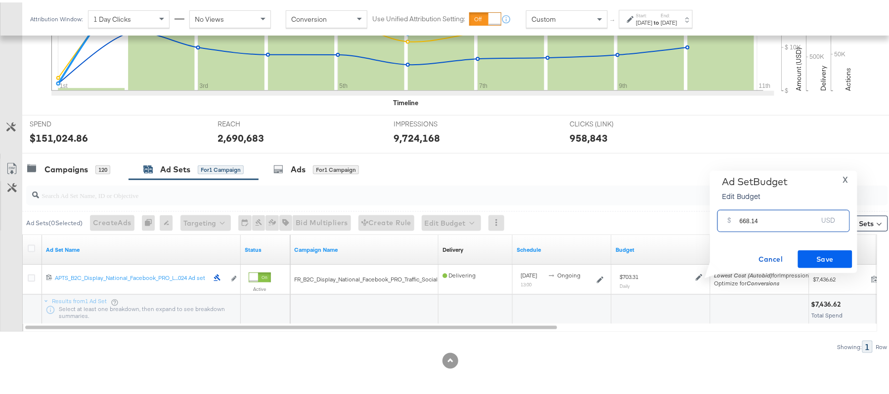
type input "668.14"
click at [813, 261] on span "Save" at bounding box center [825, 257] width 46 height 12
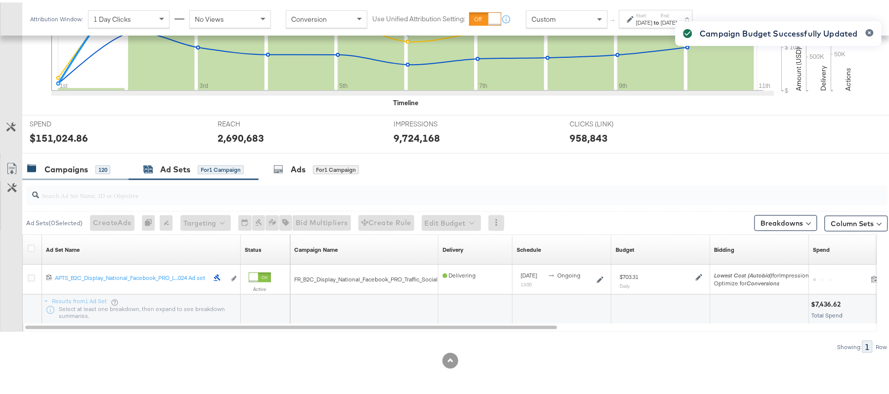
click at [56, 165] on div "Campaigns" at bounding box center [66, 167] width 44 height 11
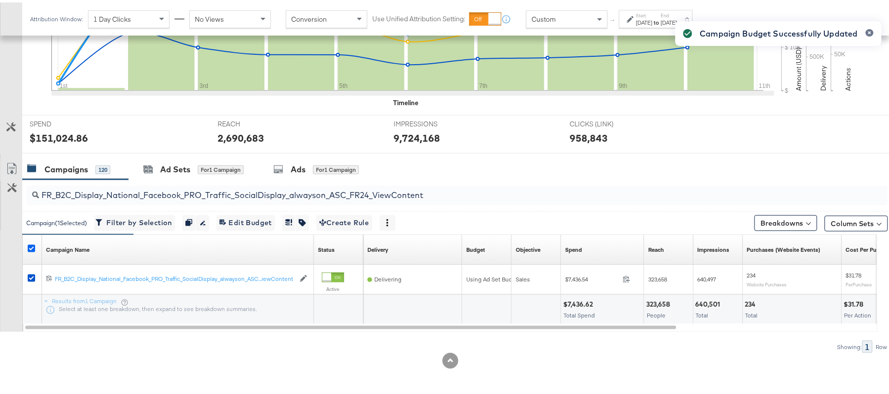
click at [30, 246] on icon at bounding box center [31, 246] width 7 height 7
click at [0, 0] on input "checkbox" at bounding box center [0, 0] width 0 height 0
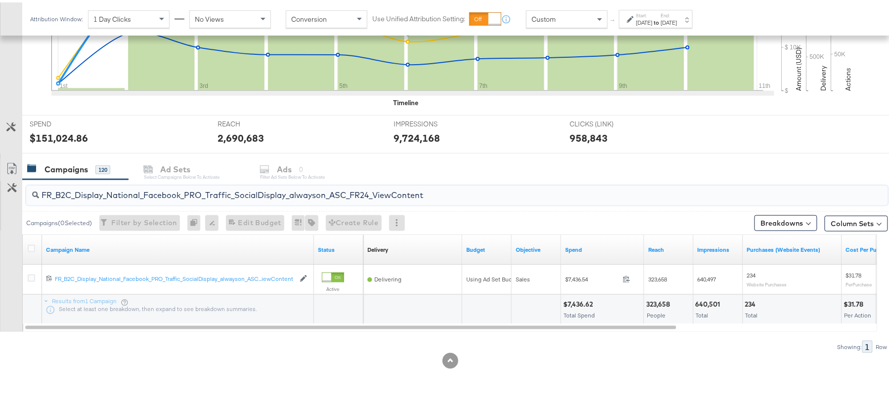
click at [83, 192] on input "FR_B2C_Display_National_Facebook_PRO_Traffic_SocialDisplay_alwayson_ASC_FR24_Vi…" at bounding box center [424, 188] width 770 height 19
paste input "AHL_B2C_Display_National_Facebook_PRO_Traffic_SocialDisplay_alwayson_ASC_AHL"
type input "AHL_B2C_Display_National_Facebook_PRO_Traffic_SocialDisplay_alwayson_ASC_AHL24_…"
click at [29, 248] on icon at bounding box center [31, 246] width 7 height 7
click at [0, 0] on input "checkbox" at bounding box center [0, 0] width 0 height 0
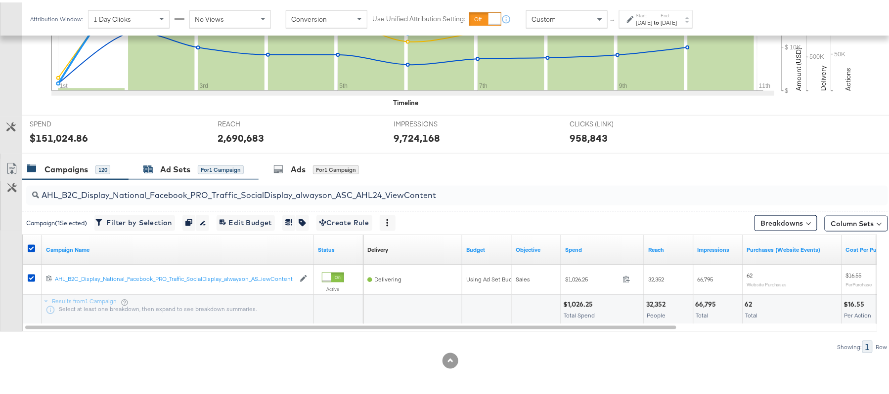
click at [177, 169] on div "Ad Sets" at bounding box center [175, 167] width 30 height 11
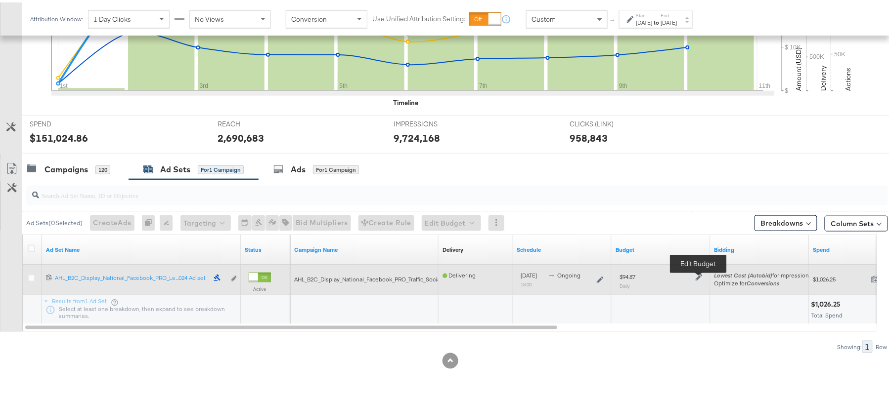
drag, startPoint x: 694, startPoint y: 276, endPoint x: 700, endPoint y: 273, distance: 6.9
click at [700, 273] on div at bounding box center [697, 274] width 9 height 8
click at [700, 273] on icon at bounding box center [699, 275] width 7 height 7
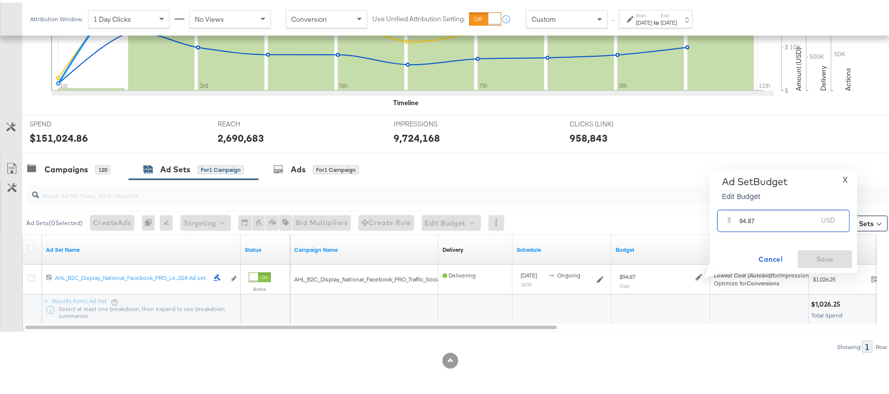
click at [754, 217] on input "94.87" at bounding box center [779, 214] width 78 height 21
paste input "$99.19"
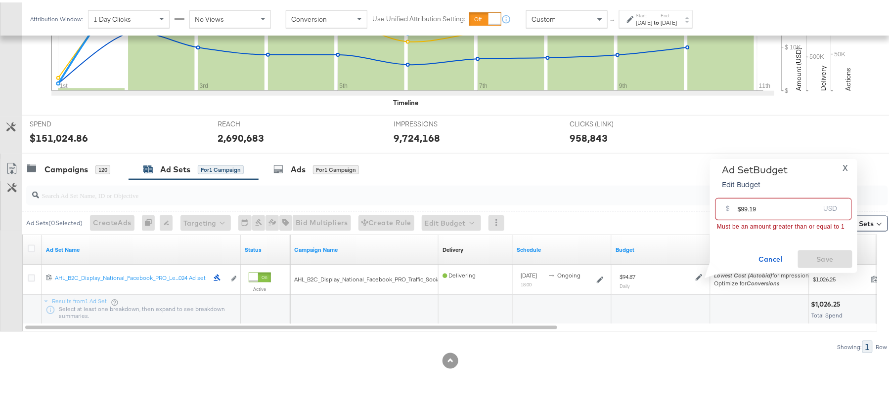
click at [741, 208] on input "$99.19" at bounding box center [779, 202] width 82 height 21
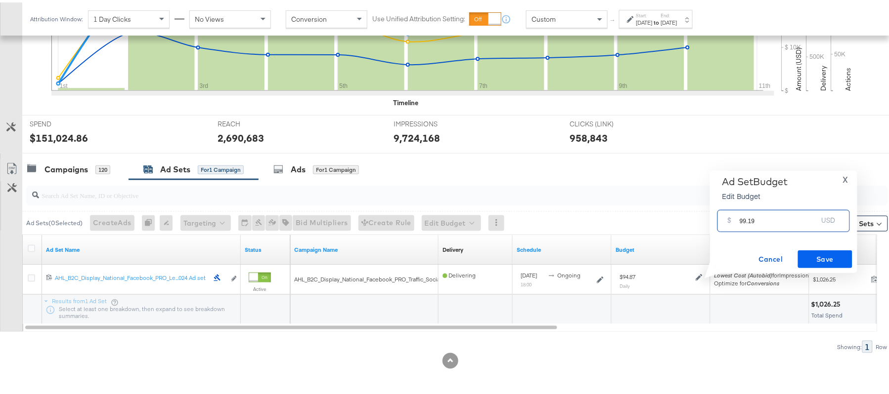
type input "99.19"
click at [830, 254] on span "Save" at bounding box center [825, 257] width 46 height 12
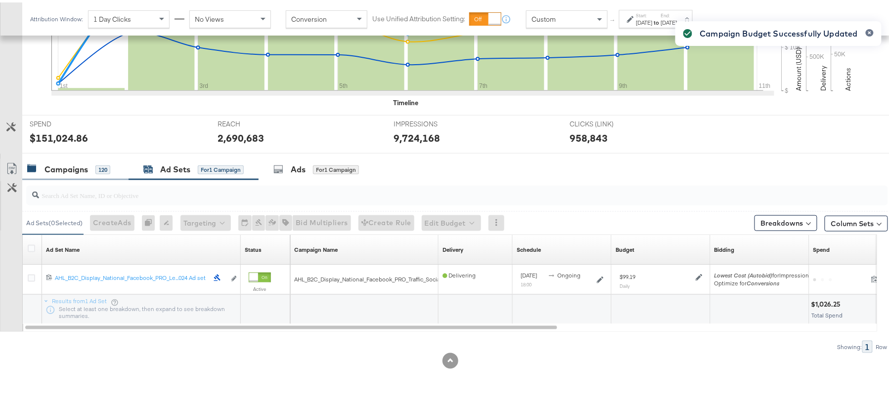
click at [77, 161] on div "Campaigns 120" at bounding box center [75, 167] width 106 height 21
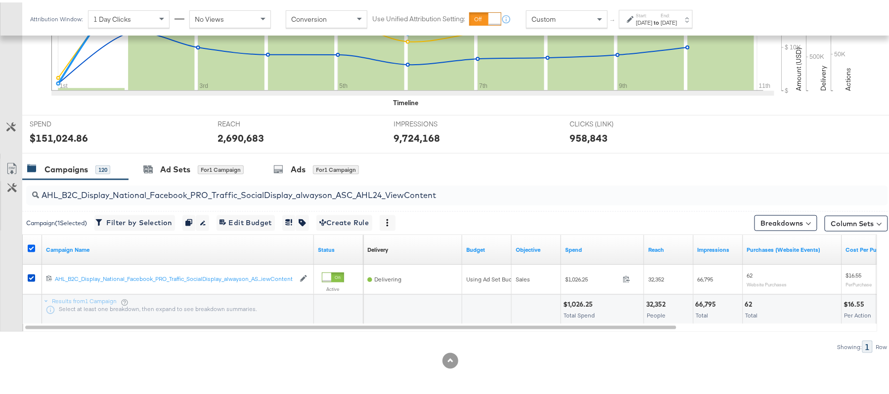
click at [34, 246] on icon at bounding box center [31, 246] width 7 height 7
click at [0, 0] on input "checkbox" at bounding box center [0, 0] width 0 height 0
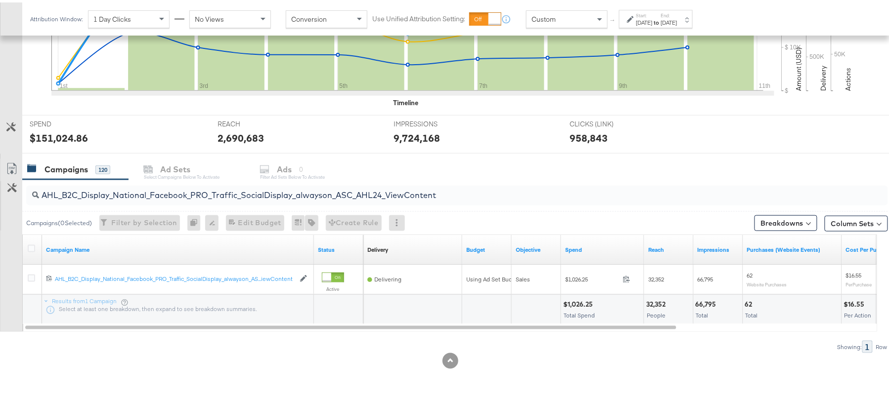
scroll to position [0, 0]
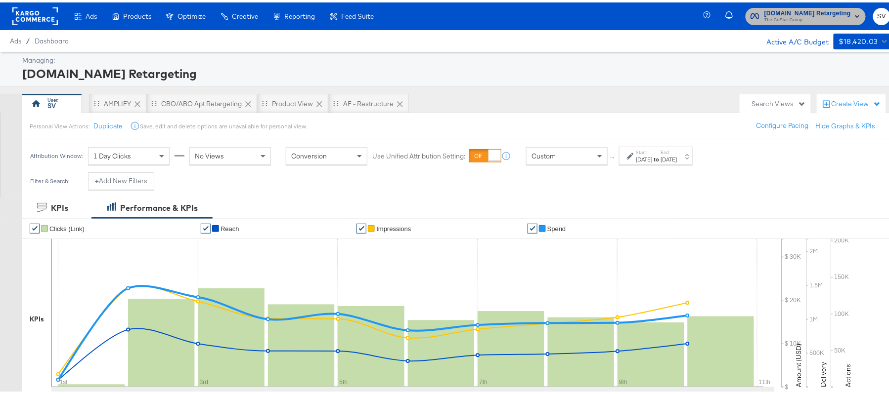
click at [791, 15] on span "The CoStar Group" at bounding box center [807, 18] width 87 height 8
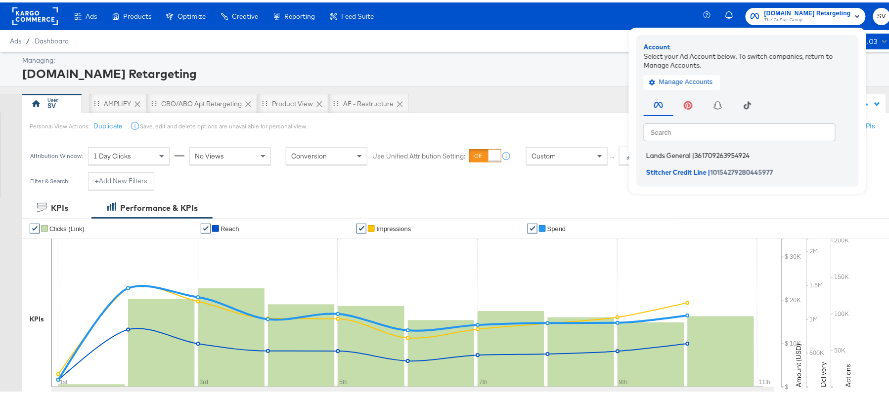
click at [666, 155] on span "Lands General" at bounding box center [668, 153] width 44 height 8
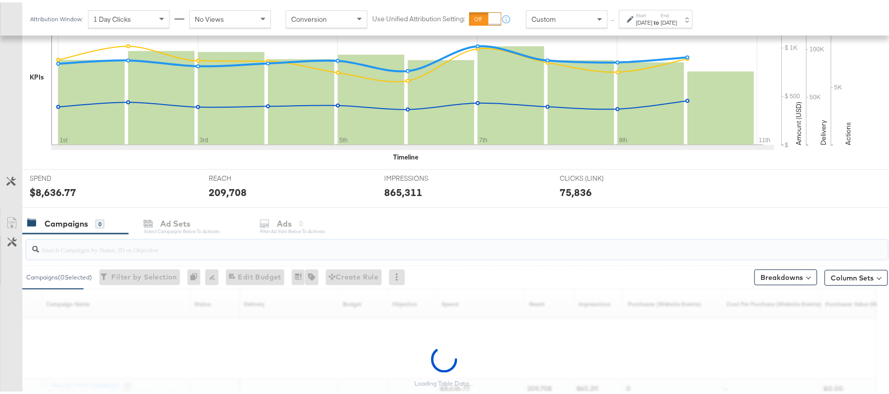
scroll to position [327, 0]
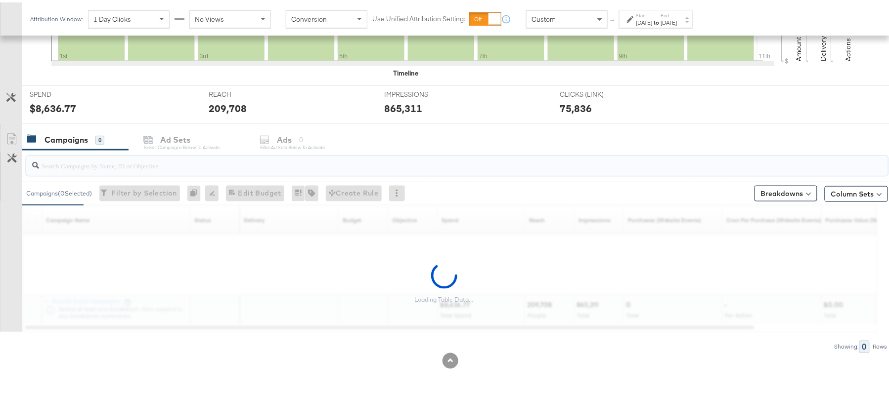
click at [105, 166] on input "search" at bounding box center [424, 159] width 770 height 19
paste input "B2C_LAND_KC_RT_Sig_24"
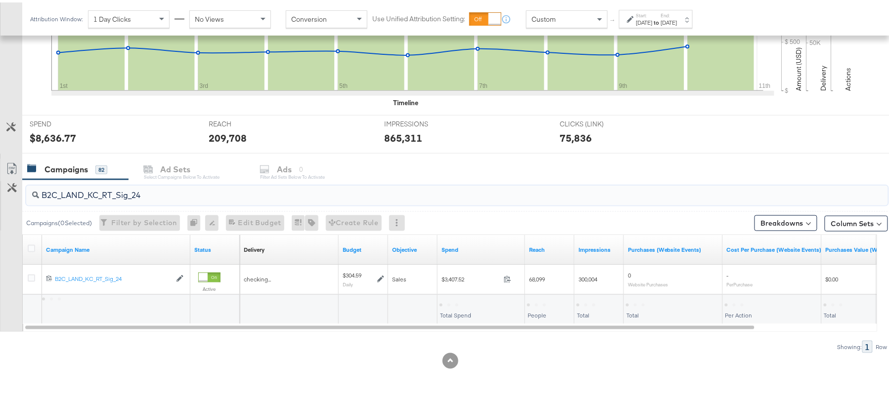
scroll to position [298, 0]
type input "B2C_LAND_KC_RT_Sig_24"
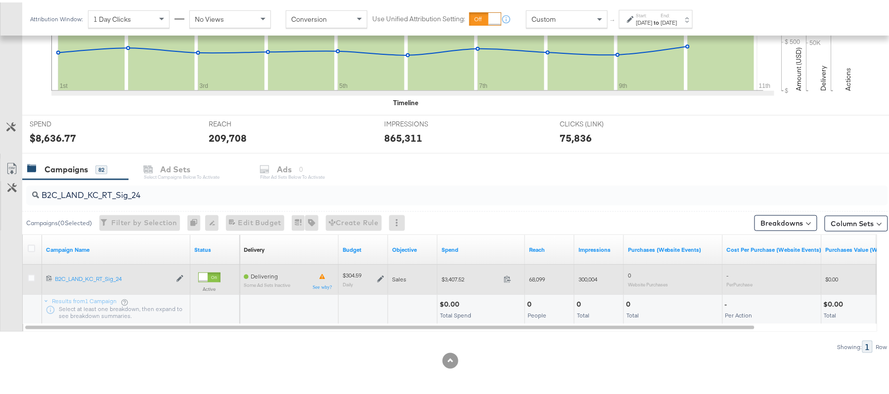
click at [381, 279] on icon at bounding box center [380, 276] width 7 height 7
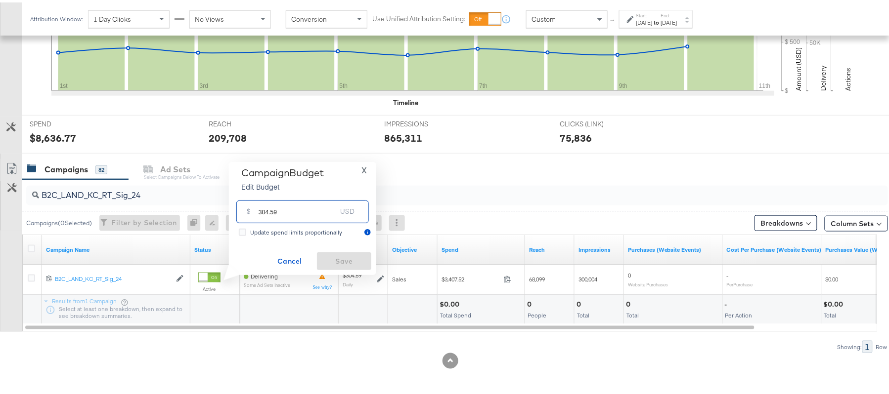
click at [306, 208] on input "304.59" at bounding box center [298, 205] width 78 height 21
paste input "$339.63"
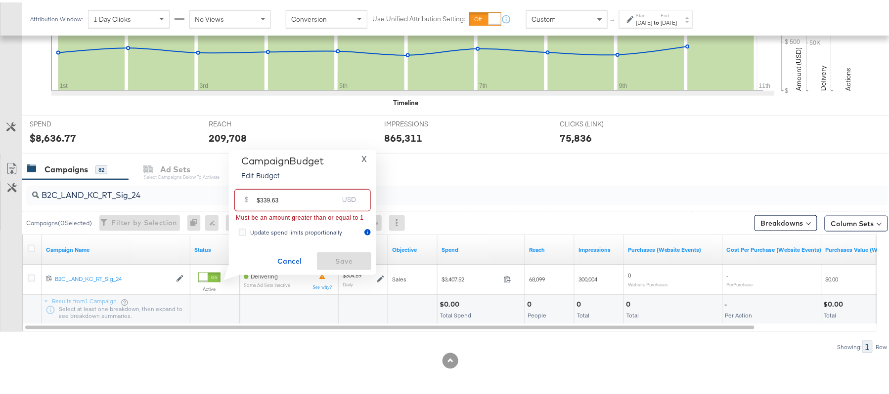
click at [259, 196] on input "$339.63" at bounding box center [298, 193] width 82 height 21
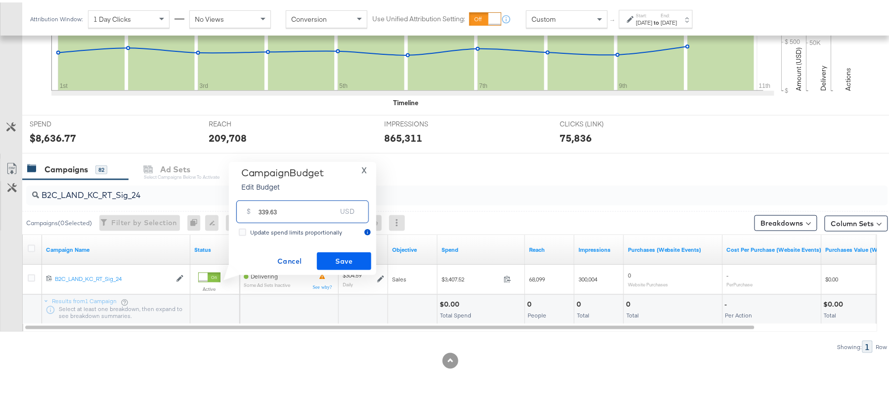
type input "339.63"
click at [362, 262] on span "Save" at bounding box center [344, 259] width 46 height 12
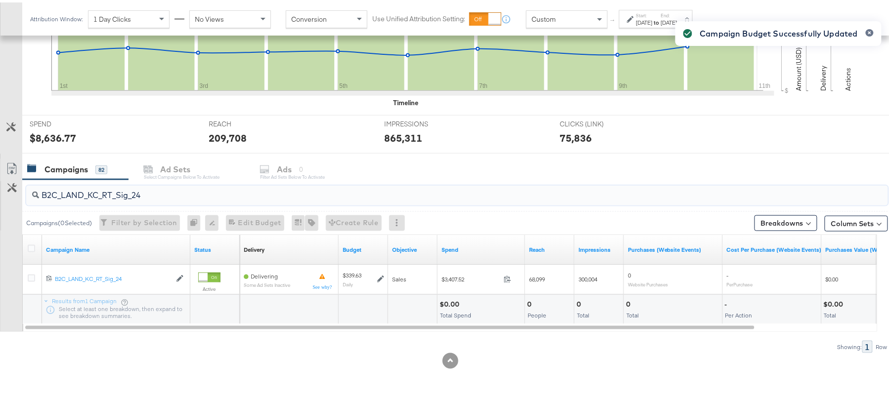
click at [101, 179] on input "B2C_LAND_KC_RT_Sig_24" at bounding box center [424, 188] width 770 height 19
paste input "B_Ecommerce_KC_Retargeting_LW&LOA_Traffic"
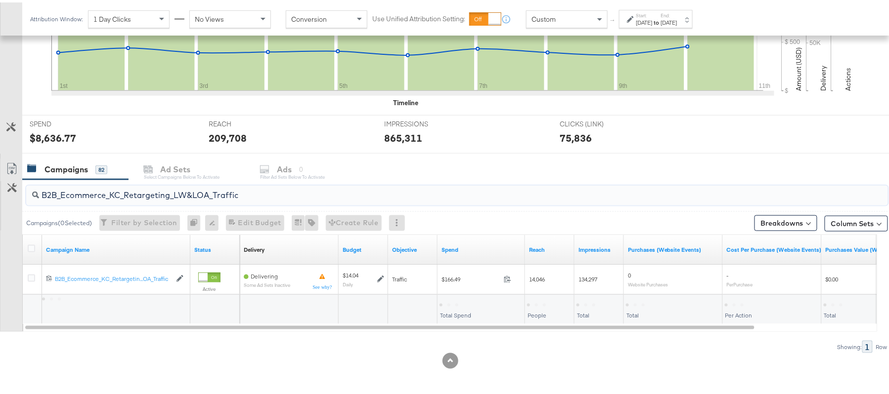
type input "B2B_Ecommerce_KC_Retargeting_LW&LOA_Traffic"
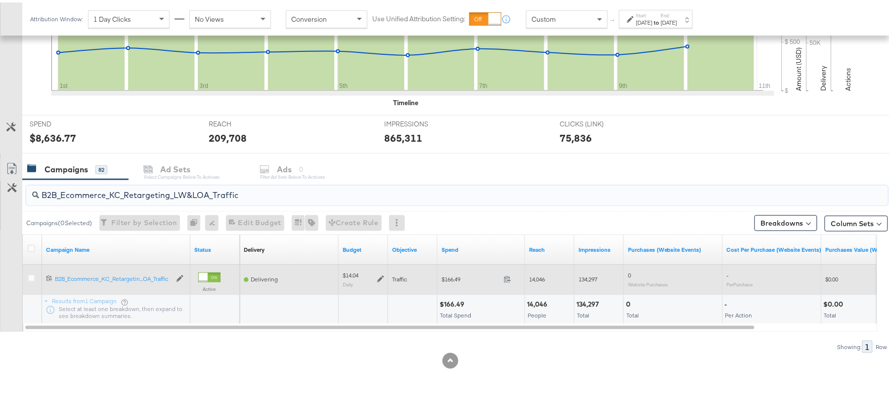
click at [382, 279] on icon at bounding box center [380, 276] width 7 height 7
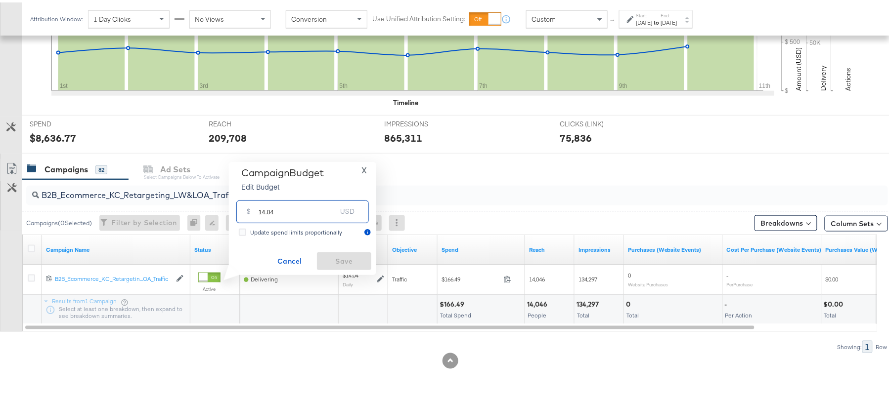
click at [302, 210] on input "14.04" at bounding box center [298, 205] width 78 height 21
paste input "$16.68"
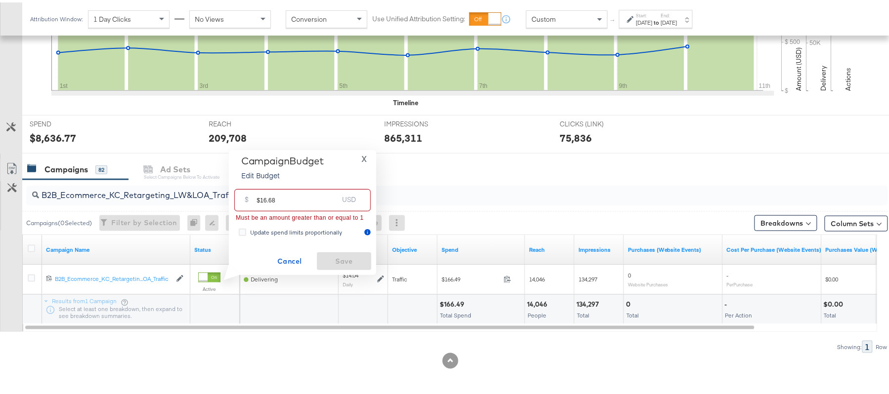
click at [259, 193] on input "$16.68" at bounding box center [298, 193] width 82 height 21
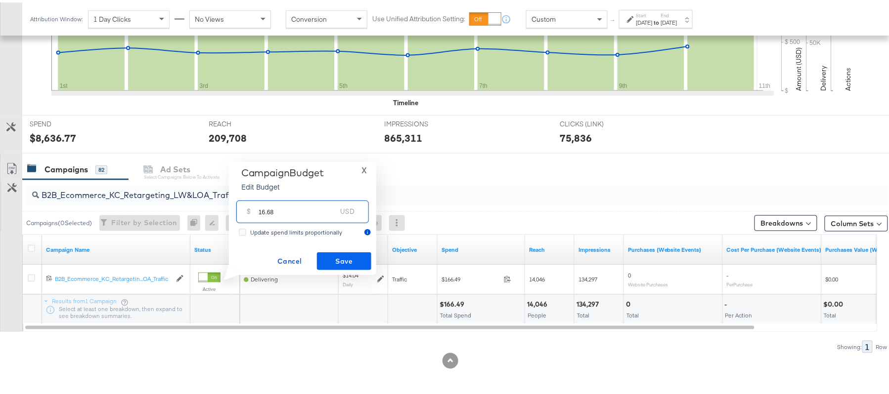
type input "16.68"
click at [351, 250] on button "Save" at bounding box center [344, 259] width 54 height 18
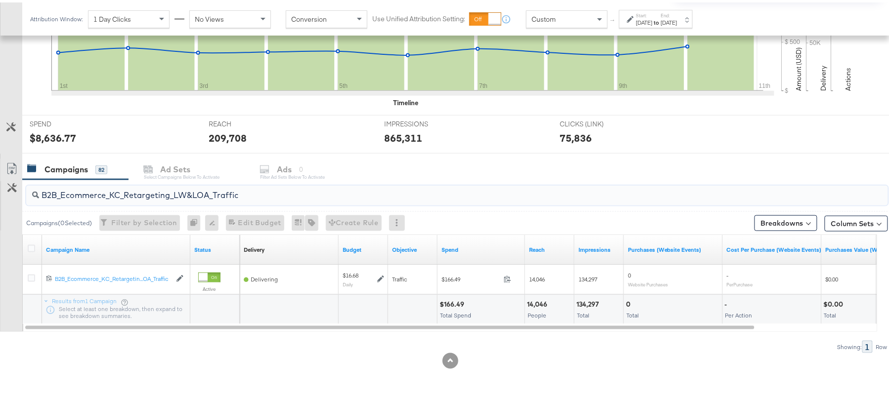
click at [131, 198] on input "B2B_Ecommerce_KC_Retargeting_LW&LOA_Traffic" at bounding box center [424, 188] width 770 height 19
paste input "KC_Retargeting_Prospects & Clients_Conversions"
type input "B2B_KC_Retargeting_Prospects & Clients_Conversions"
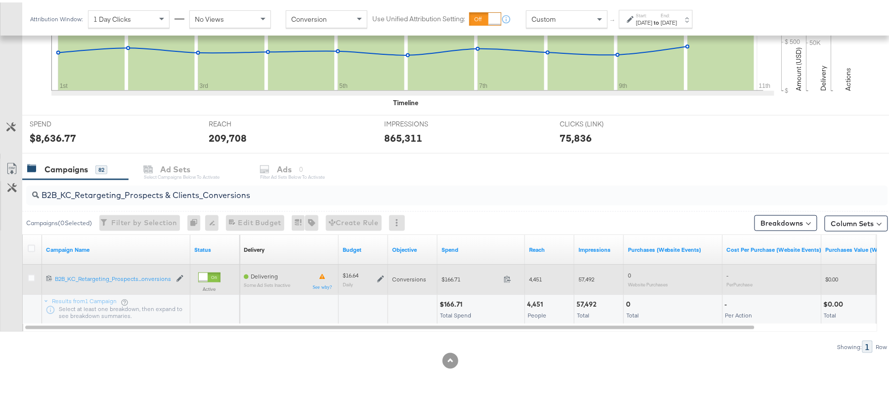
click at [381, 275] on icon at bounding box center [380, 276] width 7 height 7
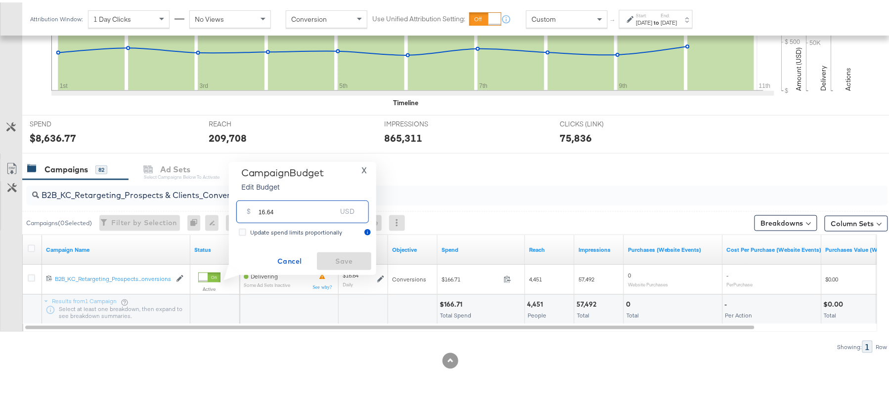
click at [295, 209] on input "16.64" at bounding box center [298, 205] width 78 height 21
paste input "$16.67"
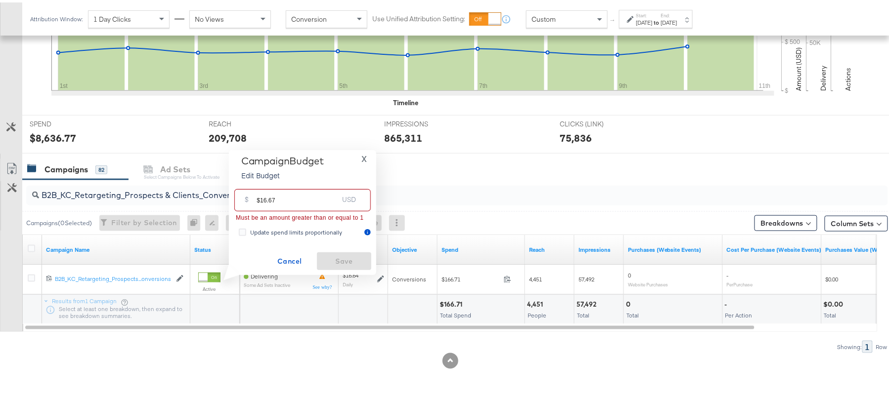
click at [259, 197] on input "$16.67" at bounding box center [298, 193] width 82 height 21
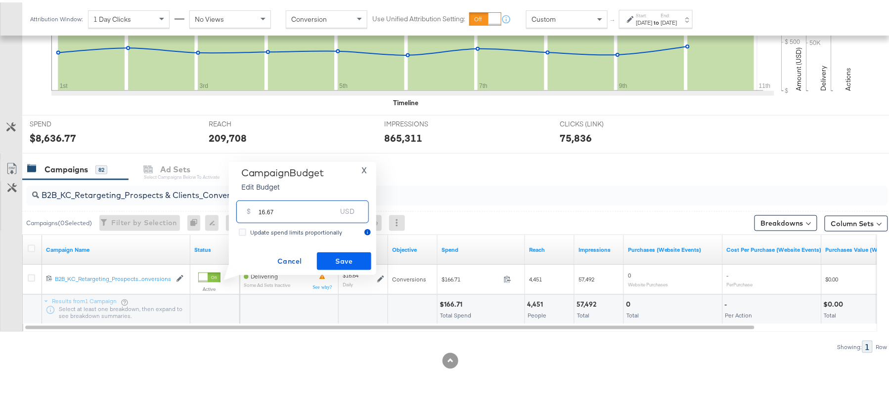
type input "16.67"
click at [347, 259] on span "Save" at bounding box center [344, 259] width 46 height 12
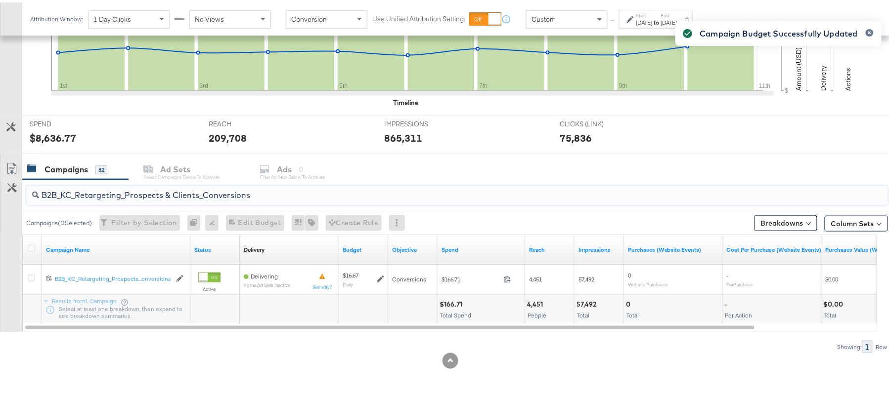
click at [103, 184] on input "B2B_KC_Retargeting_Prospects & Clients_Conversions" at bounding box center [424, 188] width 770 height 19
paste input "C_LAND_KC_Pros_Sig"
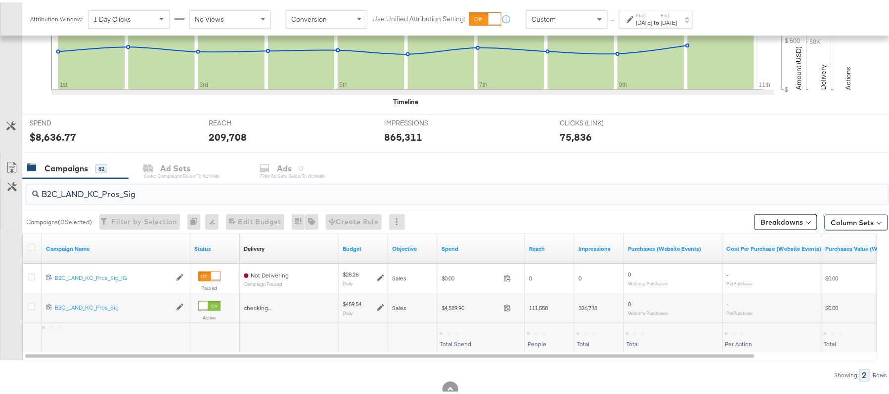
type input "B2C_LAND_KC_Pros_Sig"
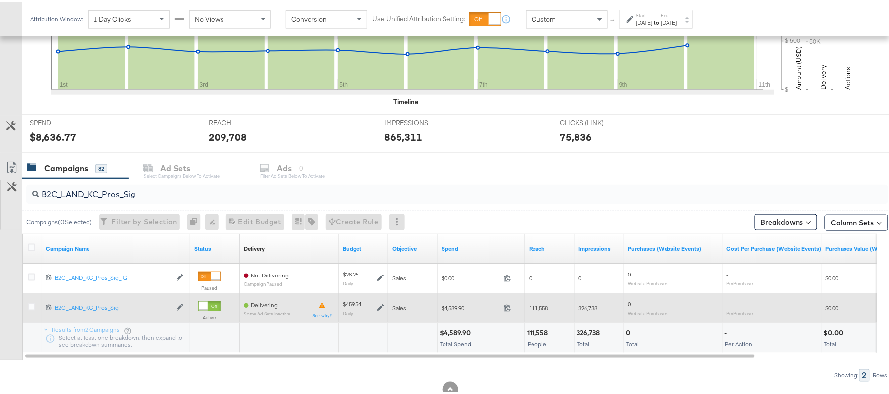
click at [379, 305] on icon at bounding box center [380, 305] width 7 height 7
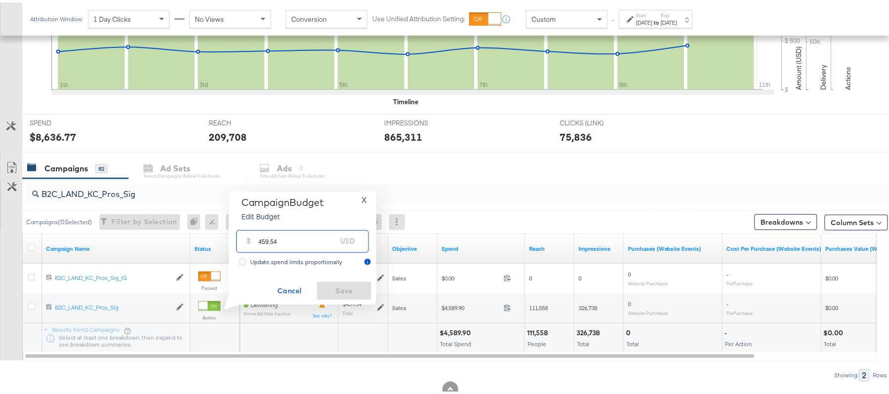
click at [291, 232] on input "459.54" at bounding box center [298, 234] width 78 height 21
paste input "$460.51"
click at [259, 226] on input "$460.51" at bounding box center [298, 223] width 82 height 21
type input "460.51"
click at [353, 284] on span "Save" at bounding box center [344, 289] width 46 height 12
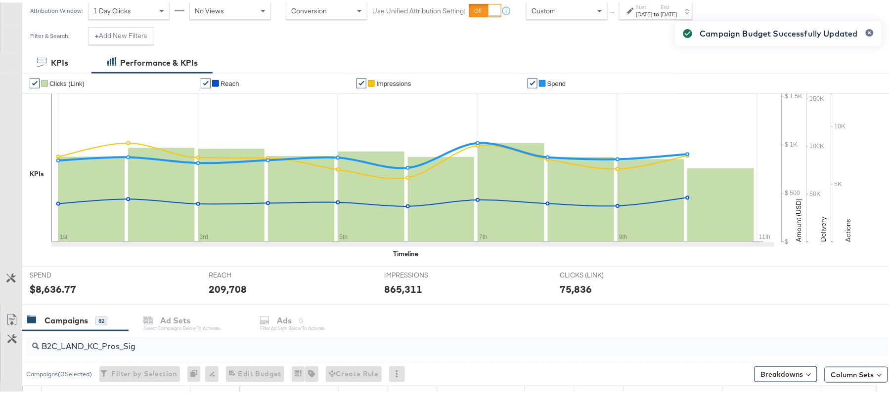
scroll to position [0, 0]
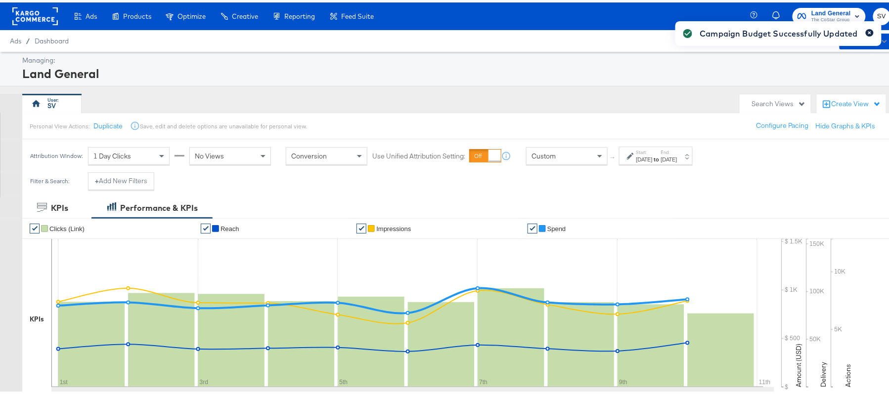
click at [868, 33] on icon "button" at bounding box center [870, 30] width 4 height 5
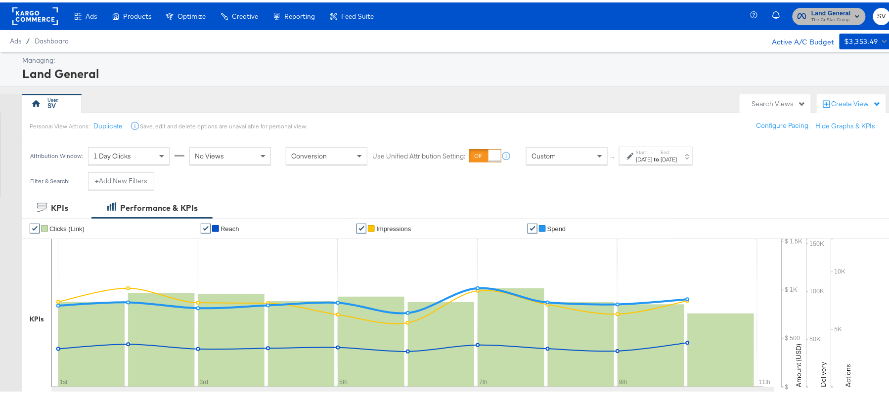
click at [836, 16] on span "The CoStar Group" at bounding box center [831, 18] width 40 height 8
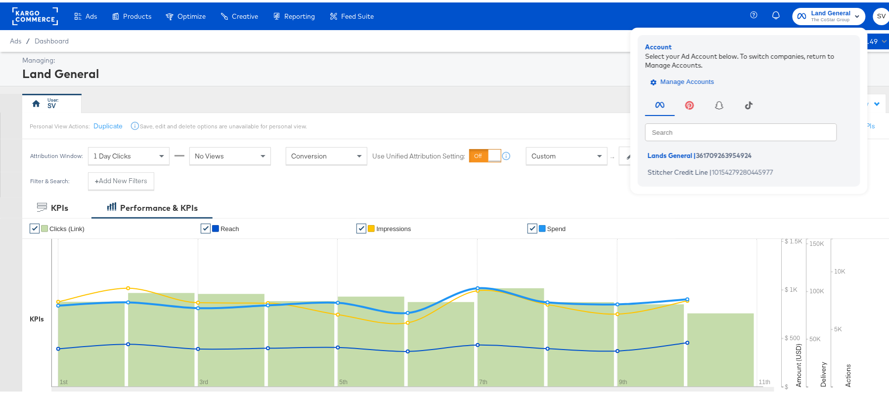
click at [669, 82] on span "Manage Accounts" at bounding box center [684, 79] width 62 height 11
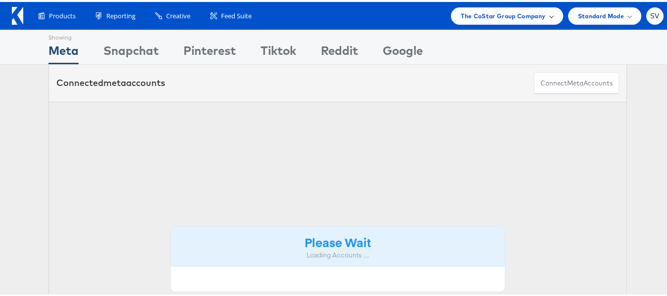
click at [489, 17] on span "The CoStar Group Company" at bounding box center [503, 14] width 85 height 10
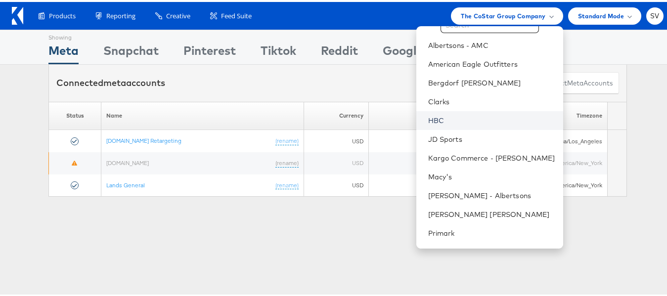
scroll to position [47, 0]
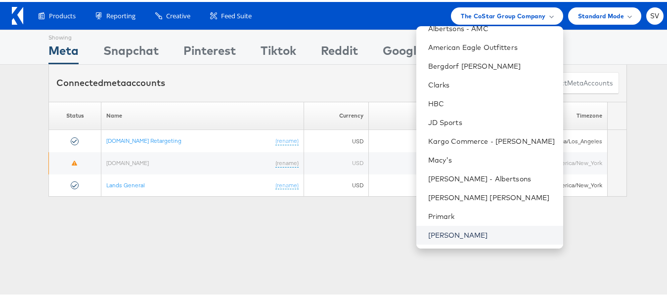
click at [469, 232] on link "[PERSON_NAME]" at bounding box center [491, 233] width 127 height 10
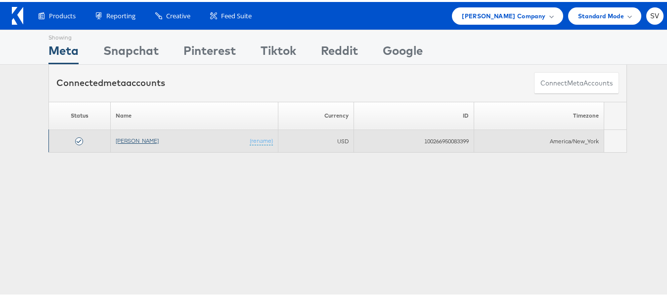
click at [131, 140] on link "[PERSON_NAME]" at bounding box center [137, 138] width 43 height 7
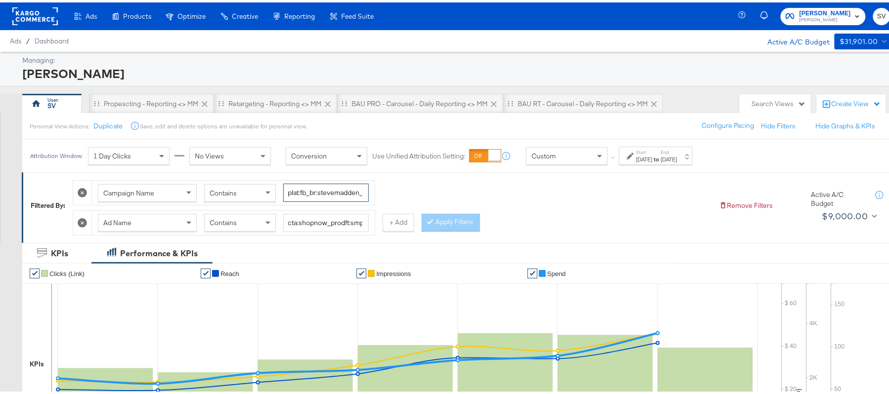
click at [331, 199] on input "plat:fb_br:stevemadden_subchan:paidsocial-asc_temp:evergreen-prospecting-2_obj:…" at bounding box center [326, 190] width 86 height 18
paste input "retargetingDPAs"
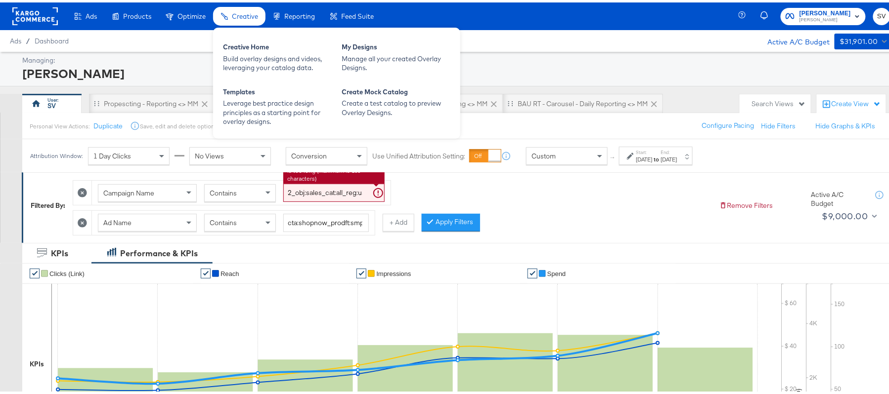
type input "plat:fb_br:stevemadden_subchan:paidsocial-asc_temp:evergreen-retargetingDPAs-2_…"
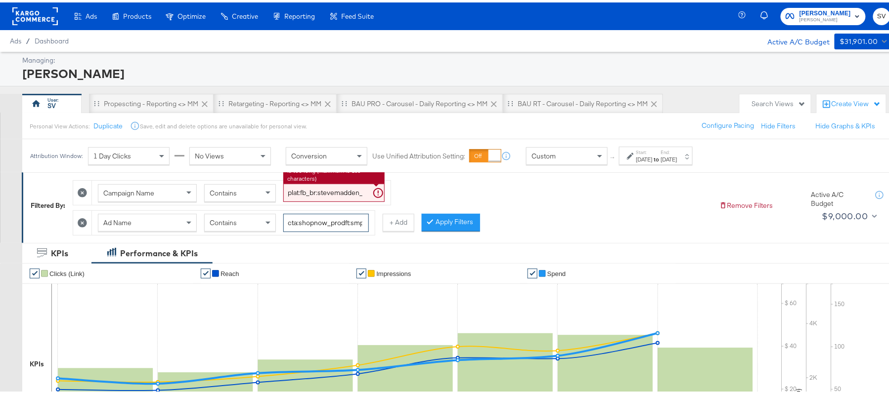
click at [346, 219] on input "cta:shopnow_prodft:smpass_copy:findsomethingnew-[DATE]-KARGO_lp:plp_adtype:caro…" at bounding box center [326, 221] width 86 height 18
paste input "mostwanted_copy:thestylesyoudidnt-[DATE]-KARGO-multiimage"
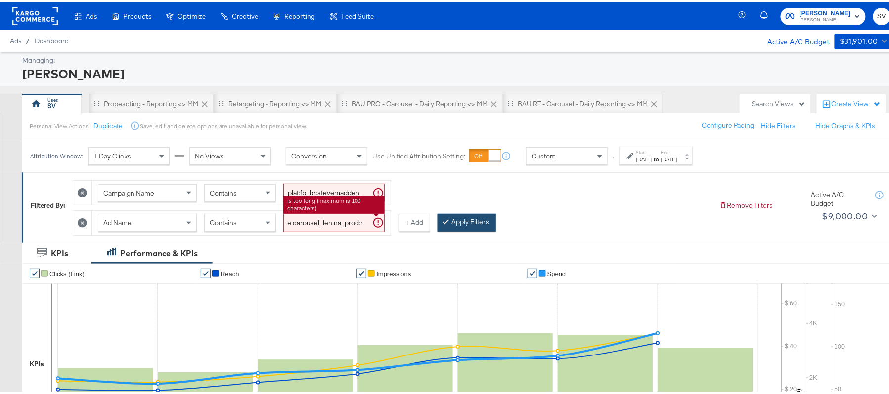
click at [459, 222] on button "Apply Filters" at bounding box center [466, 221] width 58 height 18
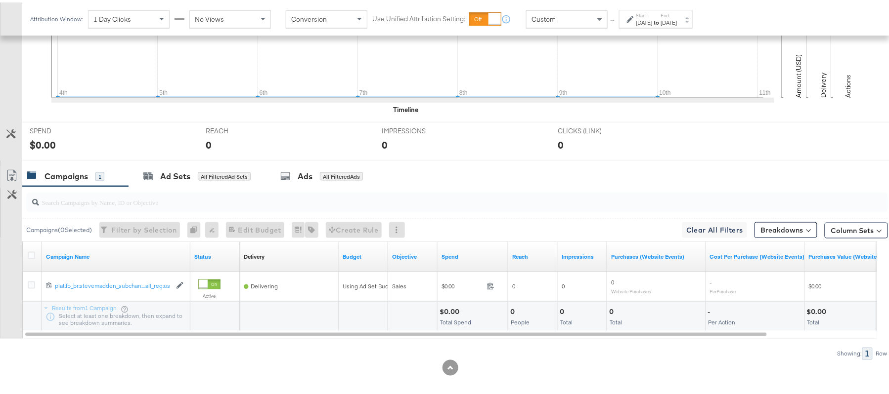
scroll to position [345, 0]
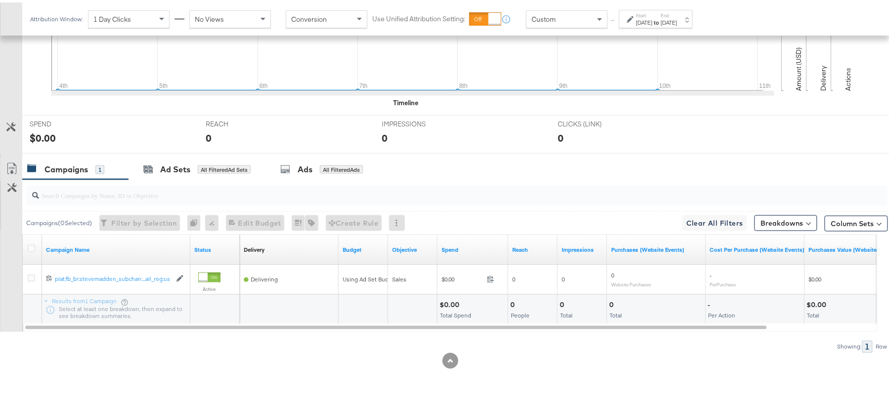
click at [445, 301] on div "$0.00" at bounding box center [450, 302] width 23 height 9
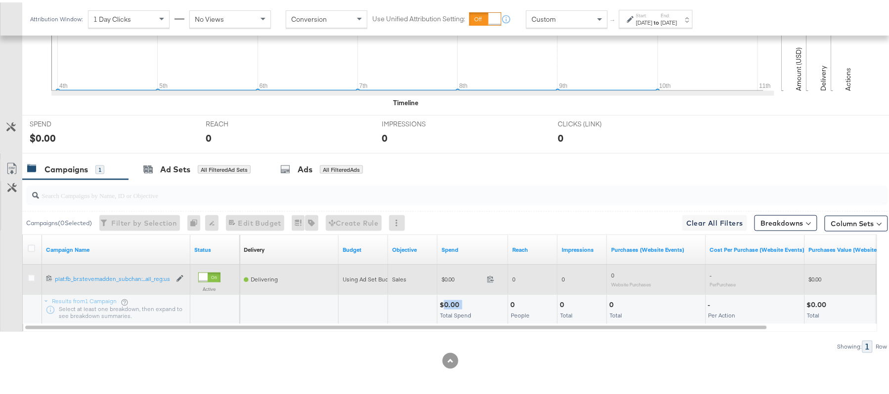
copy div "0.00"
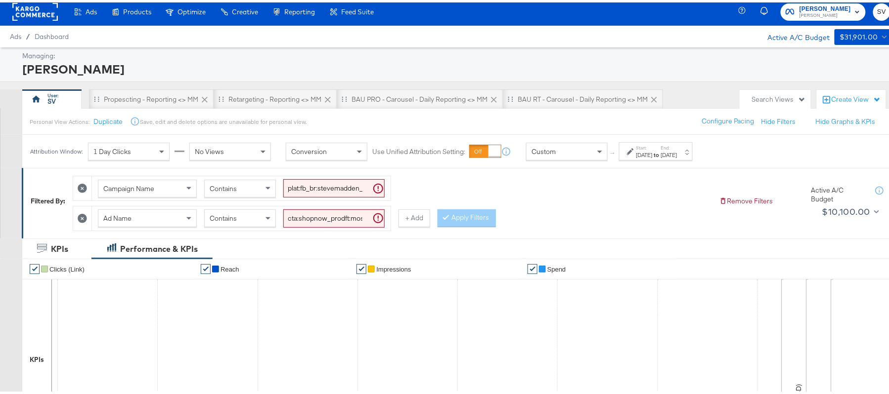
scroll to position [0, 0]
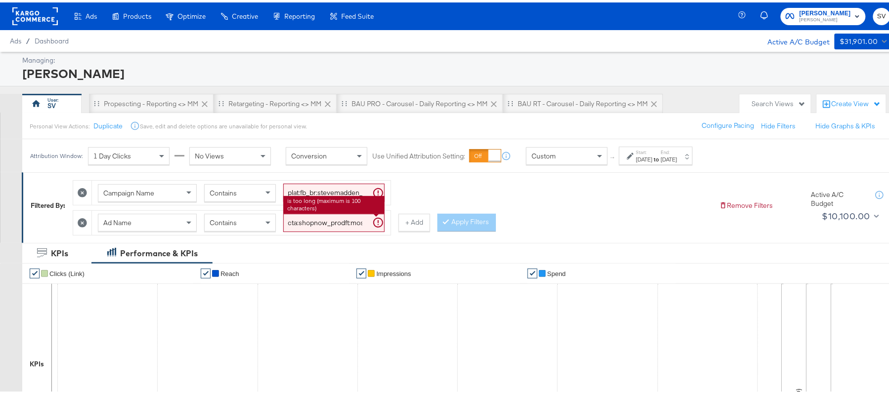
click at [317, 222] on input "cta:shopnow_prodft:mostwanted_copy:thestylesyoudidnt-[DATE]-KARGO-multiimage_lp…" at bounding box center [333, 221] width 101 height 18
paste input "2"
click at [453, 219] on button "Apply Filters" at bounding box center [466, 221] width 58 height 18
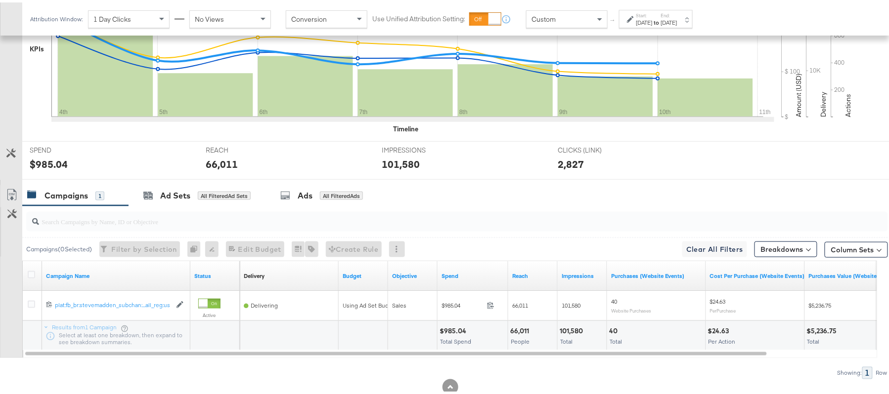
scroll to position [345, 0]
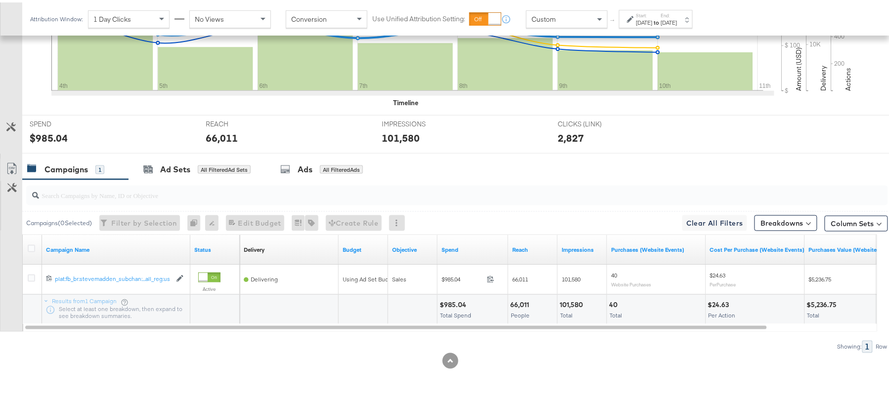
click at [451, 293] on div "$985.04 Total Spend" at bounding box center [472, 308] width 70 height 30
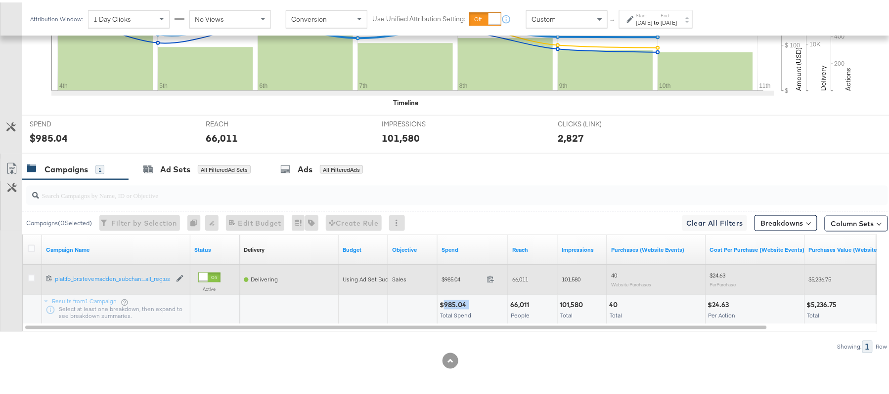
copy div "985.04"
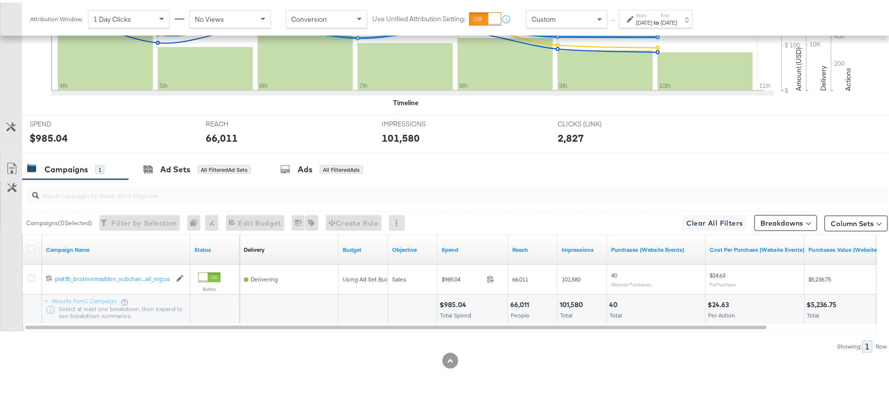
click at [513, 297] on div "66,011 People" at bounding box center [532, 308] width 49 height 30
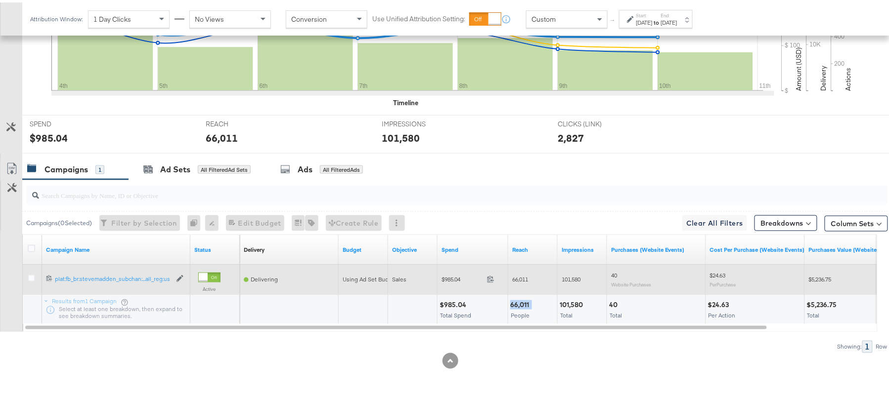
copy div "66,011"
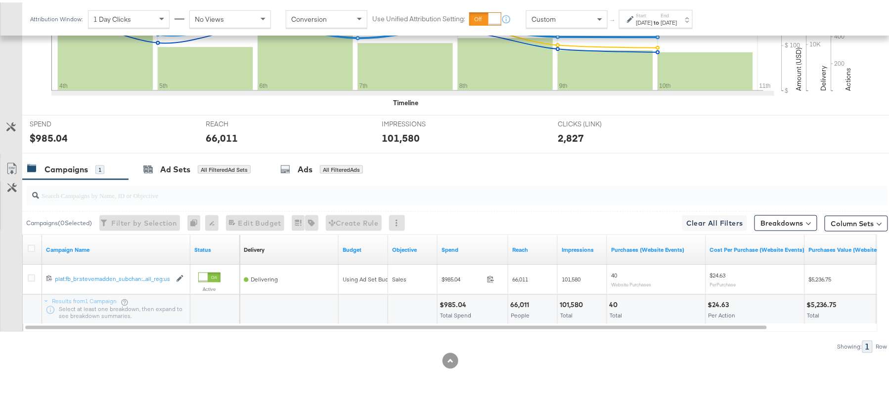
click at [571, 303] on div "101,580" at bounding box center [573, 302] width 26 height 9
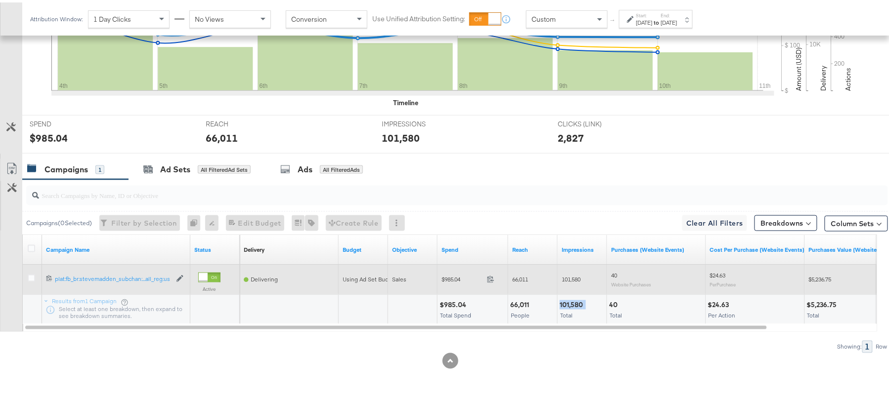
copy div "101,580"
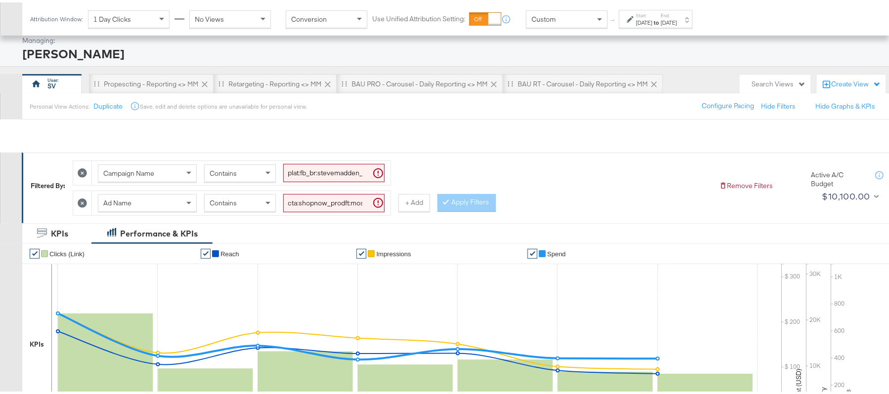
scroll to position [15, 0]
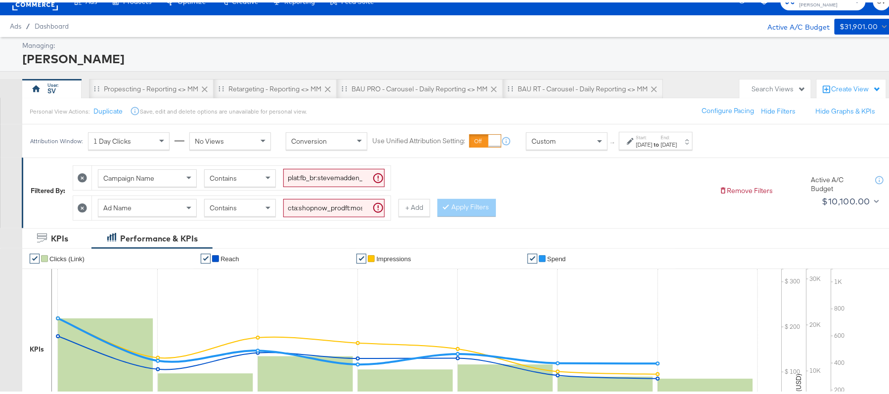
click at [329, 212] on input "cta:shopnow_prodft:mostwanted2_copy:thestylesyoudidnt-[DATE]-KARGO-multiimage_l…" at bounding box center [333, 206] width 101 height 18
paste input "newarrivals"
click at [473, 210] on button "Apply Filters" at bounding box center [466, 206] width 58 height 18
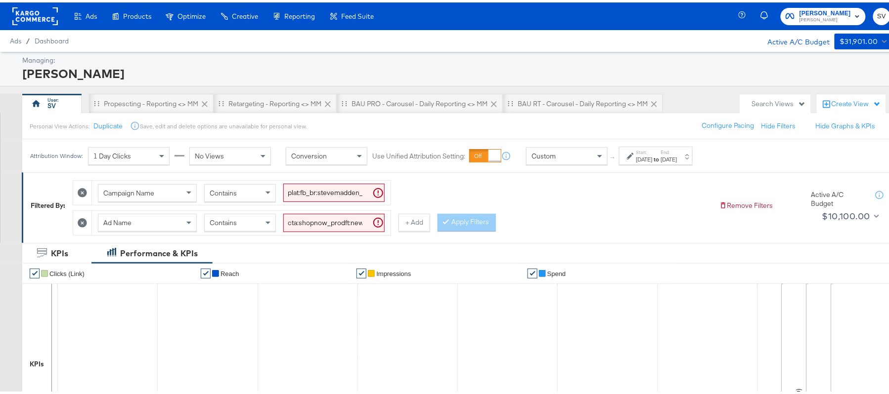
click at [329, 235] on div "Filtered By: Campaign Name Contains plat:fb_br:stevemadden_subchan:paidsocial-a…" at bounding box center [461, 205] width 878 height 70
click at [329, 226] on input "cta:shopnow_prodft:newarrivals_copy:thestylesyoudidnt-[DATE]-KARGO-multiimage_l…" at bounding box center [333, 221] width 101 height 18
paste input "2"
click at [445, 223] on button "Apply Filters" at bounding box center [466, 221] width 58 height 18
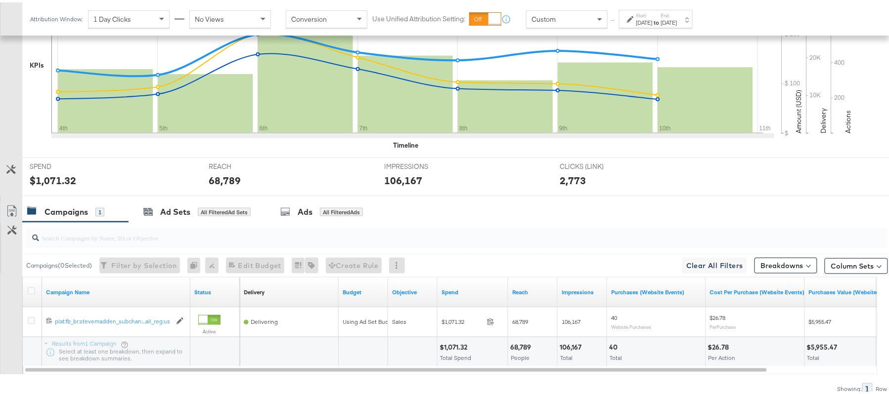
scroll to position [345, 0]
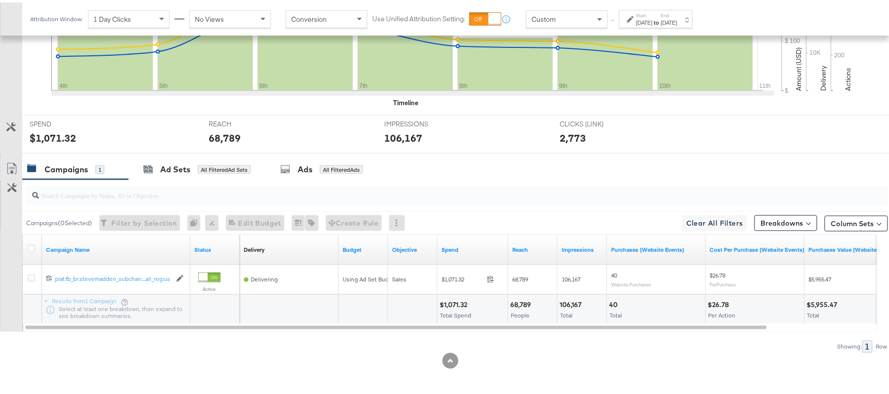
click at [448, 295] on div "$1,071.32 Total Spend" at bounding box center [472, 308] width 70 height 30
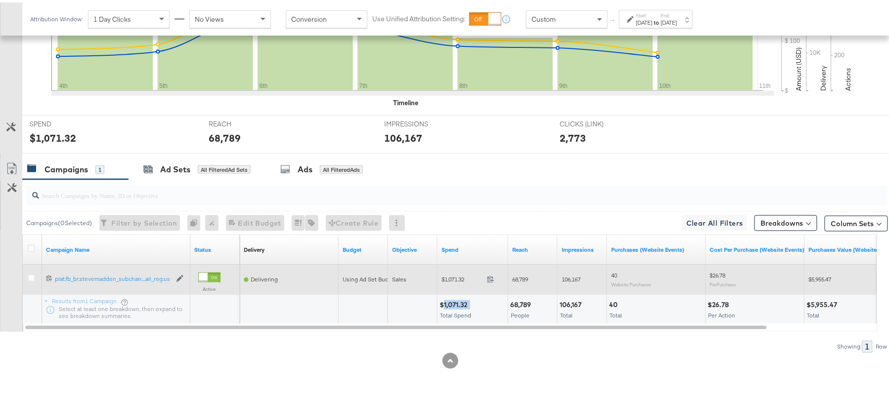
copy div "1,071.32"
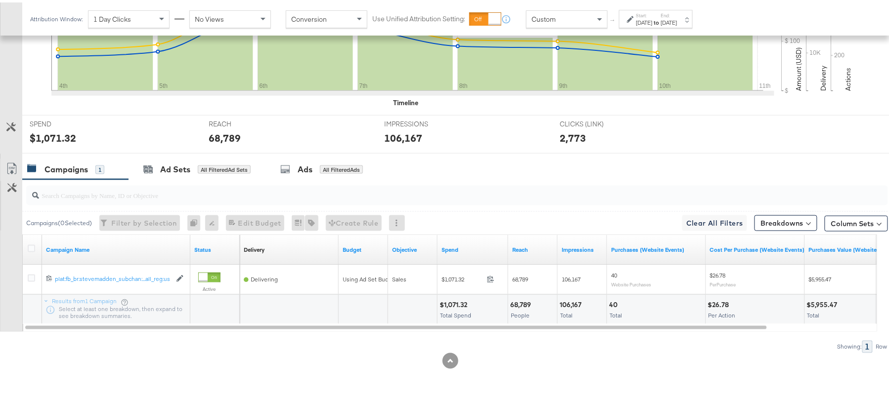
click at [523, 301] on div "68,789" at bounding box center [522, 302] width 24 height 9
copy div "68,789"
click at [564, 302] on div "106,167" at bounding box center [572, 302] width 25 height 9
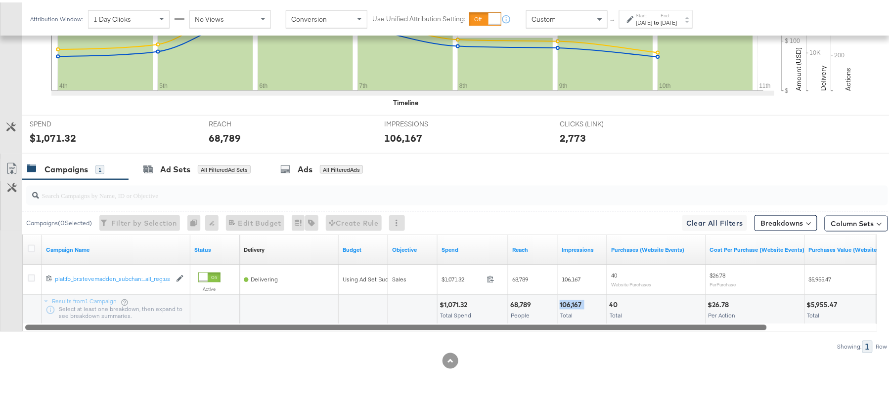
copy div "106,167"
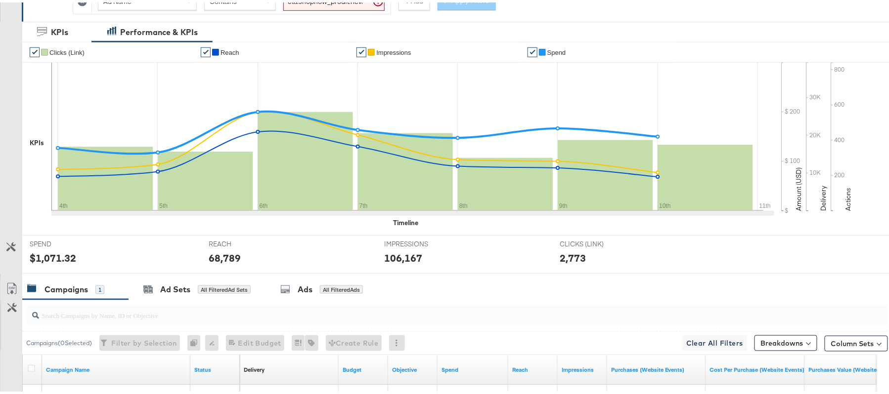
scroll to position [15, 0]
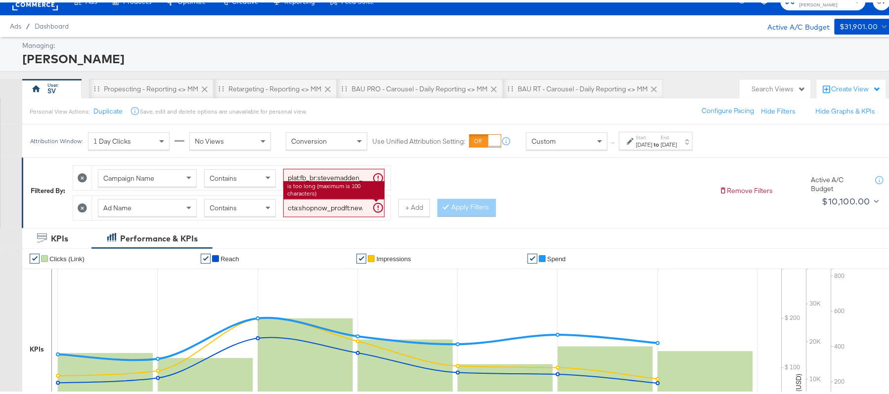
click at [349, 198] on div "cta:shopnow_prodft:newarrivals2_copy:thestylesyoudidnt-[DATE]-KARGO-multiimage_…" at bounding box center [333, 206] width 101 height 18
paste input "womensshoes_copy:cominginhot-[DATE]-KARGO"
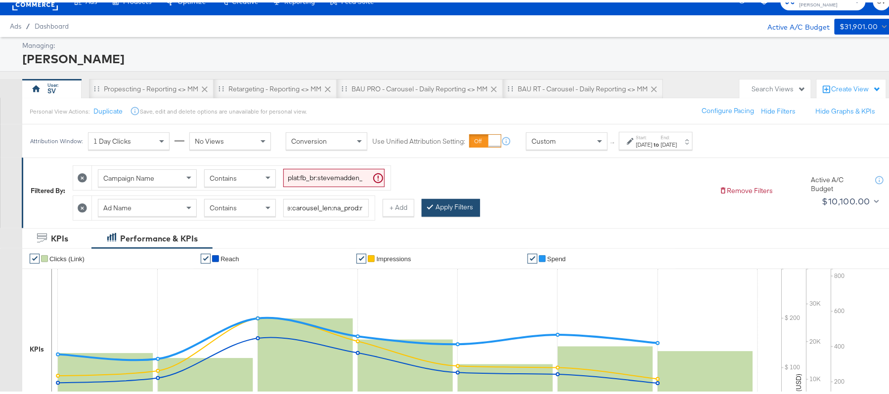
click at [455, 207] on button "Apply Filters" at bounding box center [451, 206] width 58 height 18
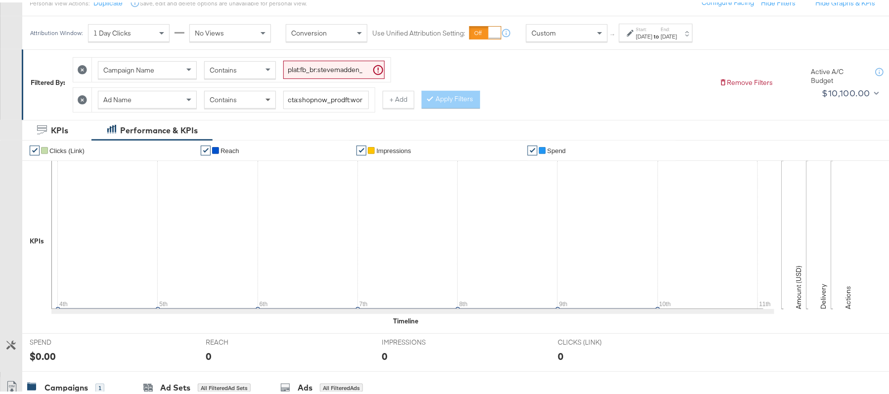
scroll to position [81, 0]
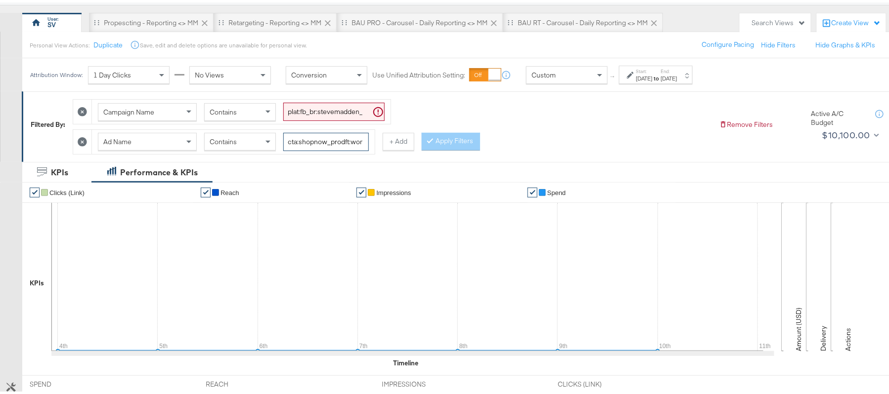
click at [315, 138] on input "cta:shopnow_prodft:womensshoes_copy:cominginhot-[DATE]-KARGO_lp:plp_adtype:caro…" at bounding box center [326, 140] width 86 height 18
paste input "2"
click at [442, 145] on button "Apply Filters" at bounding box center [451, 140] width 58 height 18
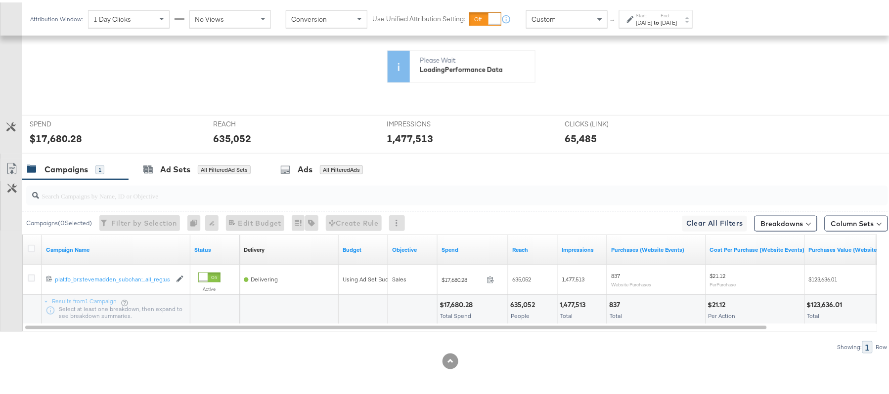
scroll to position [345, 0]
click at [458, 308] on div "$17,680.28 Total Spend" at bounding box center [472, 308] width 70 height 30
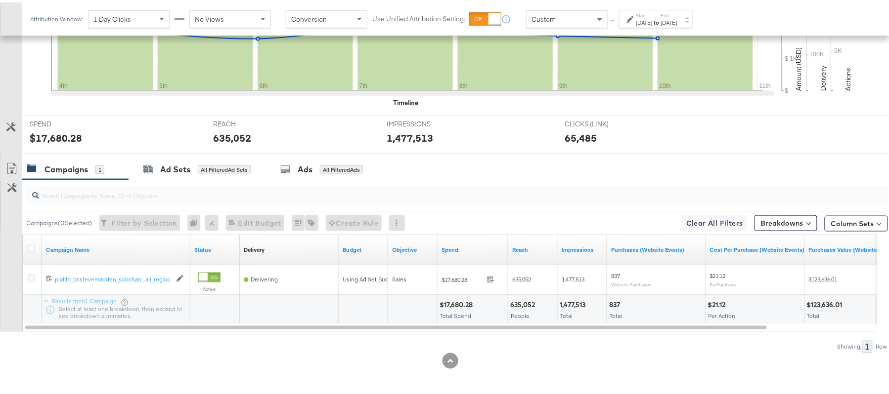
click at [457, 301] on div "$17,680.28" at bounding box center [457, 302] width 36 height 9
copy div "17,680.28"
click at [515, 306] on div "635,052" at bounding box center [524, 302] width 28 height 9
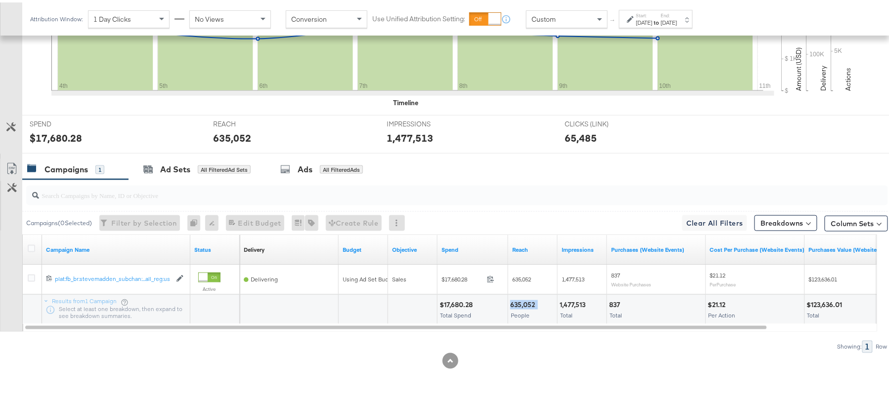
copy div "635,052"
click at [584, 299] on div "1,477,513" at bounding box center [574, 302] width 29 height 9
copy div "1,477,513"
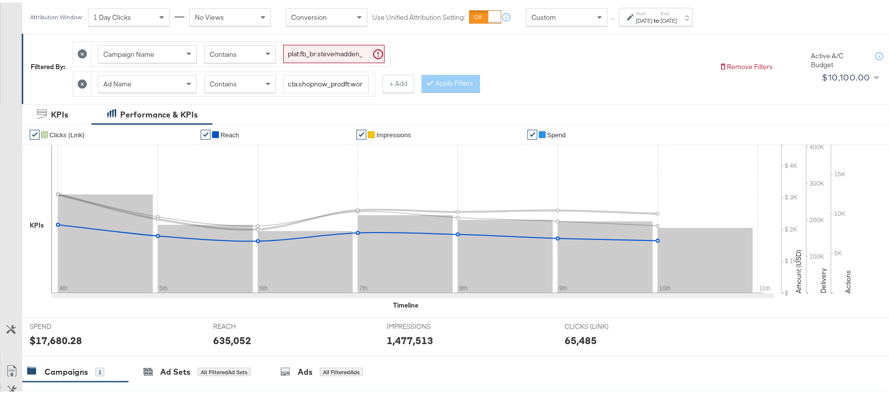
scroll to position [15, 0]
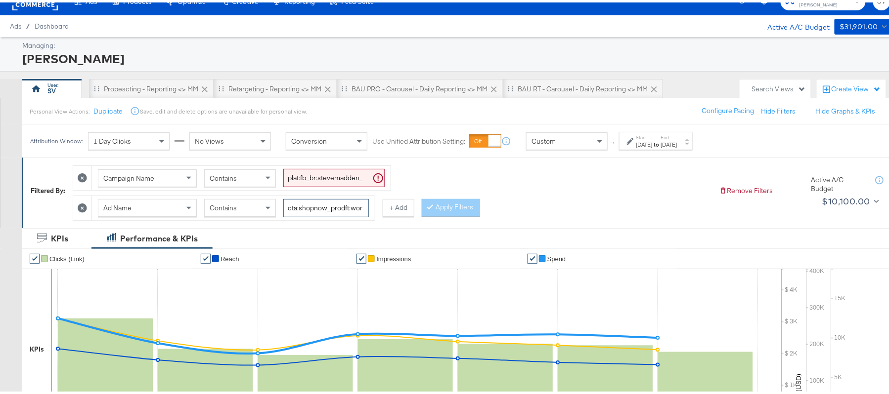
click at [339, 200] on input "cta:shopnow_prodft:womensshoes_copy:cominginhot2-[DATE]-KARGO_lp:plp_adtype:car…" at bounding box center [326, 206] width 86 height 18
paste input "starrating_copy:meetthestars-[DATE]-KARGO-multiimage"
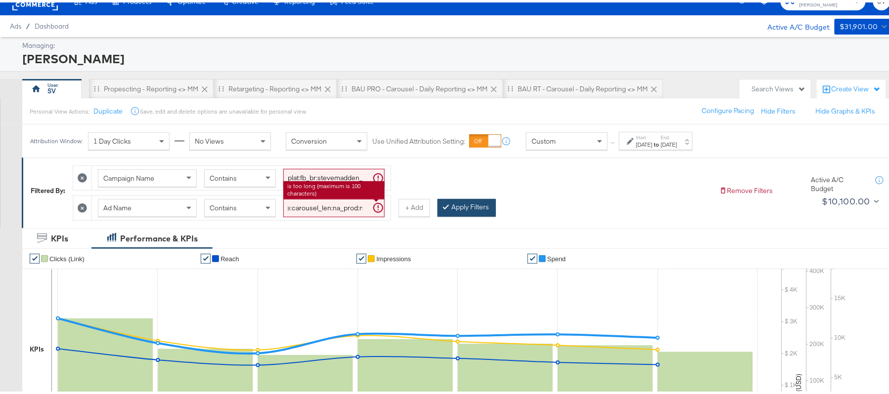
click at [447, 215] on button "Apply Filters" at bounding box center [466, 206] width 58 height 18
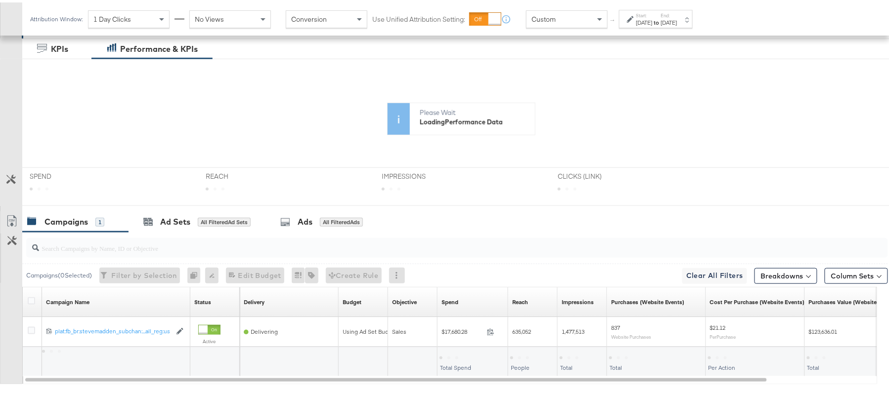
scroll to position [260, 0]
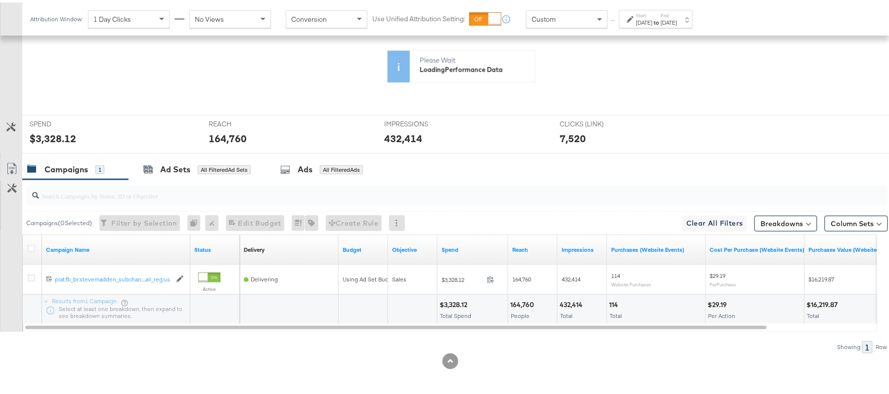
click at [457, 303] on div "$3,328.12" at bounding box center [454, 302] width 31 height 9
click at [457, 232] on div "Campaigns ( 0 Selected) Filter by Selection Filter 0 campaigns 0 Rename 0 campa…" at bounding box center [455, 220] width 866 height 23
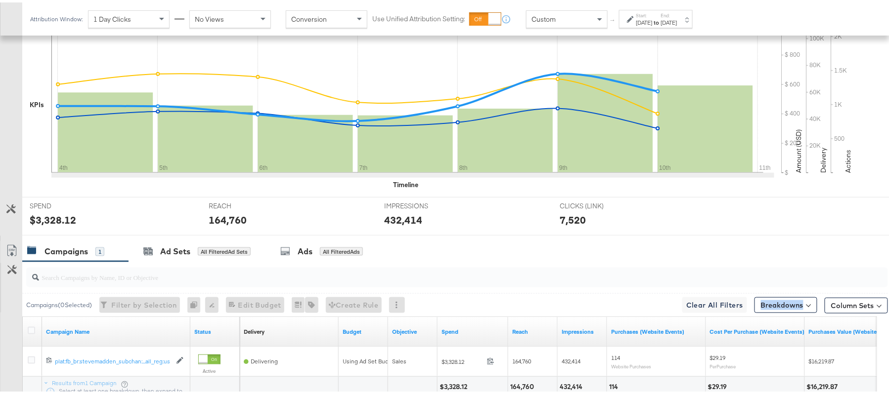
scroll to position [345, 0]
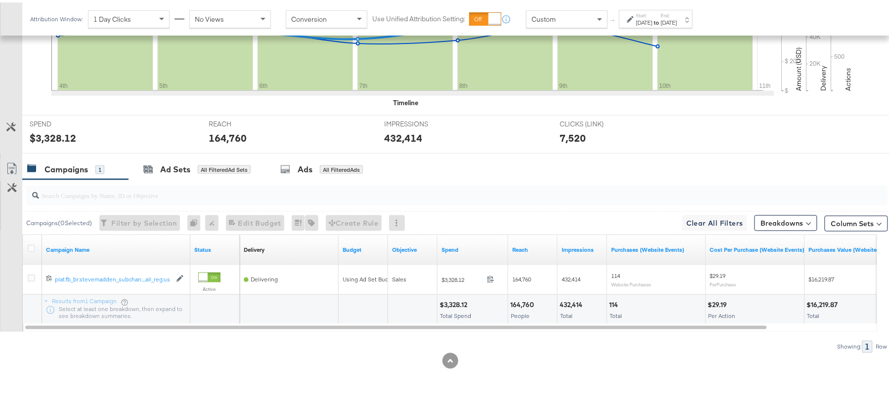
click at [452, 303] on div "$3,328.12" at bounding box center [454, 302] width 31 height 9
click at [451, 301] on div "$3,328.12" at bounding box center [454, 302] width 31 height 9
click at [525, 298] on div "164,760" at bounding box center [523, 302] width 27 height 9
click at [575, 299] on div "432,414 Total" at bounding box center [582, 308] width 49 height 30
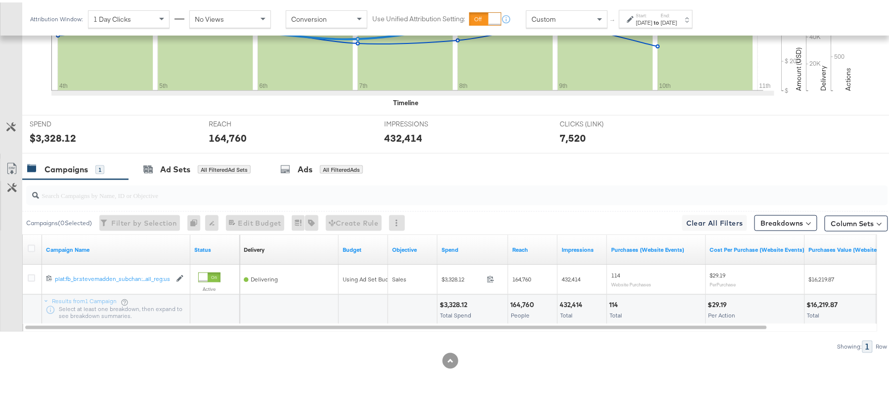
click at [575, 299] on div "432,414" at bounding box center [573, 302] width 26 height 9
click at [568, 299] on div "432,414" at bounding box center [573, 302] width 26 height 9
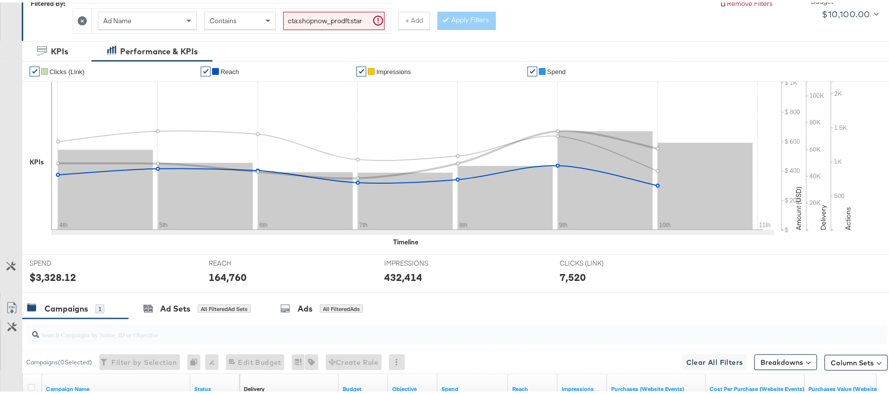
scroll to position [15, 0]
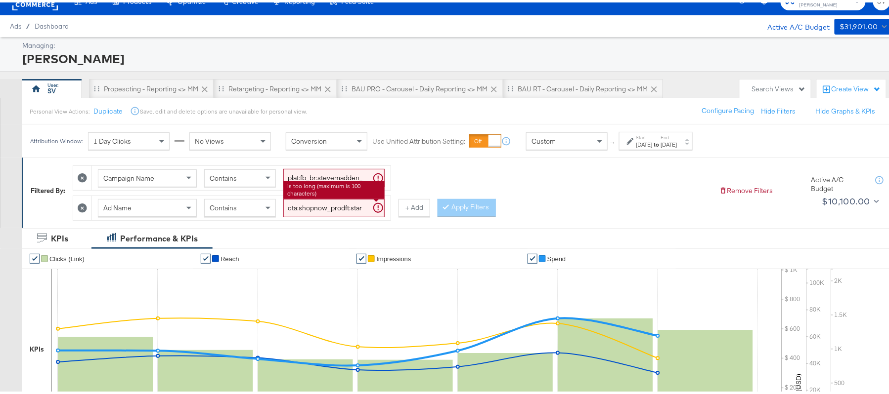
click at [352, 206] on input "cta:shopnow_prodft:starrating_copy:meetthestars-[DATE]-KARGO-multiimage_lp:plp_…" at bounding box center [333, 206] width 101 height 18
paste input "newarrivals_copy:thestylesyoudidnt-[DATE]-KARGO-4:5"
click at [444, 202] on button "Apply Filters" at bounding box center [466, 206] width 58 height 18
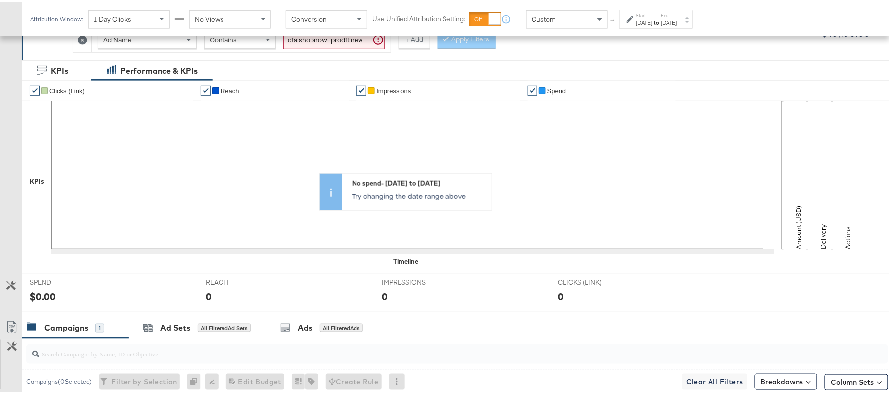
scroll to position [81, 0]
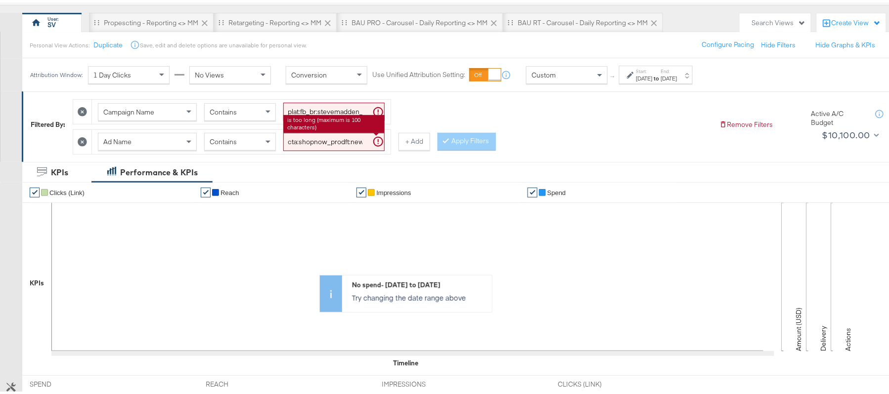
click at [337, 142] on input "cta:shopnow_prodft:newarrivals_copy:thestylesyoudidnt-[DATE]-KARGO-4:5multiimag…" at bounding box center [333, 140] width 101 height 18
paste input "2"
click at [453, 139] on button "Apply Filters" at bounding box center [466, 140] width 58 height 18
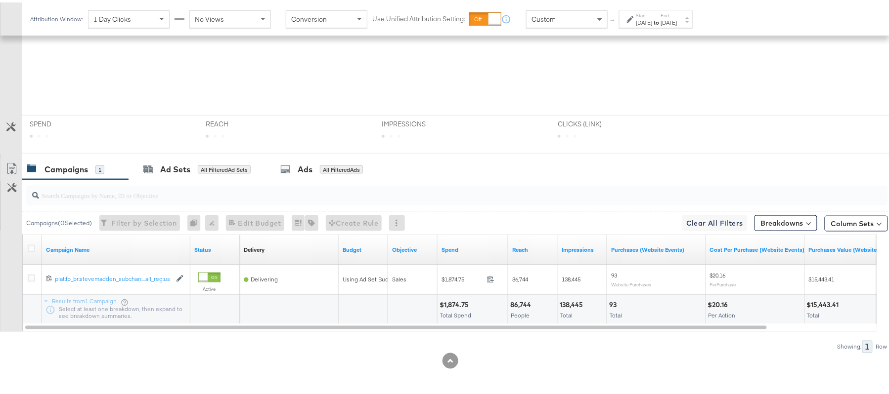
scroll to position [344, 0]
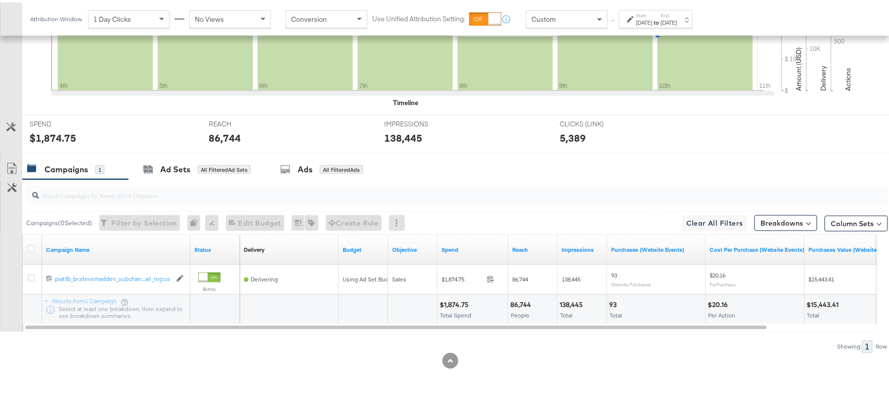
click at [451, 304] on div "$1,874.75" at bounding box center [455, 302] width 32 height 9
click at [523, 306] on div "86,744" at bounding box center [522, 302] width 24 height 9
click at [522, 305] on div "86,744" at bounding box center [522, 302] width 24 height 9
click at [565, 300] on div "138,445" at bounding box center [573, 302] width 26 height 9
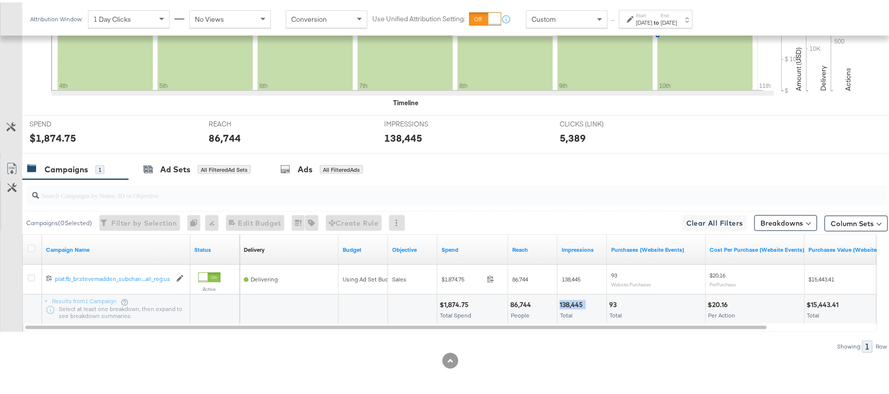
click at [566, 300] on div "138,445" at bounding box center [573, 302] width 26 height 9
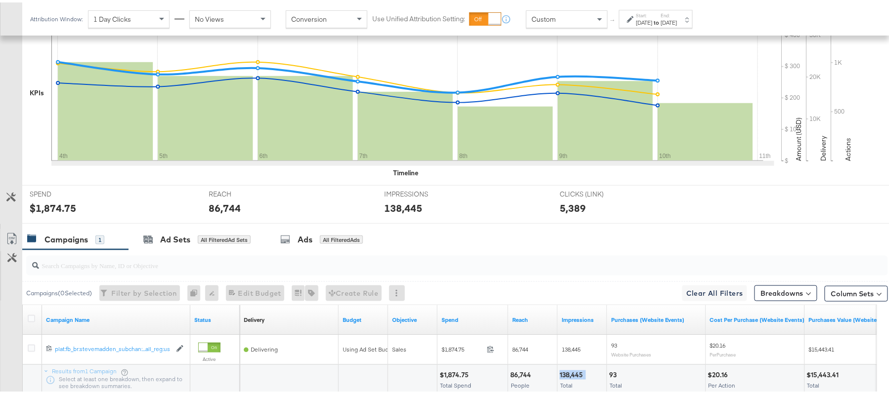
scroll to position [146, 0]
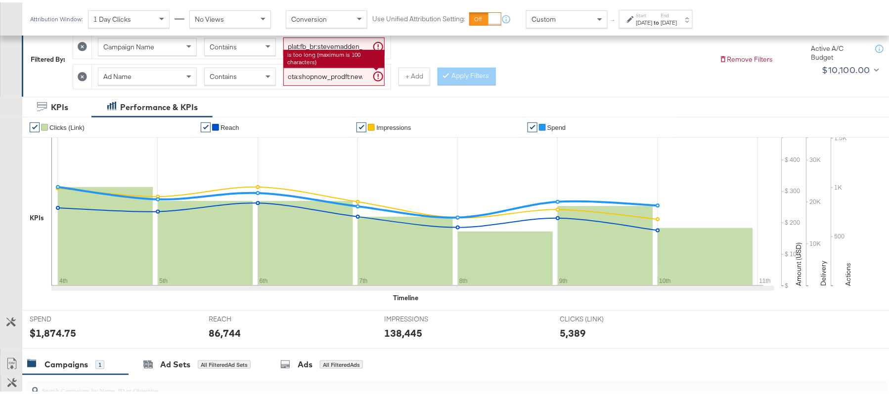
click at [309, 74] on input "cta:shopnow_prodft:newarrivals_copy:thestylesyoudidnt-[DATE]-KARGO-4:5multiimag…" at bounding box center [333, 74] width 101 height 18
paste input "smpass_copy:wesawyou-[DATE]-KARGO"
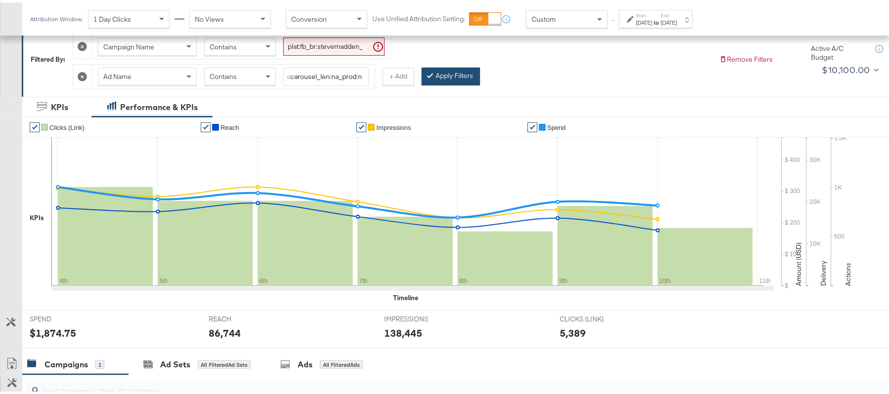
scroll to position [0, 0]
click at [464, 75] on button "Apply Filters" at bounding box center [451, 74] width 58 height 18
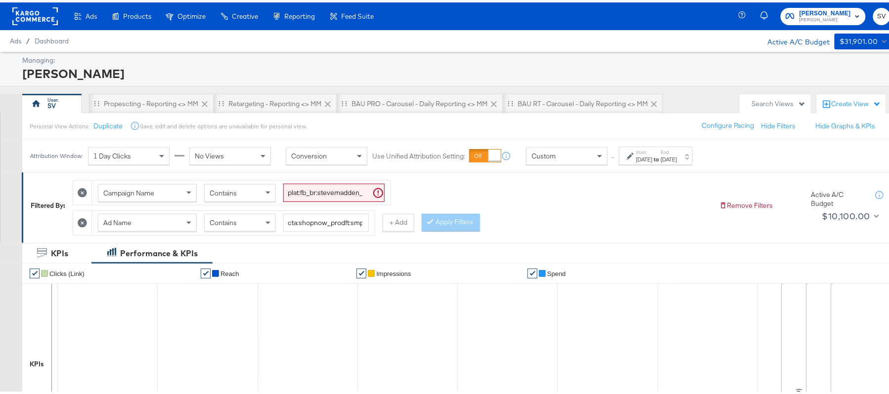
click at [306, 211] on div "Ad Name Contains cta:shopnow_prodft:smpass_copy:wesawyou-[DATE]-KARGO_lp:plp_ad…" at bounding box center [233, 221] width 283 height 24
click at [306, 218] on input "cta:shopnow_prodft:smpass_copy:wesawyou-[DATE]-KARGO_lp:plp_adtype:carousel_len…" at bounding box center [326, 221] width 86 height 18
paste input "2"
type input "cta:shopnow_prodft:smpass_copy:wesawyou-[DATE]-KARGO2_lp:plp_adtype:carousel_le…"
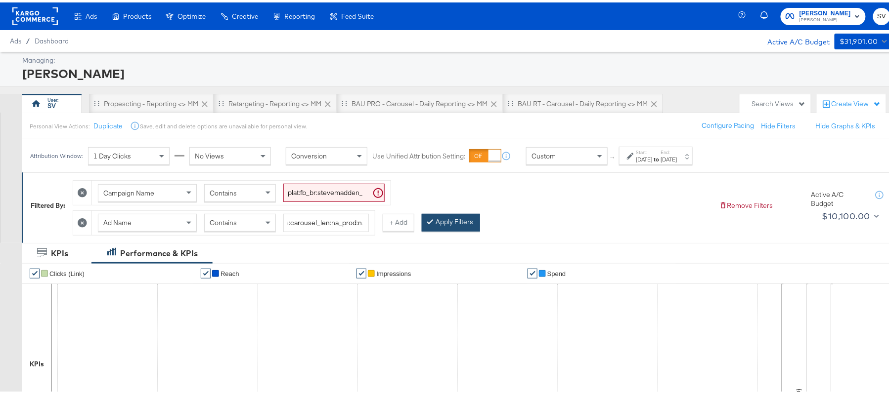
scroll to position [0, 0]
click at [457, 224] on button "Apply Filters" at bounding box center [451, 221] width 58 height 18
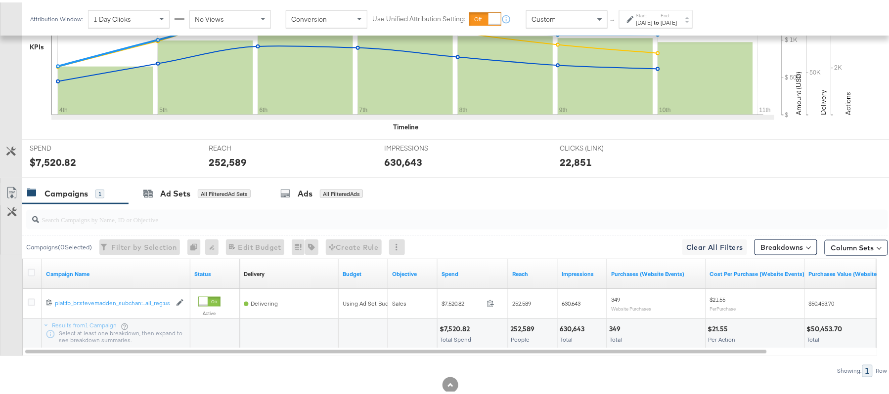
scroll to position [345, 0]
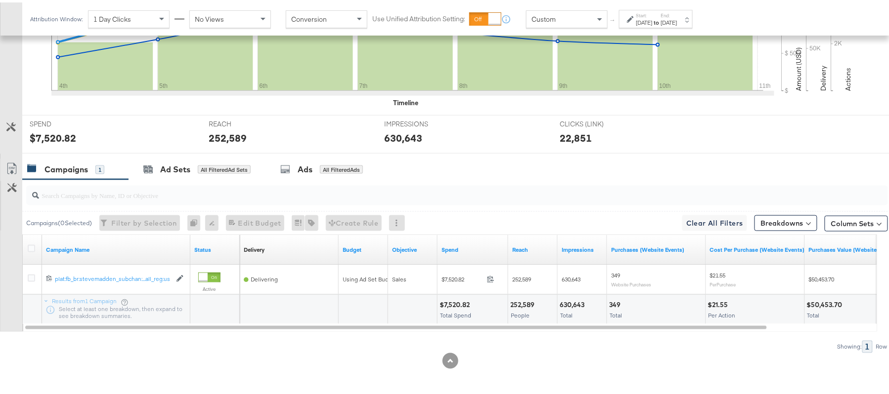
click at [448, 304] on div "$7,520.82" at bounding box center [455, 302] width 33 height 9
click at [522, 301] on div "252,589" at bounding box center [523, 302] width 27 height 9
click at [568, 305] on div "630,643" at bounding box center [574, 302] width 28 height 9
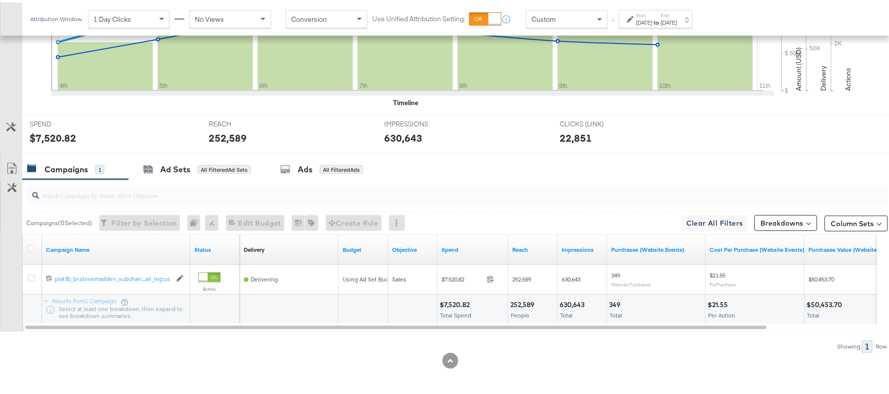
click at [568, 303] on div "630,643" at bounding box center [574, 302] width 28 height 9
click at [568, 305] on div "630,643" at bounding box center [574, 302] width 28 height 9
